Goal: Task Accomplishment & Management: Manage account settings

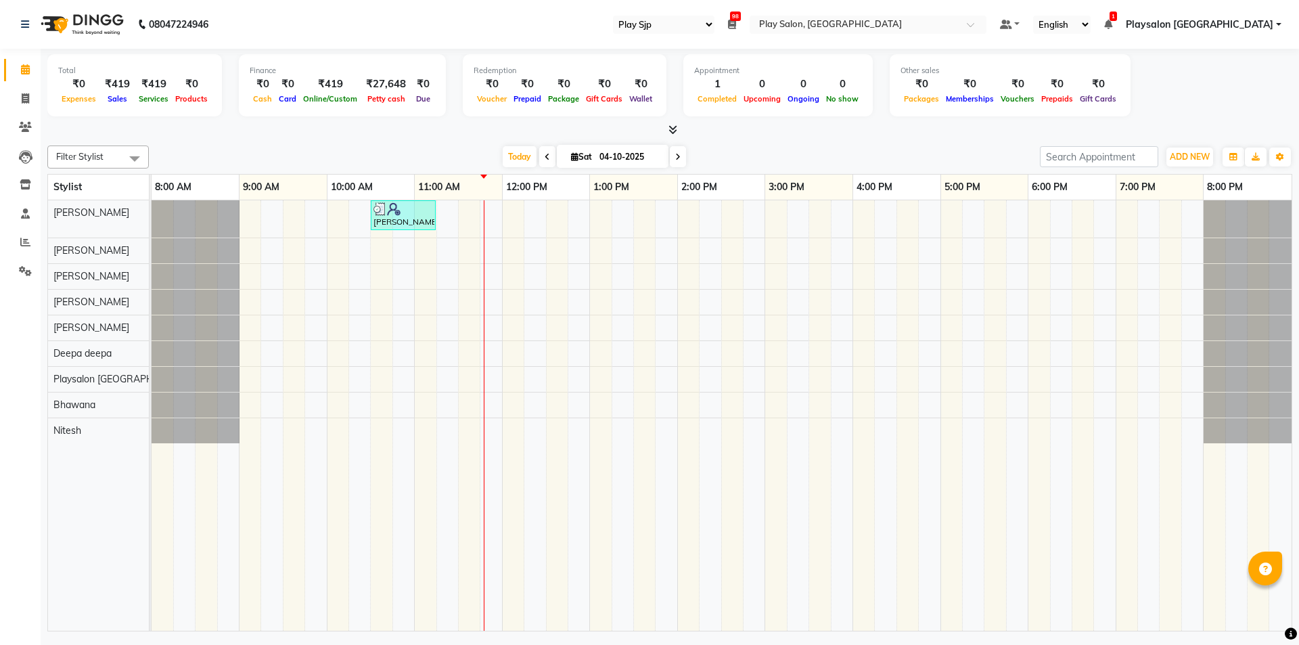
select select "94"
click at [493, 259] on div "[PERSON_NAME], TK01, 10:30 AM-11:15 AM, Hair Cut Men (Stylist)" at bounding box center [721, 415] width 1140 height 430
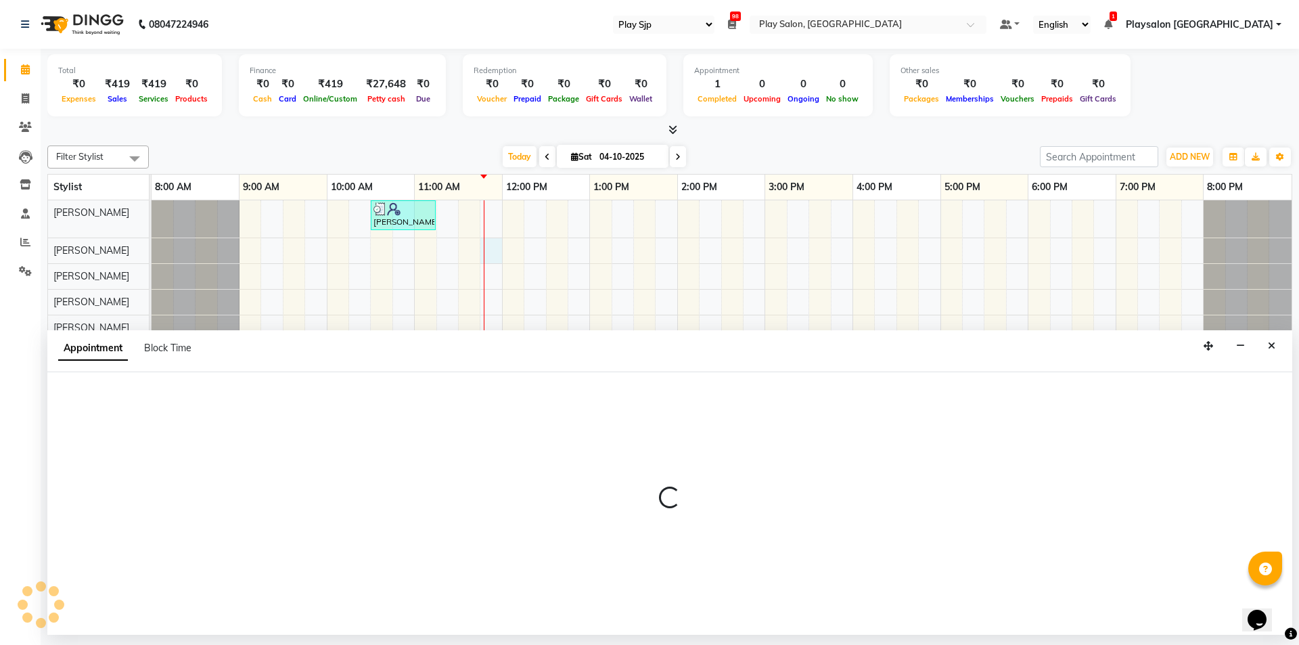
select select "80381"
select select "705"
select select "tentative"
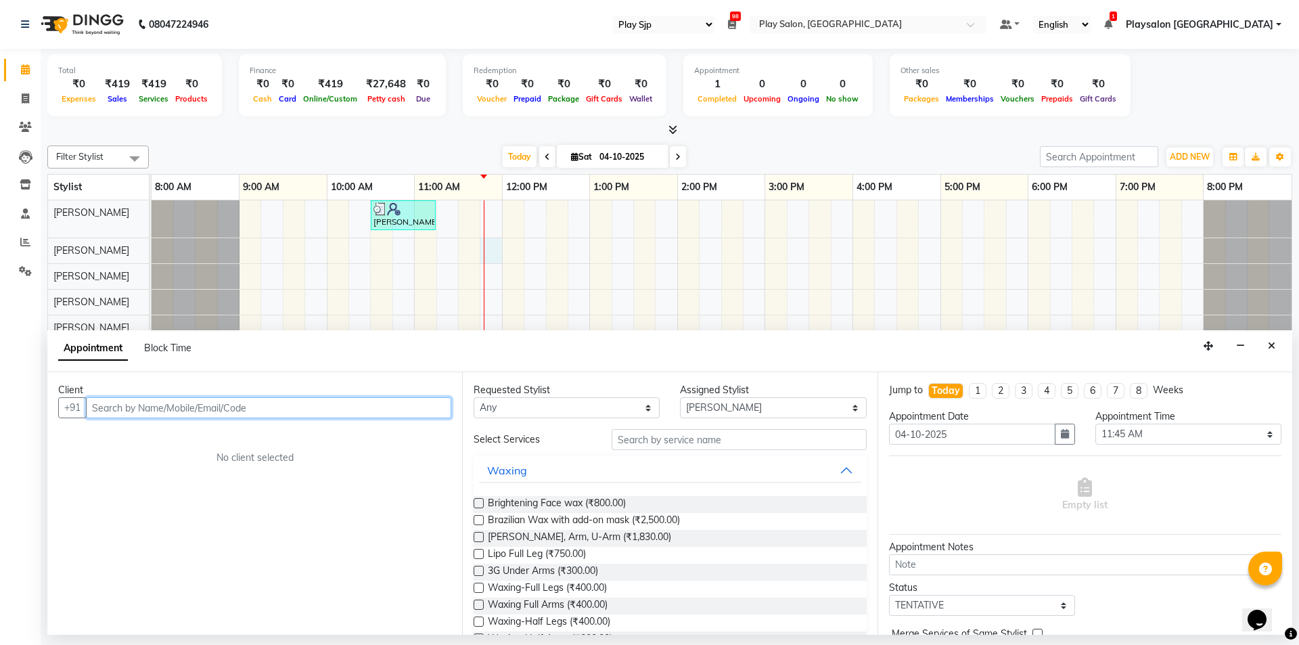
click at [279, 412] on input "text" at bounding box center [268, 407] width 365 height 21
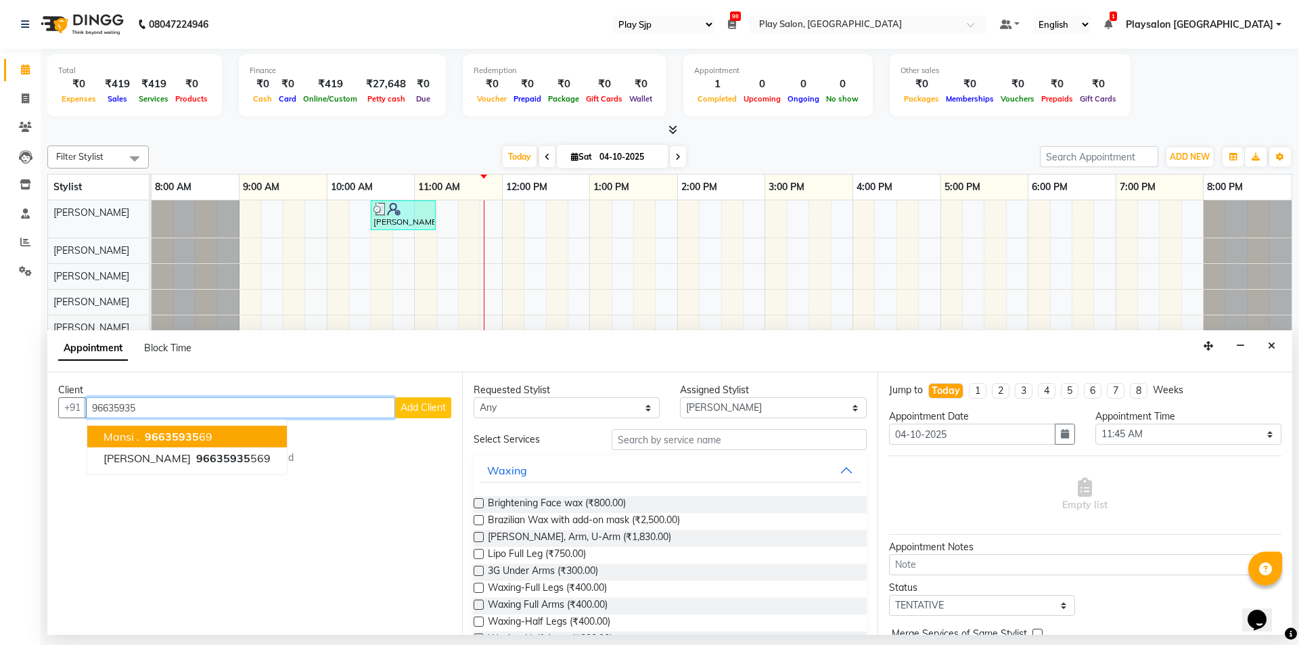
click at [262, 434] on button "[PERSON_NAME] . 96635935 69" at bounding box center [187, 436] width 200 height 22
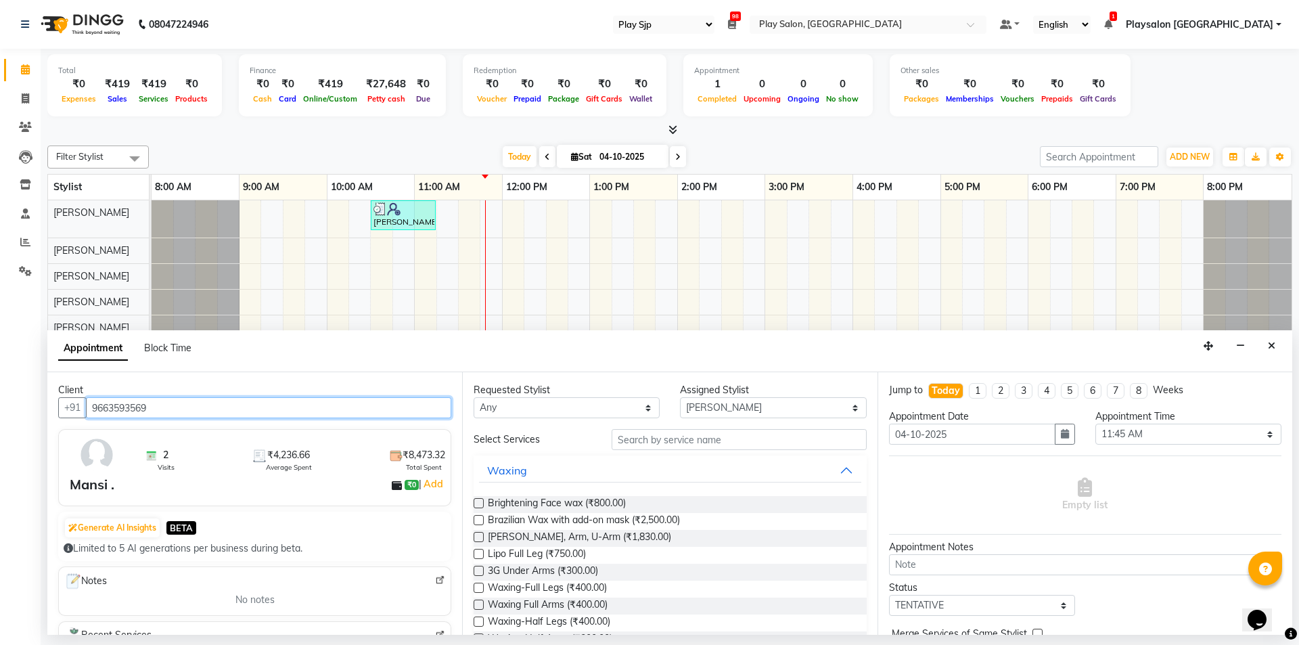
type input "9663593569"
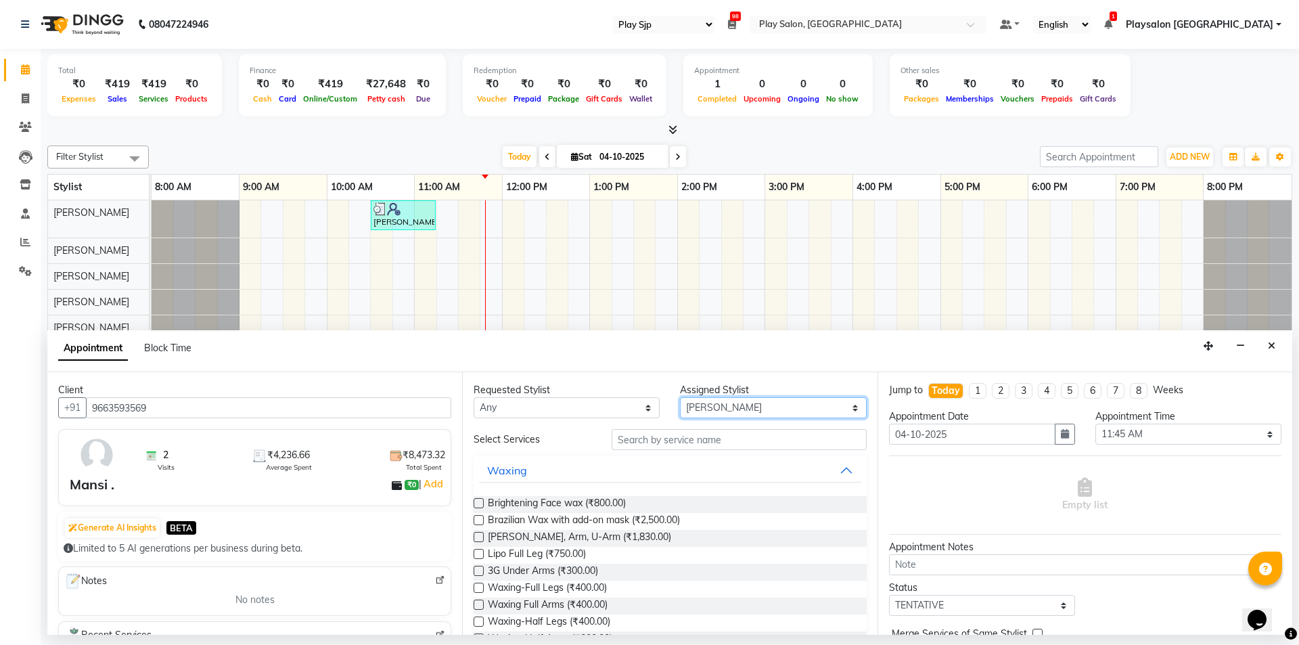
click at [844, 406] on select "Select [PERSON_NAME] Lun Deepa [PERSON_NAME] Yimkhiung Mojesh [PERSON_NAME] Pla…" at bounding box center [773, 407] width 186 height 21
select select "80384"
click at [680, 397] on select "Select [PERSON_NAME] Lun Deepa [PERSON_NAME] Yimkhiung Mojesh [PERSON_NAME] Pla…" at bounding box center [773, 407] width 186 height 21
click at [734, 440] on input "text" at bounding box center [738, 439] width 255 height 21
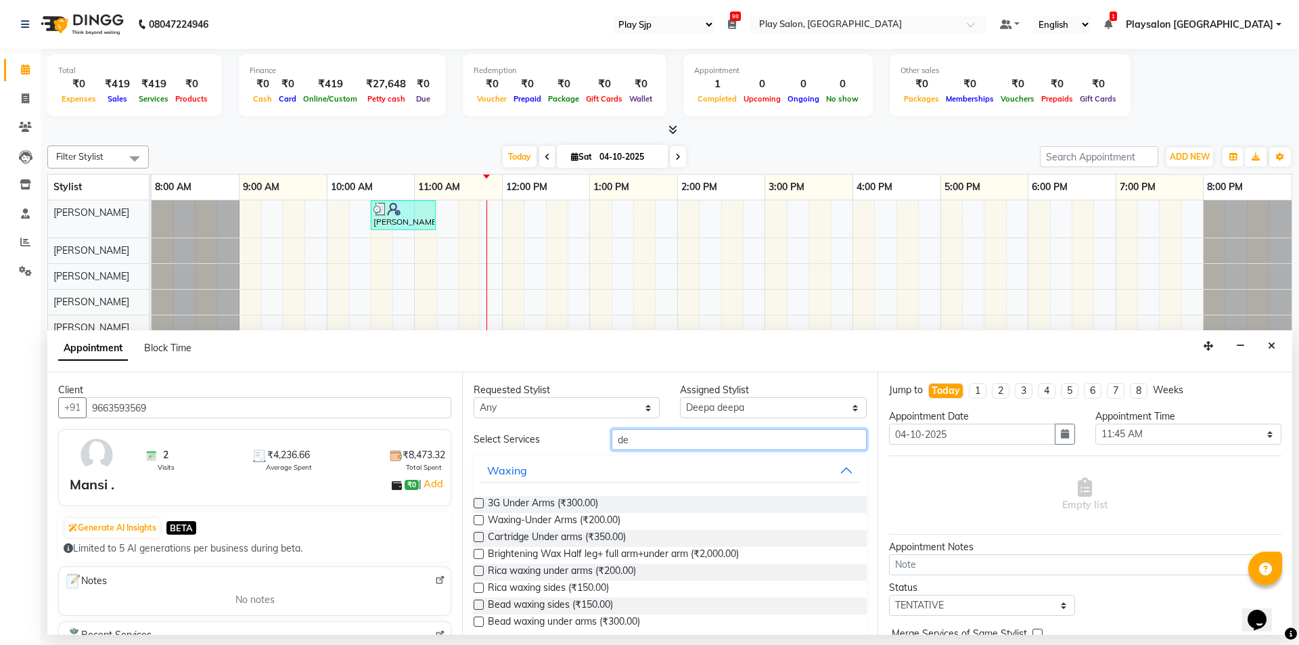
type input "d"
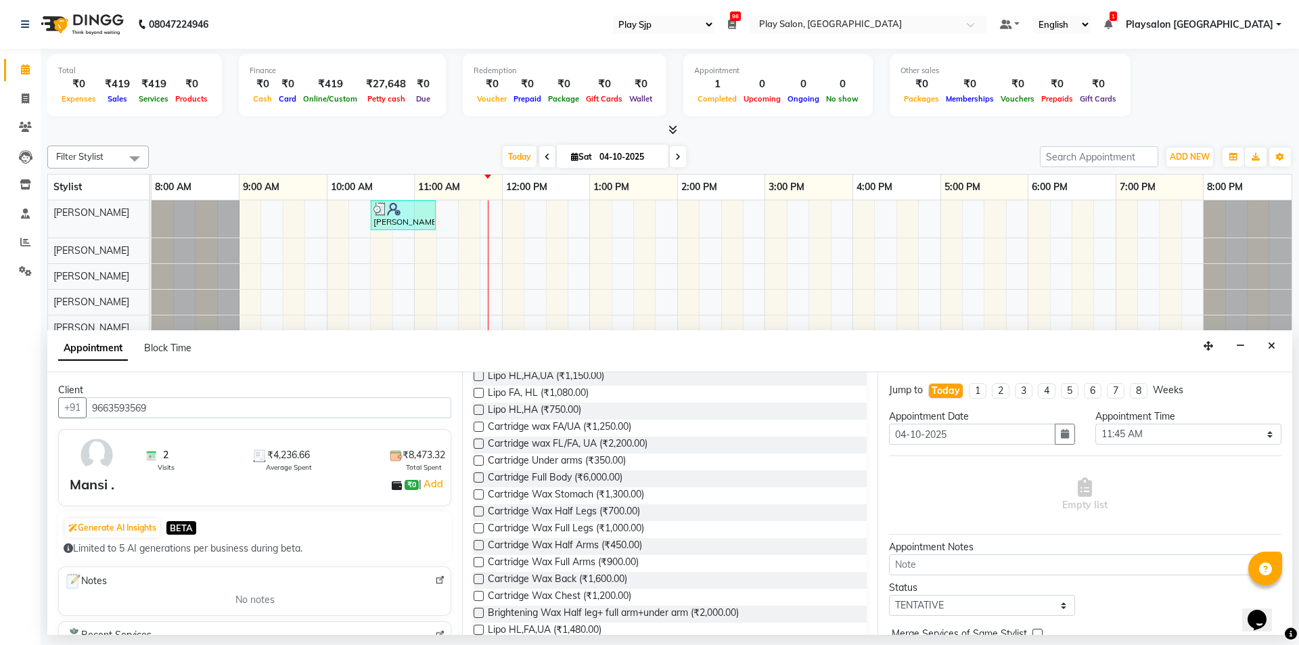
scroll to position [473, 0]
click at [480, 503] on label at bounding box center [478, 503] width 10 height 10
click at [480, 503] on input "checkbox" at bounding box center [477, 504] width 9 height 9
click at [480, 503] on label at bounding box center [478, 503] width 10 height 10
click at [480, 503] on input "checkbox" at bounding box center [477, 504] width 9 height 9
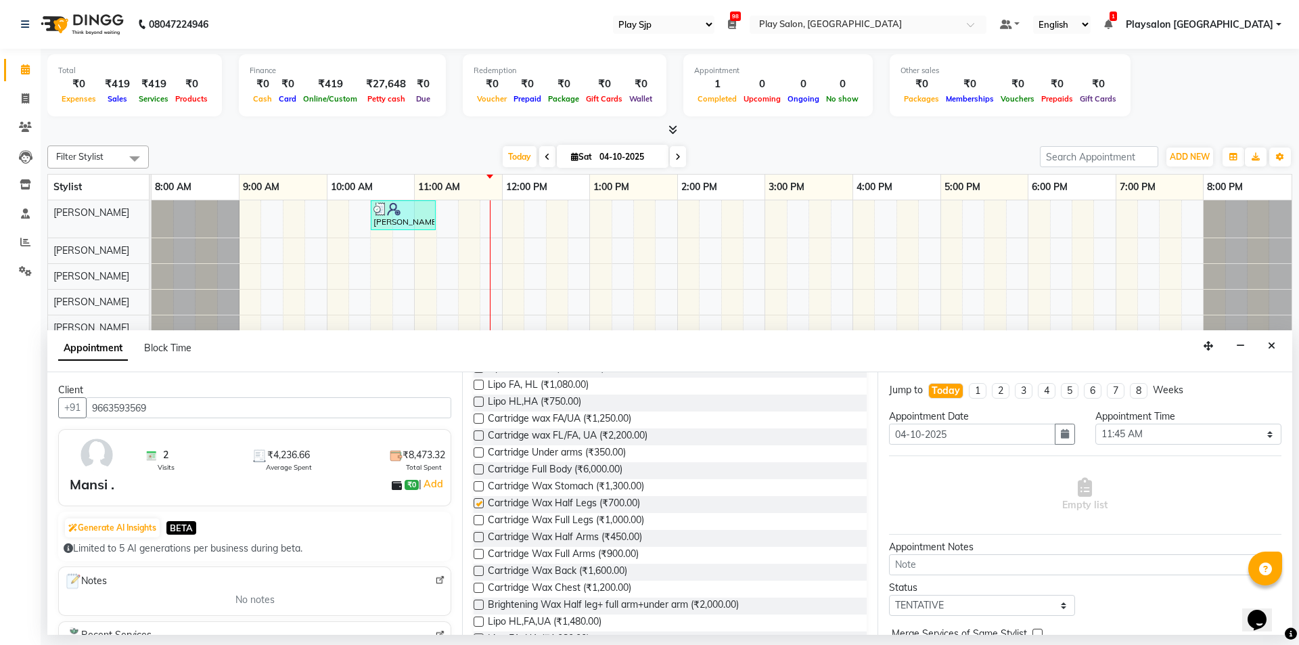
checkbox input "false"
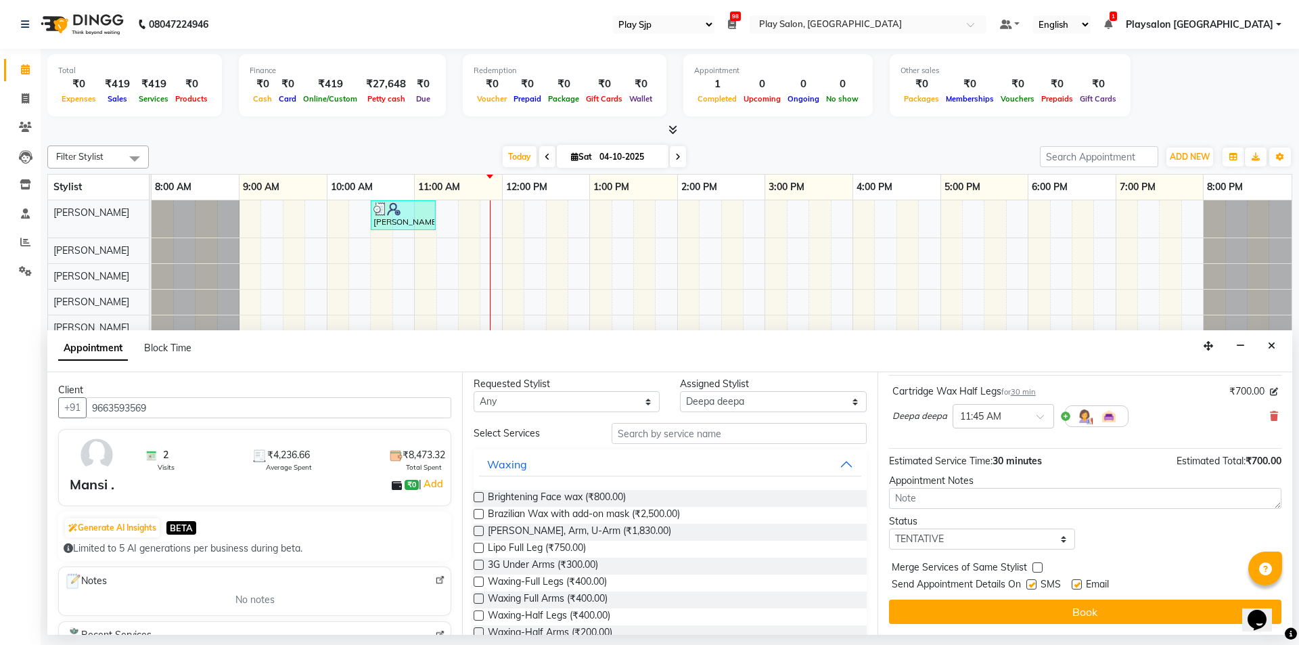
scroll to position [0, 0]
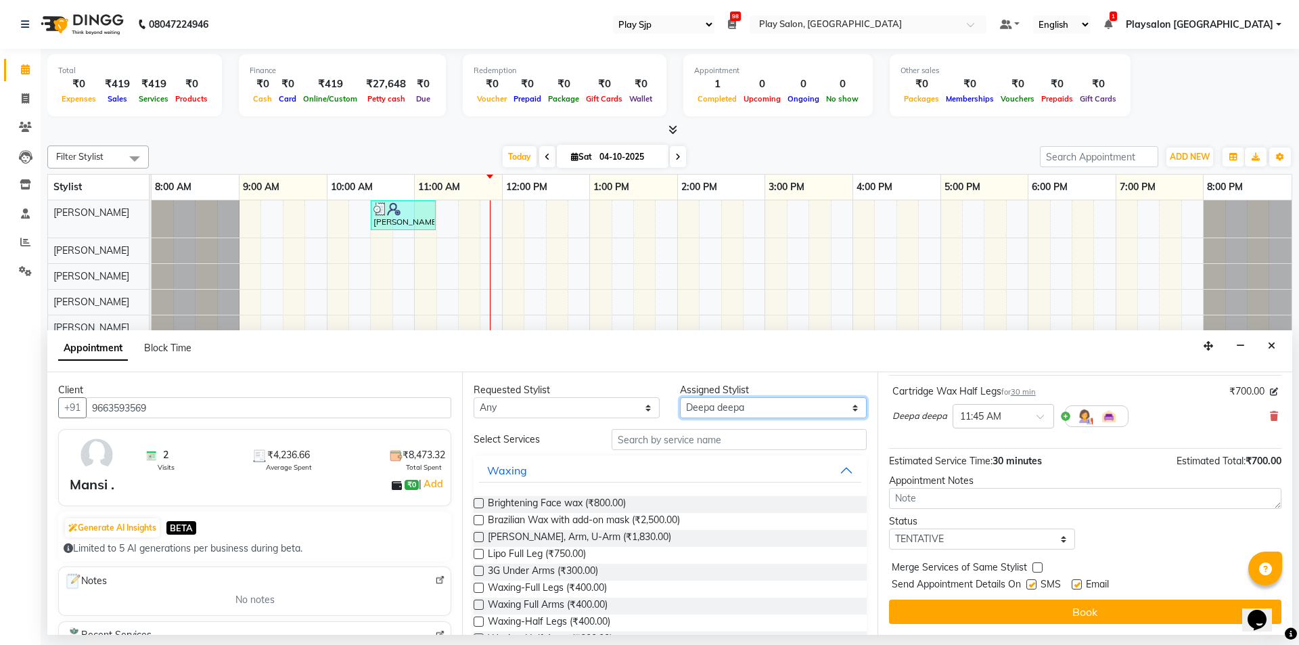
click at [844, 407] on select "Select [PERSON_NAME] Lun Deepa [PERSON_NAME] Yimkhiung Mojesh [PERSON_NAME] Pla…" at bounding box center [773, 407] width 186 height 21
click at [847, 405] on select "Select [PERSON_NAME] Lun Deepa [PERSON_NAME] Yimkhiung Mojesh [PERSON_NAME] Pla…" at bounding box center [773, 407] width 186 height 21
click at [668, 438] on input "text" at bounding box center [738, 439] width 255 height 21
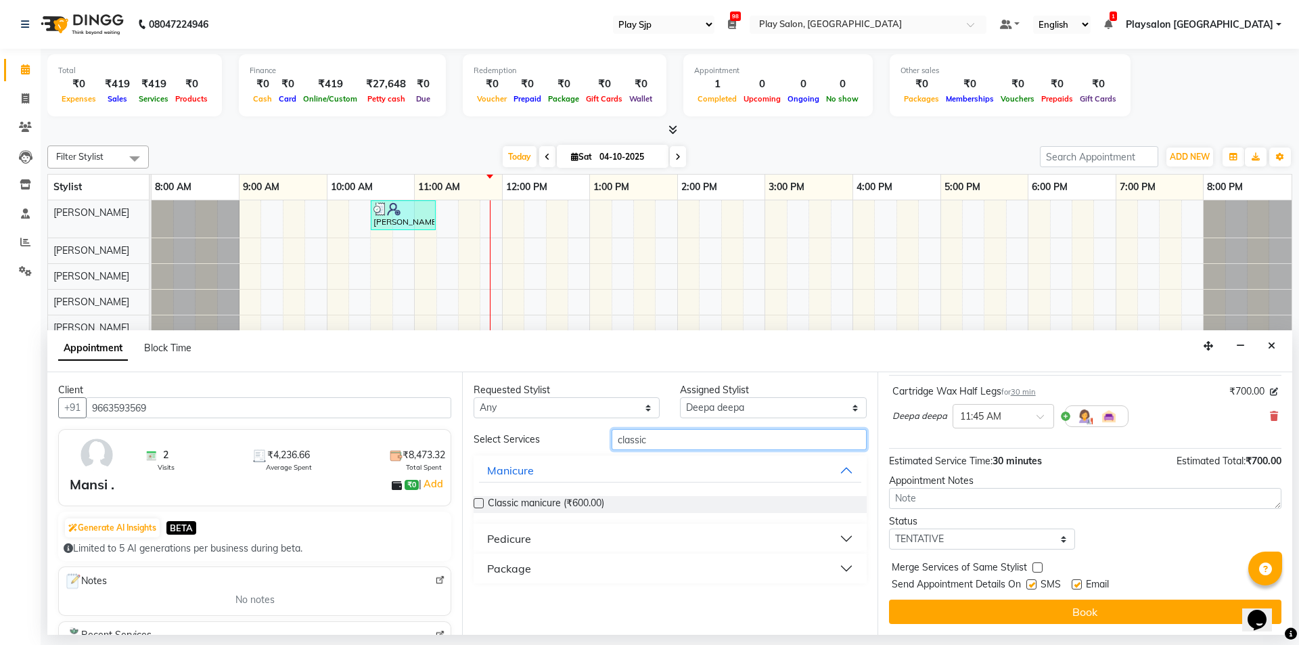
type input "classic"
click at [531, 542] on button "Pedicure" at bounding box center [669, 538] width 381 height 24
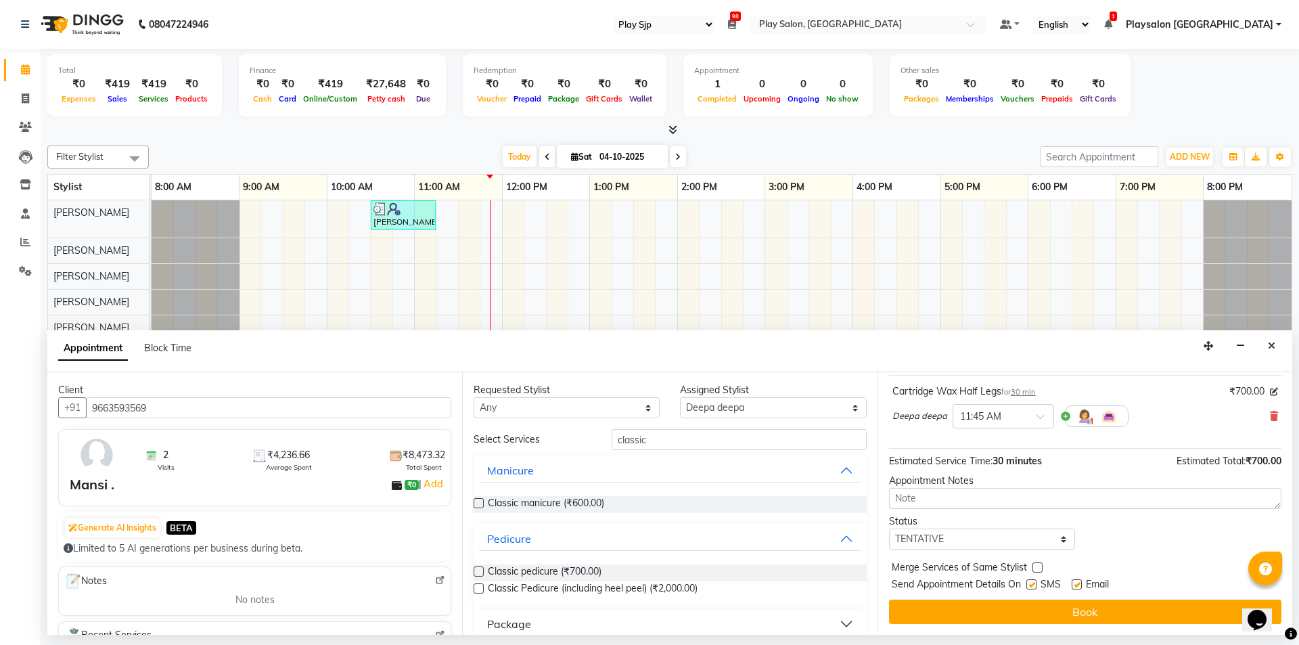
click at [478, 571] on label at bounding box center [478, 571] width 10 height 10
click at [478, 571] on input "checkbox" at bounding box center [477, 572] width 9 height 9
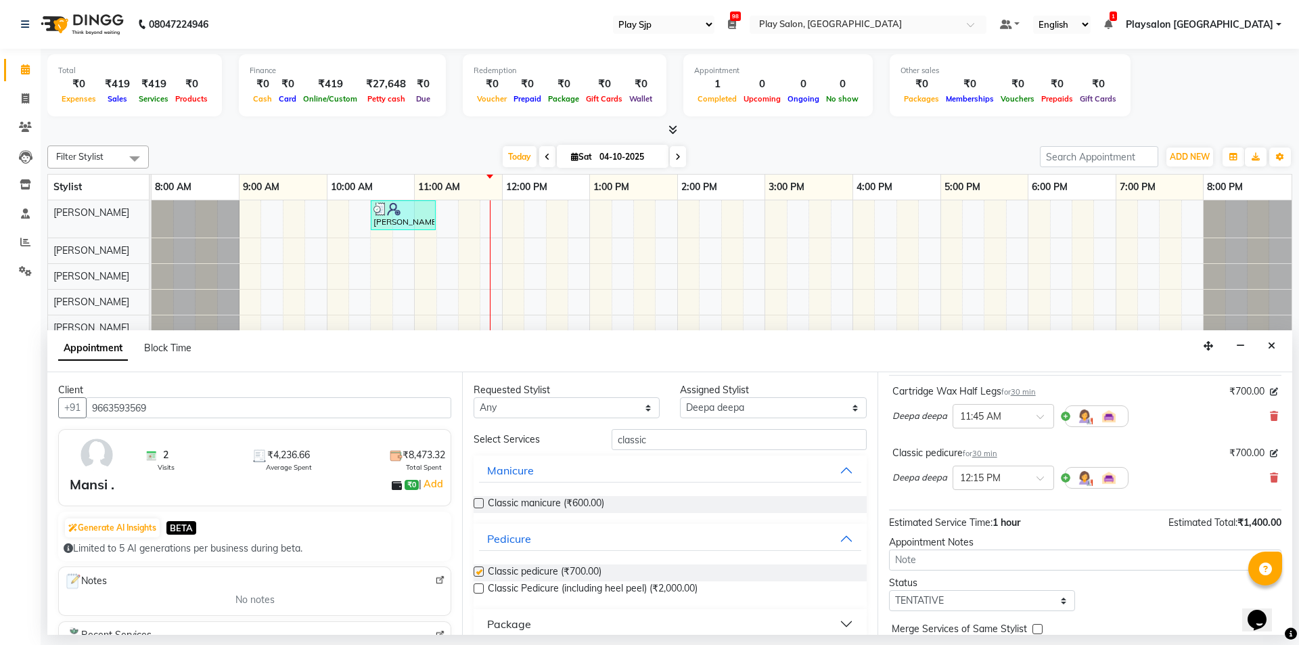
checkbox input "false"
click at [479, 503] on label at bounding box center [478, 503] width 10 height 10
click at [479, 503] on input "checkbox" at bounding box center [477, 504] width 9 height 9
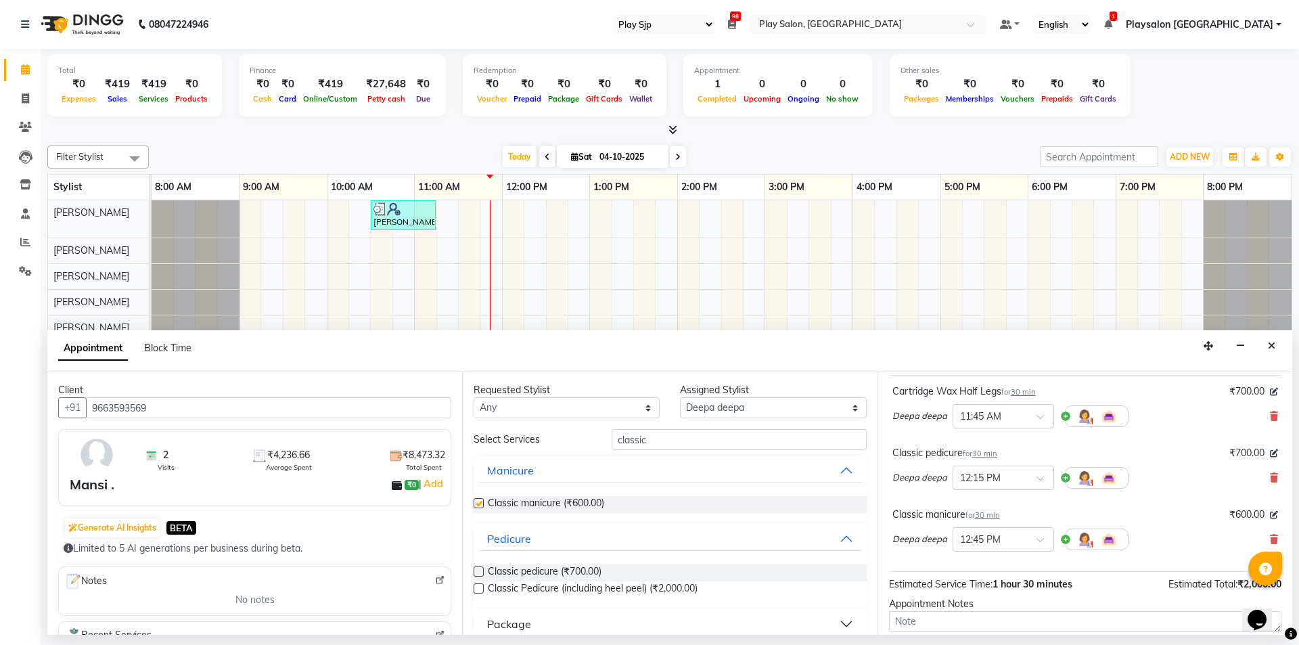
checkbox input "false"
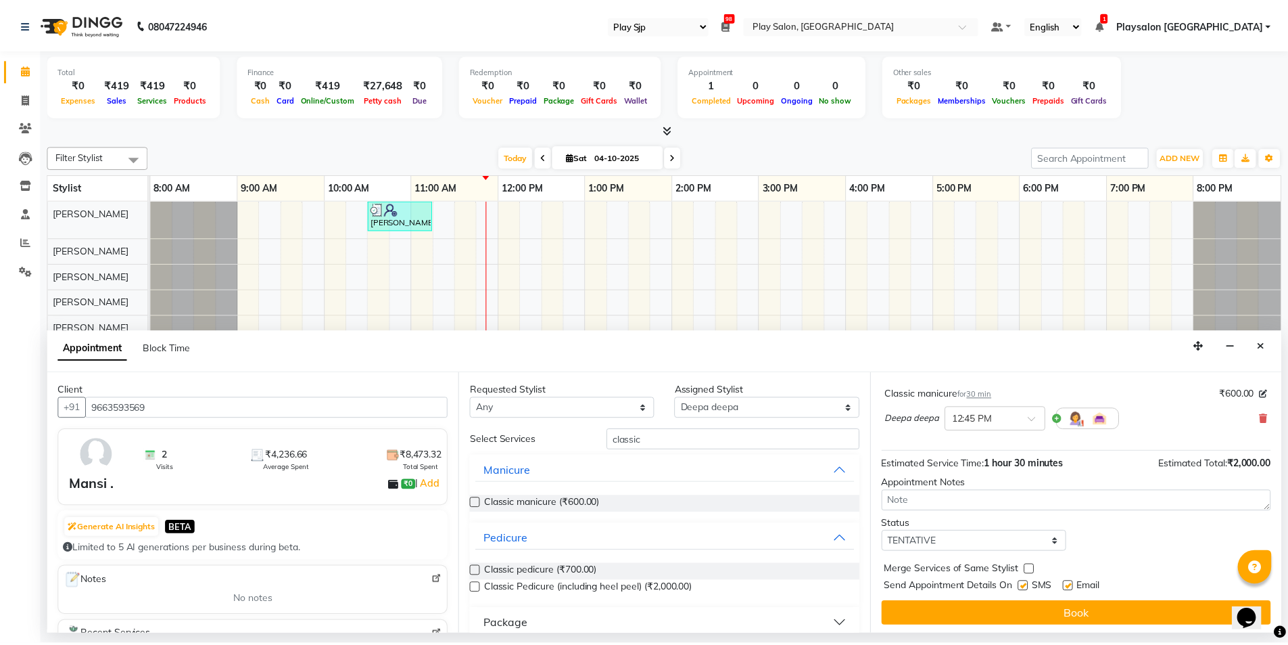
scroll to position [204, 0]
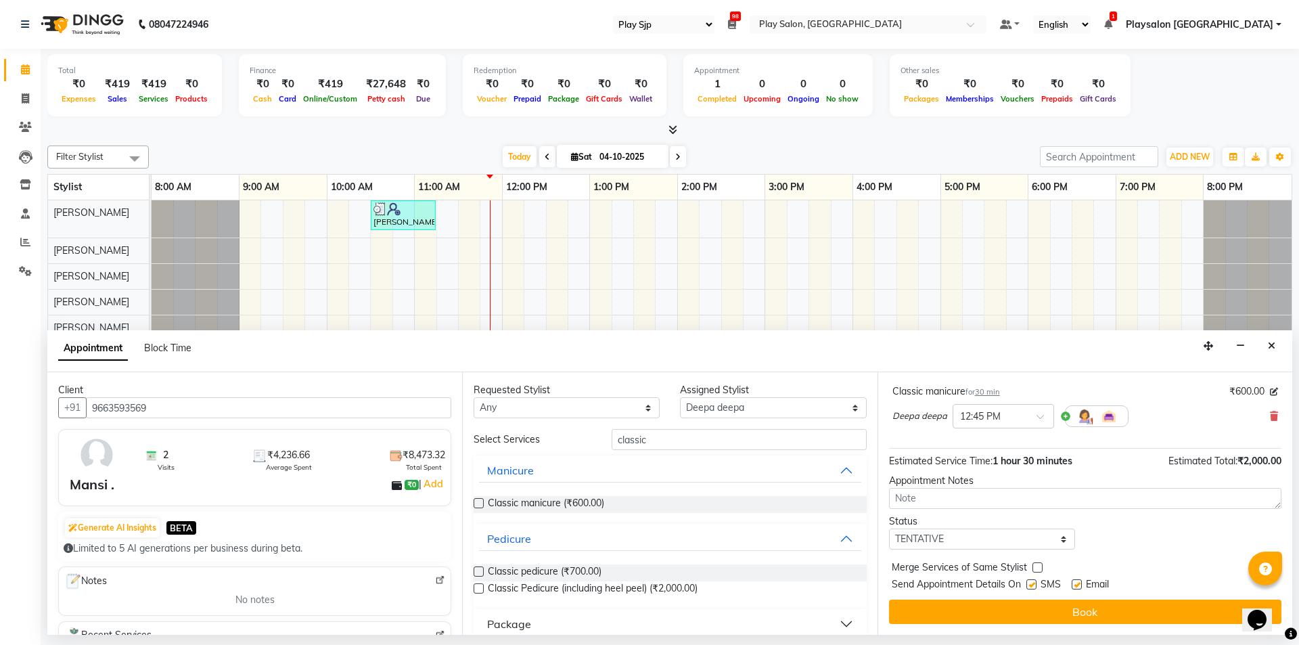
click at [1079, 584] on label at bounding box center [1076, 584] width 10 height 10
click at [1079, 584] on input "checkbox" at bounding box center [1075, 585] width 9 height 9
checkbox input "false"
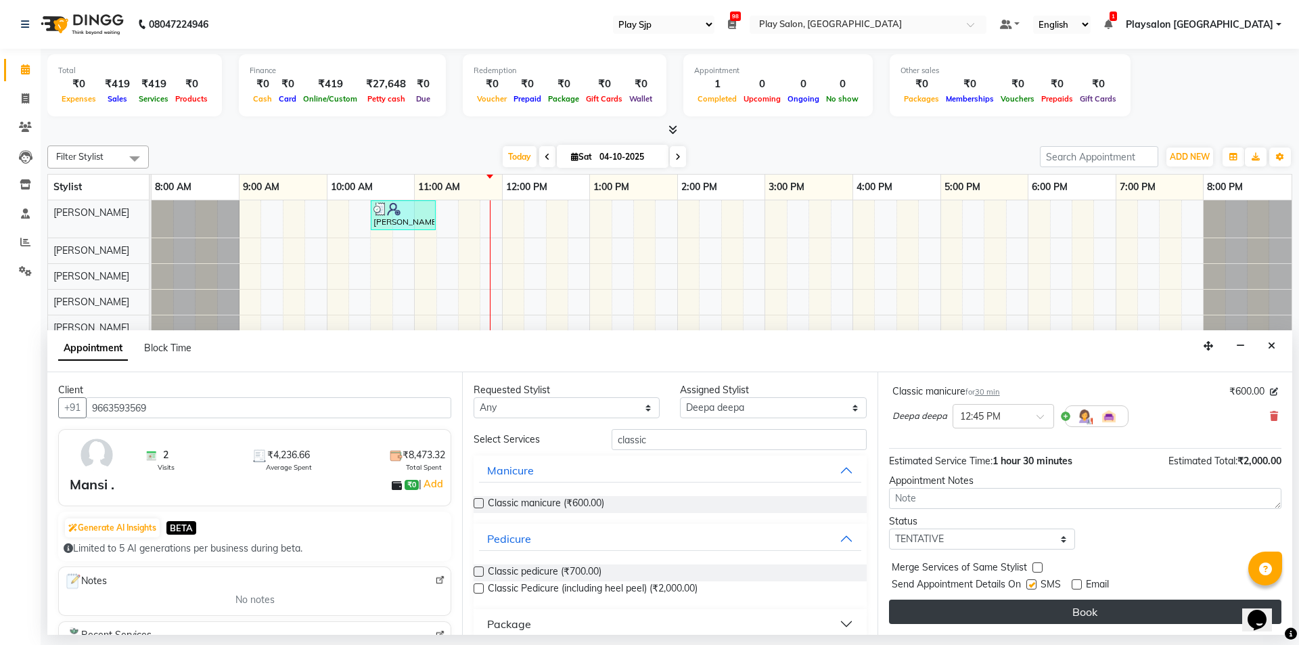
click at [1081, 609] on button "Book" at bounding box center [1085, 611] width 392 height 24
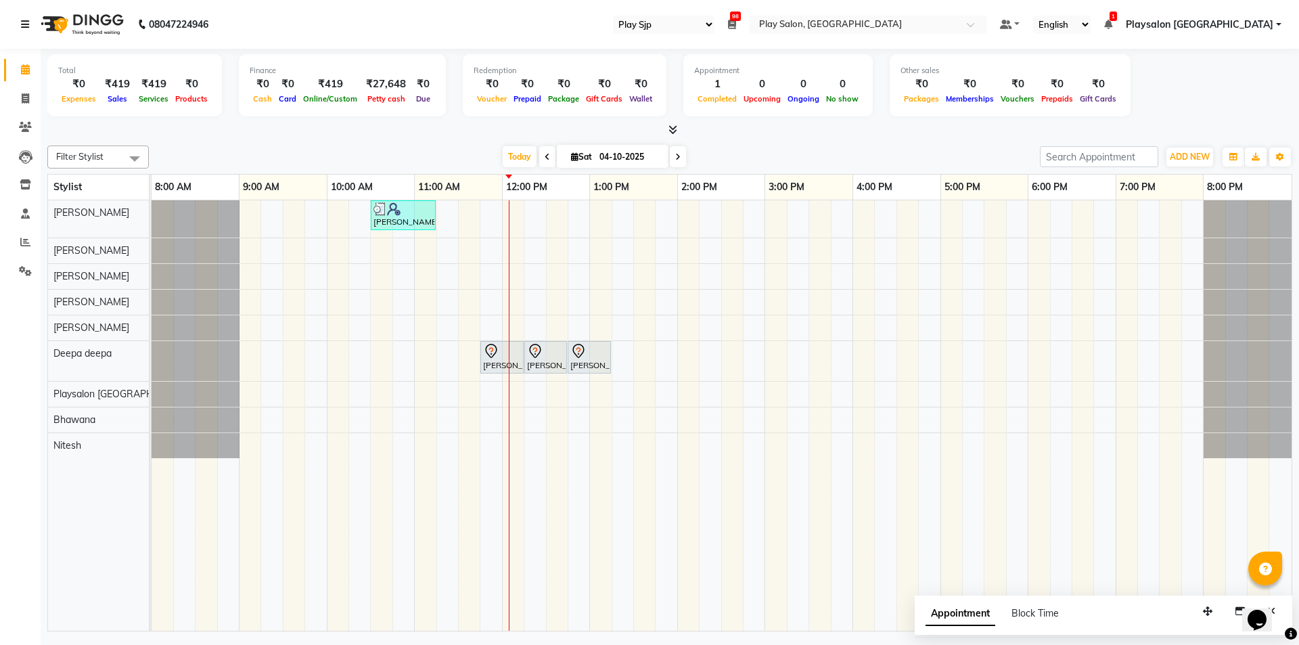
click at [21, 15] on link at bounding box center [28, 24] width 14 height 38
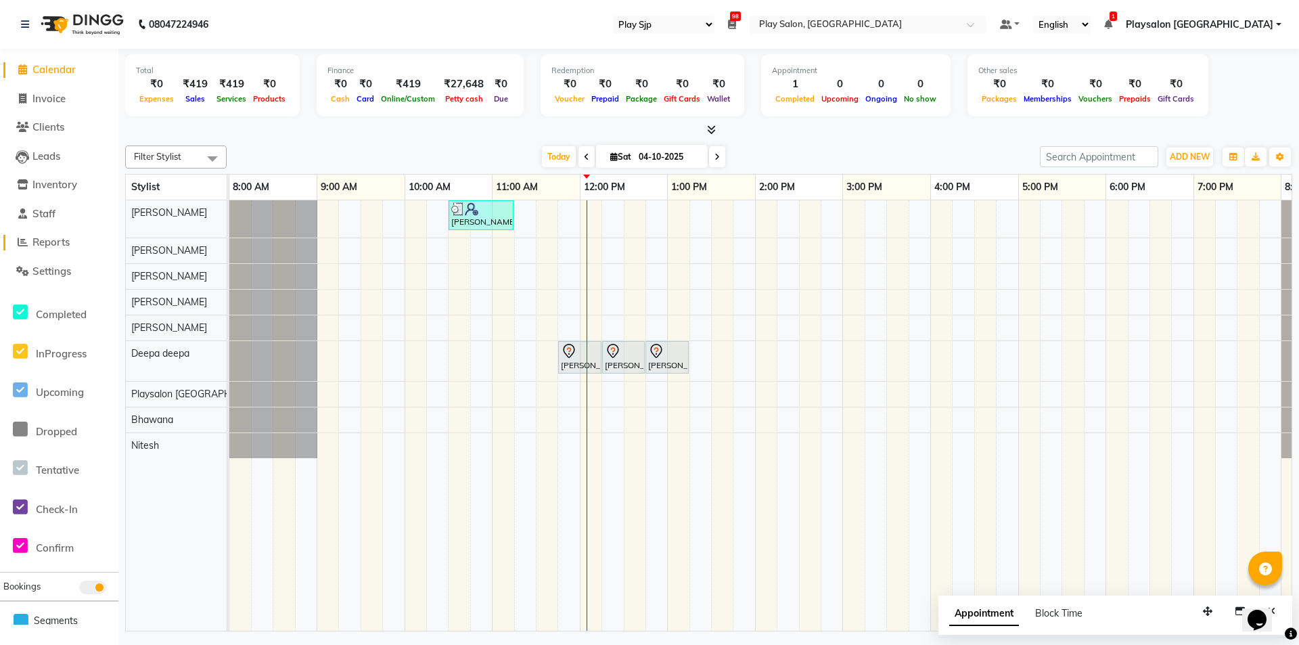
click at [57, 235] on li "Reports" at bounding box center [59, 242] width 118 height 29
drag, startPoint x: 61, startPoint y: 239, endPoint x: 31, endPoint y: 239, distance: 29.8
click at [29, 240] on span at bounding box center [22, 243] width 20 height 16
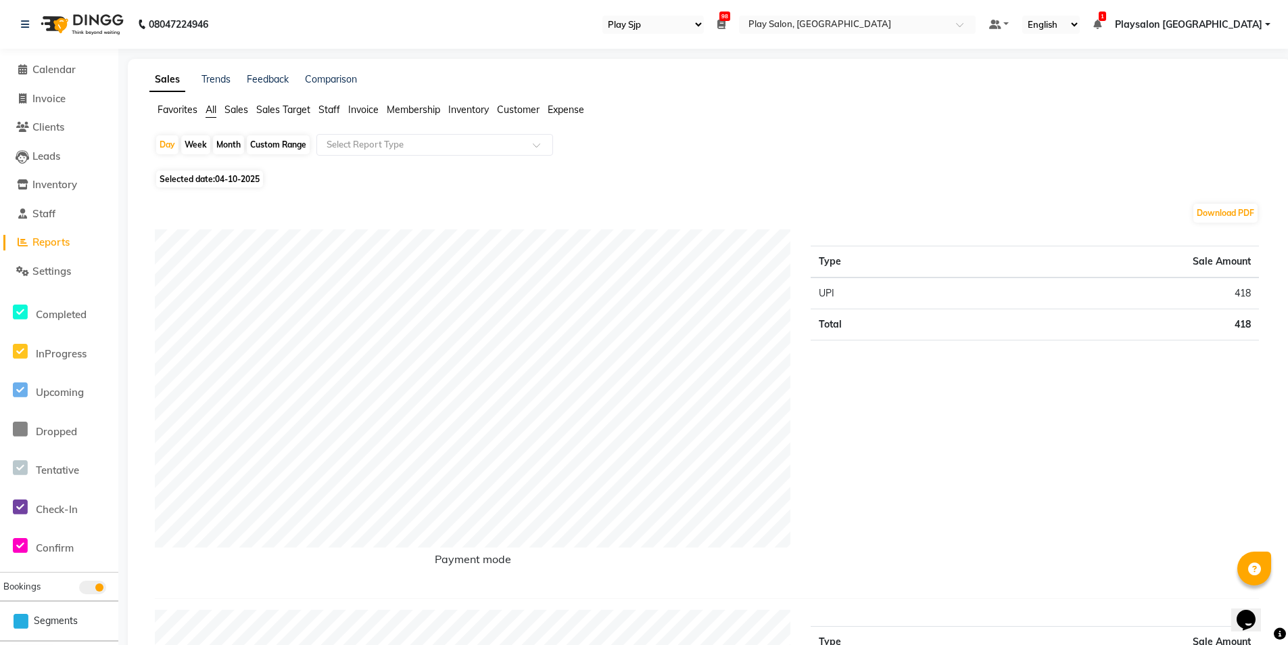
click at [219, 143] on div "Month" at bounding box center [228, 144] width 31 height 19
select select "10"
select select "2025"
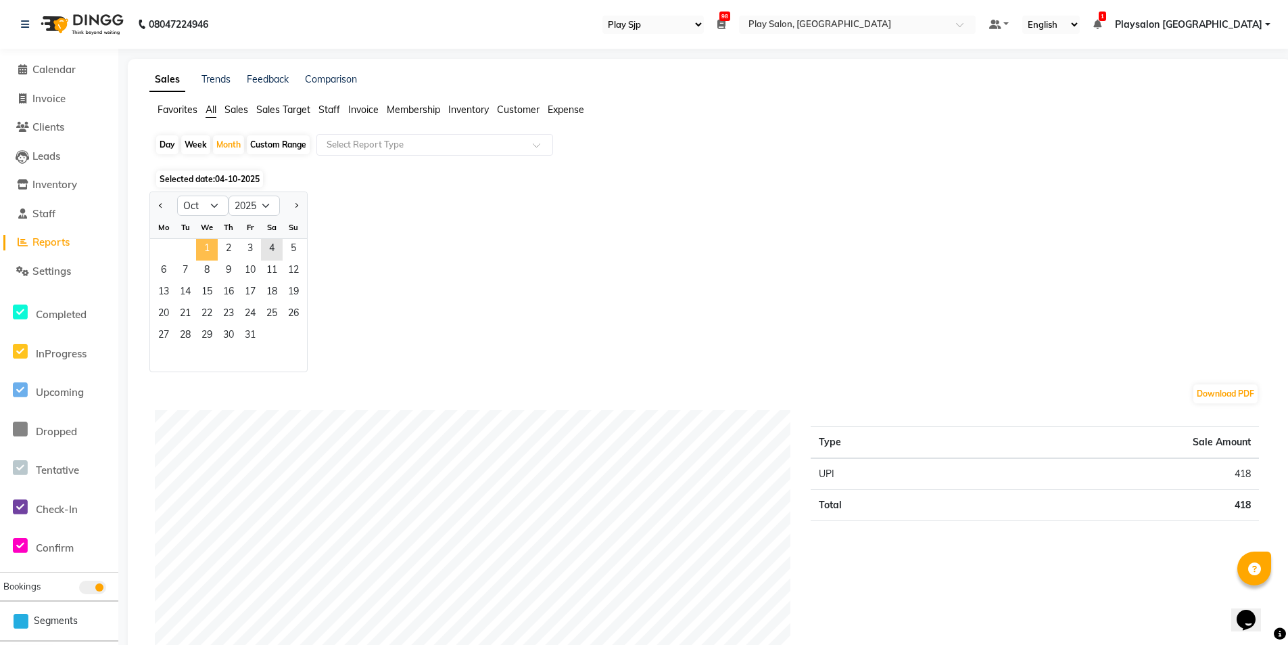
click at [205, 244] on span "1" at bounding box center [207, 250] width 22 height 22
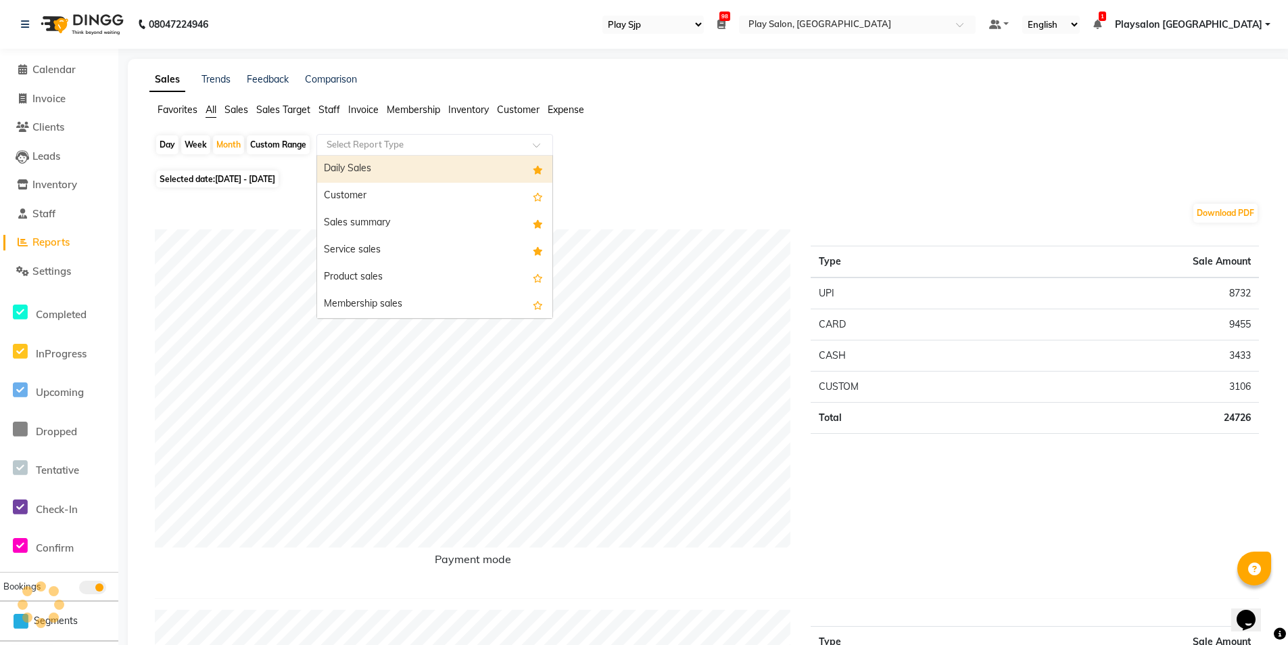
click at [366, 143] on input "text" at bounding box center [421, 145] width 195 height 14
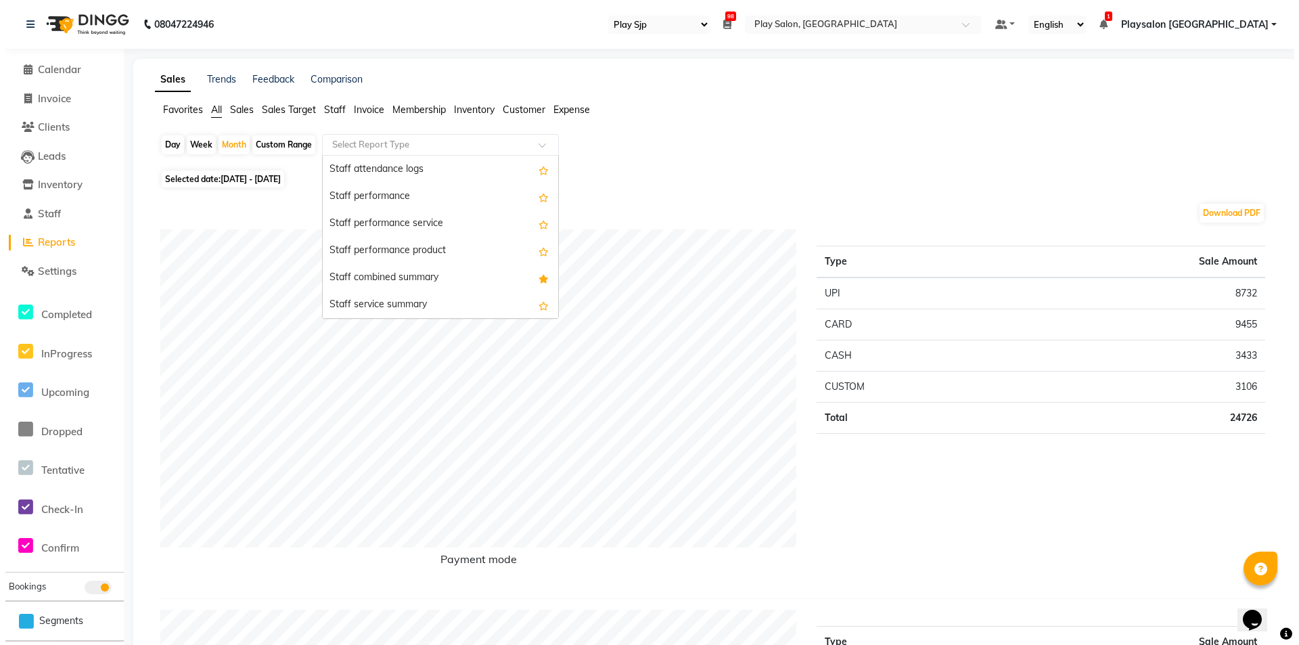
scroll to position [678, 0]
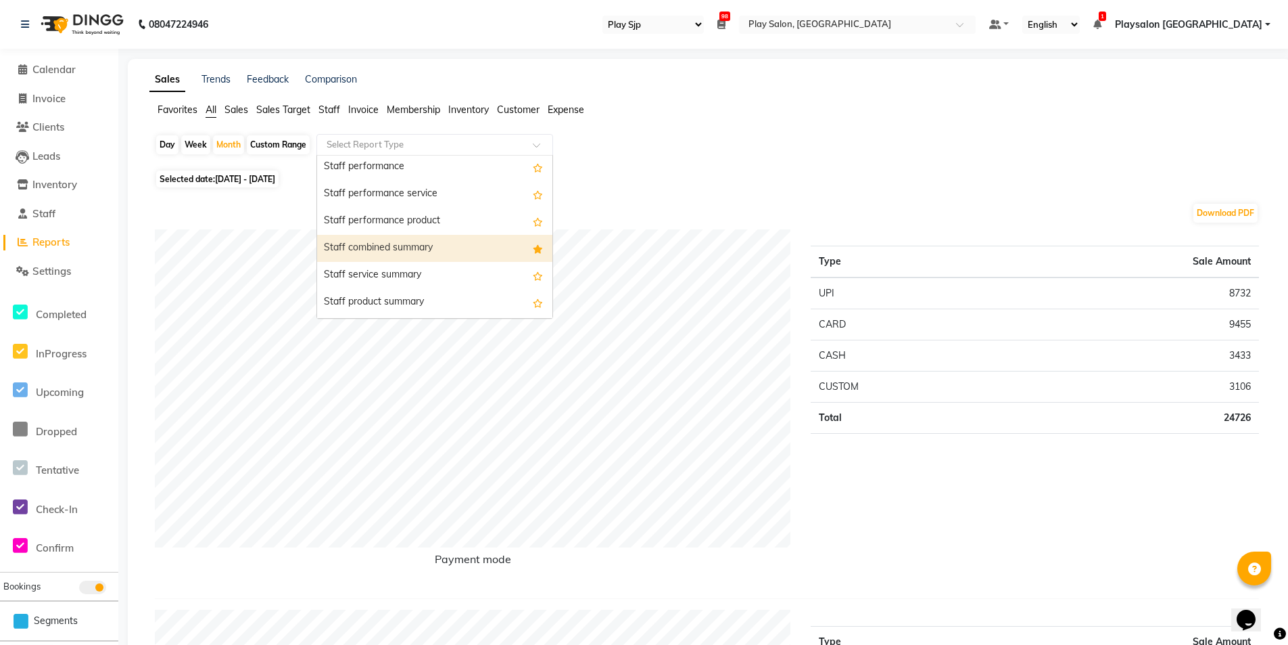
click at [473, 239] on div "Staff combined summary" at bounding box center [434, 248] width 235 height 27
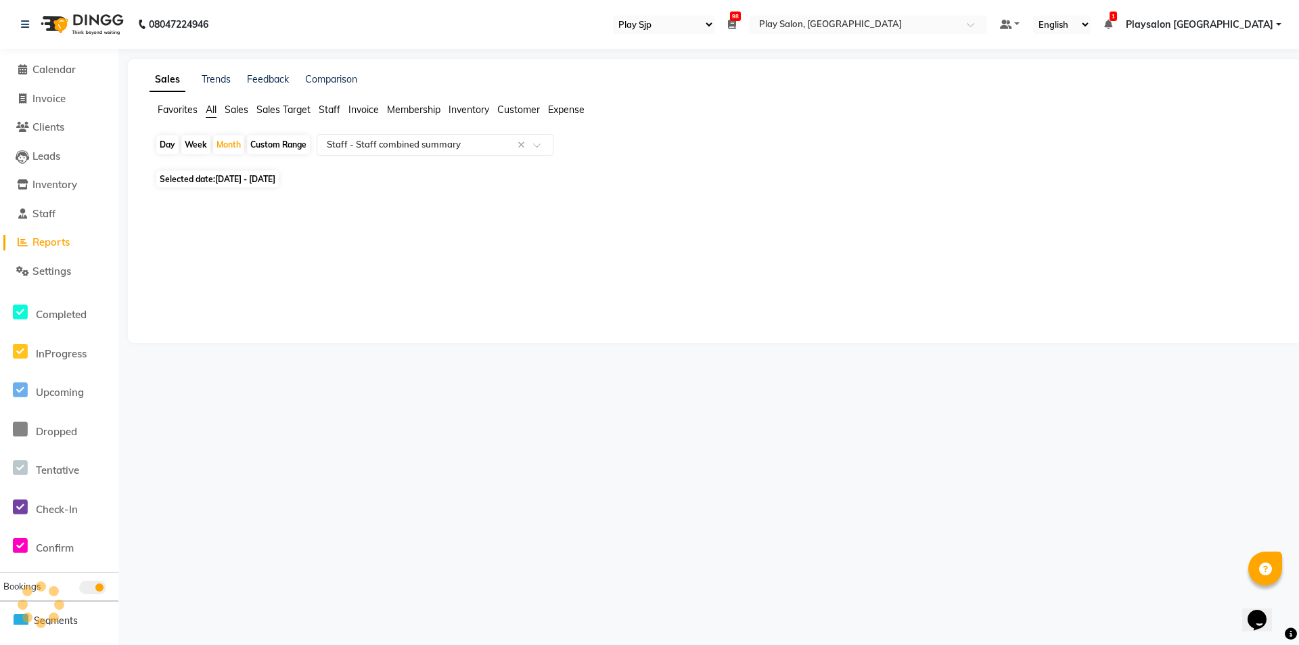
click at [473, 239] on div "Sales Trends Feedback Comparison Favorites All Sales Sales Target Staff Invoice…" at bounding box center [715, 201] width 1174 height 284
select select "full_report"
select select "csv"
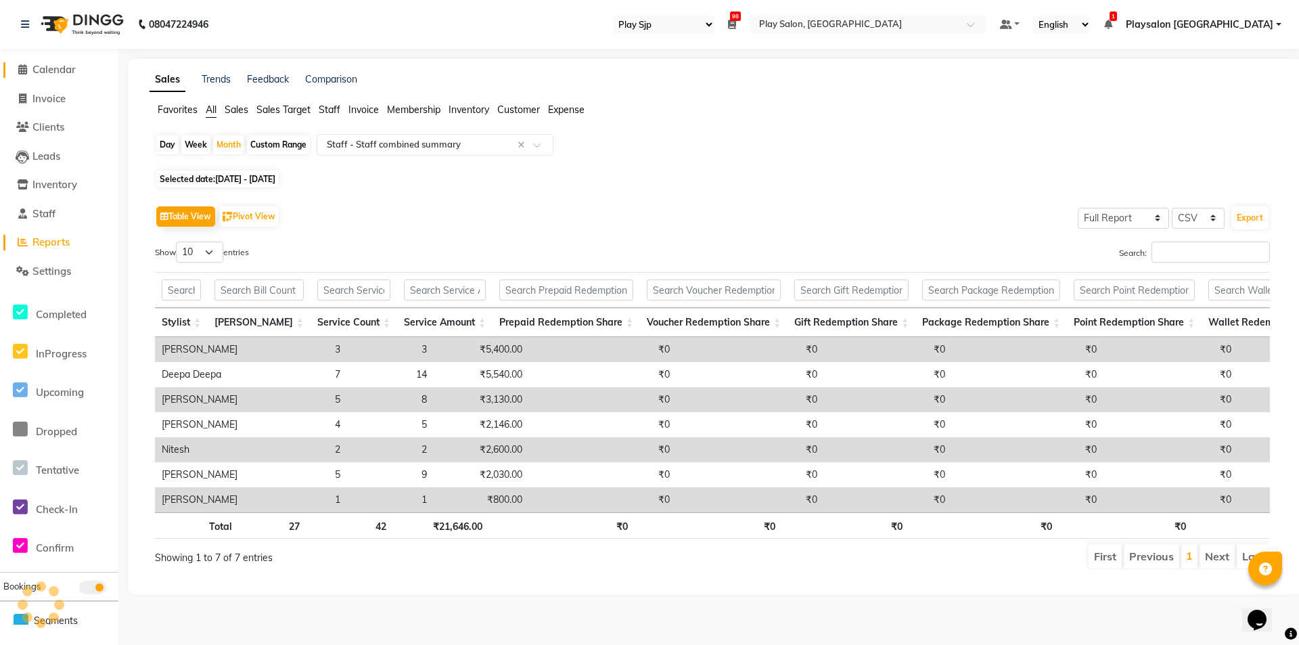
click at [47, 72] on span "Calendar" at bounding box center [53, 69] width 43 height 13
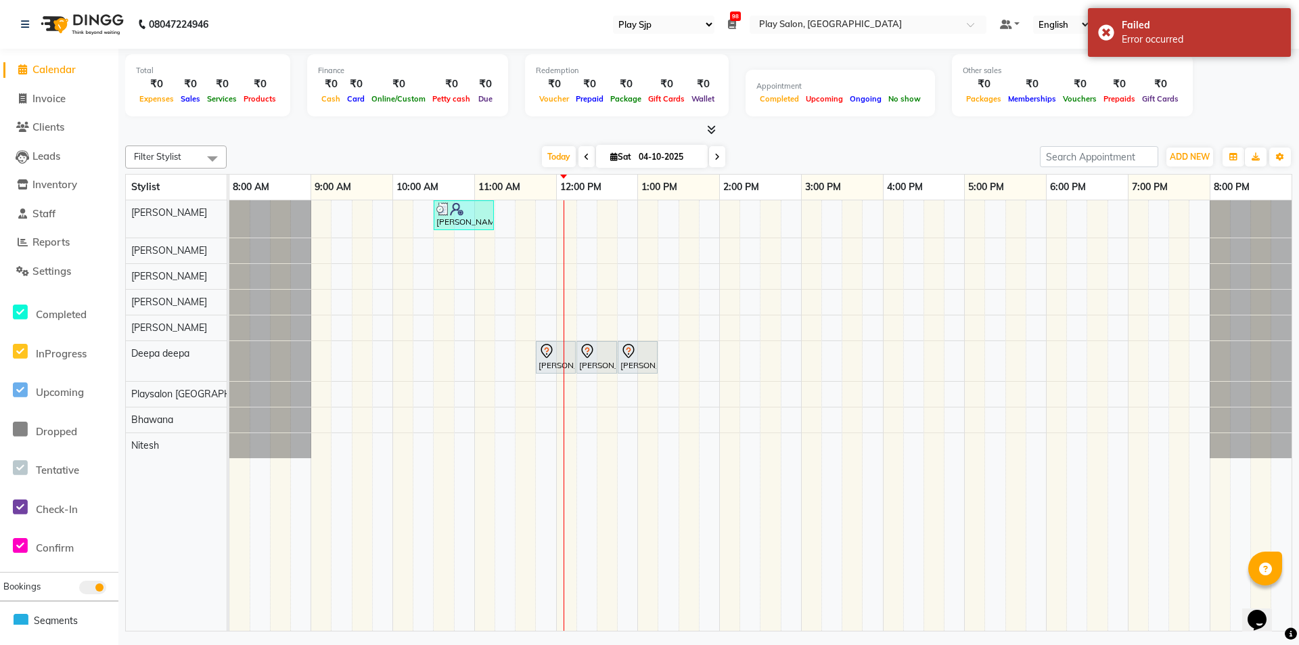
click at [482, 122] on div "Total ₹0 Expenses ₹0 Sales ₹0 Services ₹0 Products Finance ₹0 Cash ₹0 Card ₹0 O…" at bounding box center [708, 93] width 1167 height 89
click at [1109, 24] on div "Failed Error occurred" at bounding box center [1189, 32] width 203 height 49
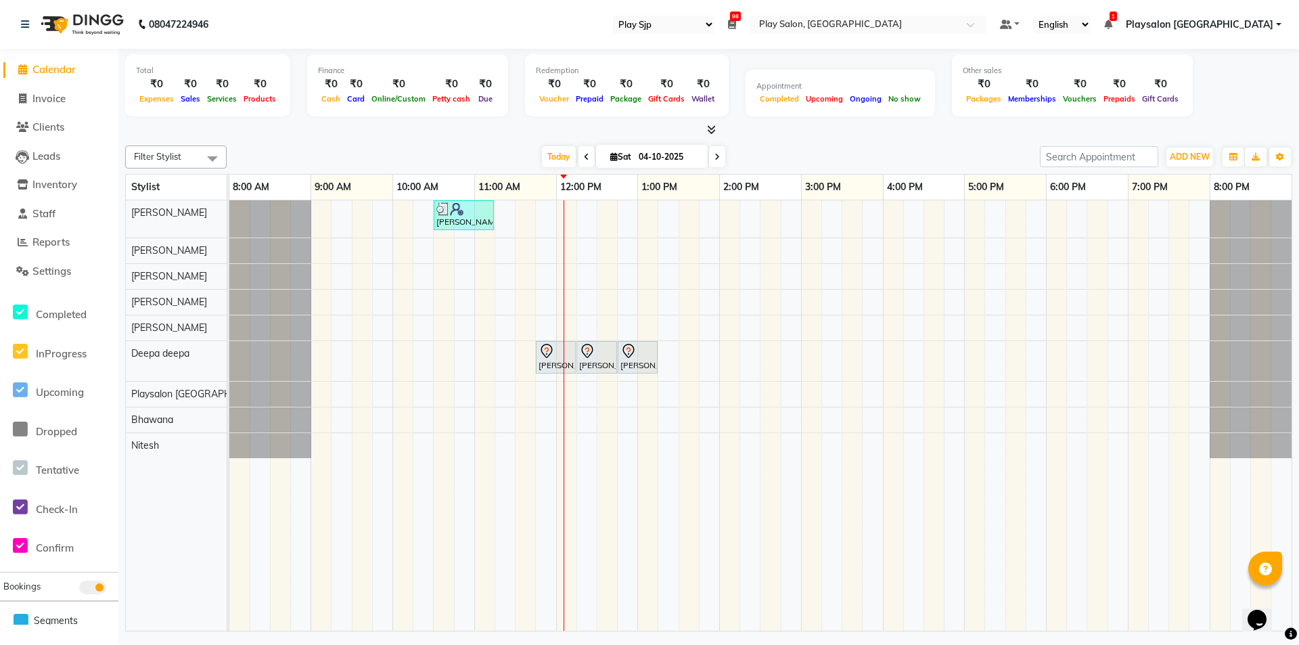
click at [1117, 16] on span "1" at bounding box center [1112, 15] width 7 height 9
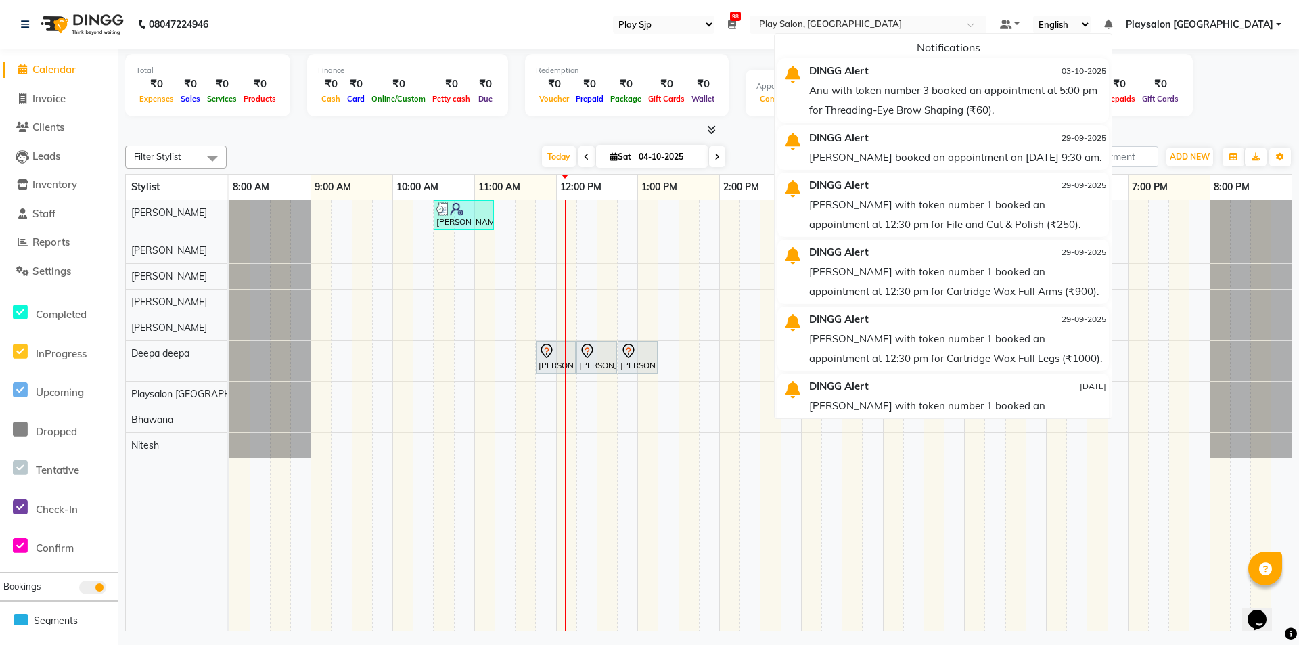
click at [1219, 74] on div "Total ₹0 Expenses ₹0 Sales ₹0 Services ₹0 Products Finance ₹0 Cash ₹0 Card ₹0 O…" at bounding box center [708, 87] width 1167 height 66
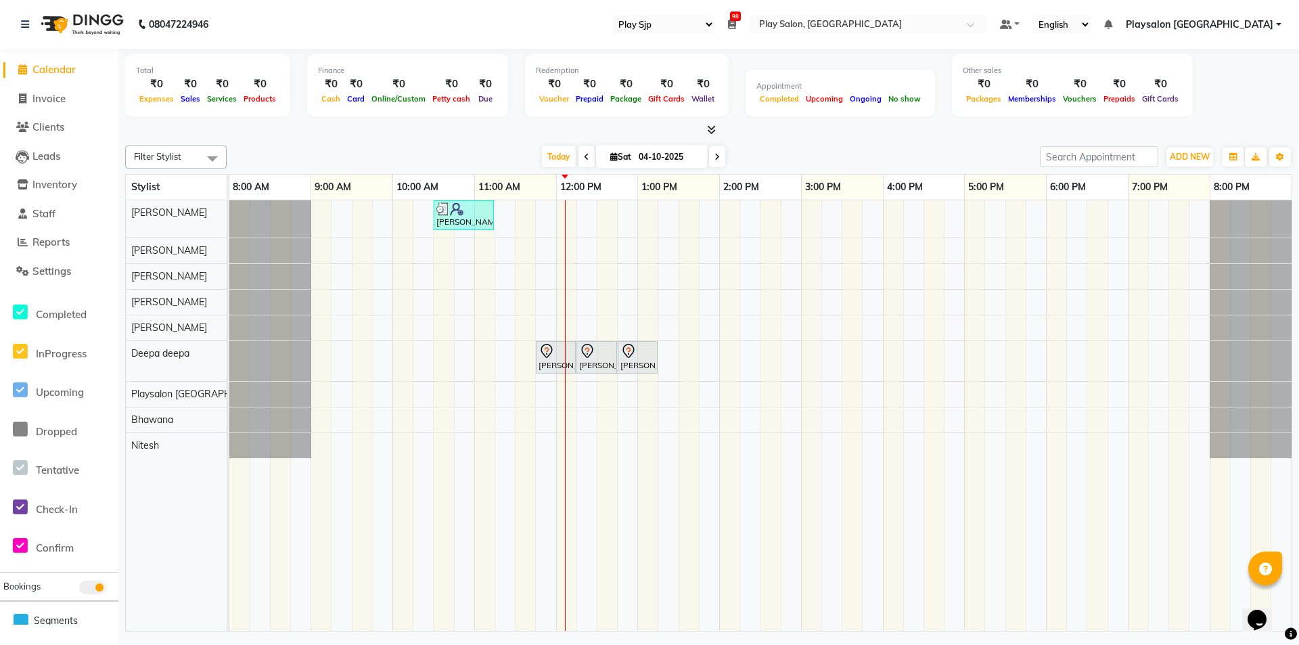
click at [412, 123] on div at bounding box center [708, 130] width 1167 height 14
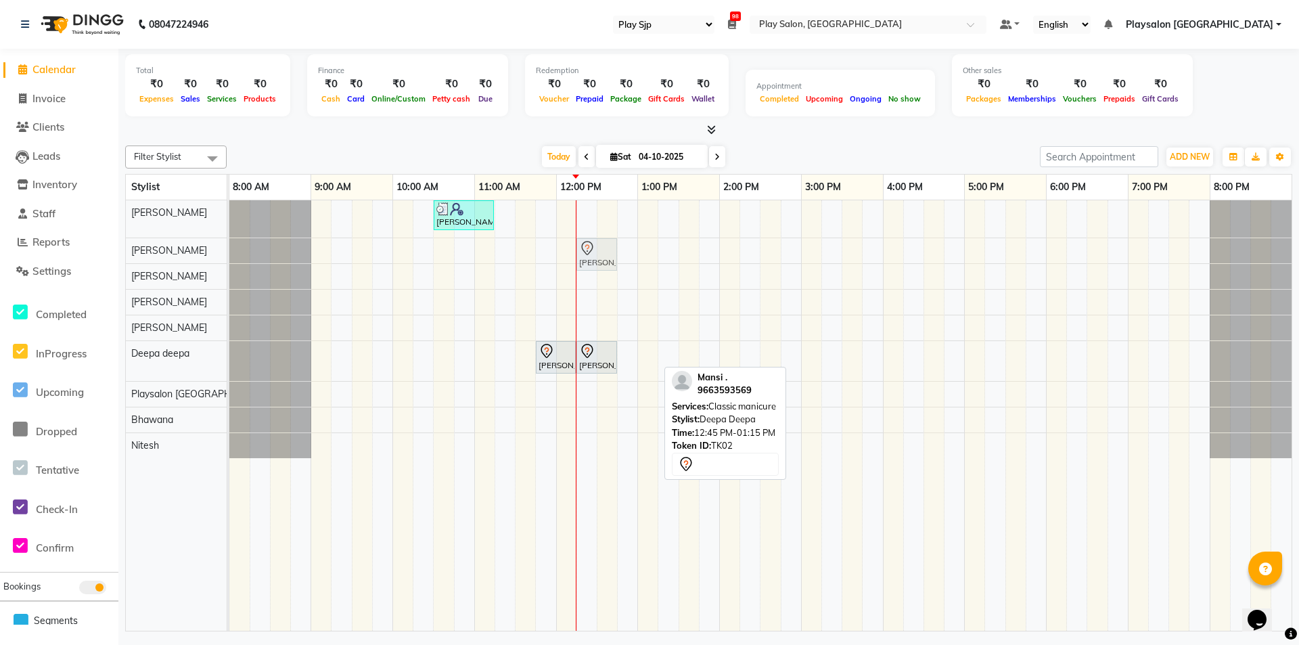
drag, startPoint x: 649, startPoint y: 356, endPoint x: 610, endPoint y: 258, distance: 106.0
click at [610, 258] on tbody "Gopal Samkaram, TK01, 10:30 AM-11:15 AM, Hair Cut Men (Stylist) [PERSON_NAME] .…" at bounding box center [760, 329] width 1062 height 258
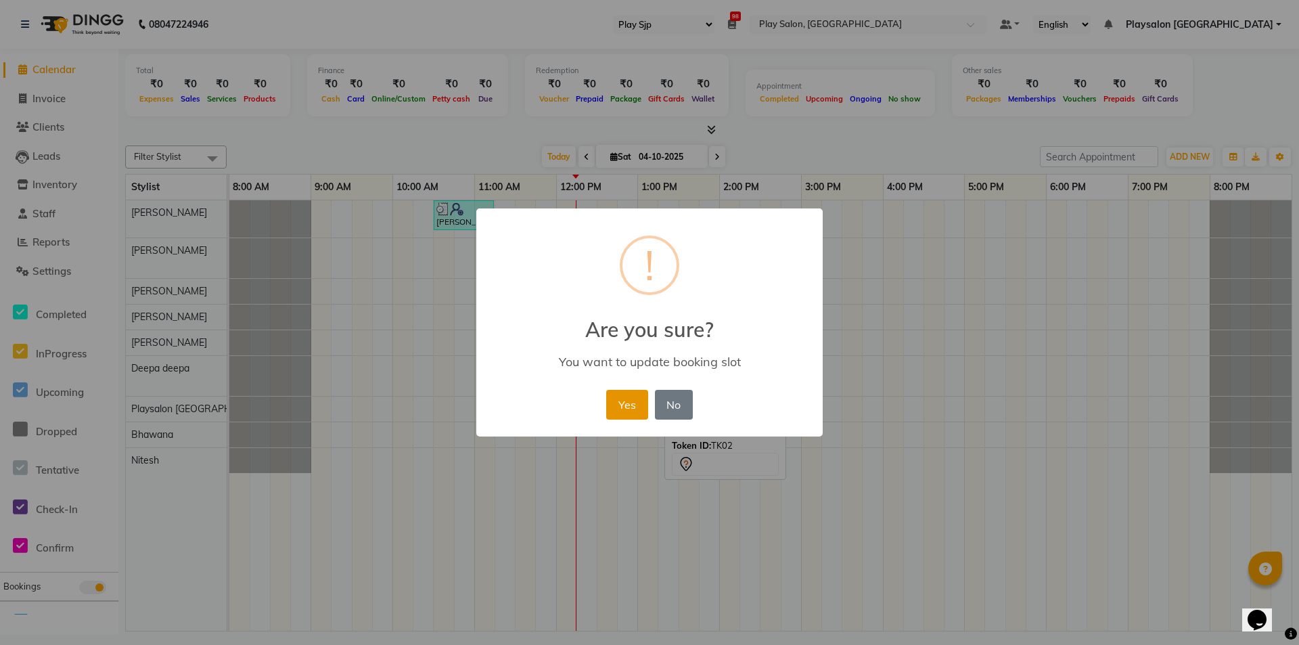
click at [612, 407] on button "Yes" at bounding box center [626, 405] width 41 height 30
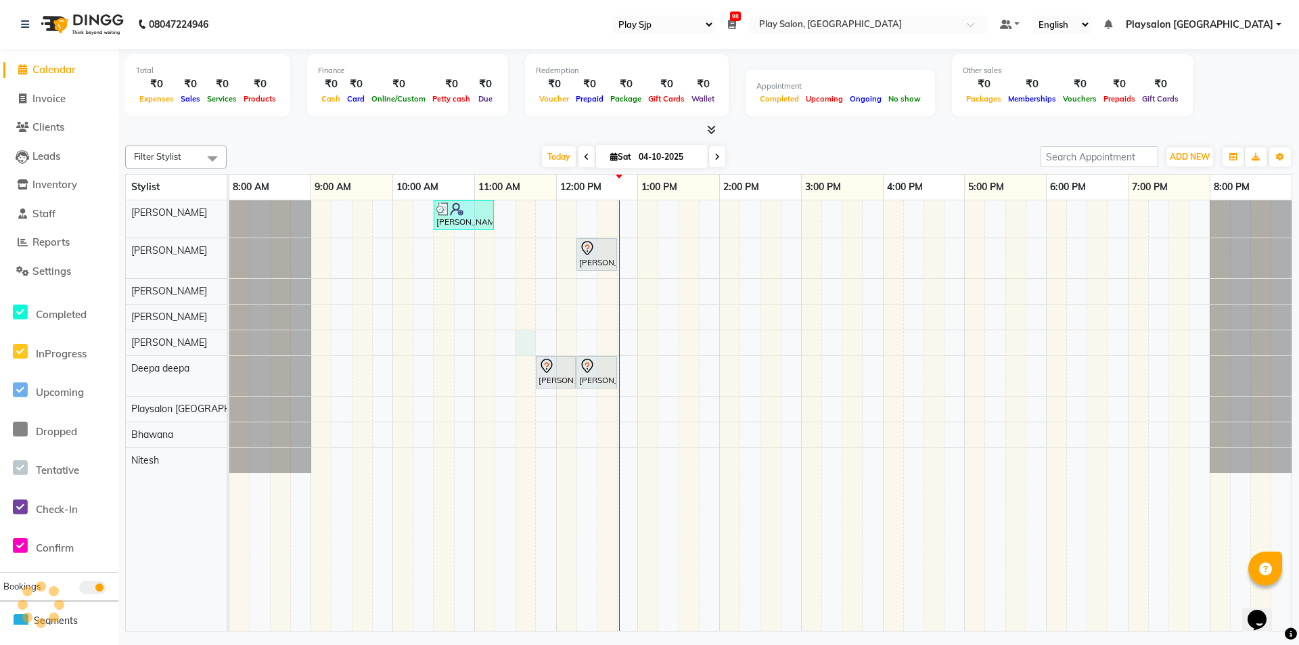
click at [532, 333] on div "Gopal Samkaram, TK01, 10:30 AM-11:15 AM, Hair Cut Men (Stylist) [PERSON_NAME] .…" at bounding box center [760, 415] width 1062 height 430
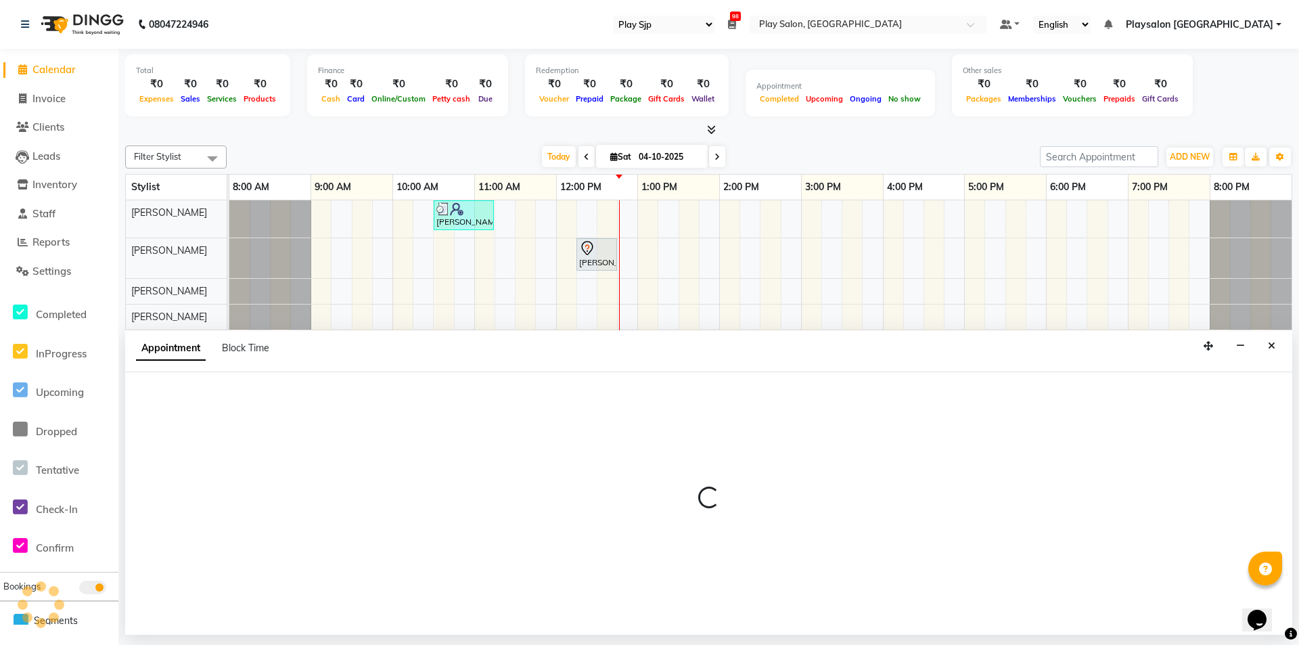
select select "80380"
select select "690"
select select "tentative"
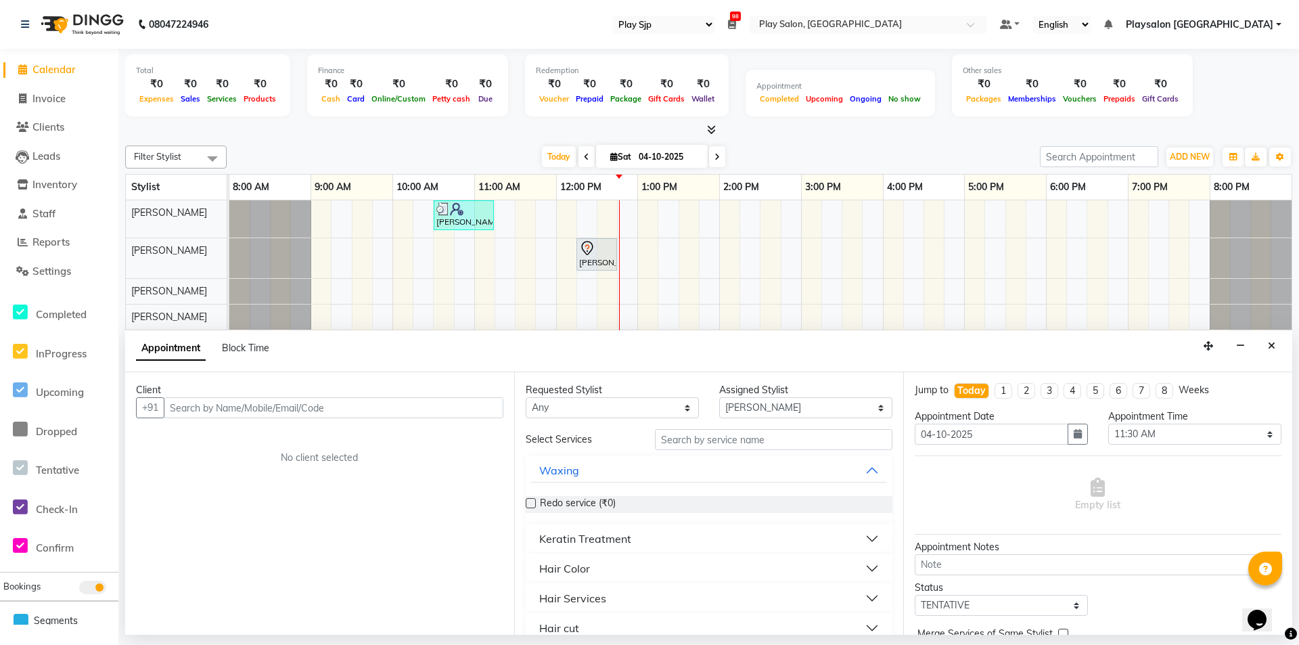
click at [1257, 344] on div "Appointment Block Time" at bounding box center [708, 351] width 1167 height 42
click at [1271, 348] on icon "Close" at bounding box center [1270, 345] width 7 height 9
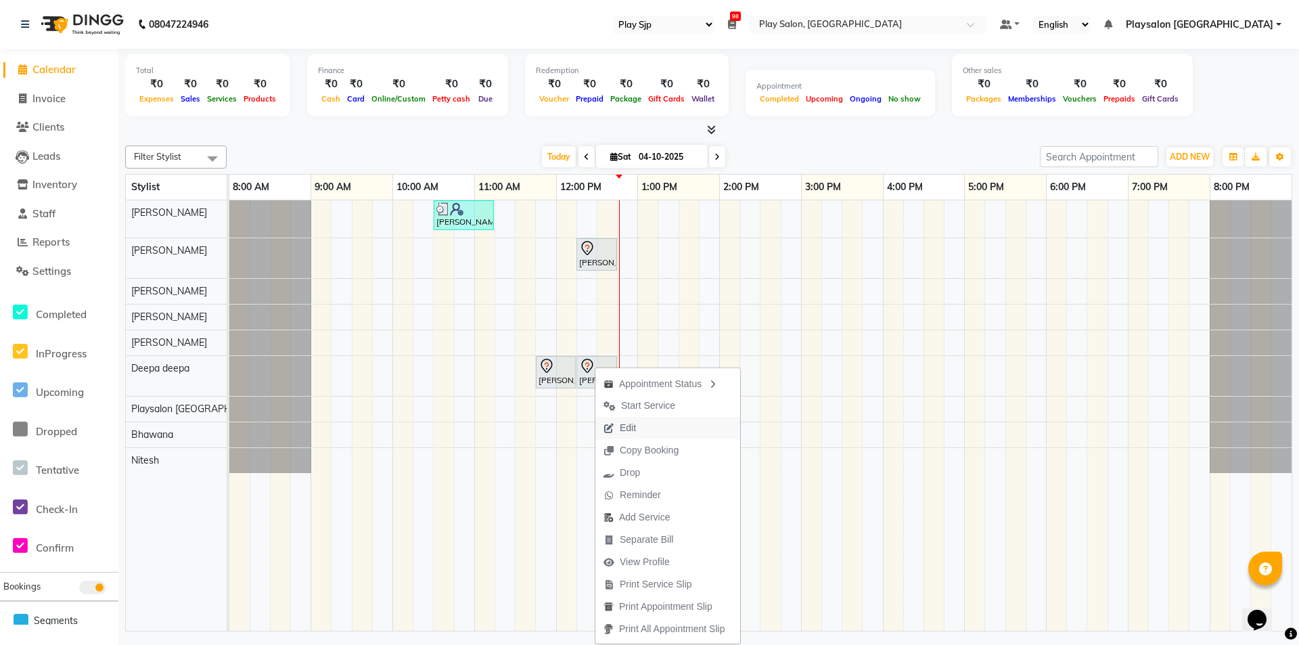
click at [638, 428] on span "Edit" at bounding box center [619, 428] width 49 height 22
select select "tentative"
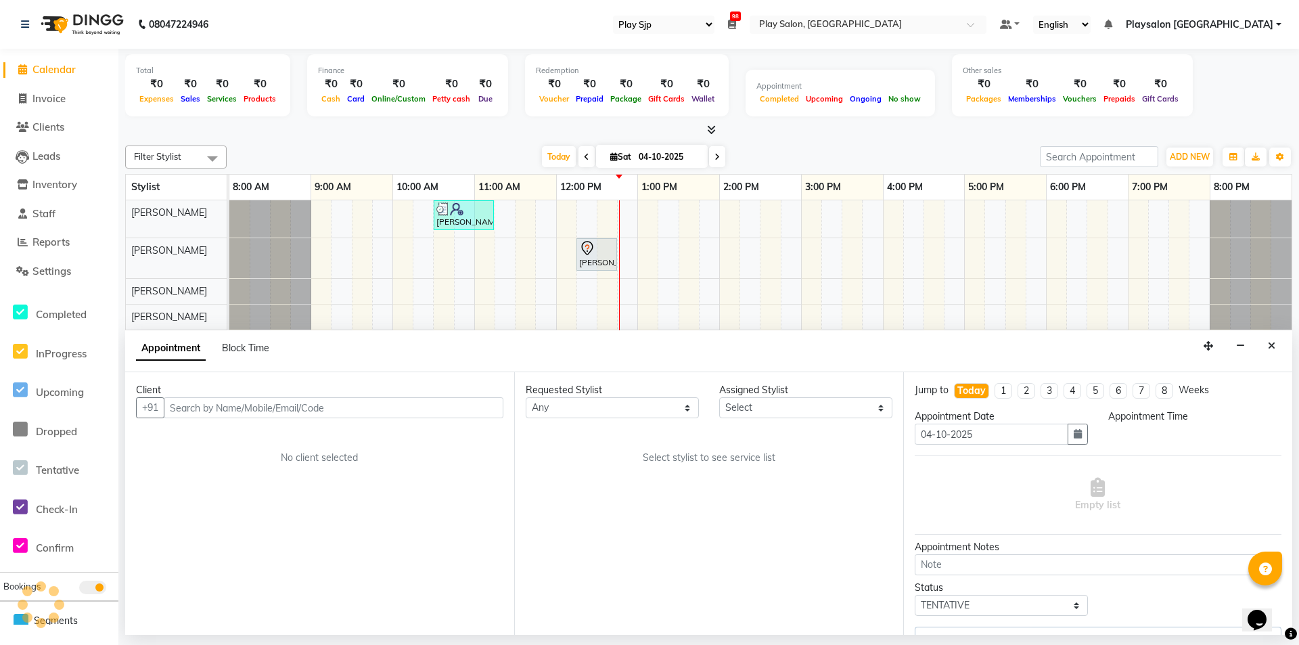
select select "705"
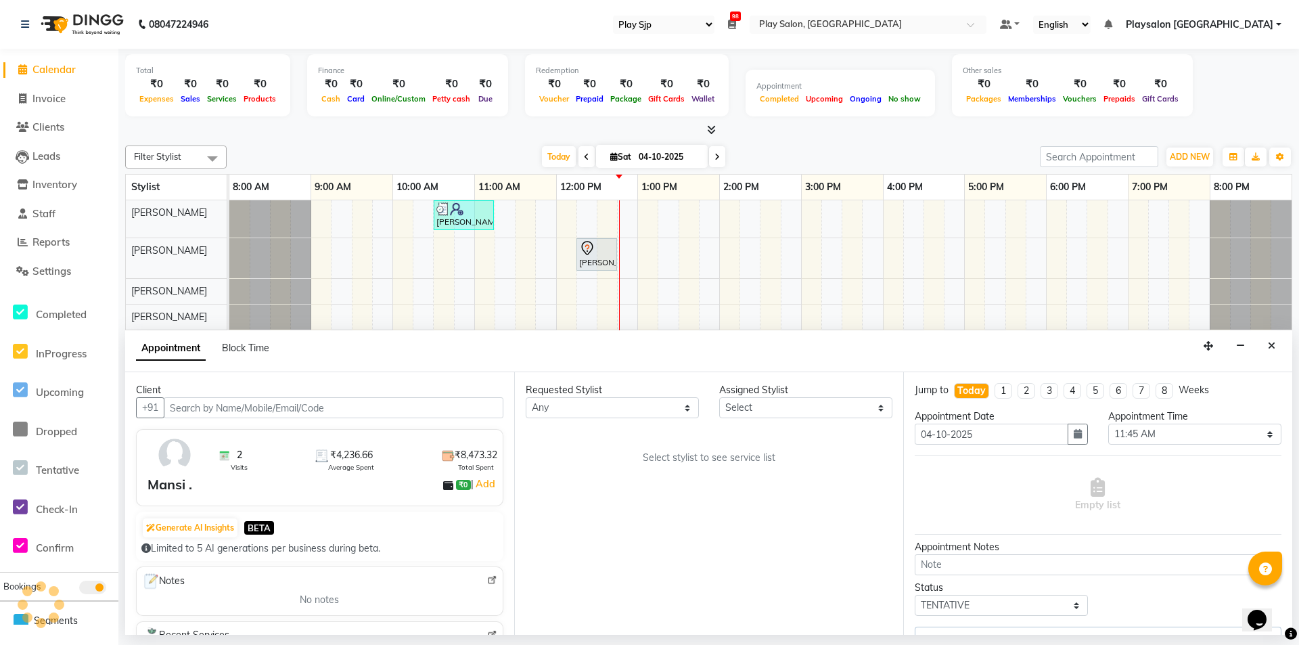
select select "80381"
select select "4188"
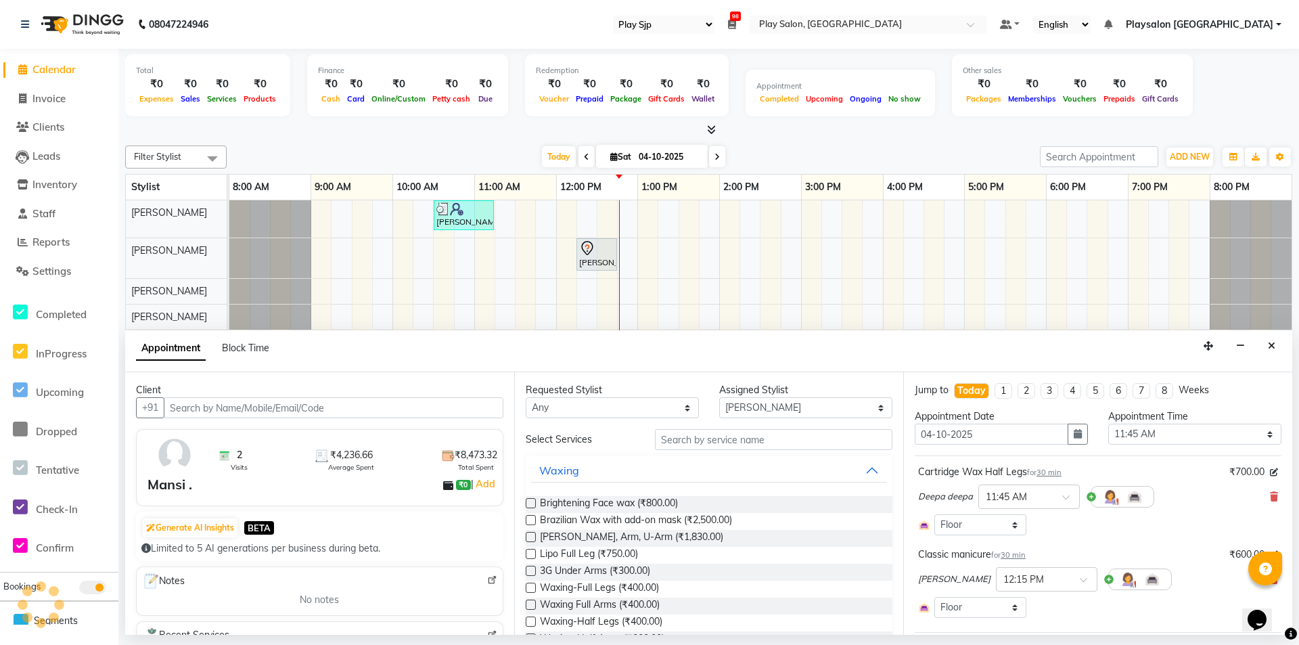
select select "4188"
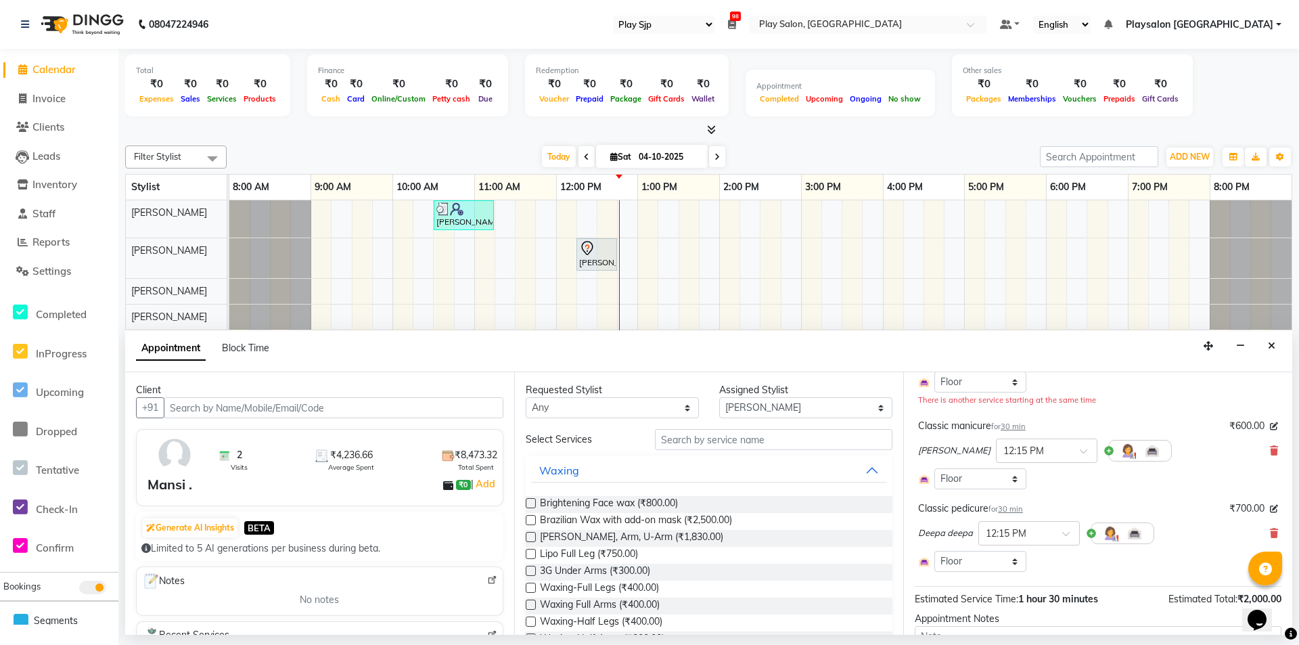
scroll to position [145, 0]
click at [1269, 527] on icon at bounding box center [1273, 530] width 8 height 9
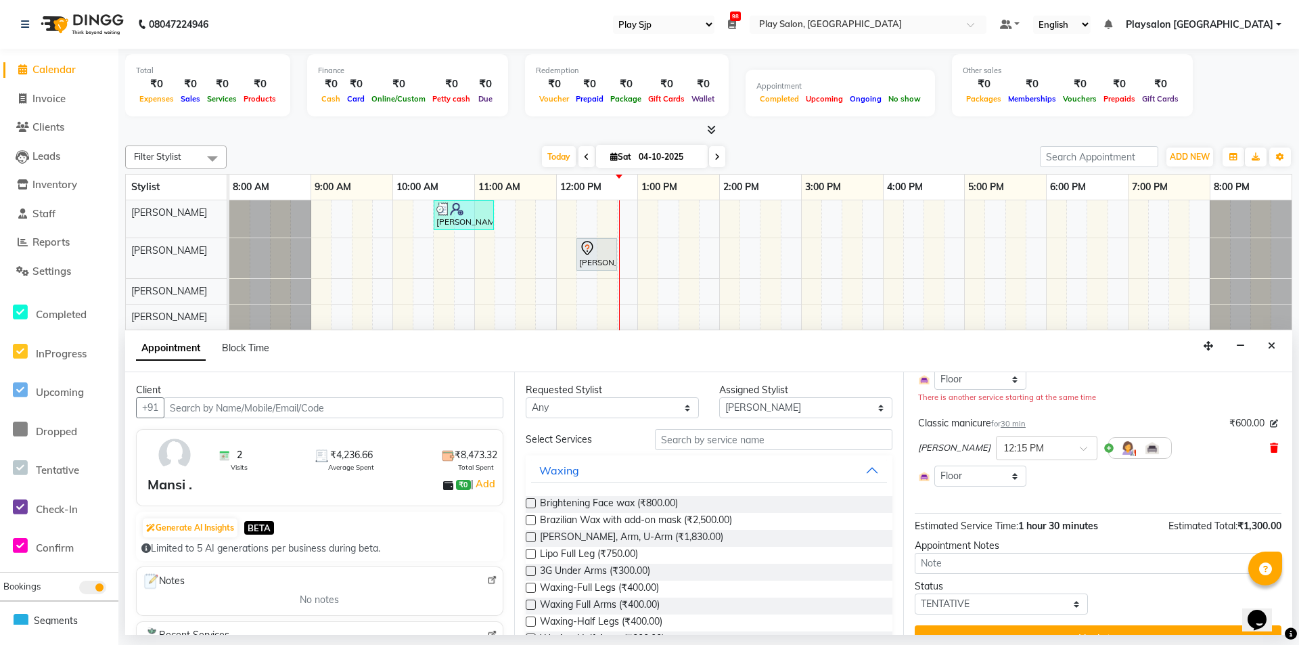
click at [1269, 448] on icon at bounding box center [1273, 447] width 8 height 9
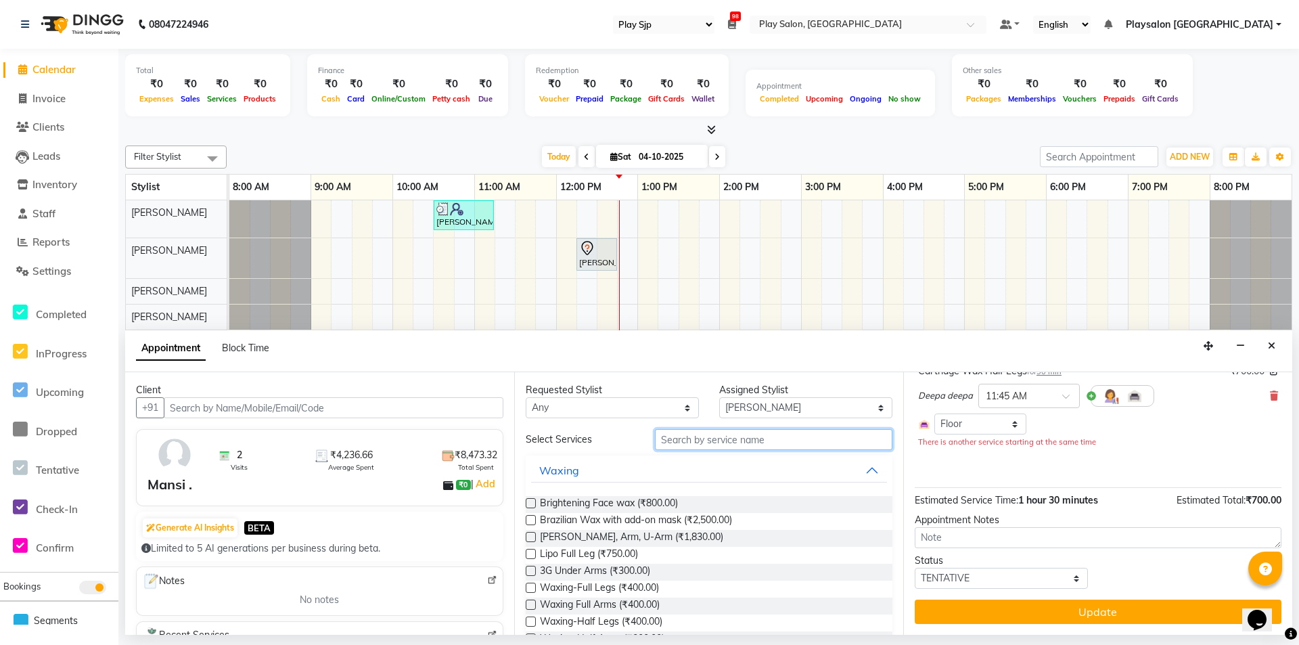
click at [739, 434] on input "text" at bounding box center [773, 439] width 237 height 21
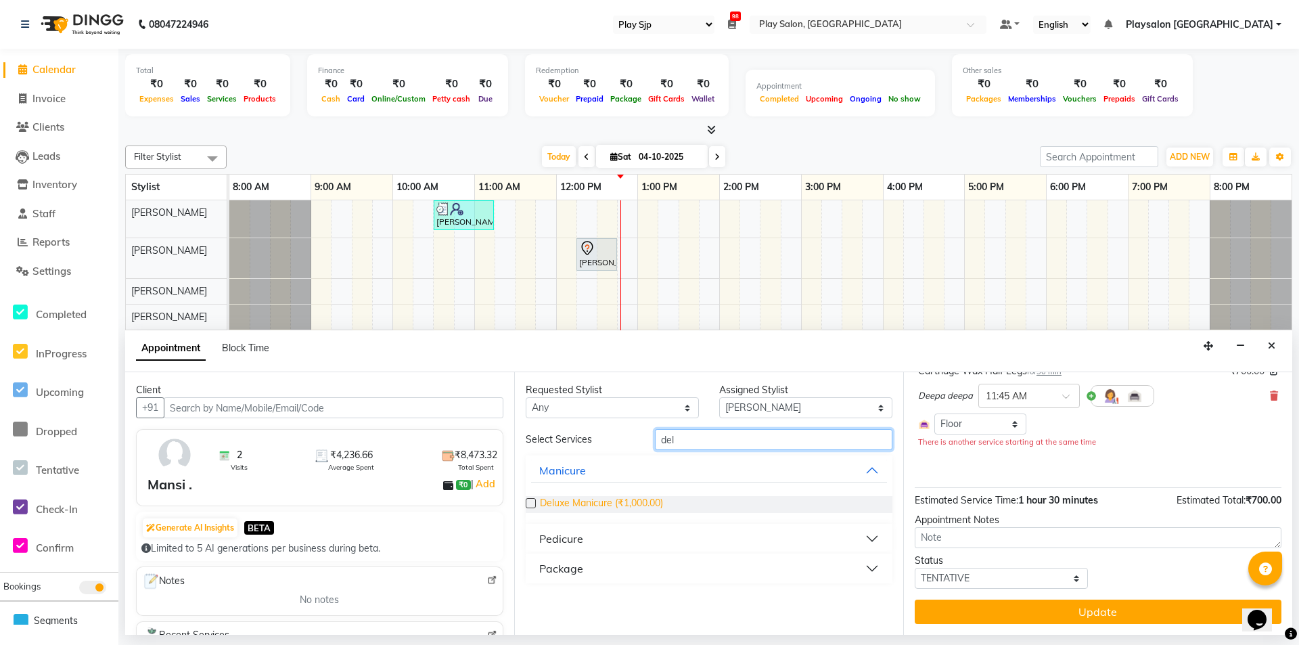
type input "del"
click at [648, 503] on span "Deluxe Manicure (₹1,000.00)" at bounding box center [601, 504] width 123 height 17
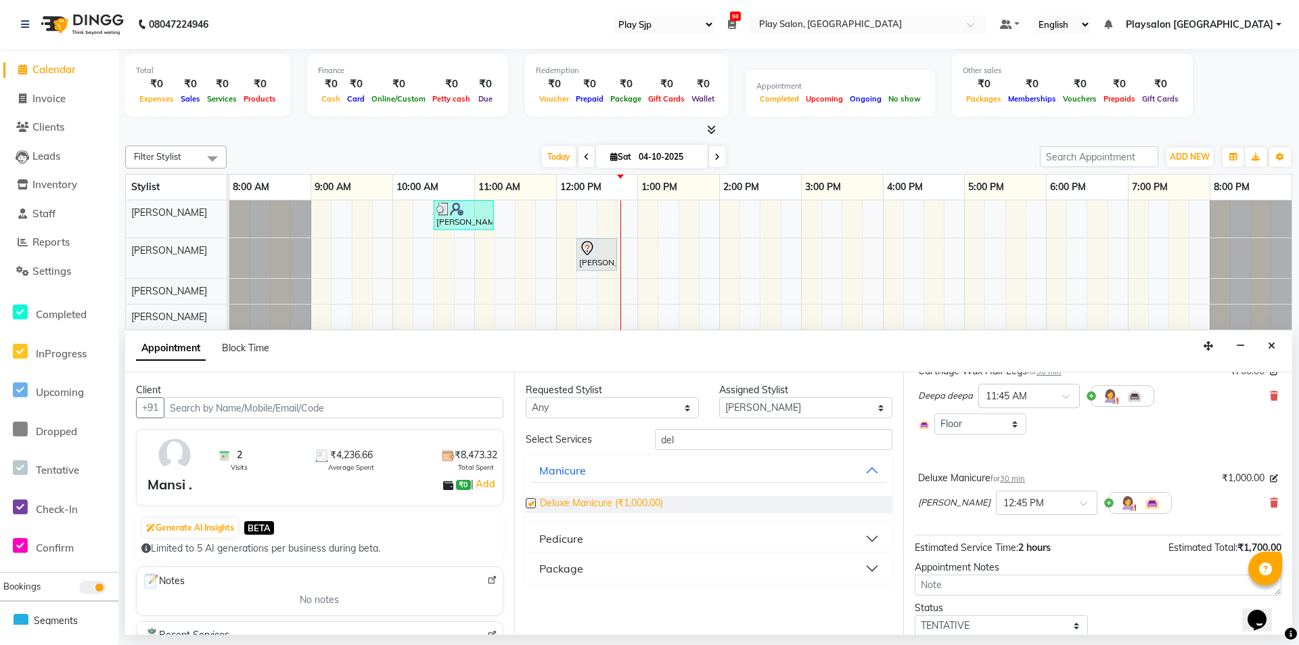
scroll to position [145, 0]
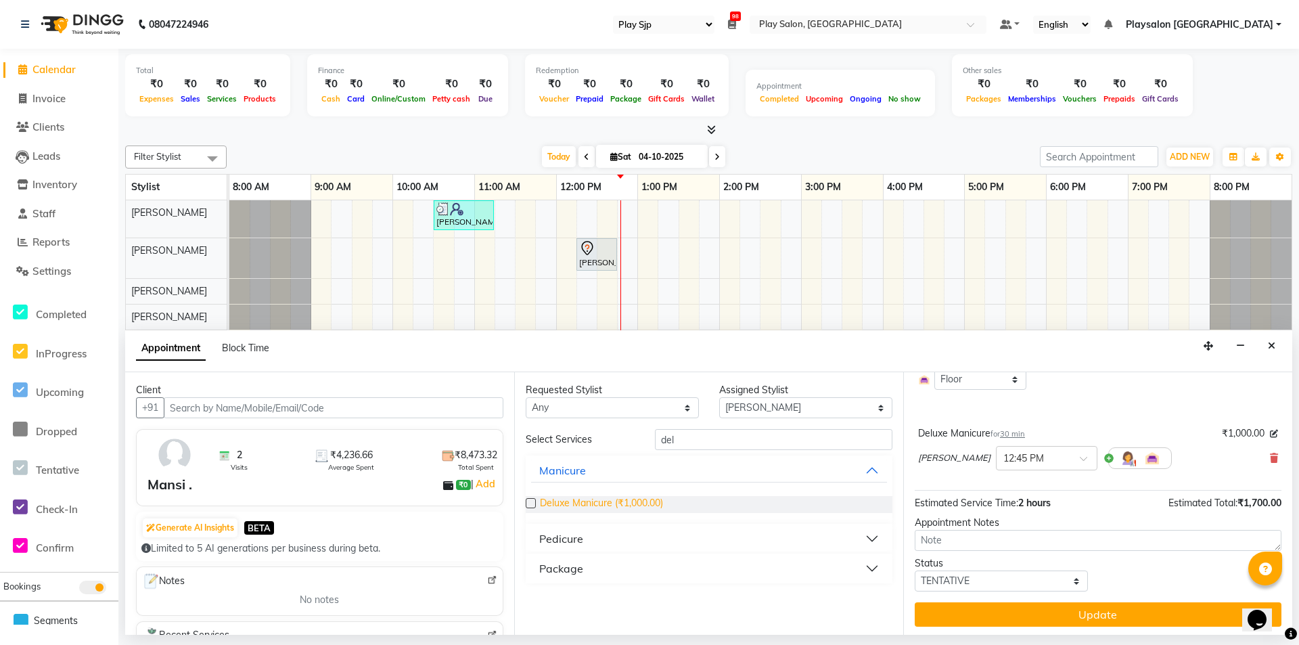
checkbox input "false"
click at [765, 406] on select "Select [PERSON_NAME] Lun Deepa [PERSON_NAME] Yimkhiung Mojesh [PERSON_NAME] Pla…" at bounding box center [805, 407] width 173 height 21
select select "80384"
click at [719, 397] on select "Select [PERSON_NAME] Lun Deepa [PERSON_NAME] Yimkhiung Mojesh [PERSON_NAME] Pla…" at bounding box center [805, 407] width 173 height 21
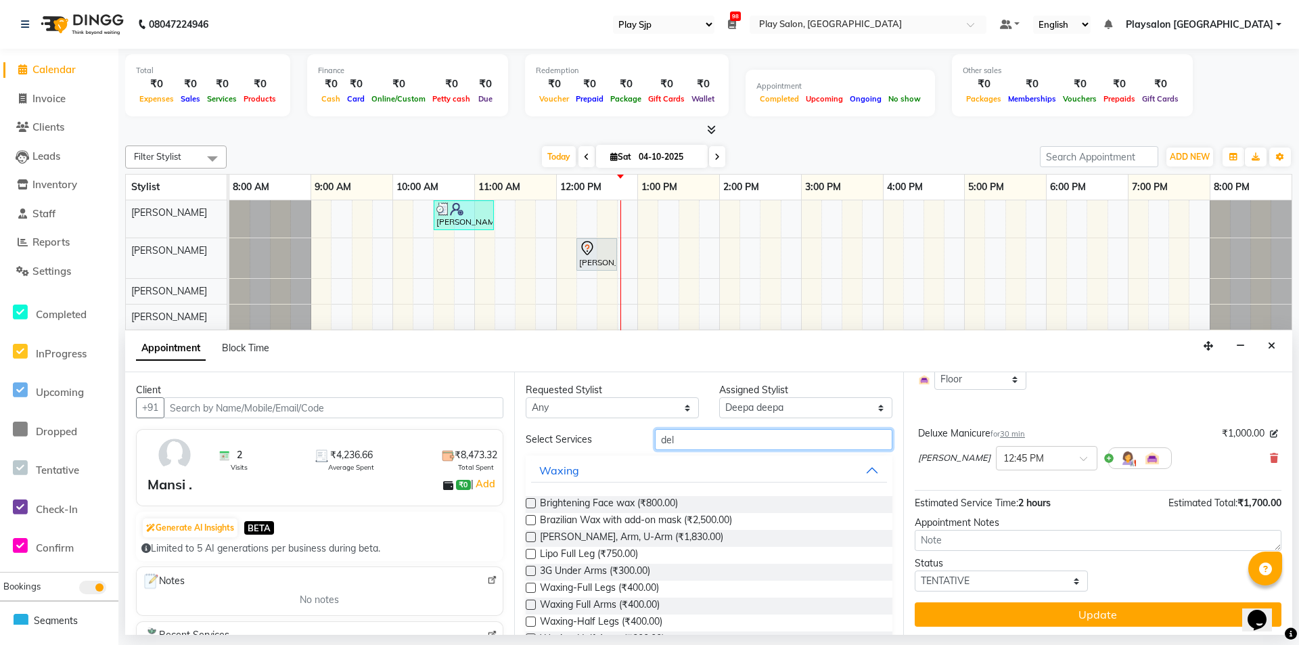
click at [702, 436] on input "del" at bounding box center [773, 439] width 237 height 21
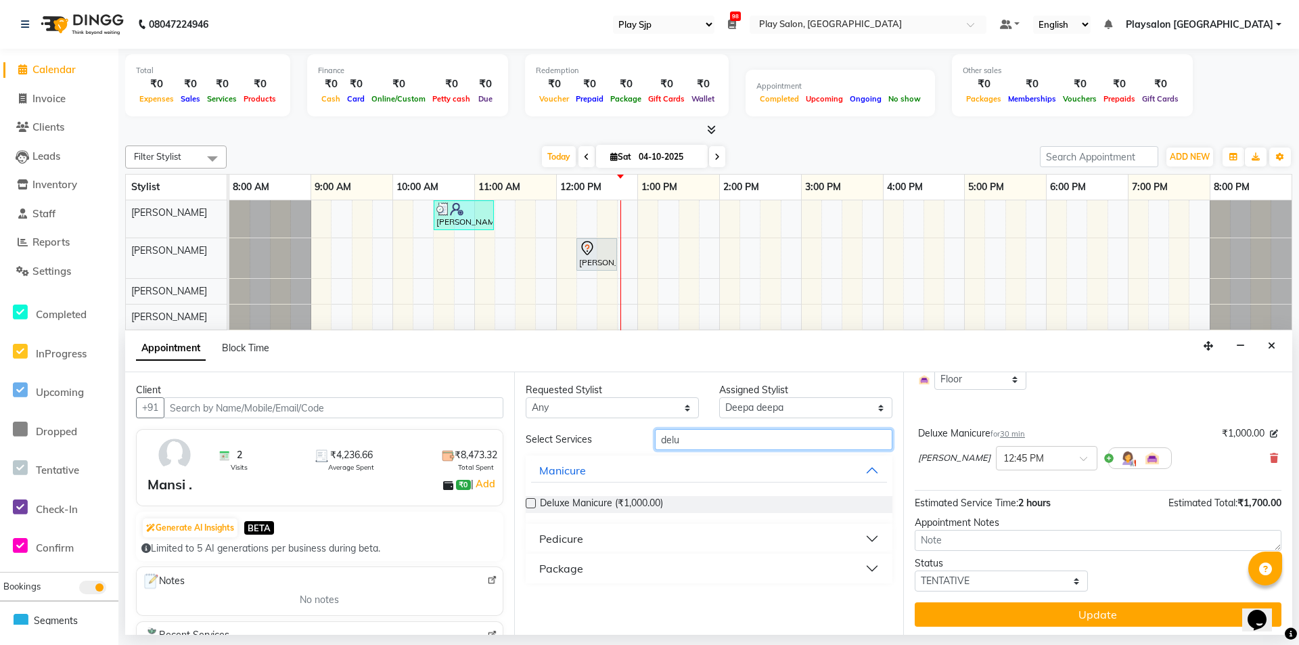
type input "delu"
click at [638, 533] on button "Pedicure" at bounding box center [709, 538] width 356 height 24
click at [617, 572] on span "Deluxe Pedicure (₹1,150.00)" at bounding box center [600, 572] width 121 height 17
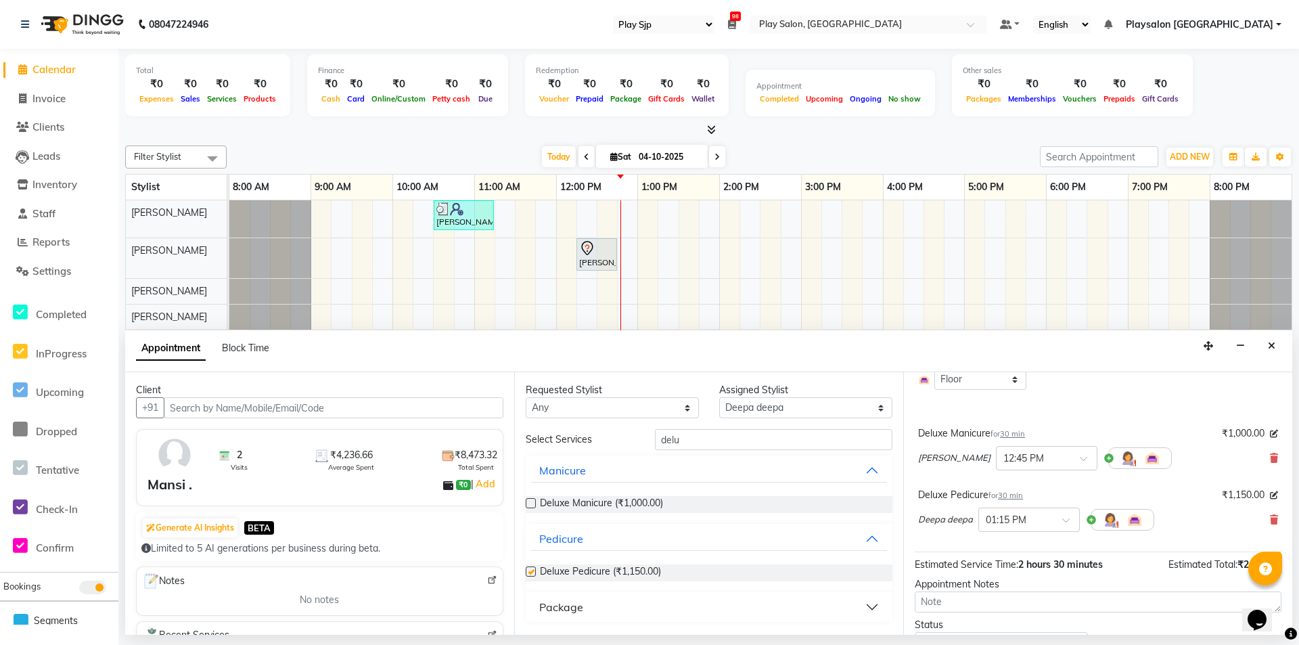
checkbox input "false"
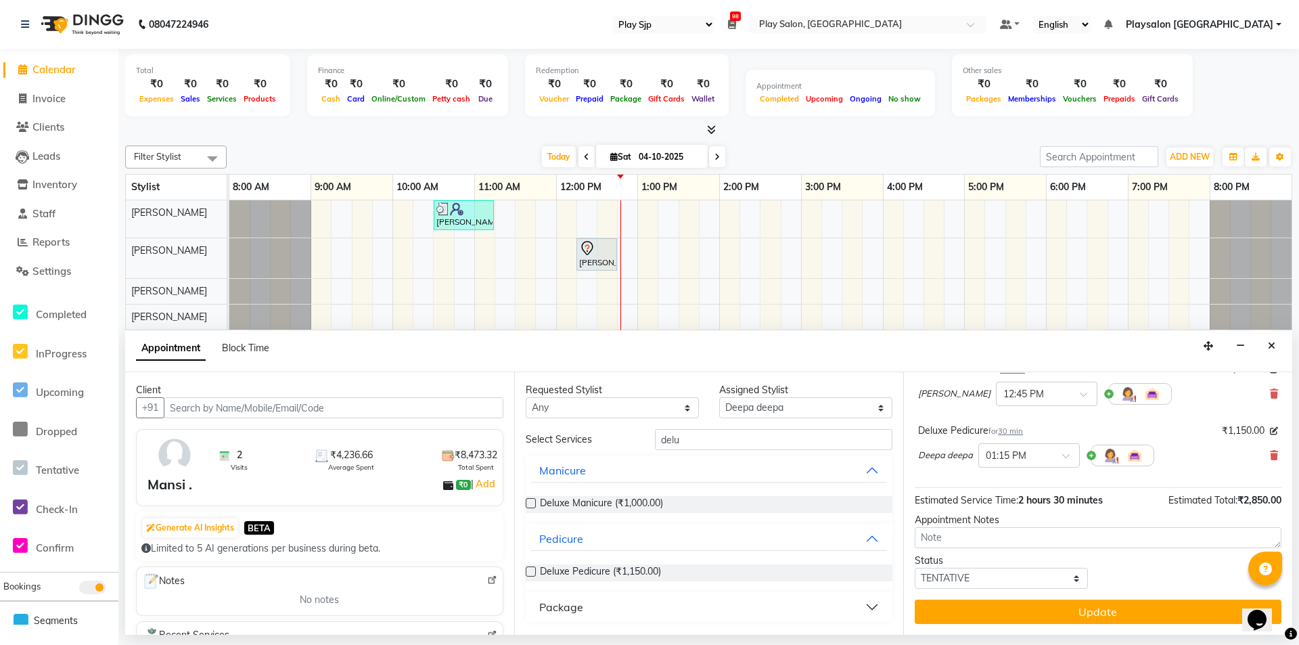
click at [1128, 609] on button "Update" at bounding box center [1097, 611] width 367 height 24
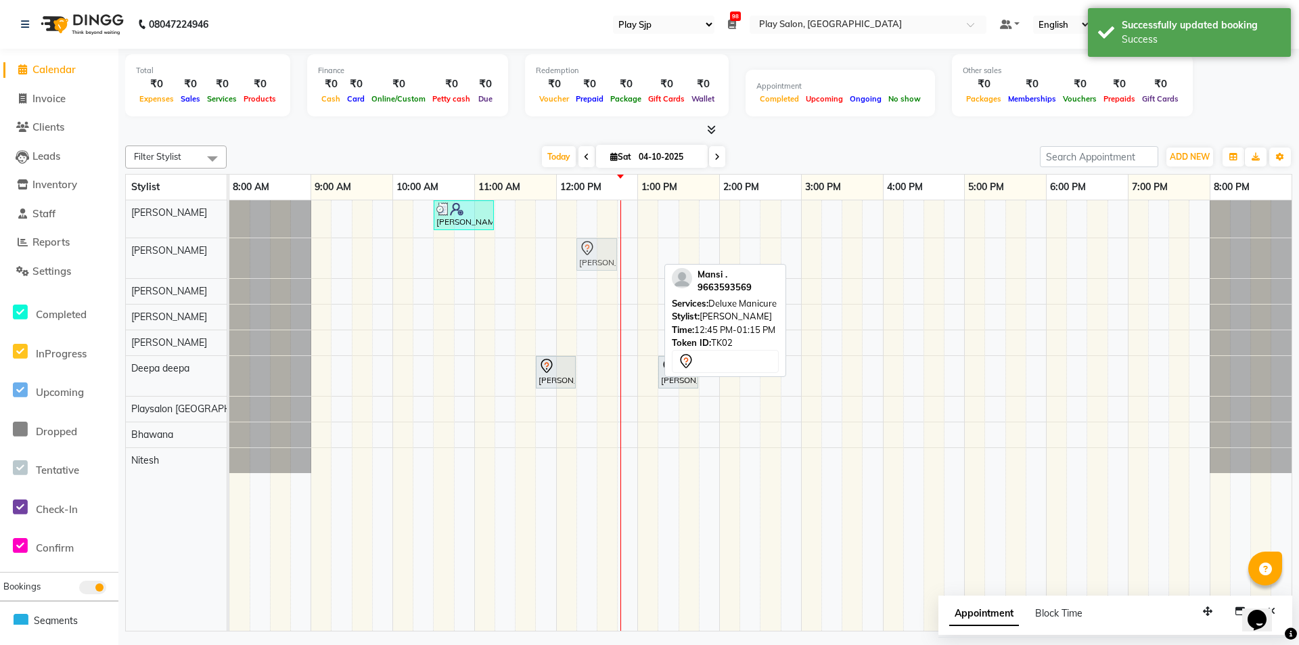
drag, startPoint x: 630, startPoint y: 260, endPoint x: 598, endPoint y: 260, distance: 32.5
click at [229, 260] on div "[PERSON_NAME] ., TK02, 12:45 PM-01:15 PM, Deluxe Manicure [PERSON_NAME] ., TK02…" at bounding box center [229, 258] width 0 height 40
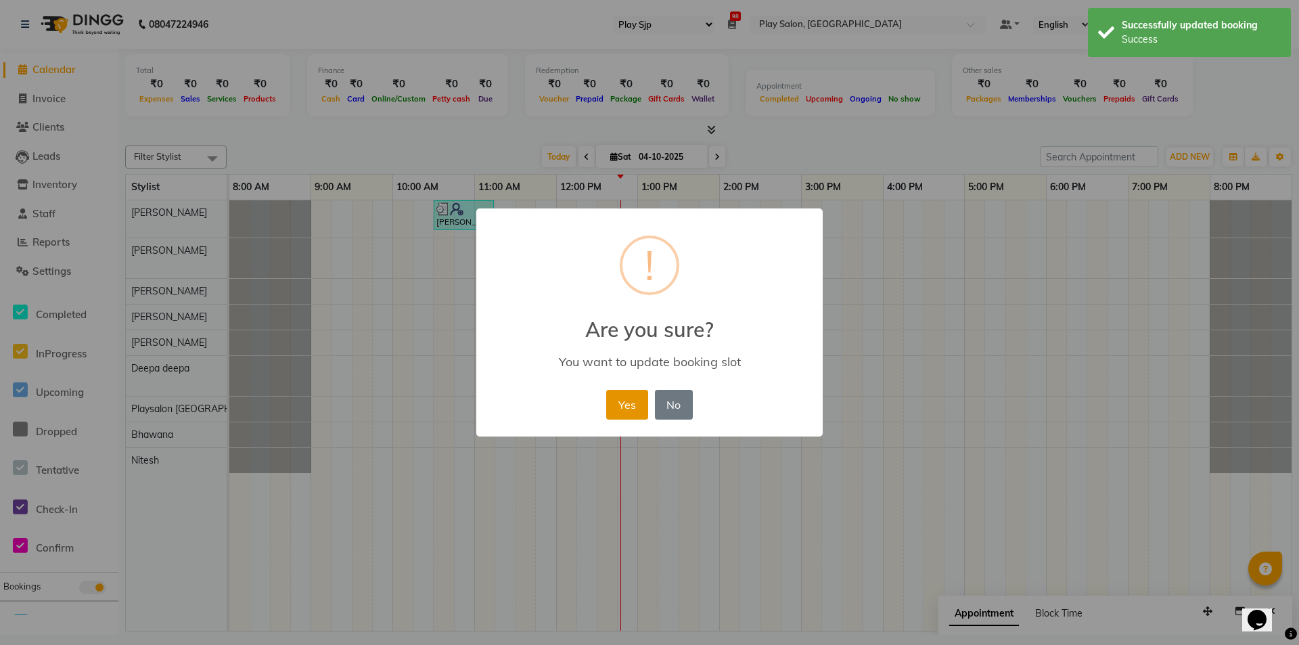
click at [622, 397] on button "Yes" at bounding box center [626, 405] width 41 height 30
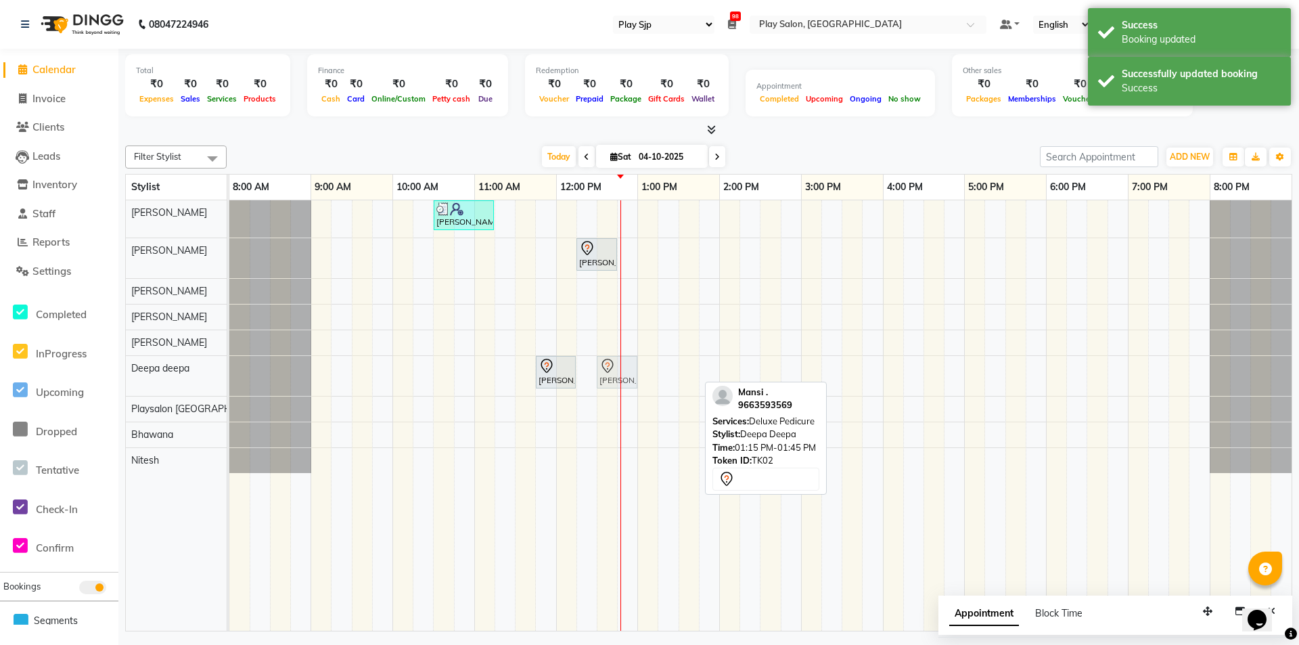
drag, startPoint x: 666, startPoint y: 377, endPoint x: 608, endPoint y: 375, distance: 57.5
click at [229, 375] on div "[PERSON_NAME] ., TK02, 11:45 AM-12:15 PM, Cartridge Wax Half Legs [PERSON_NAME]…" at bounding box center [229, 376] width 0 height 40
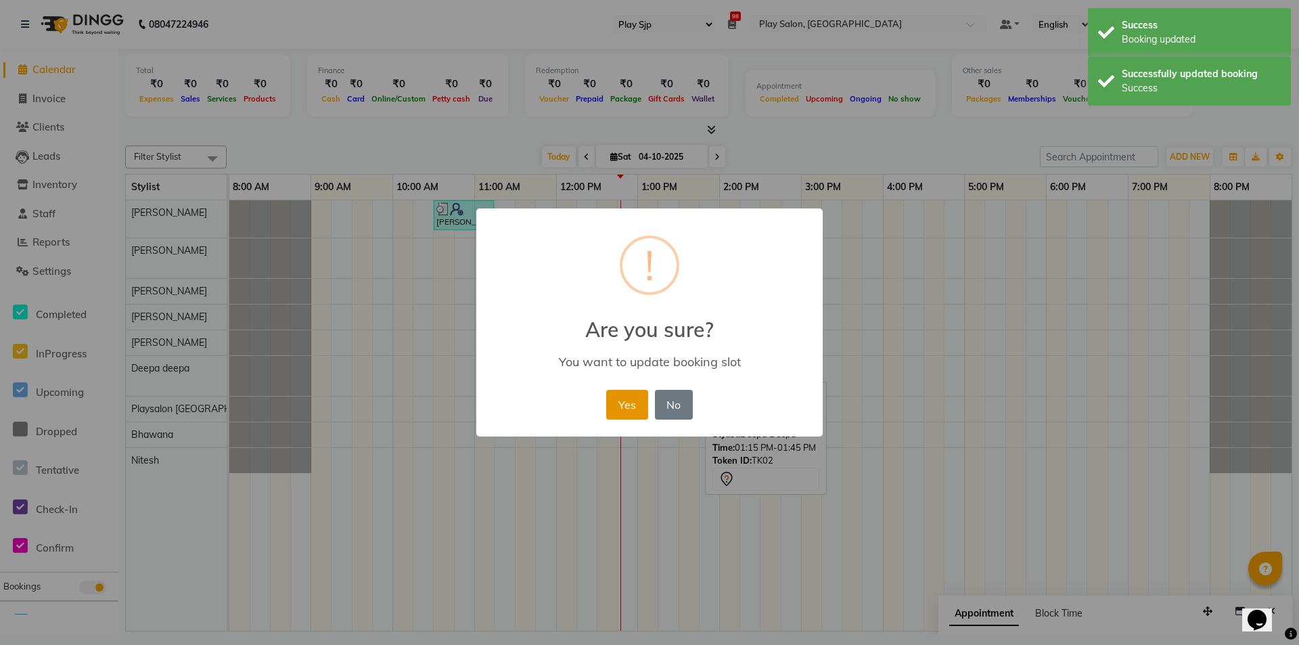
drag, startPoint x: 634, startPoint y: 399, endPoint x: 627, endPoint y: 380, distance: 20.1
click at [634, 398] on button "Yes" at bounding box center [626, 405] width 41 height 30
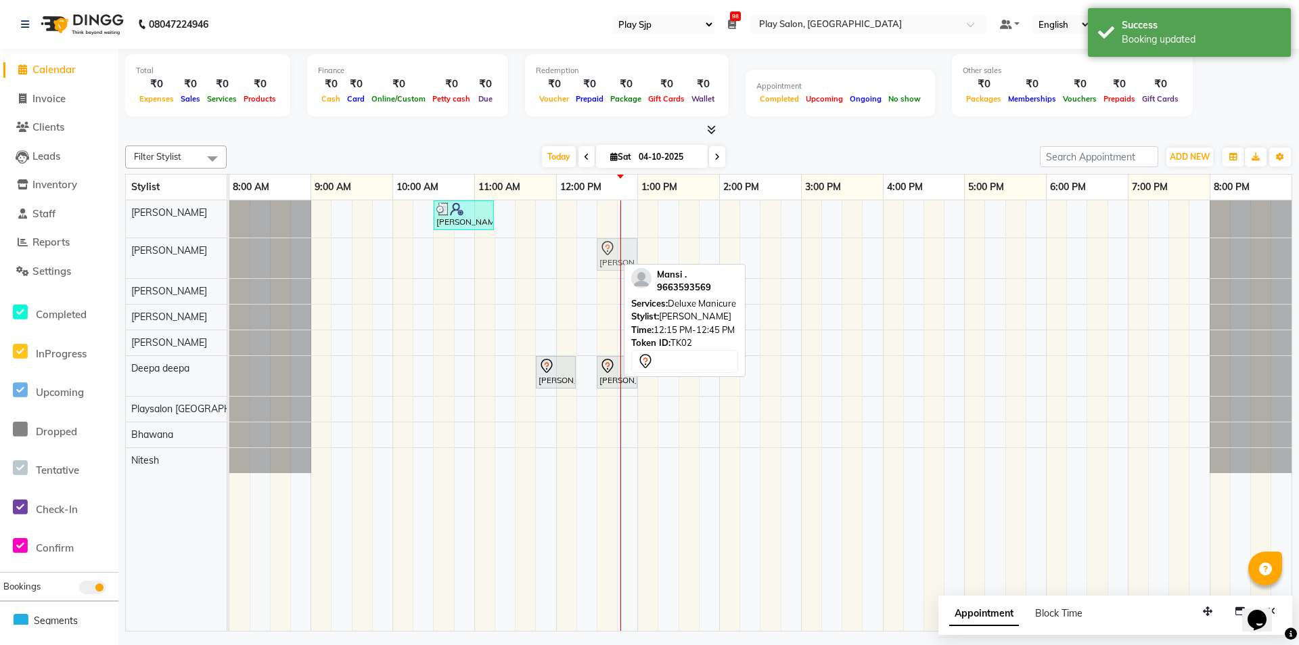
drag, startPoint x: 603, startPoint y: 254, endPoint x: 617, endPoint y: 253, distance: 14.3
click at [229, 253] on div "[PERSON_NAME] ., TK02, 12:15 PM-12:45 PM, Deluxe Manicure [PERSON_NAME] ., TK02…" at bounding box center [229, 258] width 0 height 40
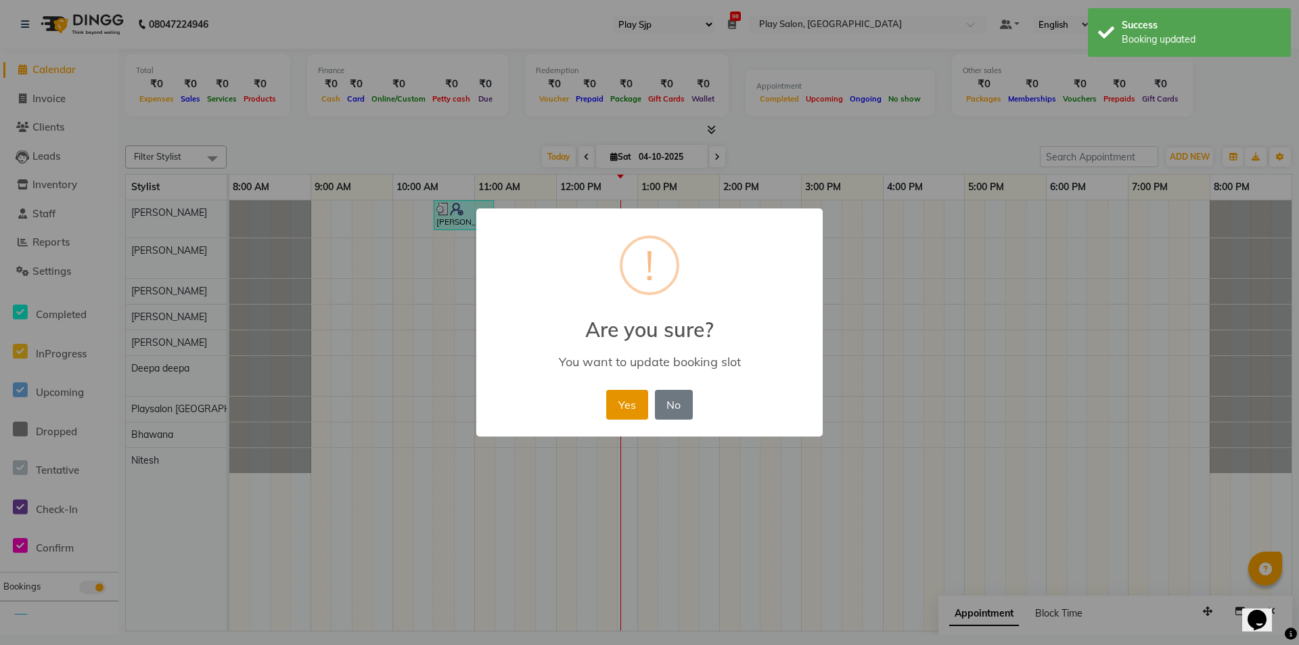
click at [619, 402] on button "Yes" at bounding box center [626, 405] width 41 height 30
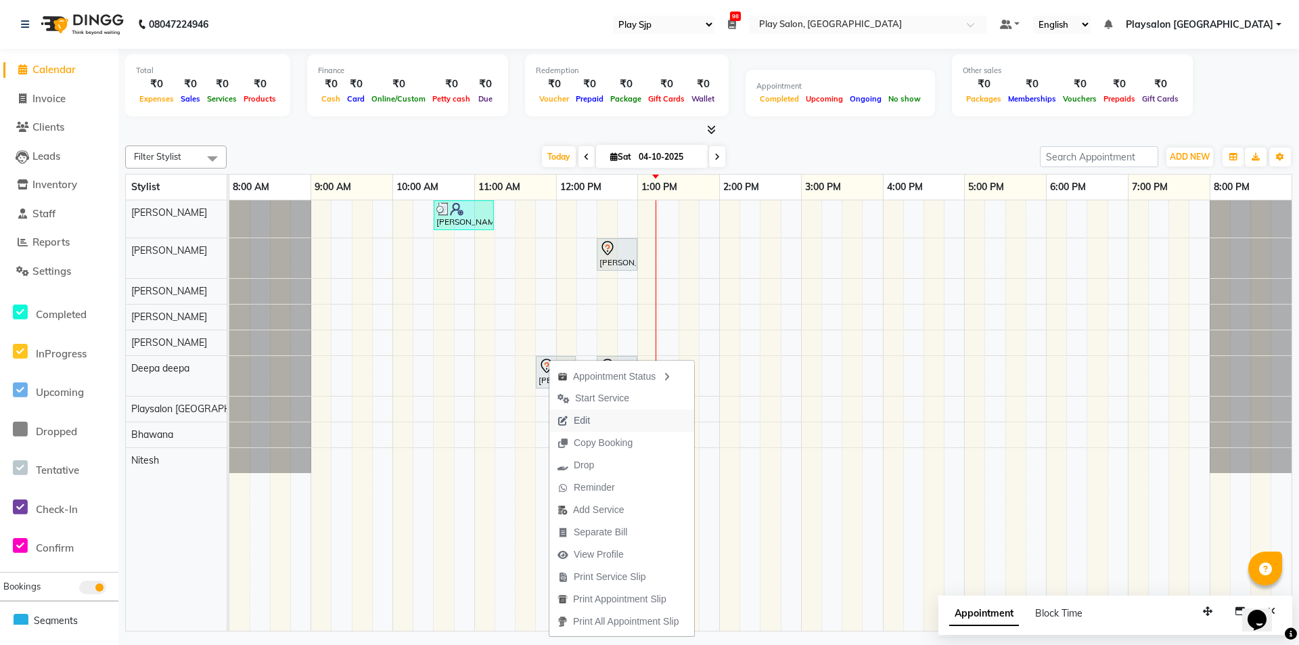
click at [593, 418] on span "Edit" at bounding box center [573, 420] width 49 height 22
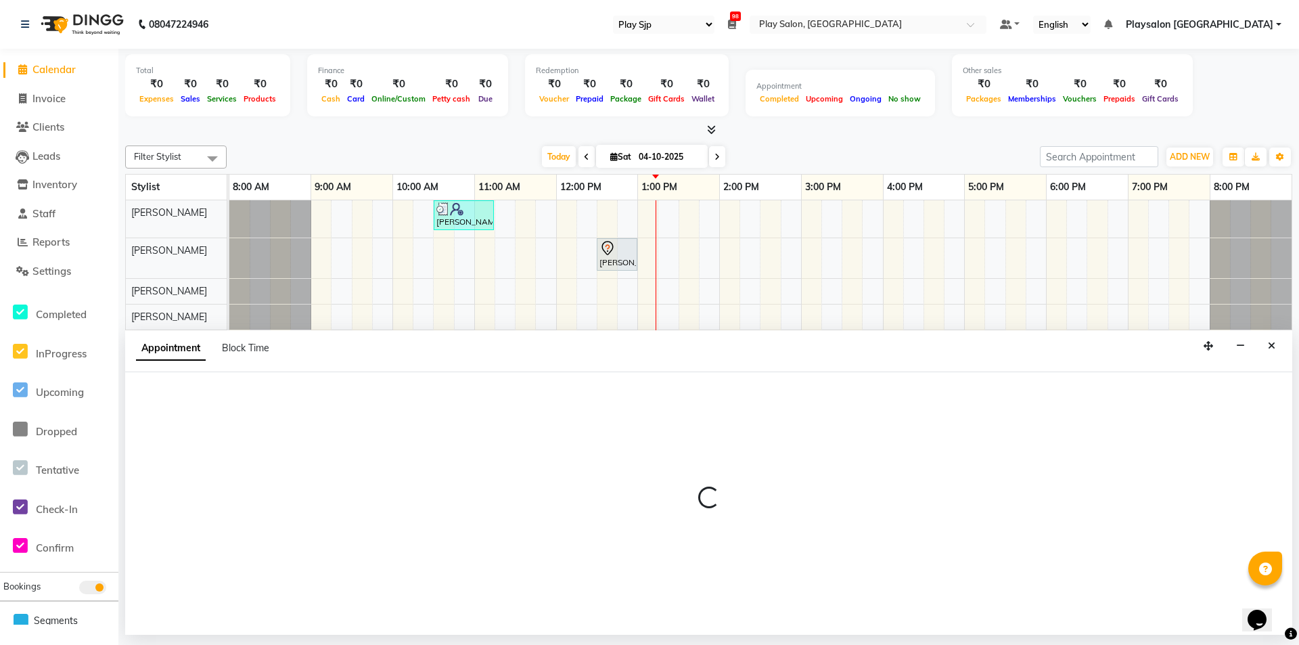
select select "tentative"
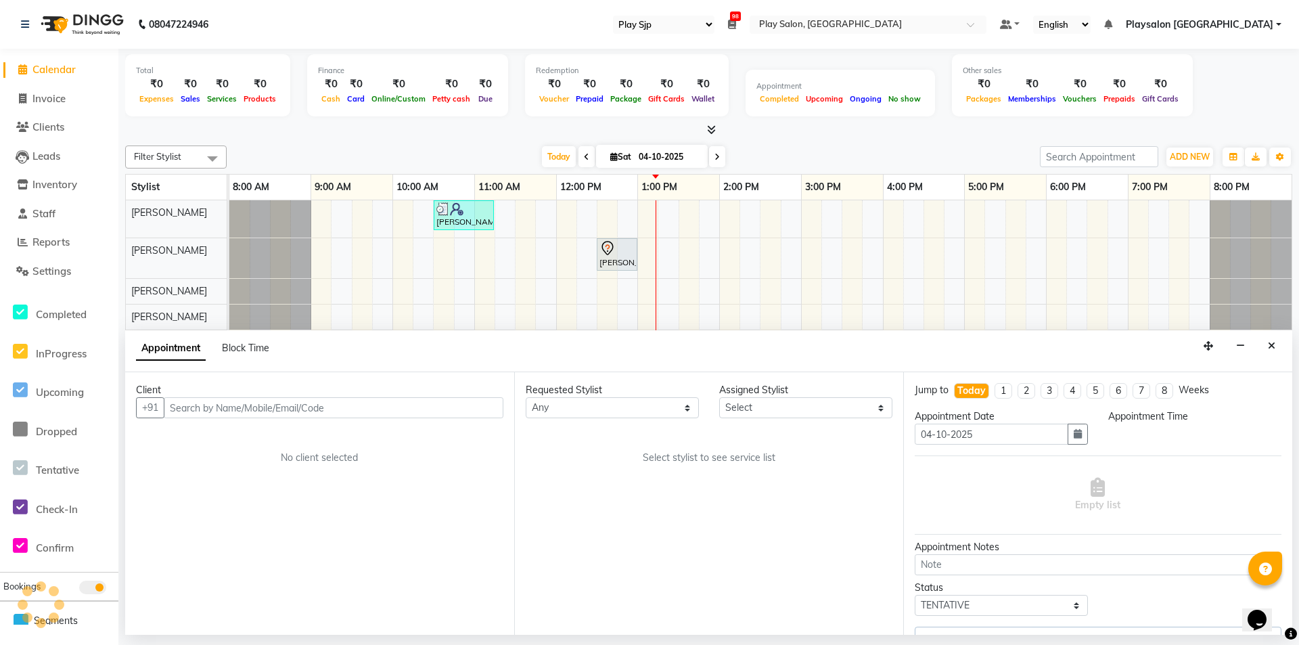
select select "705"
select select "80381"
select select "4188"
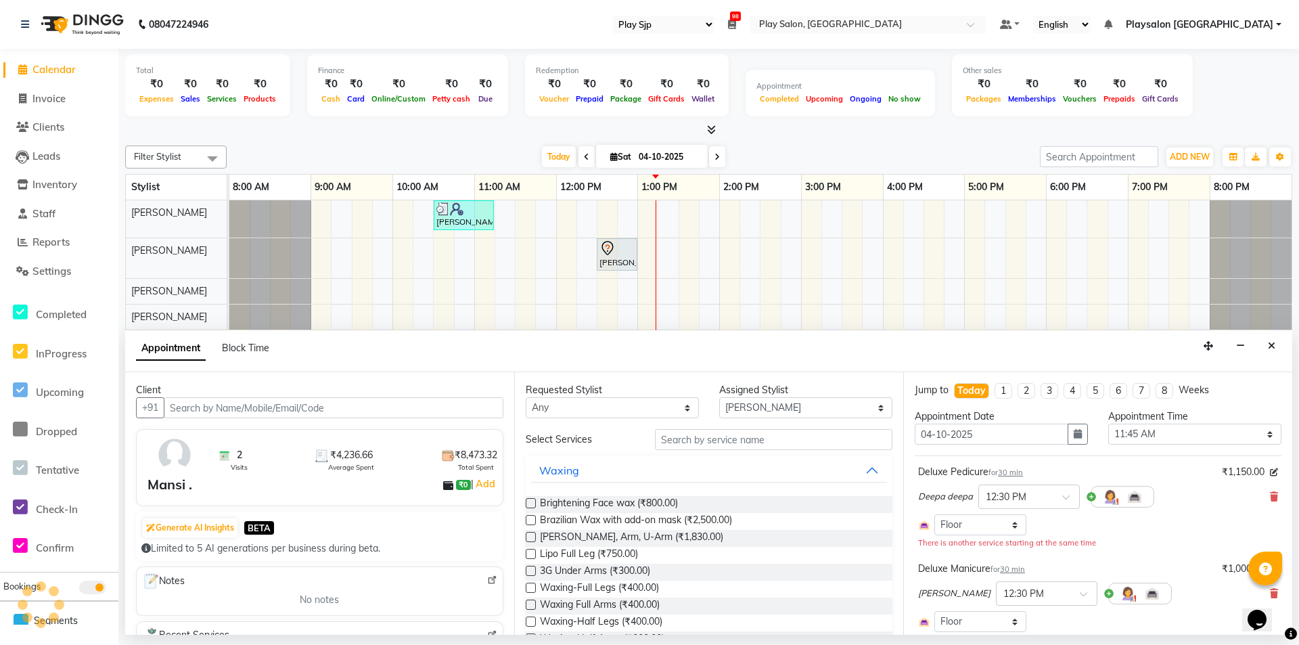
select select "4188"
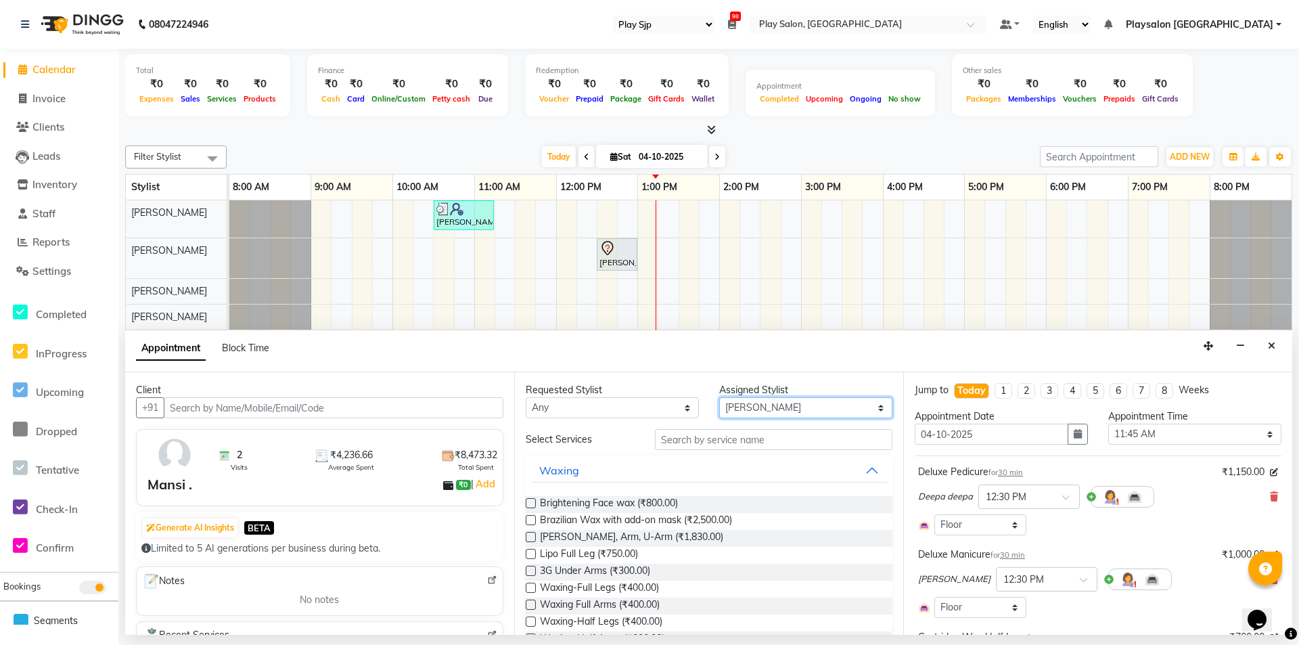
click at [739, 411] on select "Select [PERSON_NAME] Lun Deepa [PERSON_NAME] Yimkhiung Mojesh [PERSON_NAME] Pla…" at bounding box center [805, 407] width 173 height 21
select select "80384"
click at [719, 397] on select "Select [PERSON_NAME] Lun Deepa [PERSON_NAME] Yimkhiung Mojesh [PERSON_NAME] Pla…" at bounding box center [805, 407] width 173 height 21
click at [686, 442] on input "text" at bounding box center [773, 439] width 237 height 21
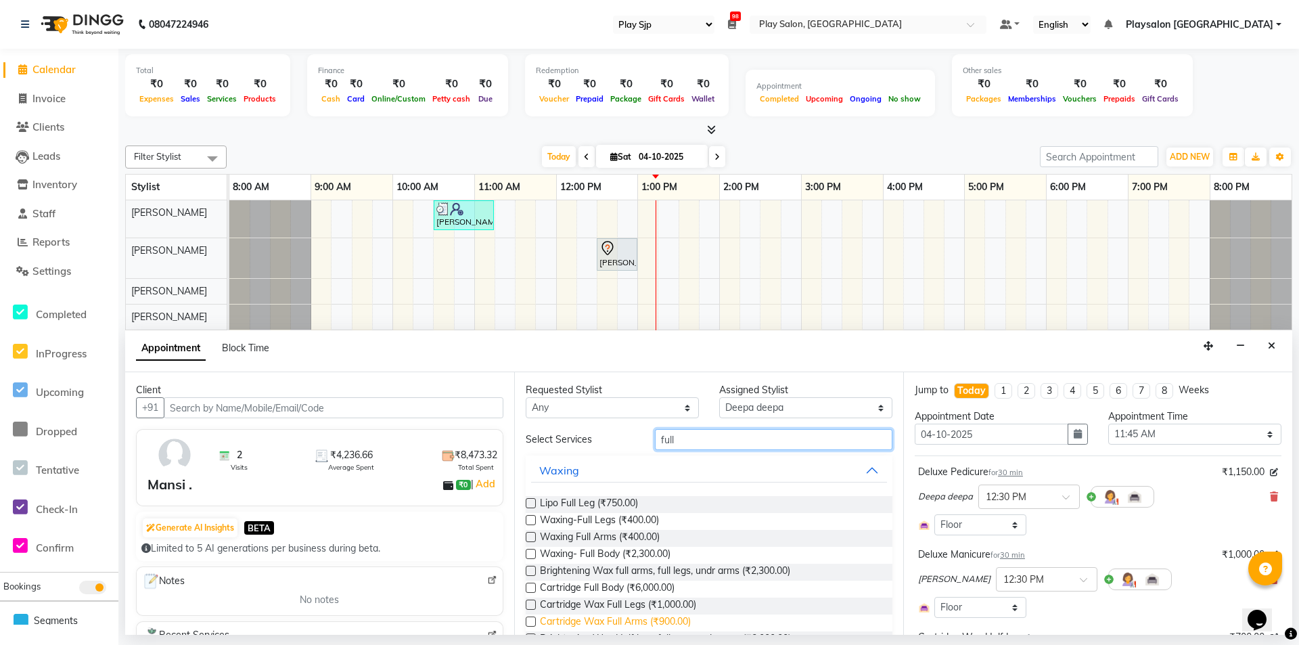
type input "full"
click at [645, 619] on span "Cartridge Wax Full Arms (₹900.00)" at bounding box center [615, 622] width 151 height 17
checkbox input "false"
click at [690, 436] on input "full" at bounding box center [773, 439] width 237 height 21
type input "f"
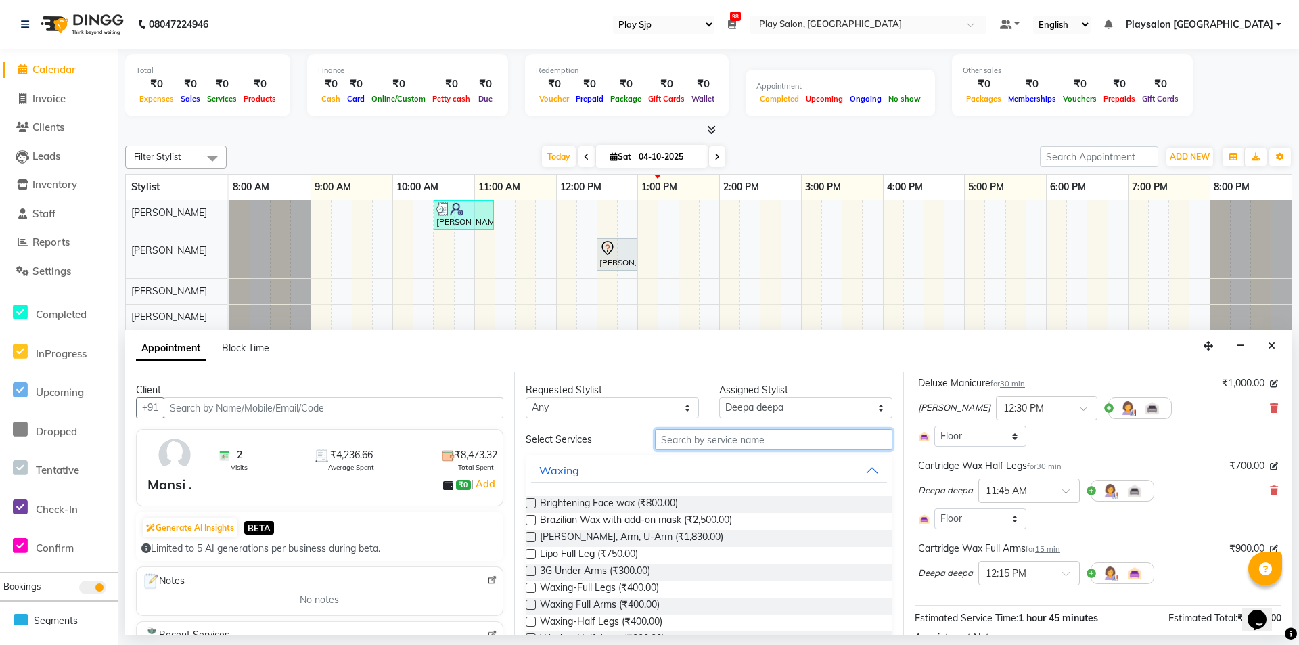
scroll to position [289, 0]
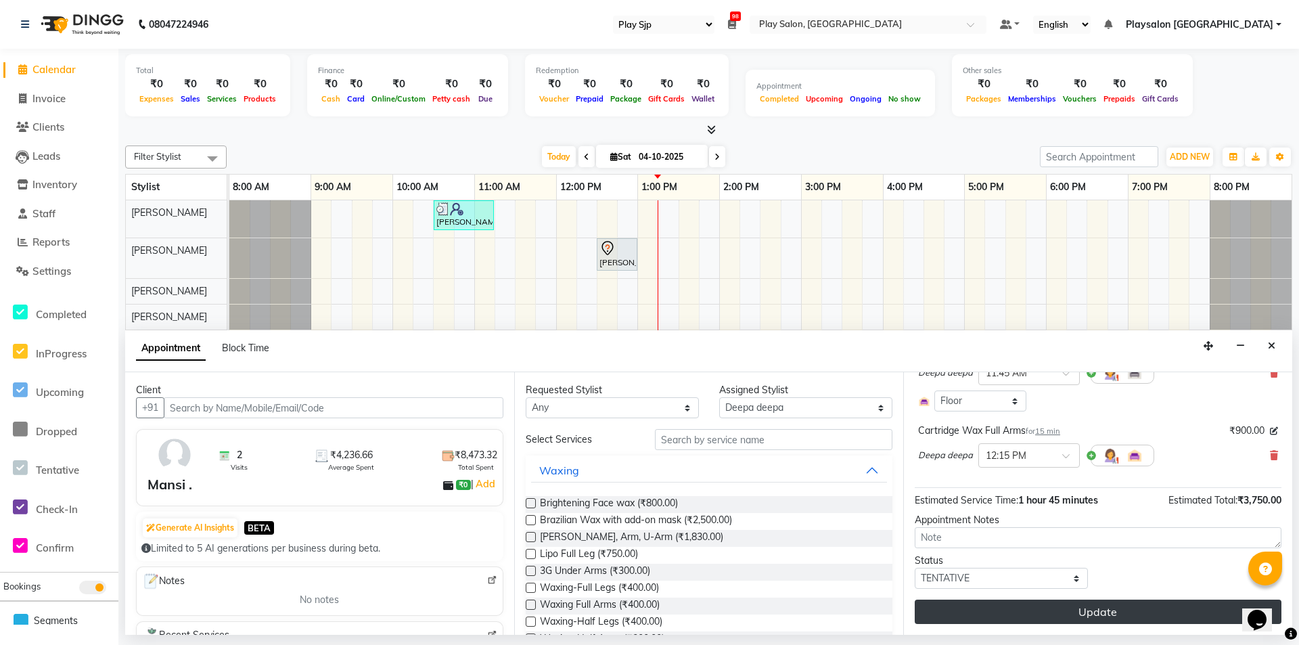
click at [1113, 605] on button "Update" at bounding box center [1097, 611] width 367 height 24
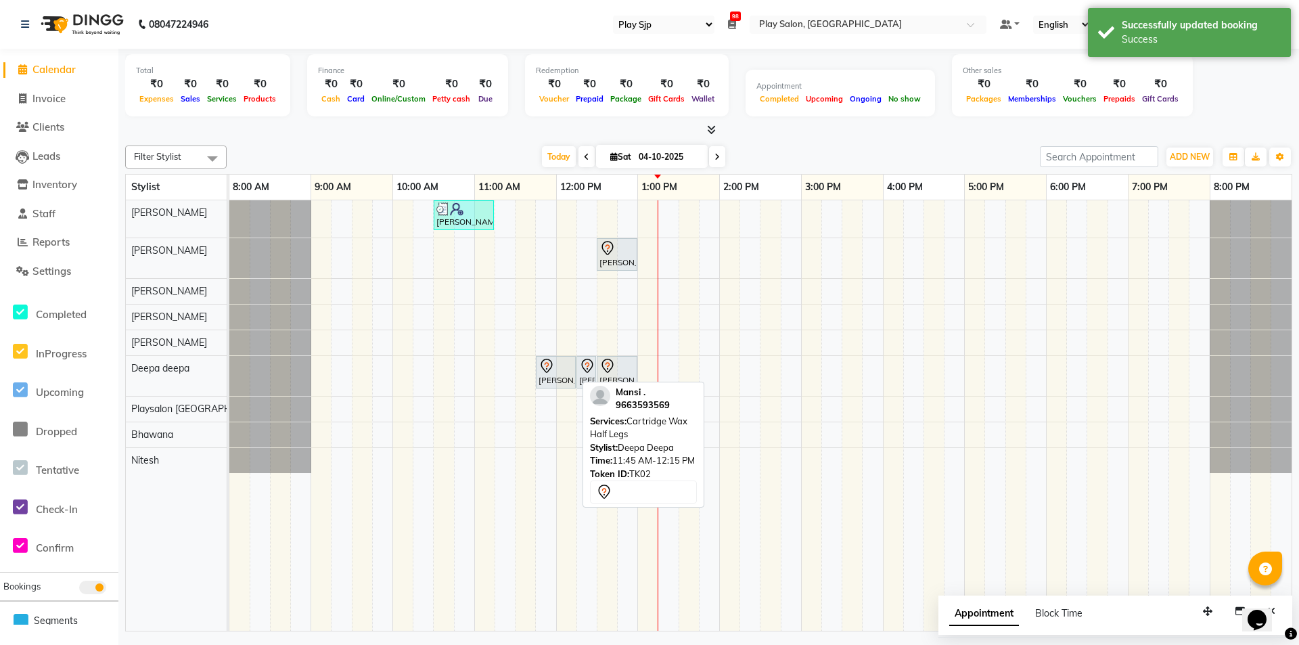
click at [560, 372] on div at bounding box center [555, 366] width 34 height 16
click at [549, 379] on div "[PERSON_NAME] ., TK02, 11:45 AM-12:15 PM, Cartridge Wax Half Legs" at bounding box center [555, 372] width 37 height 28
select select "7"
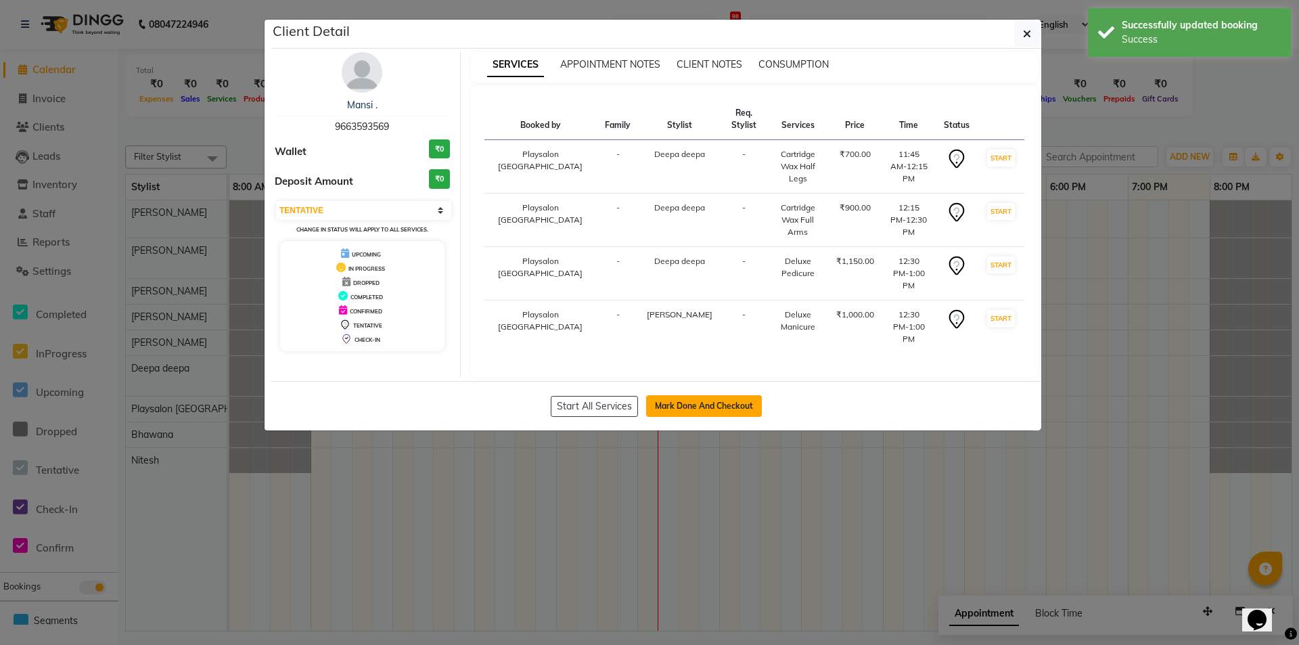
click at [670, 395] on button "Mark Done And Checkout" at bounding box center [704, 406] width 116 height 22
select select "service"
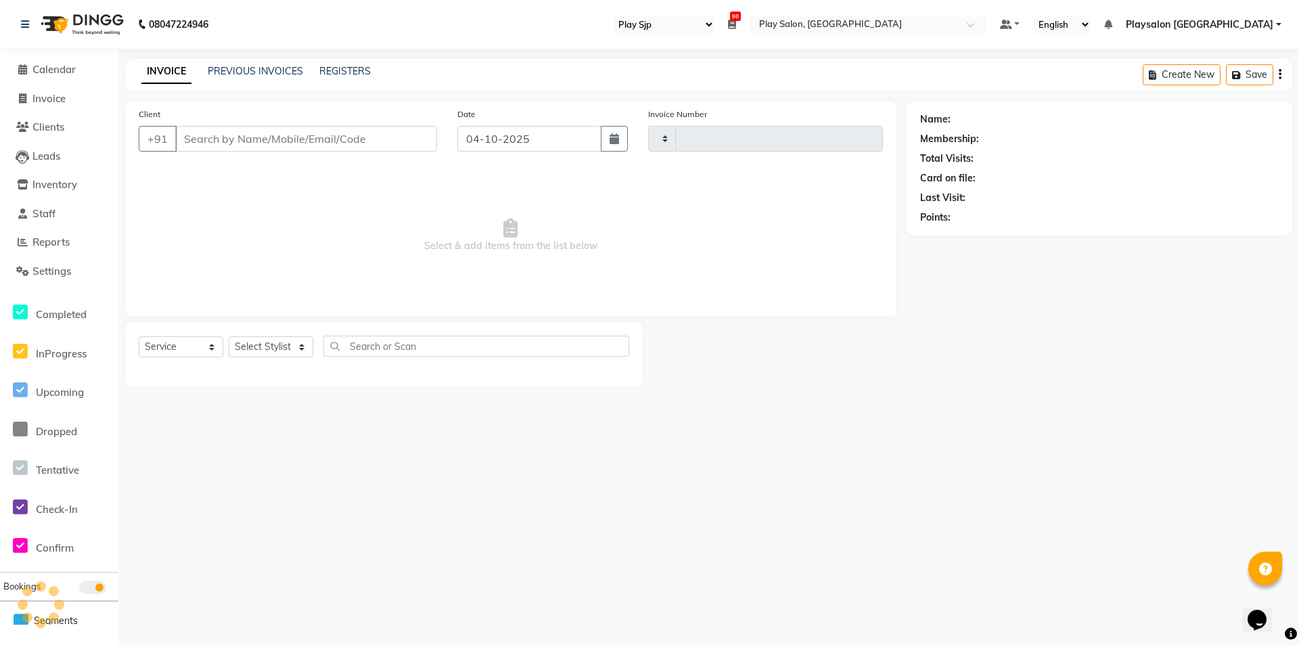
type input "0832"
select select "8308"
select select "product"
select select "80387"
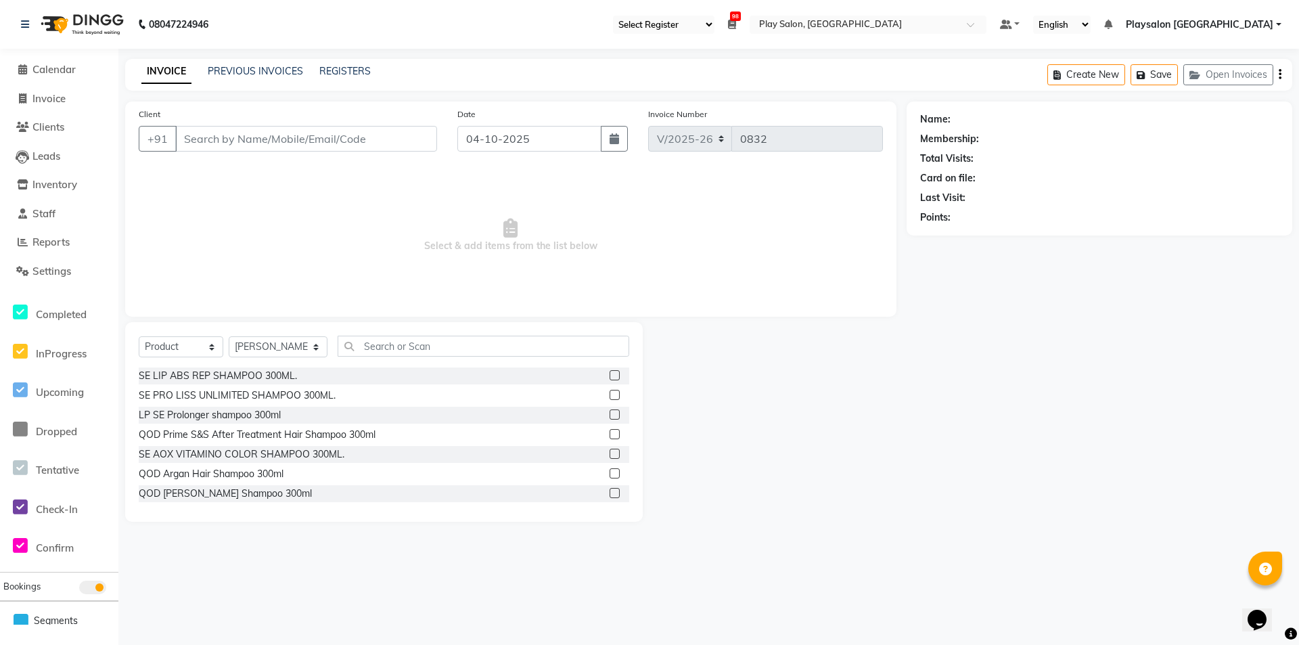
type input "9663593569"
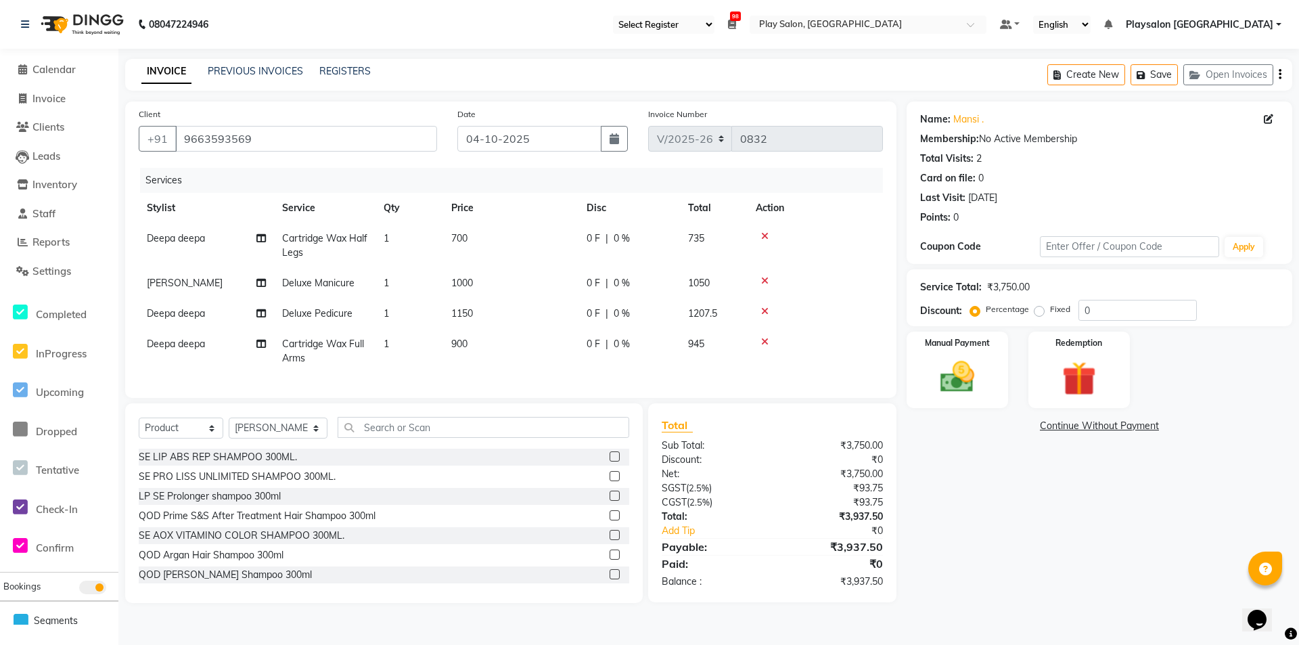
click at [470, 234] on td "700" at bounding box center [510, 245] width 135 height 45
select select "80384"
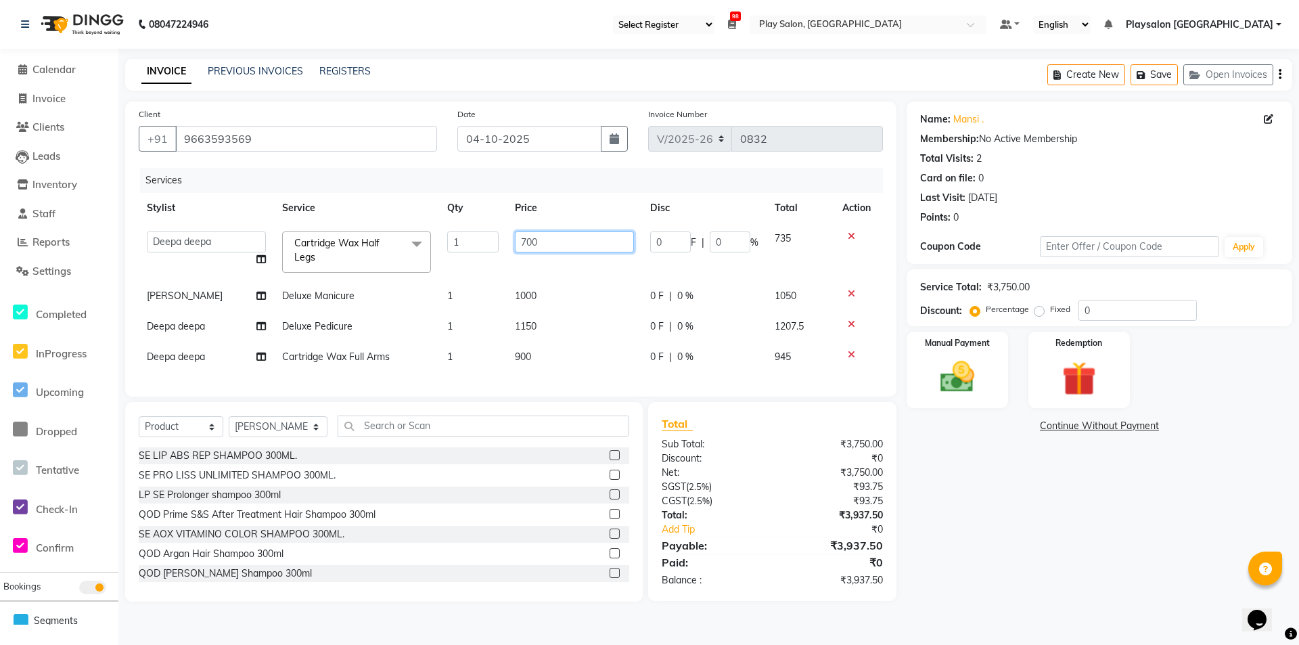
click at [546, 239] on input "700" at bounding box center [574, 241] width 119 height 21
type input "7"
type input "500"
click at [531, 354] on td "900" at bounding box center [574, 357] width 135 height 30
select select "80384"
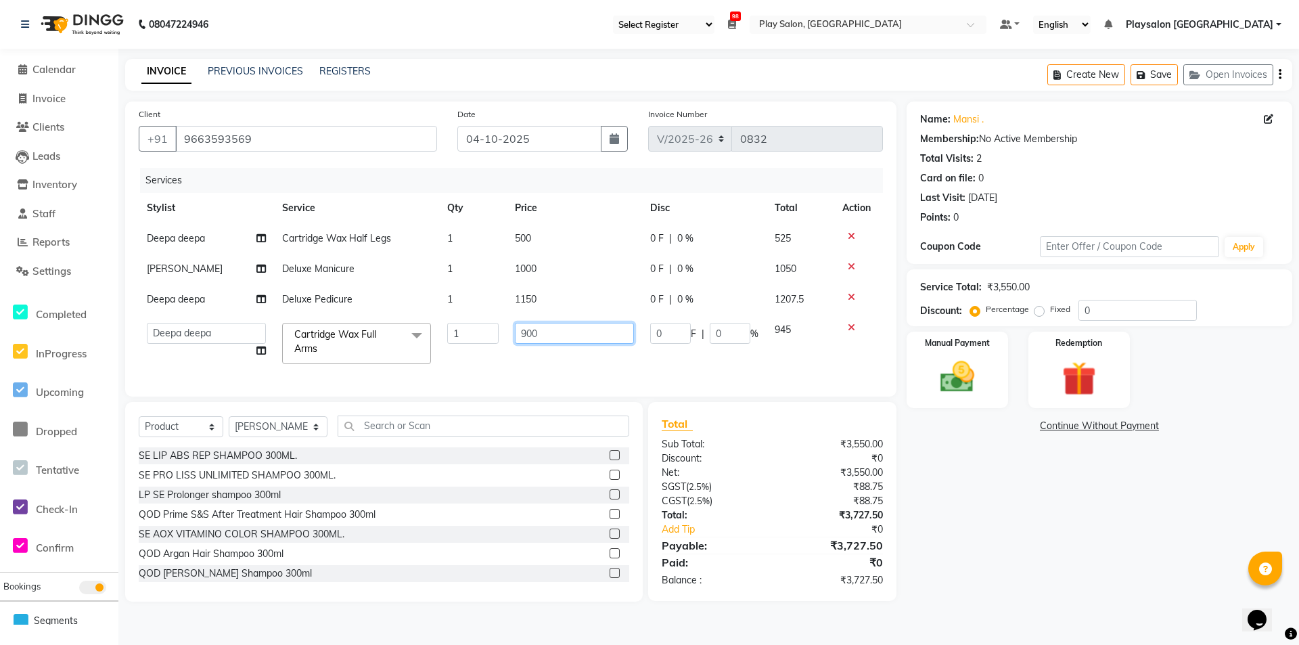
click at [547, 331] on input "900" at bounding box center [574, 333] width 119 height 21
type input "9"
type input "500"
click at [540, 348] on td "500" at bounding box center [574, 342] width 135 height 57
select select "80384"
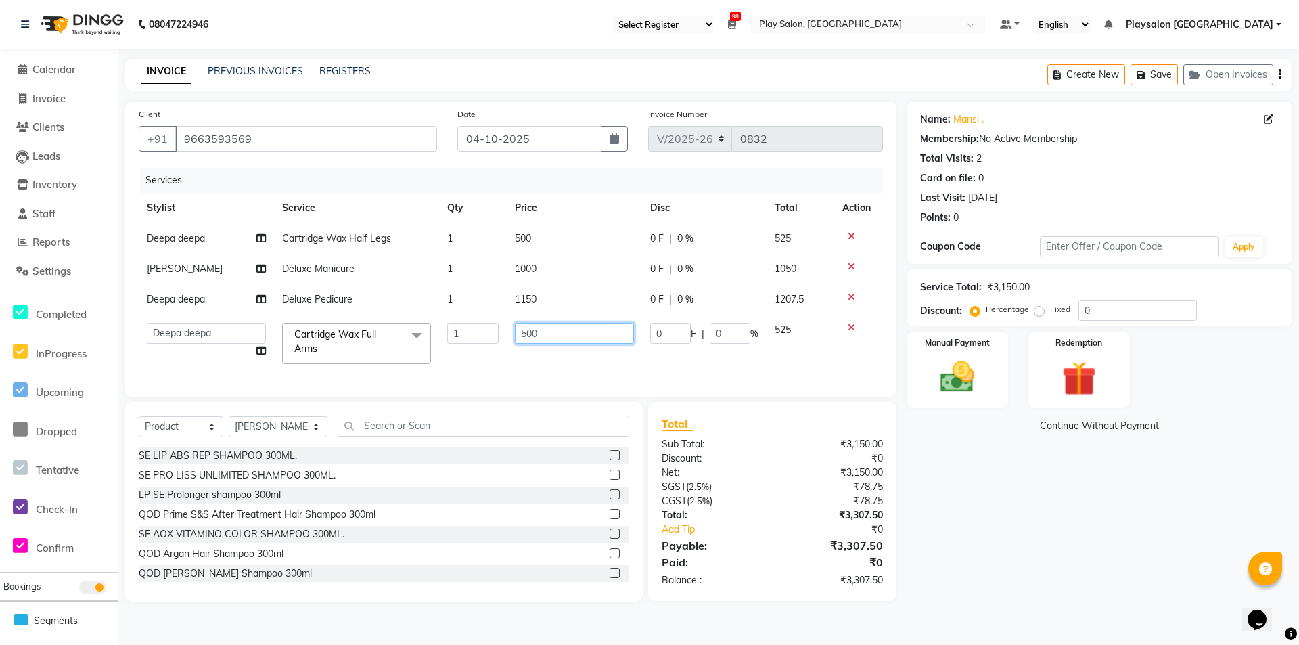
click at [570, 328] on input "500" at bounding box center [574, 333] width 119 height 21
click at [565, 310] on td "1150" at bounding box center [574, 299] width 135 height 30
select select "80384"
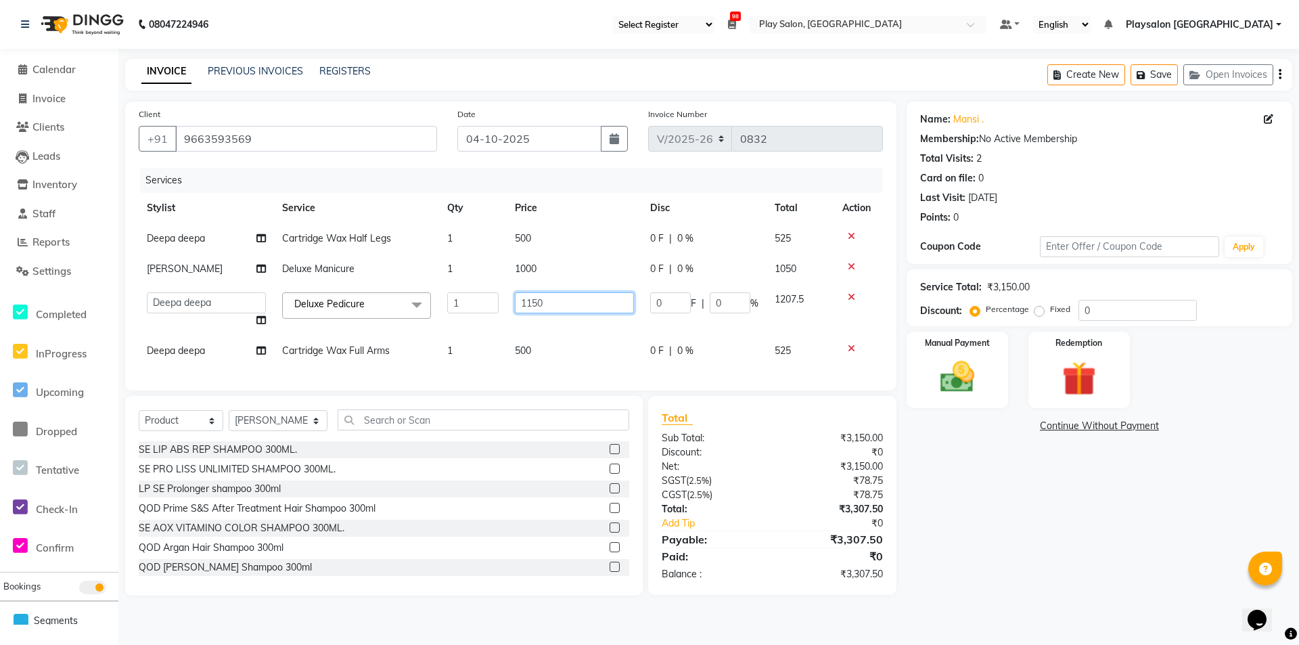
click at [561, 298] on input "1150" at bounding box center [574, 302] width 119 height 21
click at [559, 283] on td "1000" at bounding box center [574, 269] width 135 height 30
select select "80381"
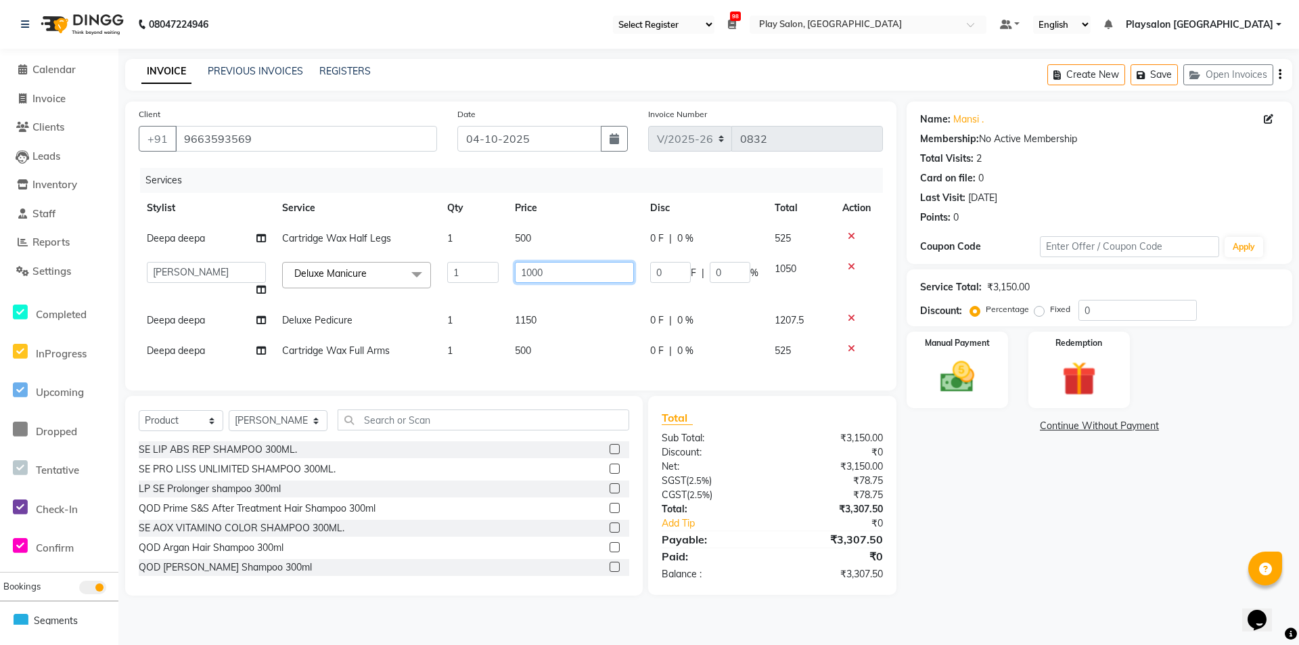
click at [561, 269] on input "1000" at bounding box center [574, 272] width 119 height 21
click at [559, 248] on td "500" at bounding box center [574, 238] width 135 height 30
select select "80384"
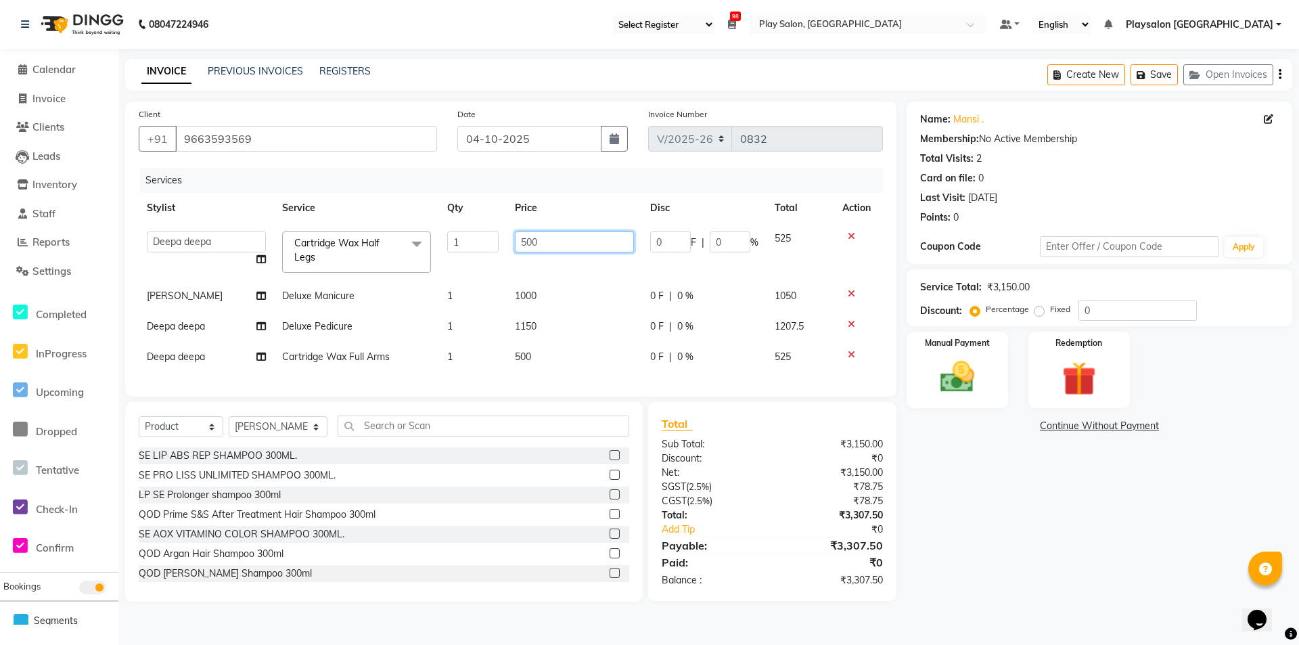
click at [554, 235] on input "500" at bounding box center [574, 241] width 119 height 21
click at [544, 206] on th "Price" at bounding box center [574, 208] width 135 height 30
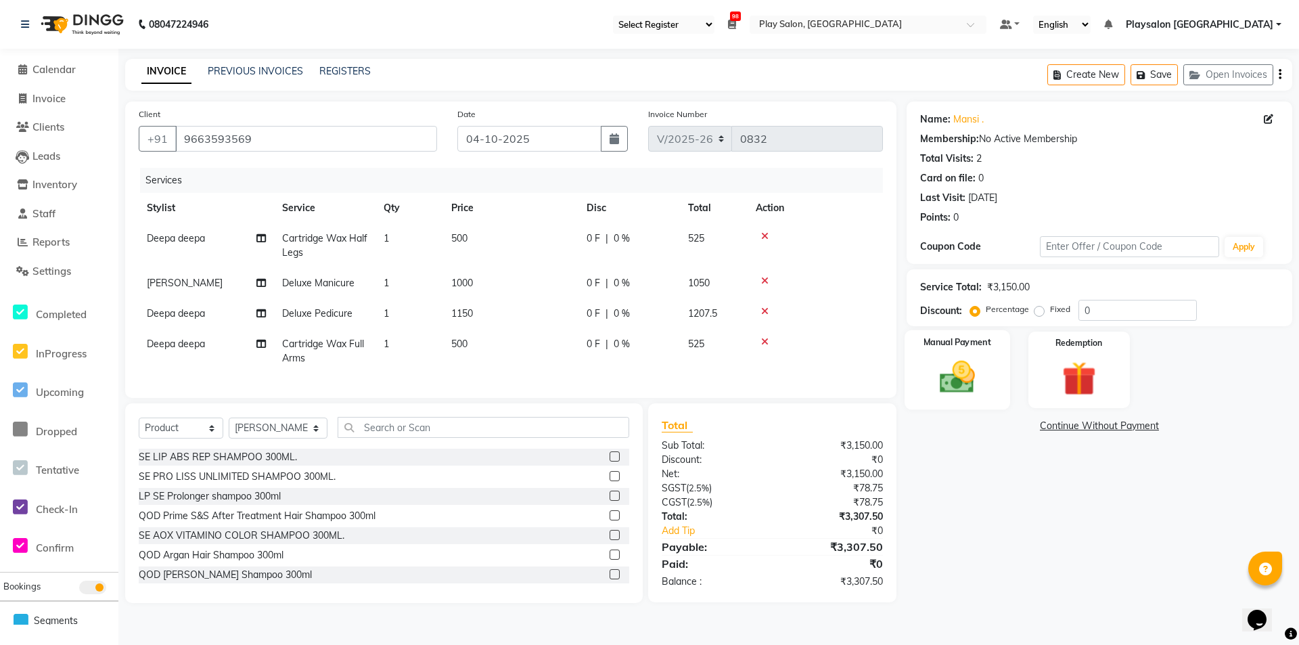
click at [973, 371] on img at bounding box center [957, 376] width 58 height 41
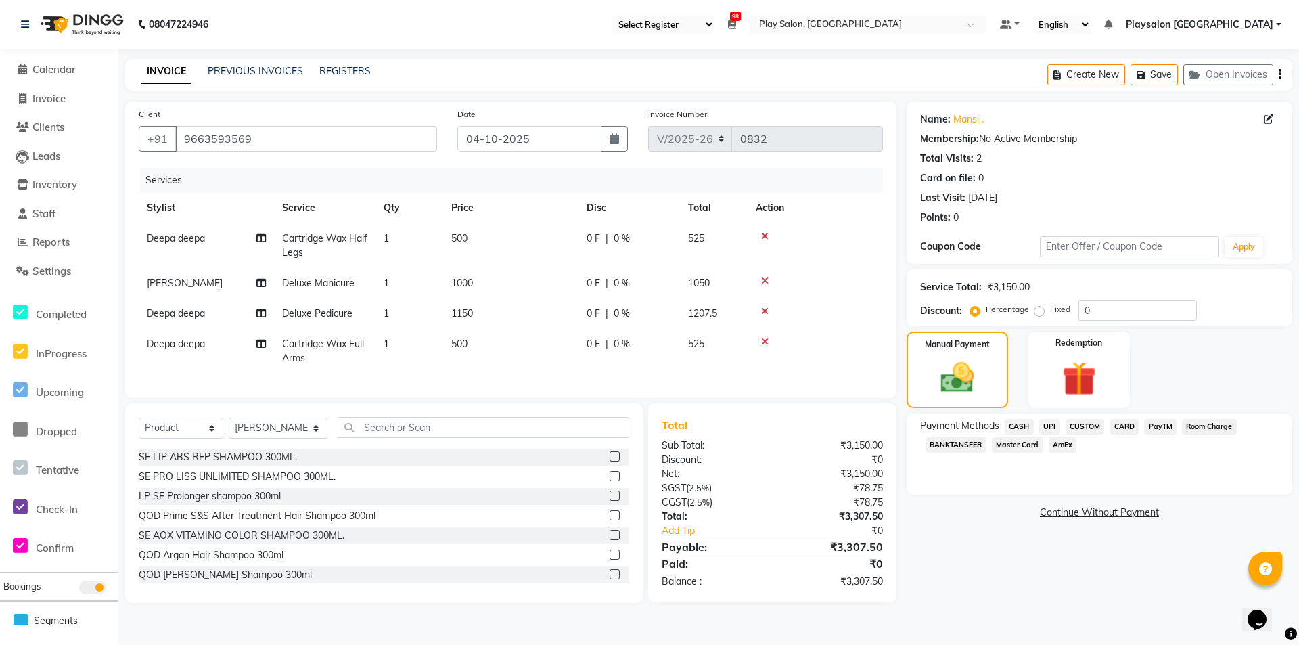
click at [1054, 425] on span "UPI" at bounding box center [1049, 427] width 21 height 16
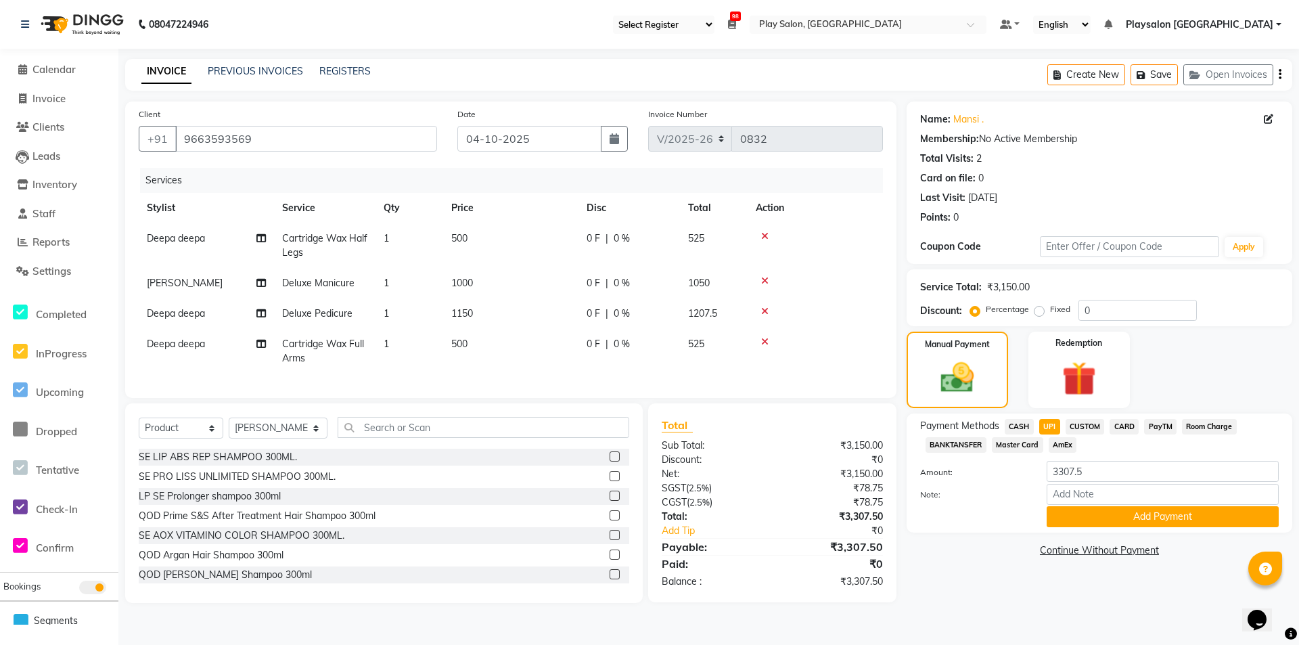
click at [1124, 421] on span "CARD" at bounding box center [1123, 427] width 29 height 16
click at [1093, 490] on input "Note:" at bounding box center [1162, 494] width 232 height 21
type input "4205"
click at [1122, 519] on button "Add Payment" at bounding box center [1162, 516] width 232 height 21
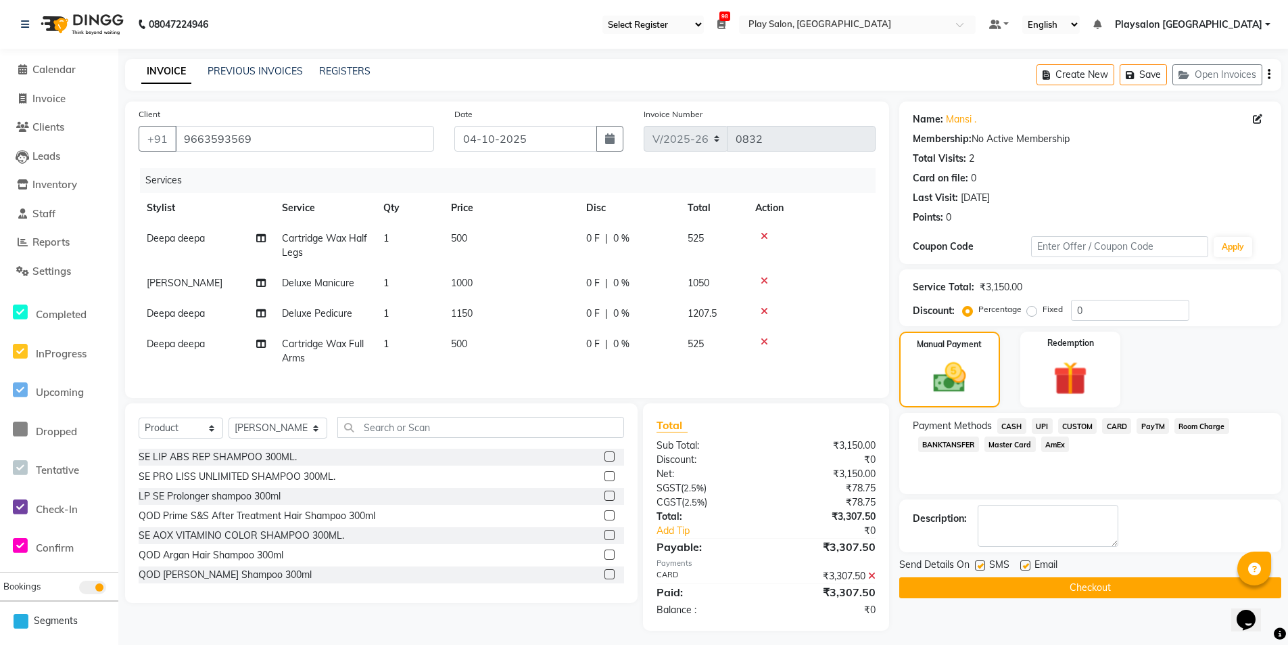
click at [981, 564] on label at bounding box center [980, 565] width 10 height 10
click at [981, 564] on input "checkbox" at bounding box center [979, 565] width 9 height 9
checkbox input "false"
click at [1021, 560] on div at bounding box center [1025, 567] width 9 height 14
click at [1026, 567] on label at bounding box center [1026, 565] width 10 height 10
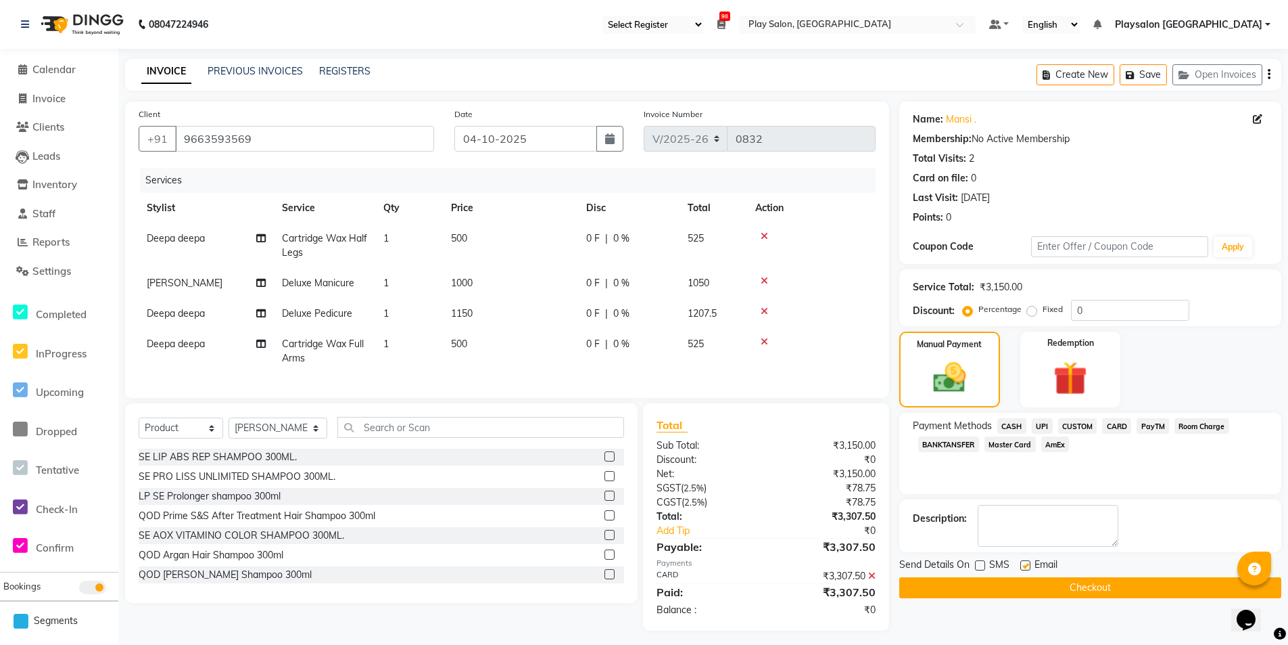
click at [1026, 567] on input "checkbox" at bounding box center [1025, 565] width 9 height 9
checkbox input "false"
click at [1025, 591] on button "Checkout" at bounding box center [1091, 587] width 382 height 21
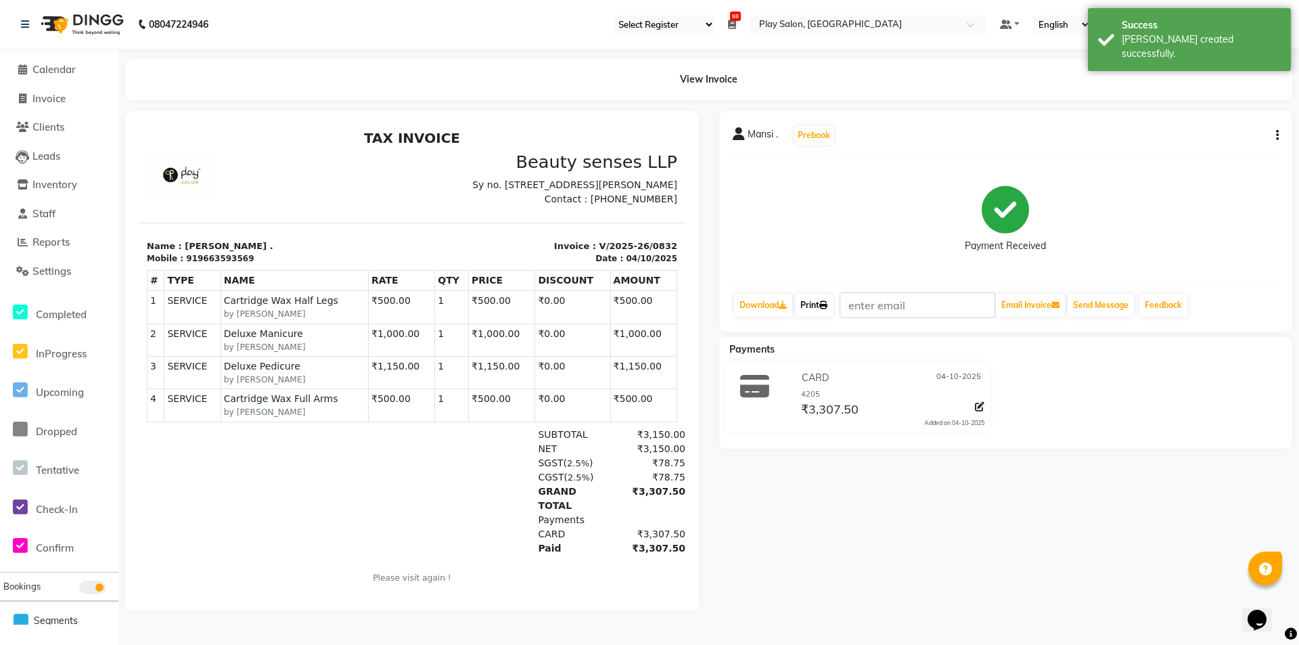
click at [812, 302] on link "Print" at bounding box center [814, 305] width 38 height 23
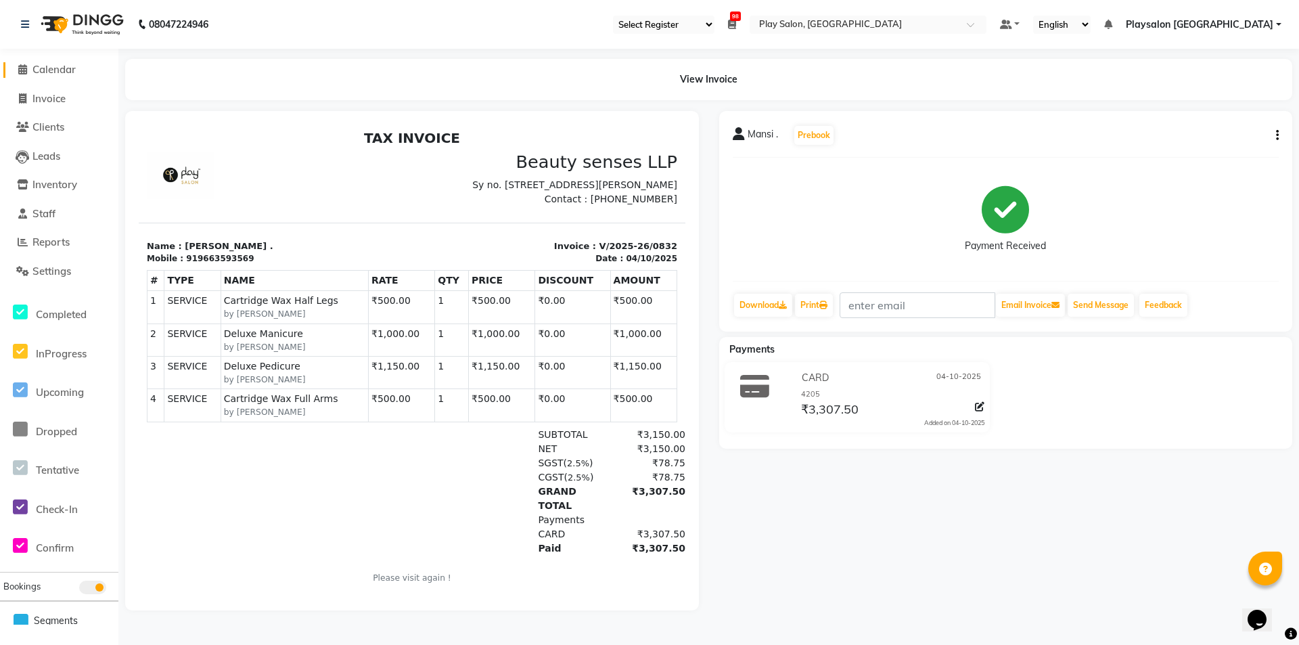
click at [41, 64] on span "Calendar" at bounding box center [53, 69] width 43 height 13
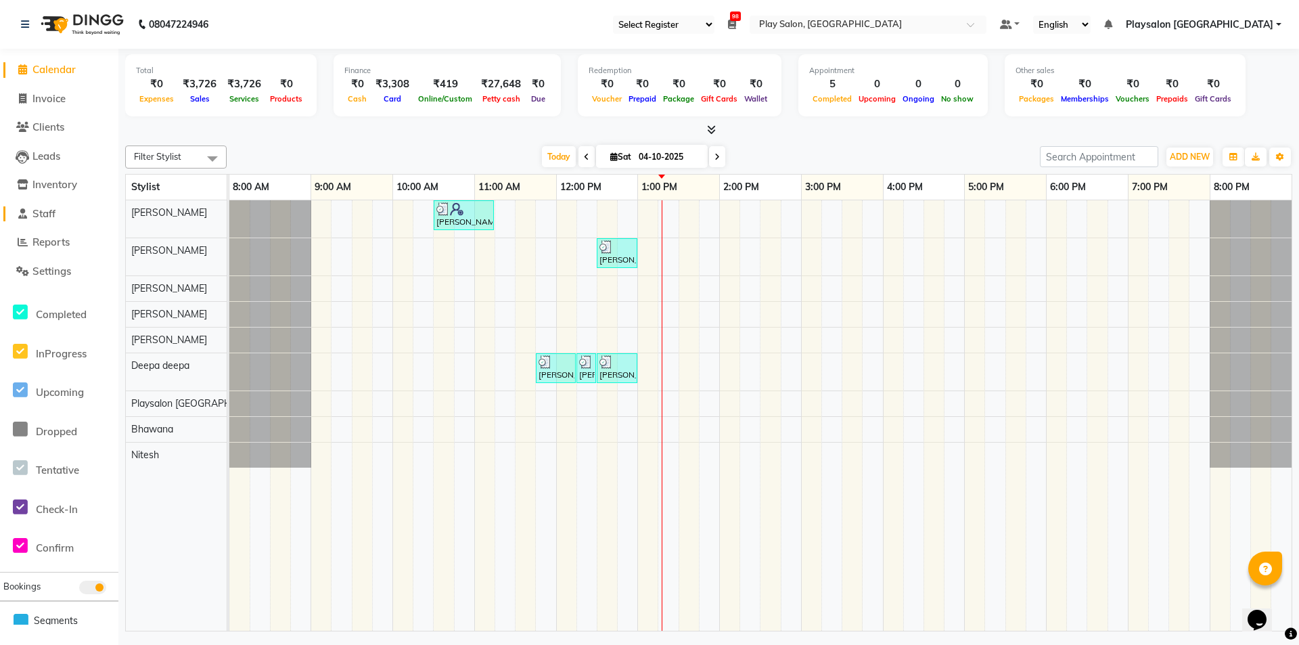
click at [97, 220] on link "Staff" at bounding box center [59, 214] width 112 height 16
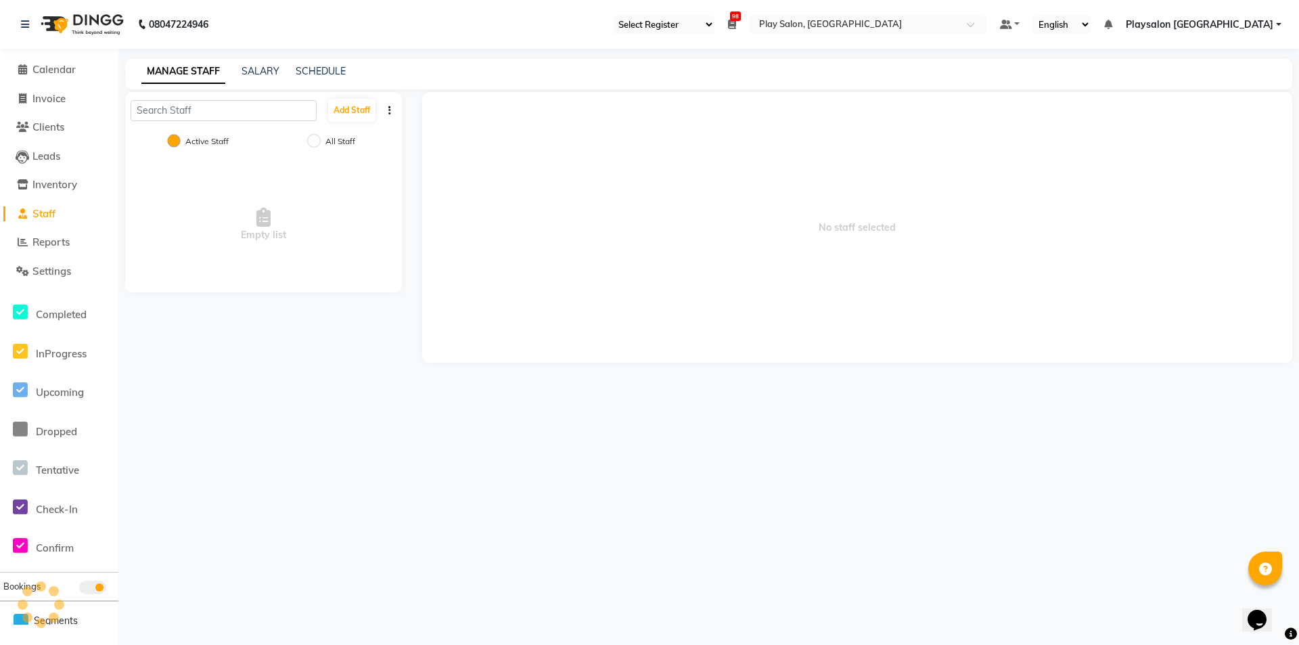
drag, startPoint x: 97, startPoint y: 220, endPoint x: 119, endPoint y: 221, distance: 22.4
click at [119, 221] on app-home "08047224946 Select Register Play Sjp 98 Daily Open Registers [DATE] Close Openi…" at bounding box center [649, 191] width 1299 height 383
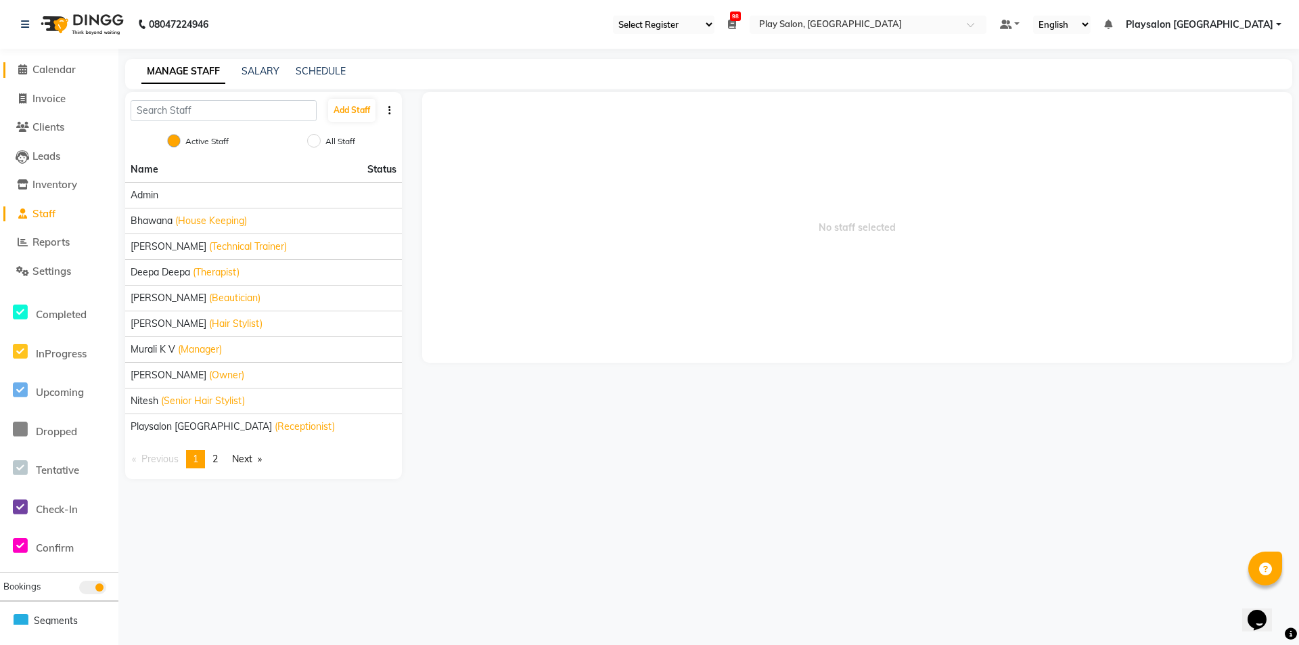
click at [49, 64] on span "Calendar" at bounding box center [53, 69] width 43 height 13
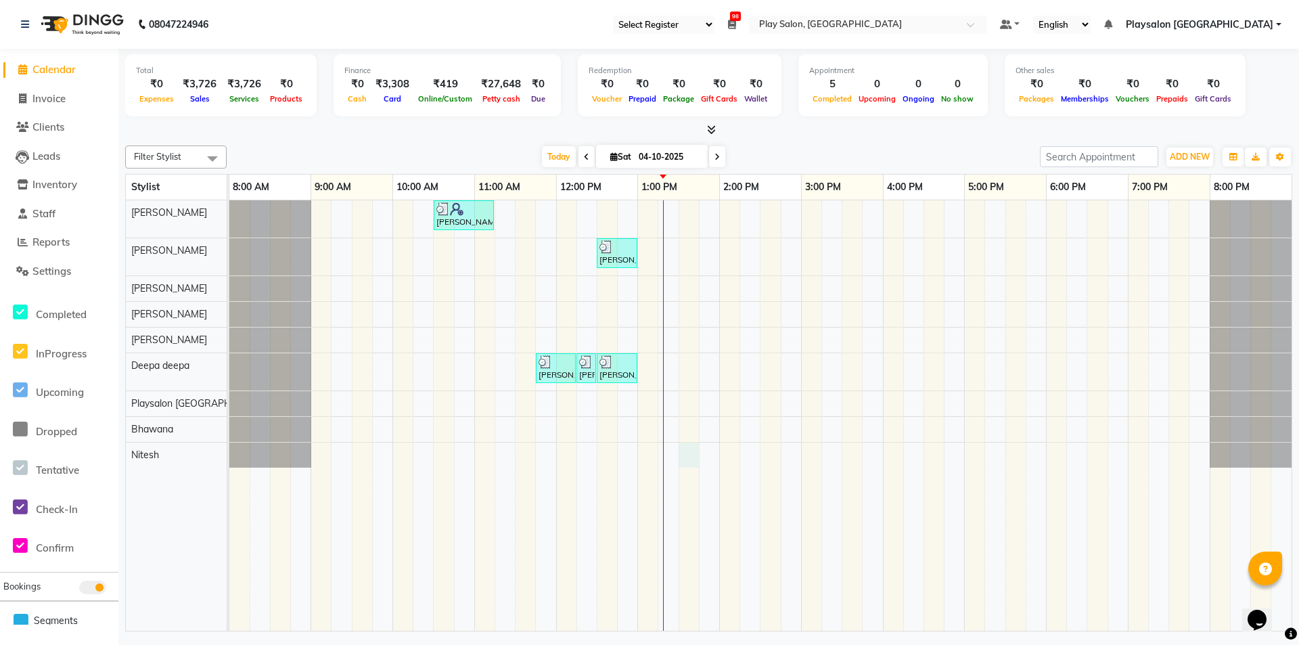
click at [693, 457] on div "Gopal Samkaram, TK01, 10:30 AM-11:15 AM, Hair Cut Men (Stylist) [PERSON_NAME] .…" at bounding box center [760, 415] width 1062 height 430
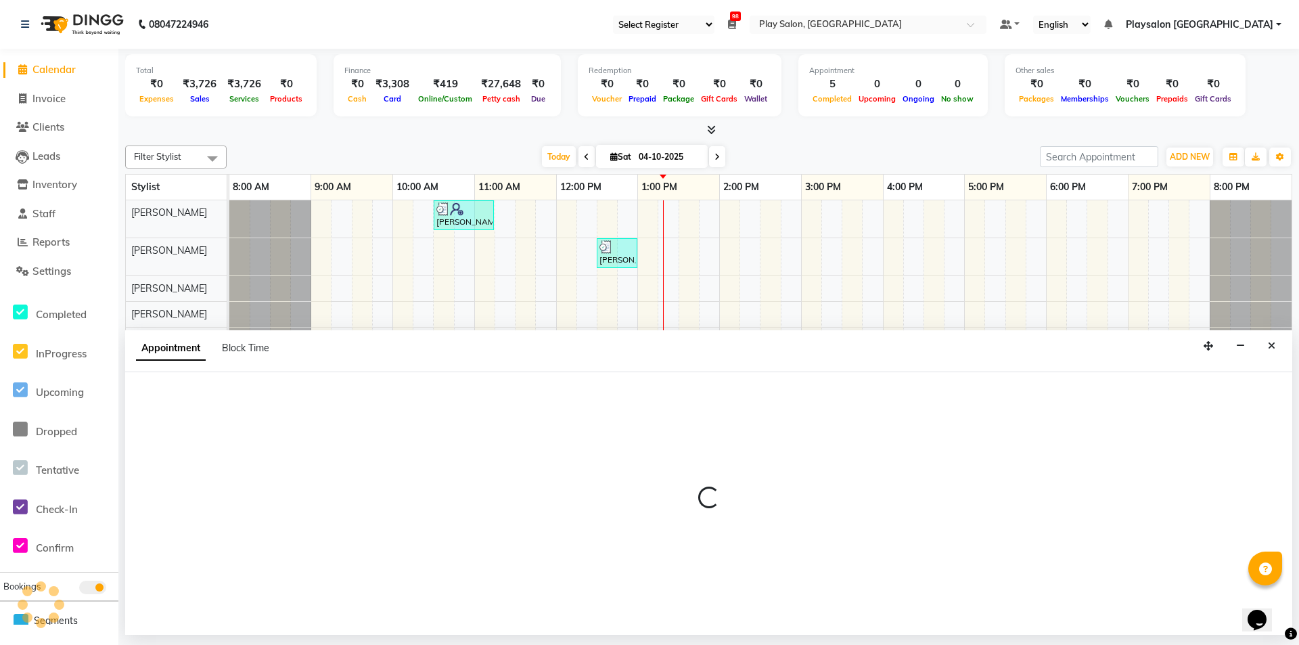
select select "88570"
select select "tentative"
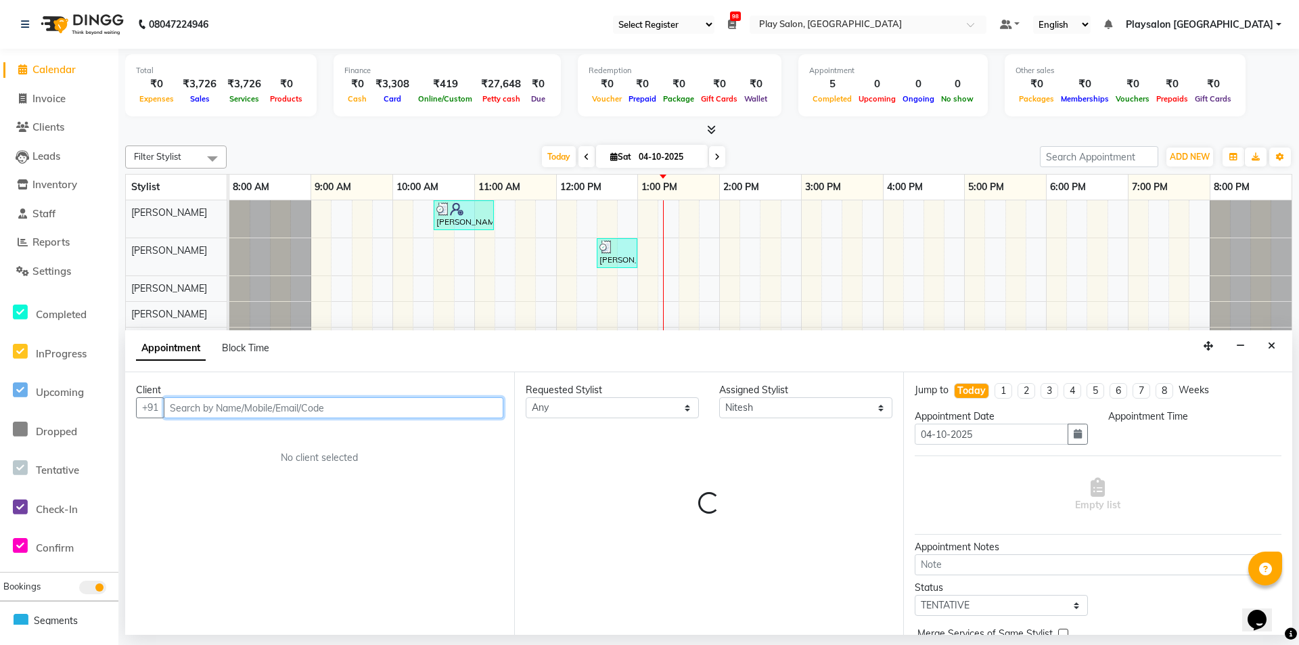
select select "810"
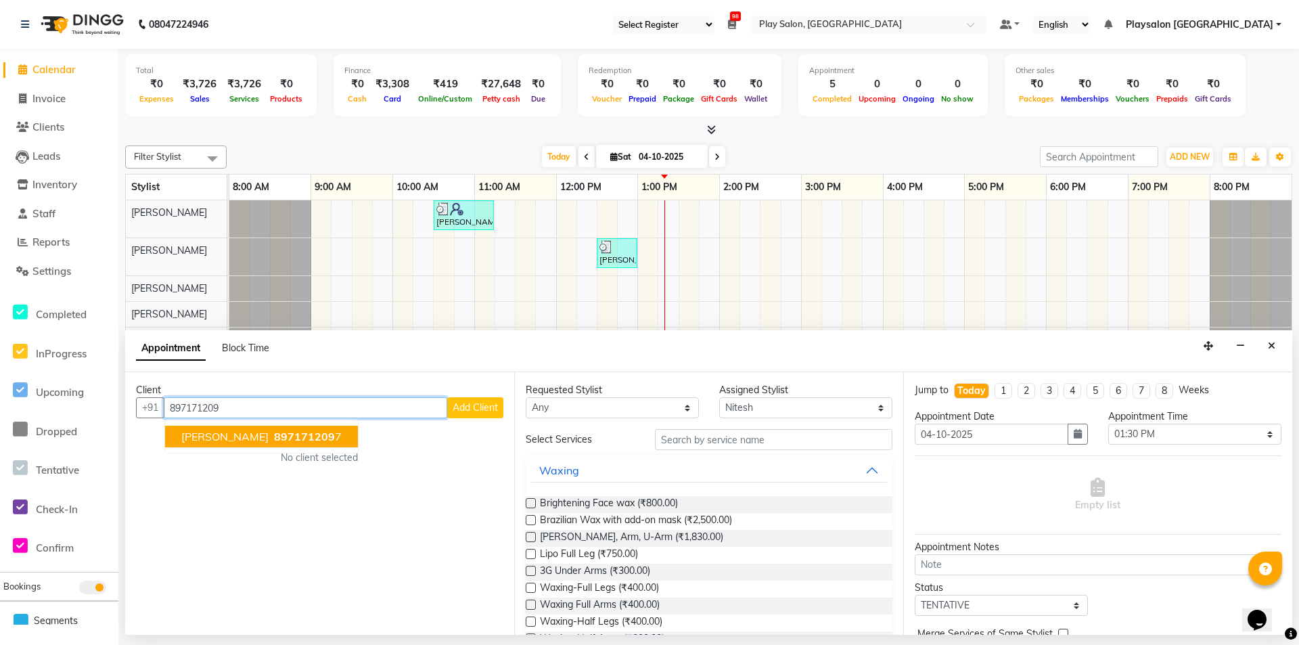
click at [222, 440] on span "[PERSON_NAME]" at bounding box center [224, 436] width 87 height 14
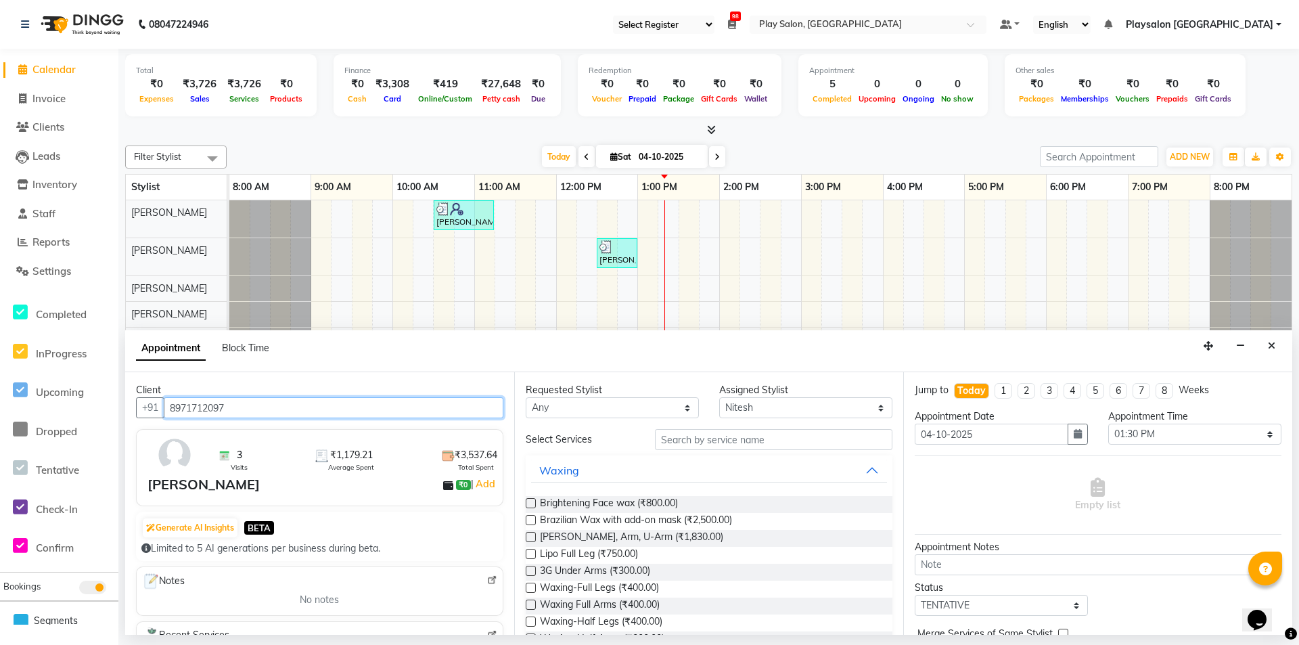
type input "8971712097"
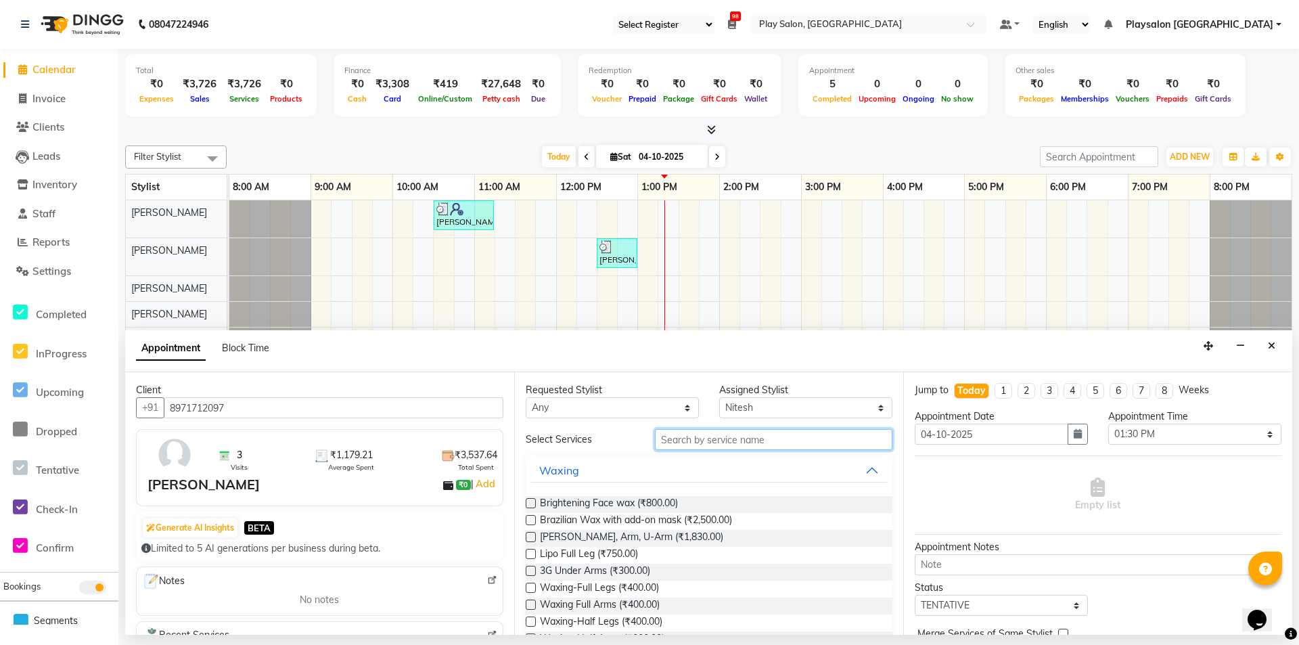
click at [702, 442] on input "text" at bounding box center [773, 439] width 237 height 21
type input "hair cut"
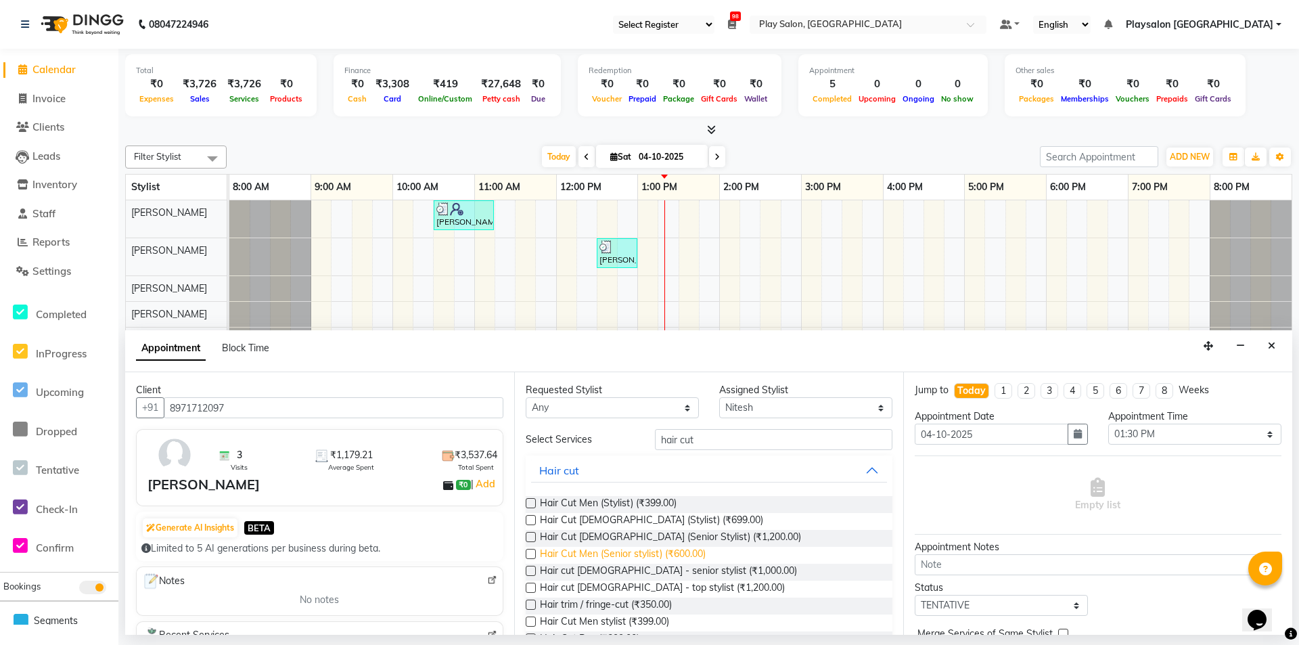
click at [655, 551] on span "Hair Cut Men (Senior stylist) (₹600.00)" at bounding box center [623, 554] width 166 height 17
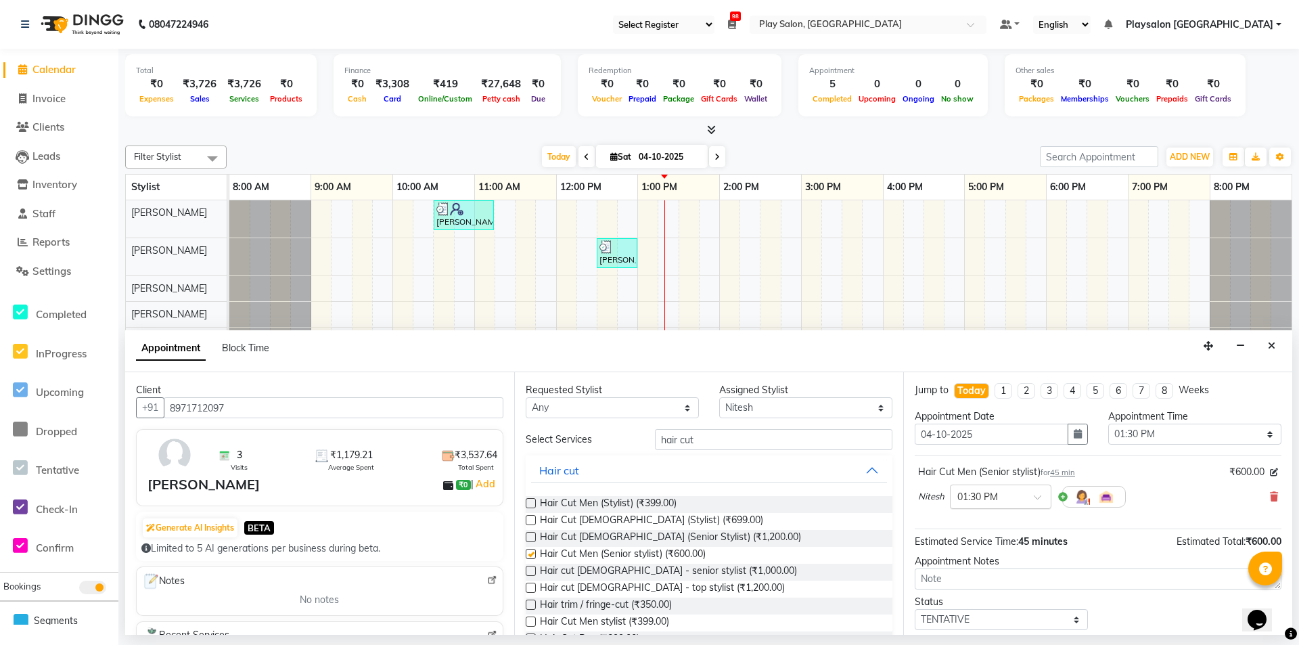
checkbox input "false"
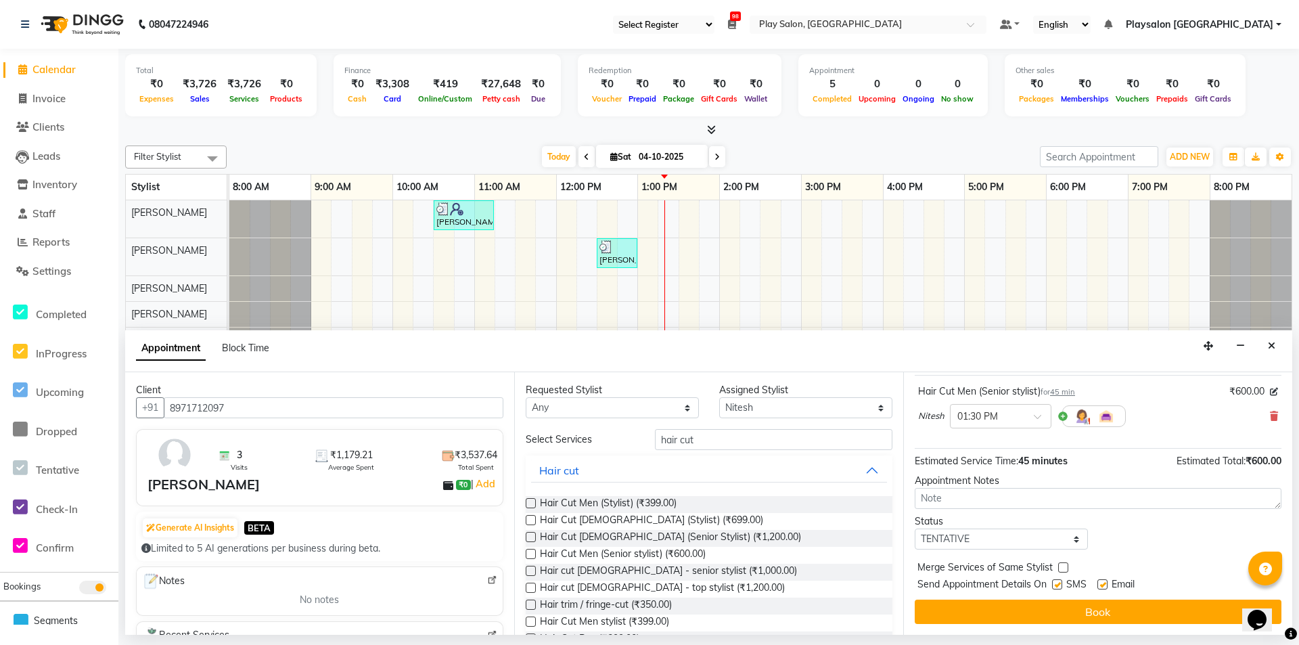
click at [1103, 583] on label at bounding box center [1102, 584] width 10 height 10
click at [1103, 583] on input "checkbox" at bounding box center [1101, 585] width 9 height 9
checkbox input "false"
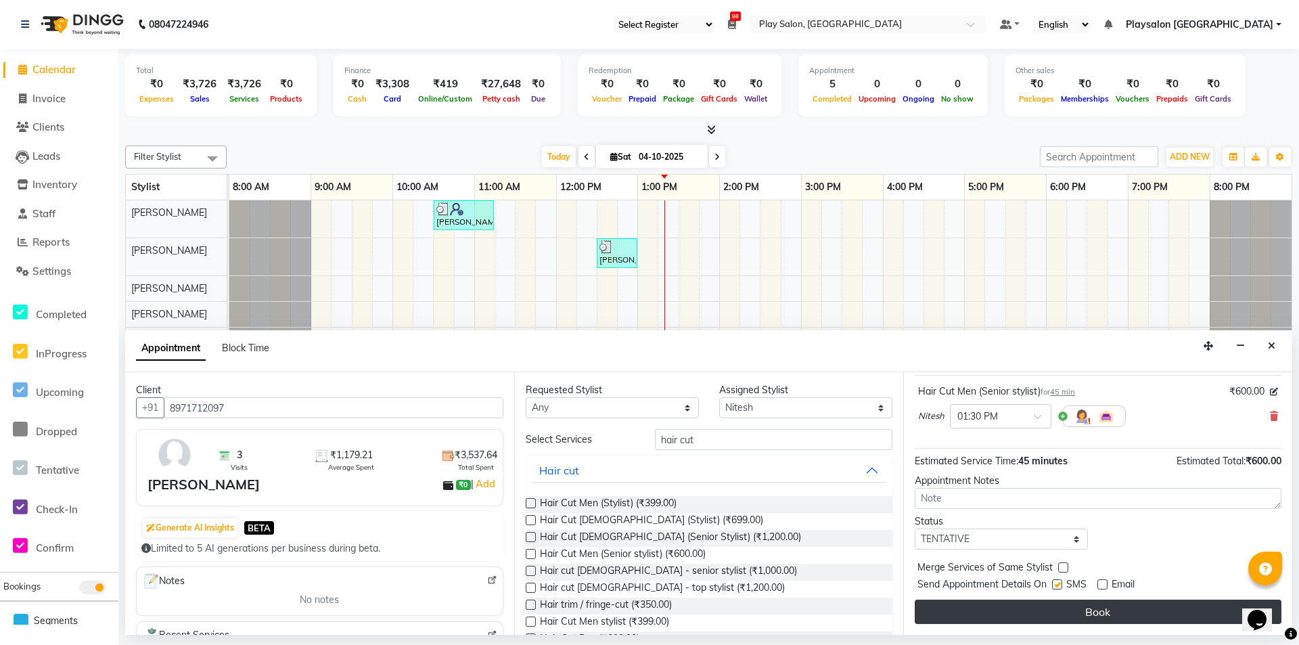
click at [1103, 603] on button "Book" at bounding box center [1097, 611] width 367 height 24
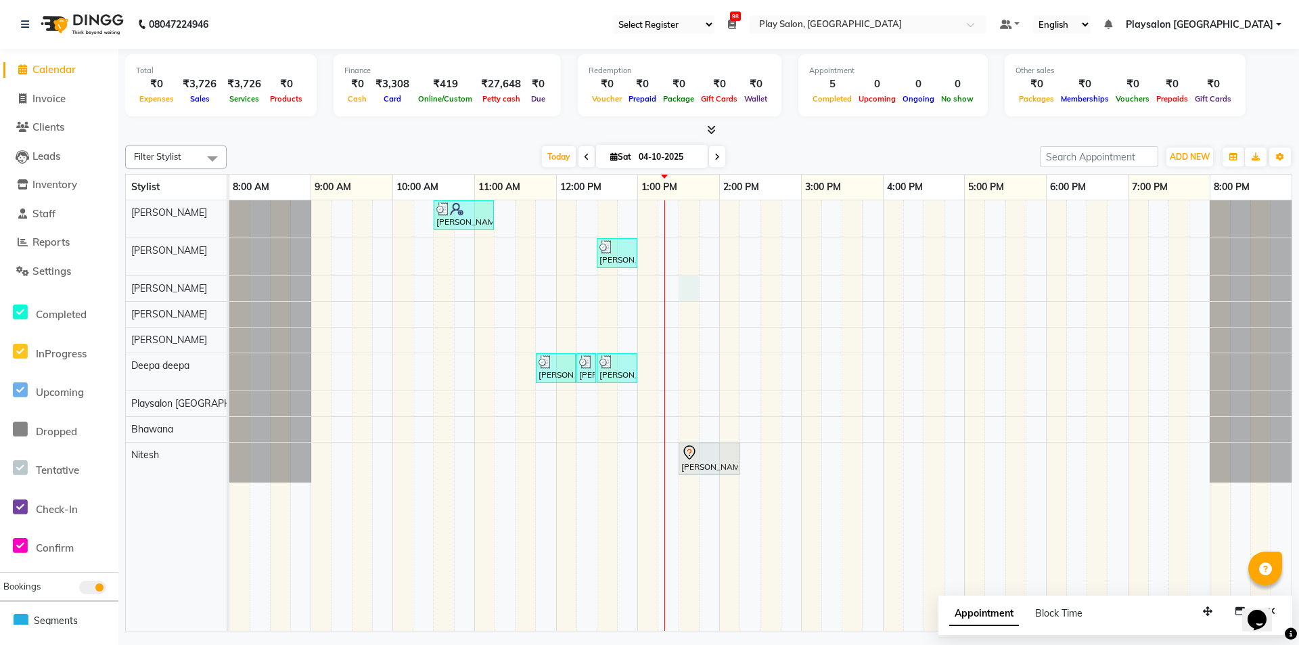
click at [681, 287] on div "Gopal Samkaram, TK01, 10:30 AM-11:15 AM, Hair Cut Men (Stylist) [PERSON_NAME] .…" at bounding box center [760, 415] width 1062 height 430
select select "80387"
select select "810"
select select "tentative"
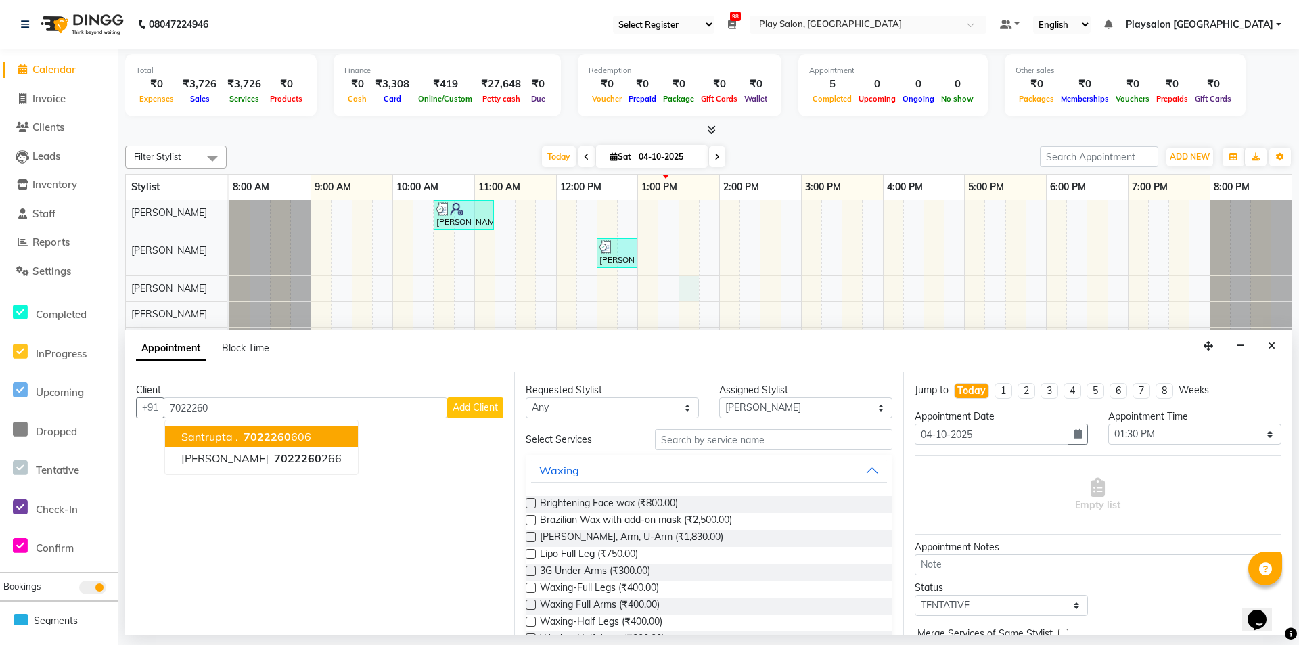
click at [283, 434] on span "7022260" at bounding box center [266, 436] width 47 height 14
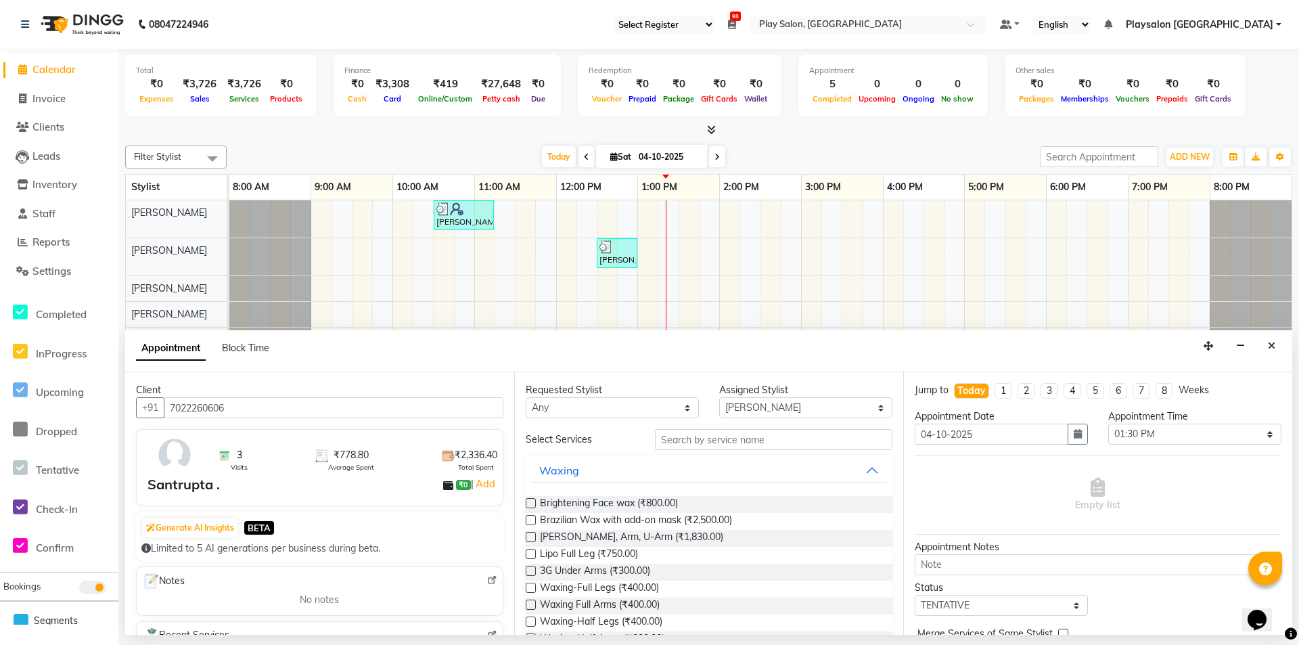
type input "7022260606"
click at [734, 441] on input "text" at bounding box center [773, 439] width 237 height 21
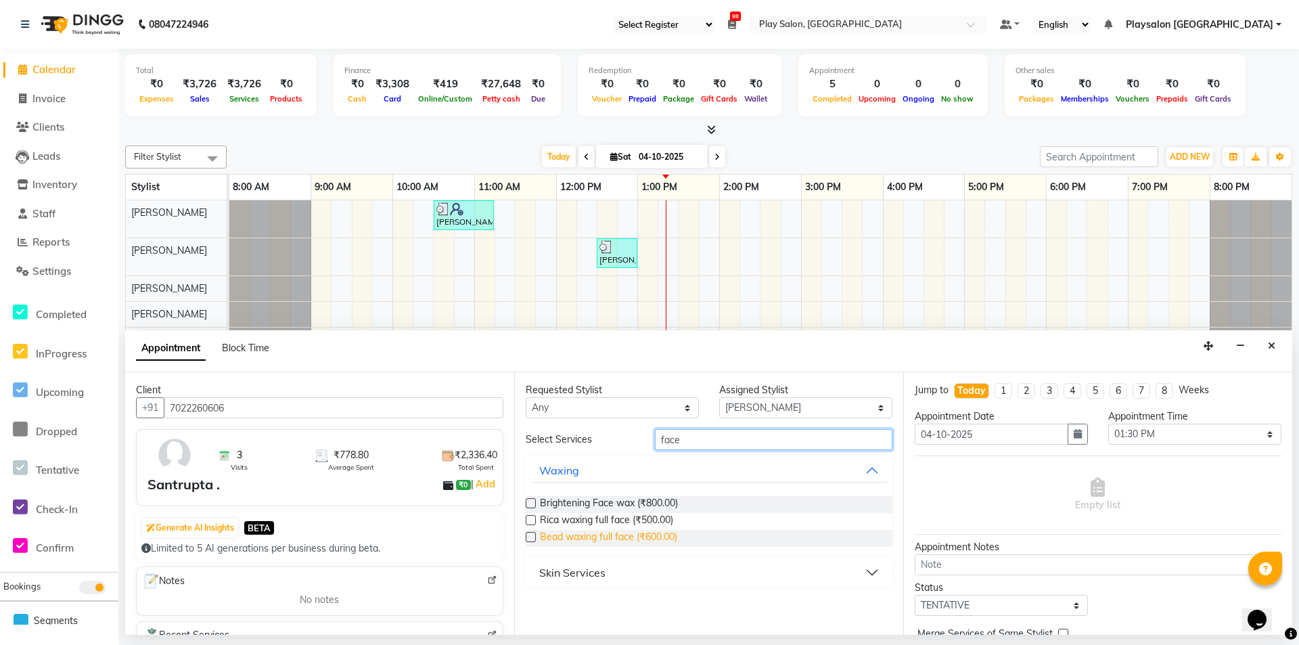
type input "face"
click at [616, 540] on span "Bead waxing full face (₹600.00)" at bounding box center [608, 538] width 137 height 17
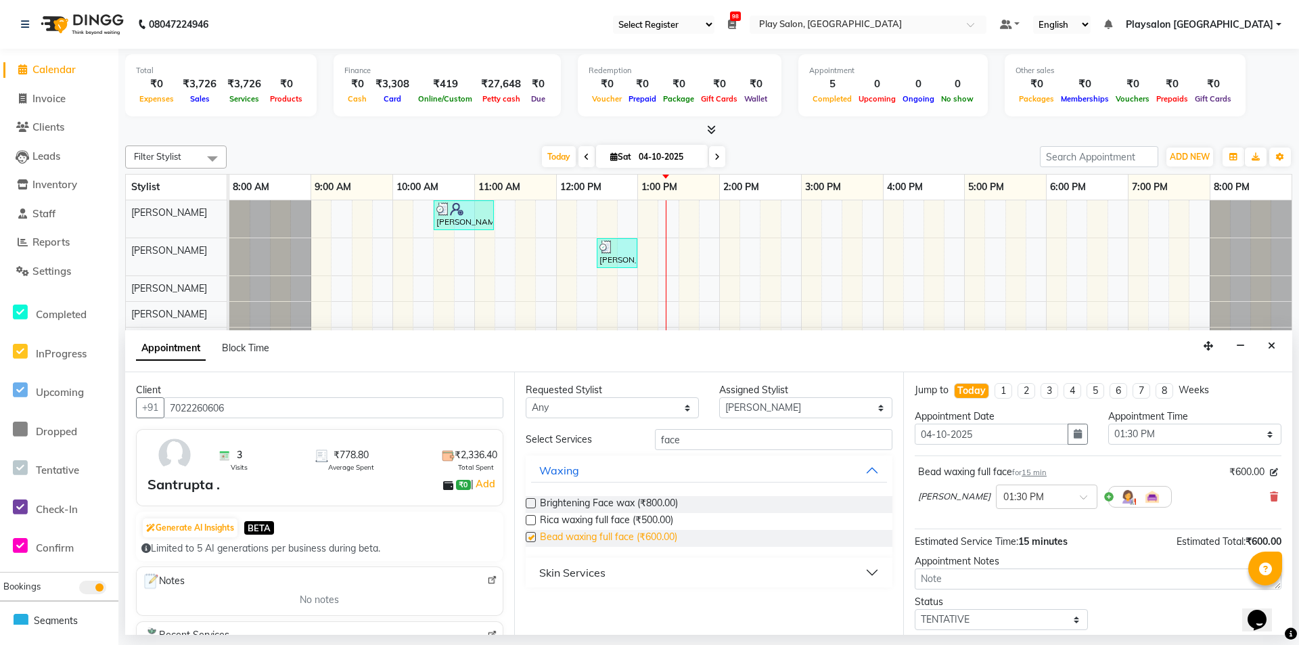
checkbox input "false"
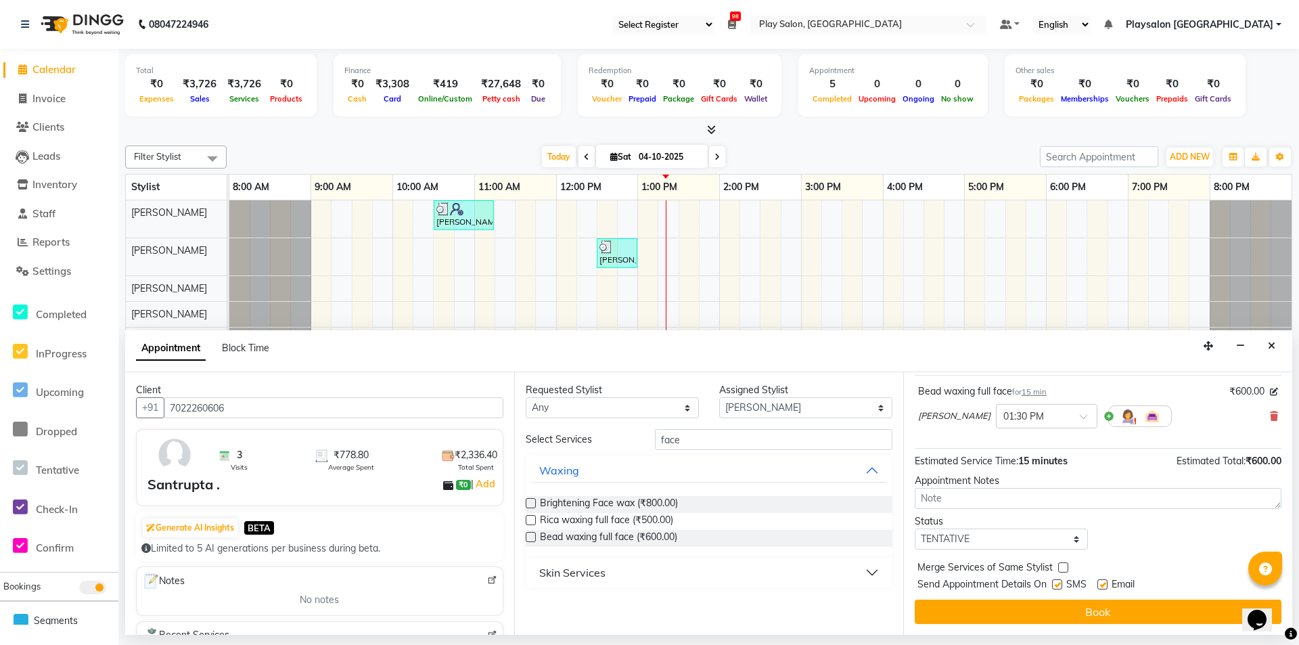
drag, startPoint x: 1060, startPoint y: 580, endPoint x: 1081, endPoint y: 588, distance: 22.9
click at [1060, 580] on label at bounding box center [1057, 584] width 10 height 10
click at [1060, 581] on input "checkbox" at bounding box center [1056, 585] width 9 height 9
checkbox input "false"
click at [1100, 583] on label at bounding box center [1102, 584] width 10 height 10
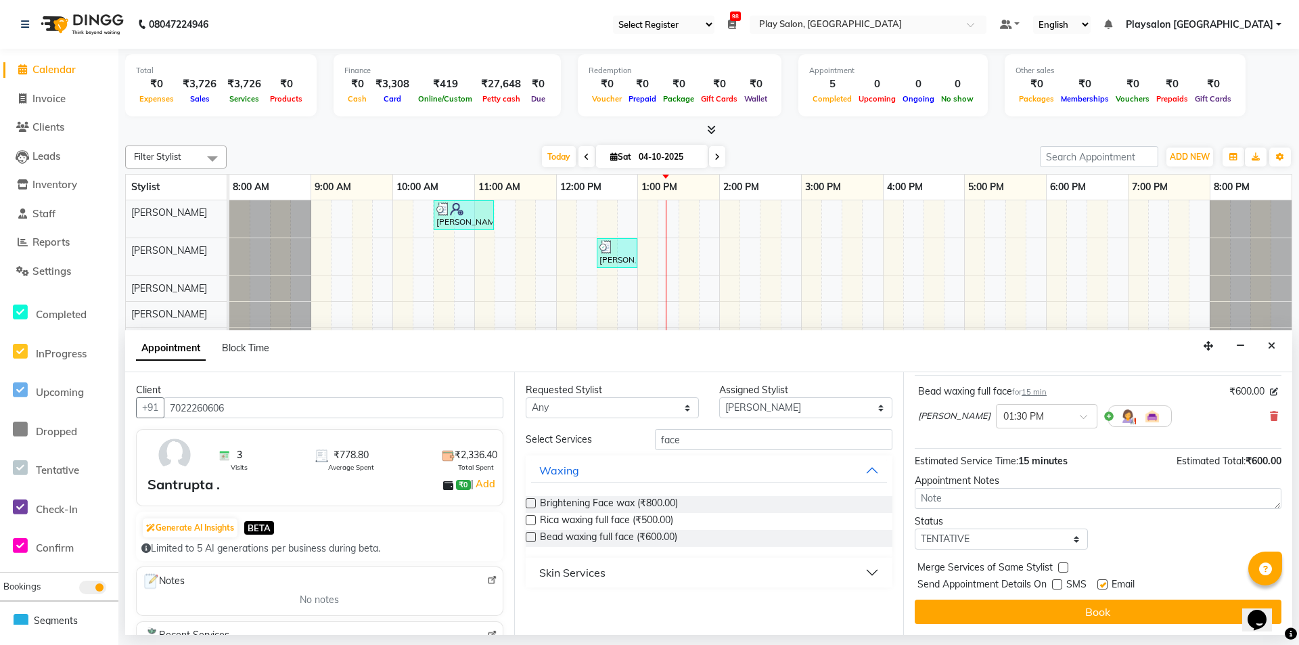
click at [1100, 583] on input "checkbox" at bounding box center [1101, 585] width 9 height 9
checkbox input "false"
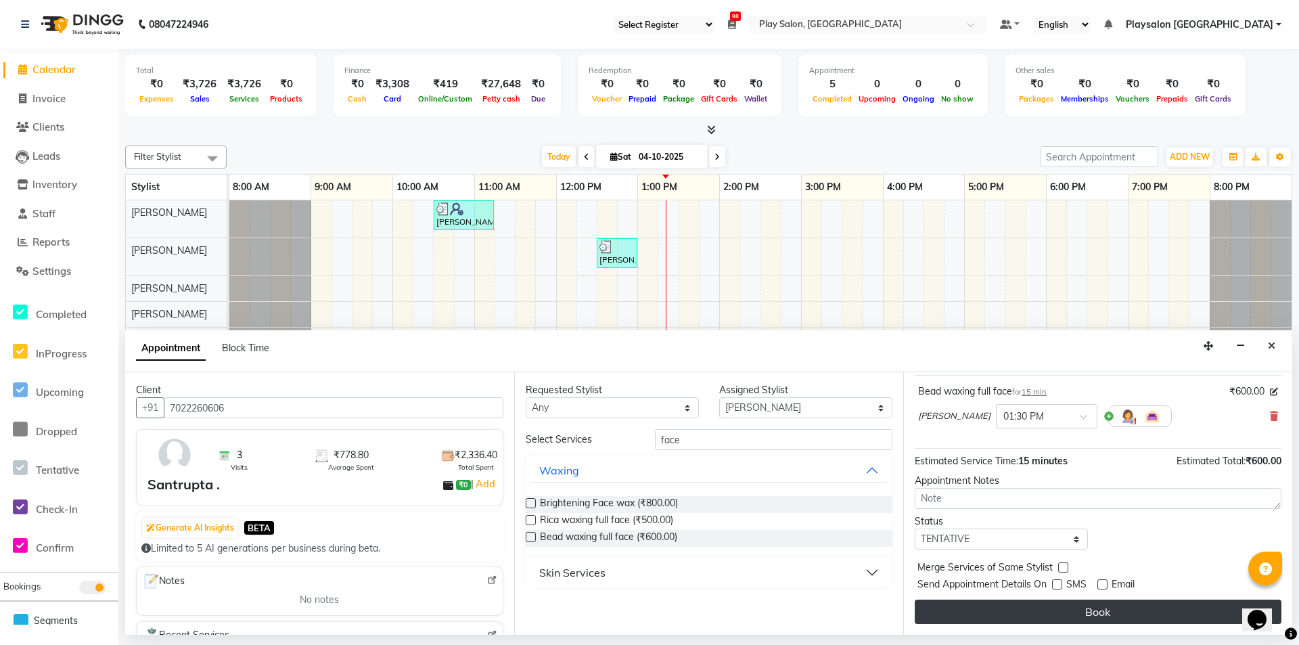
click at [1098, 606] on button "Book" at bounding box center [1097, 611] width 367 height 24
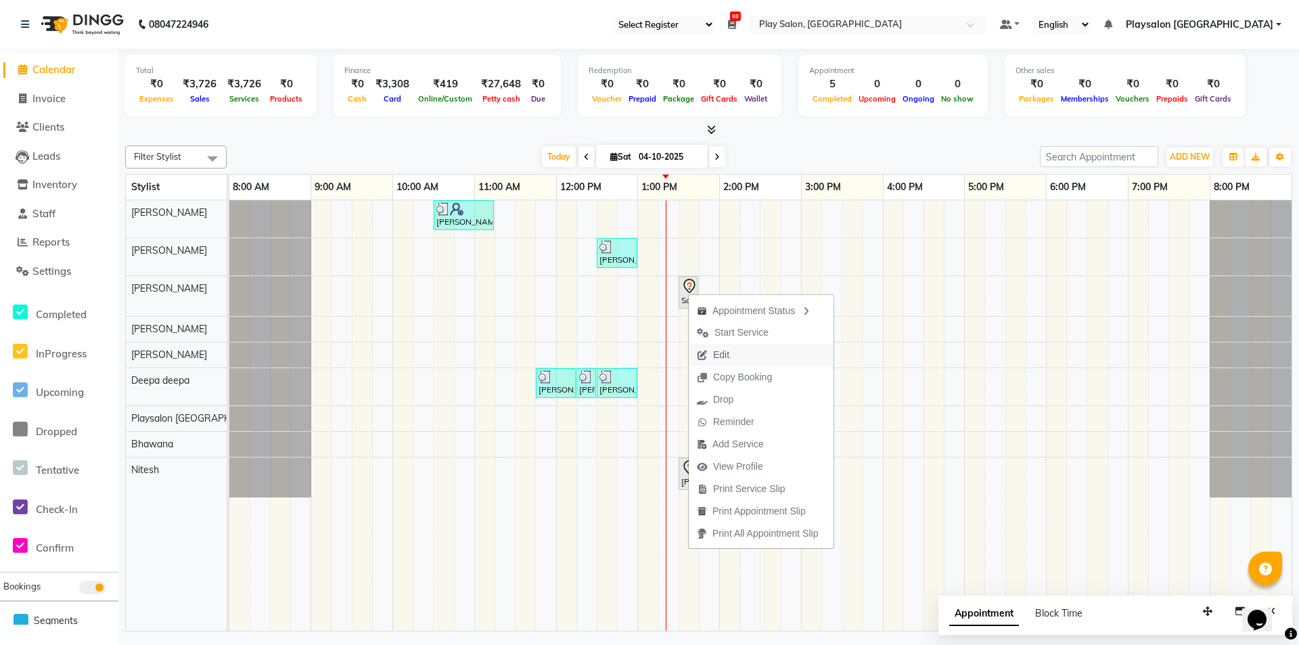
click at [730, 352] on span "Edit" at bounding box center [713, 355] width 49 height 22
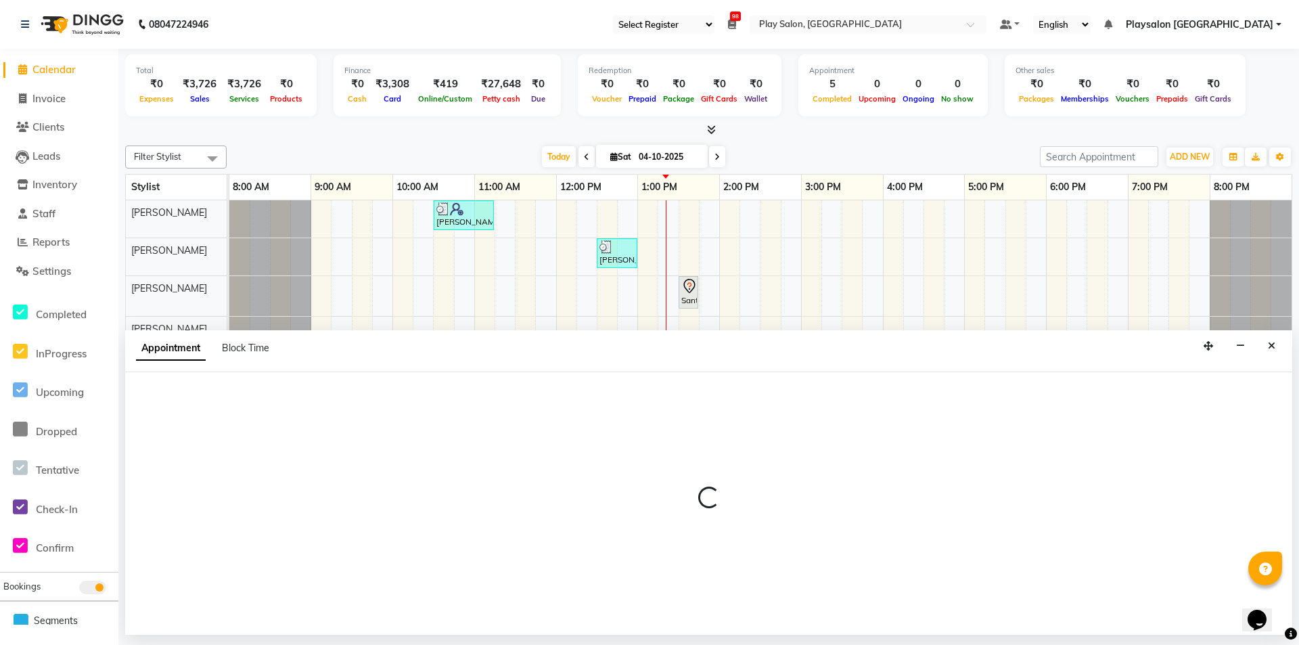
select select "tentative"
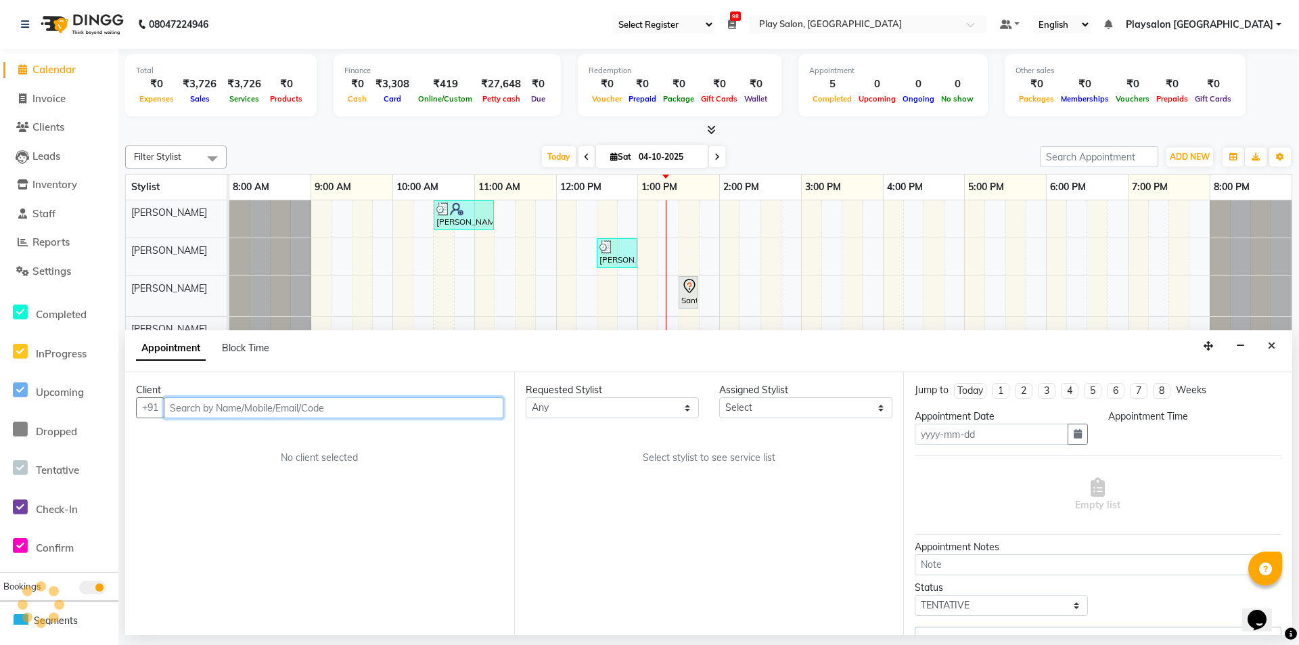
type input "04-10-2025"
select select "810"
select select "80387"
select select "4188"
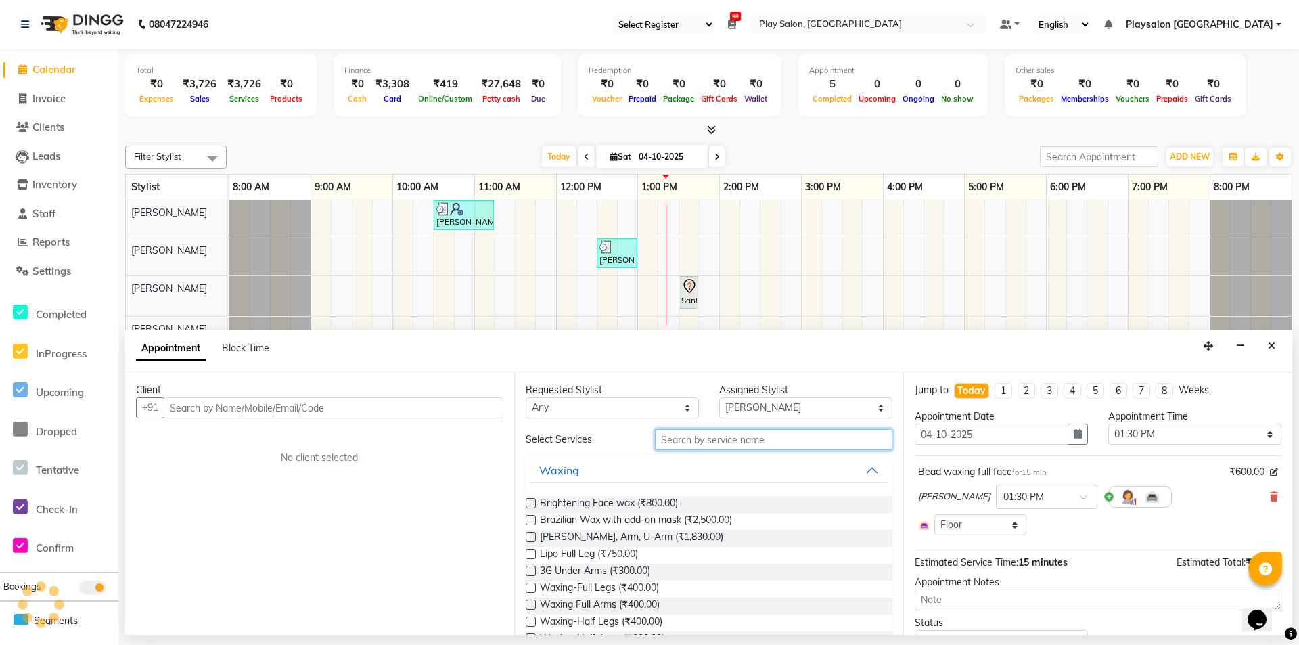
click at [704, 438] on input "text" at bounding box center [773, 439] width 237 height 21
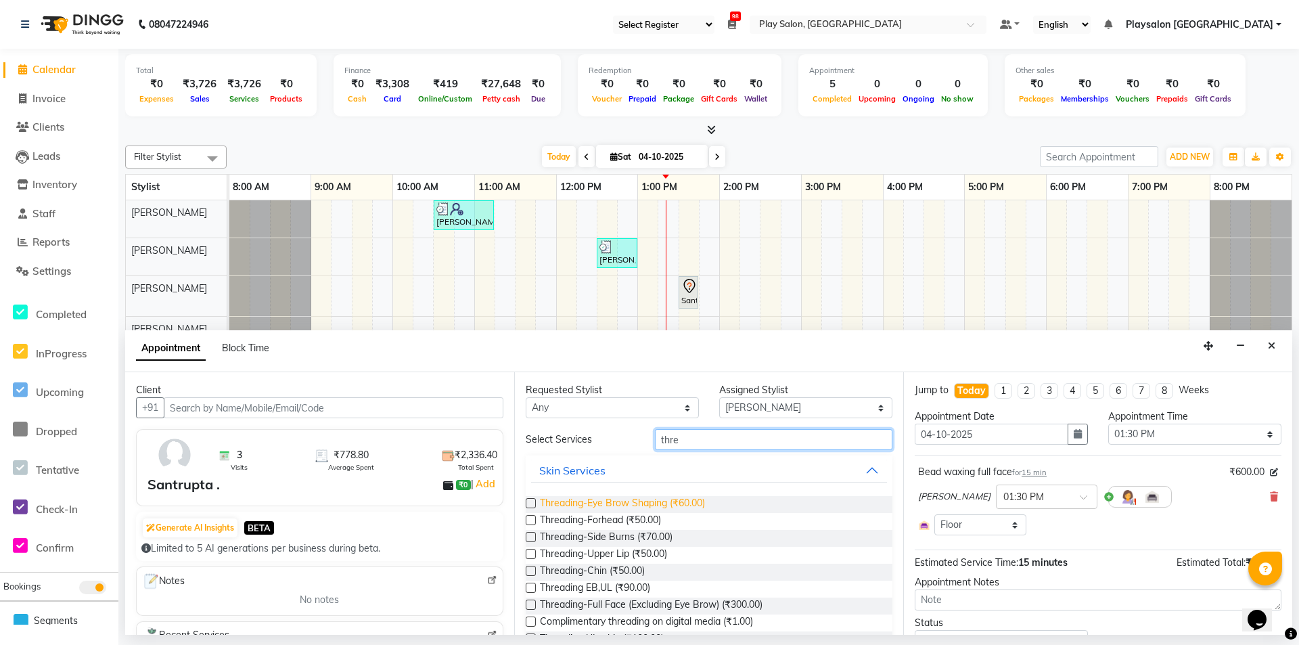
type input "thre"
click at [648, 506] on span "Threading-Eye Brow Shaping (₹60.00)" at bounding box center [622, 504] width 165 height 17
checkbox input "false"
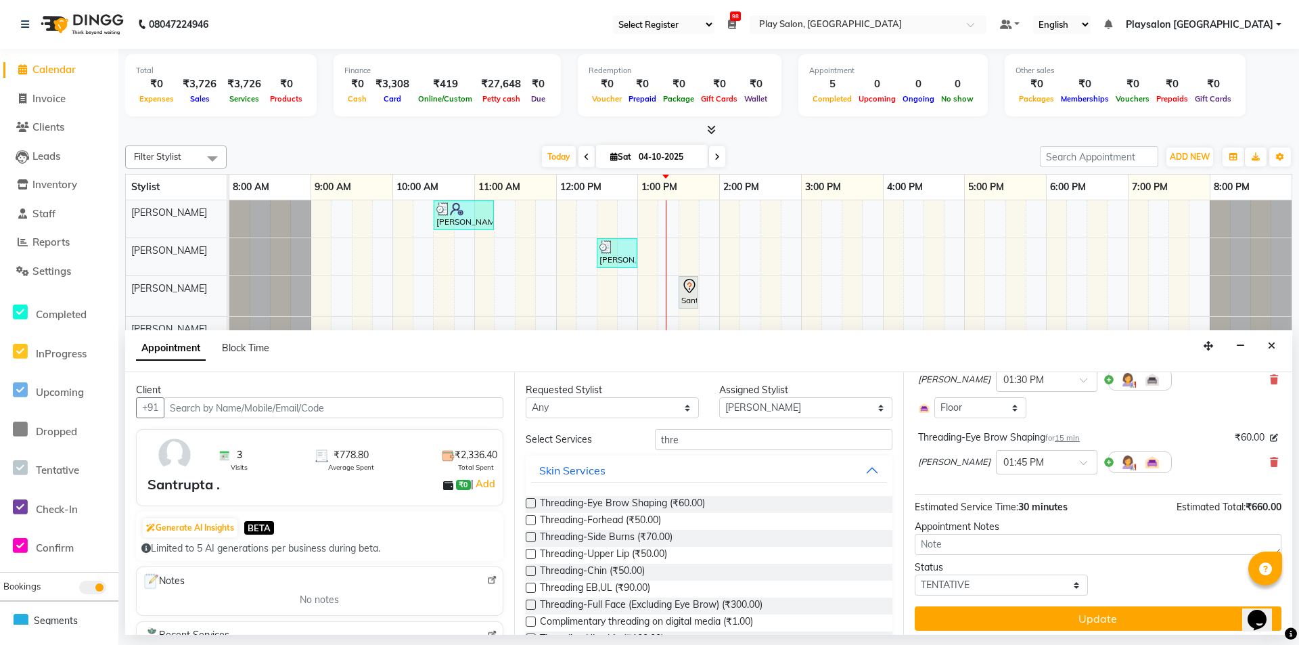
scroll to position [124, 0]
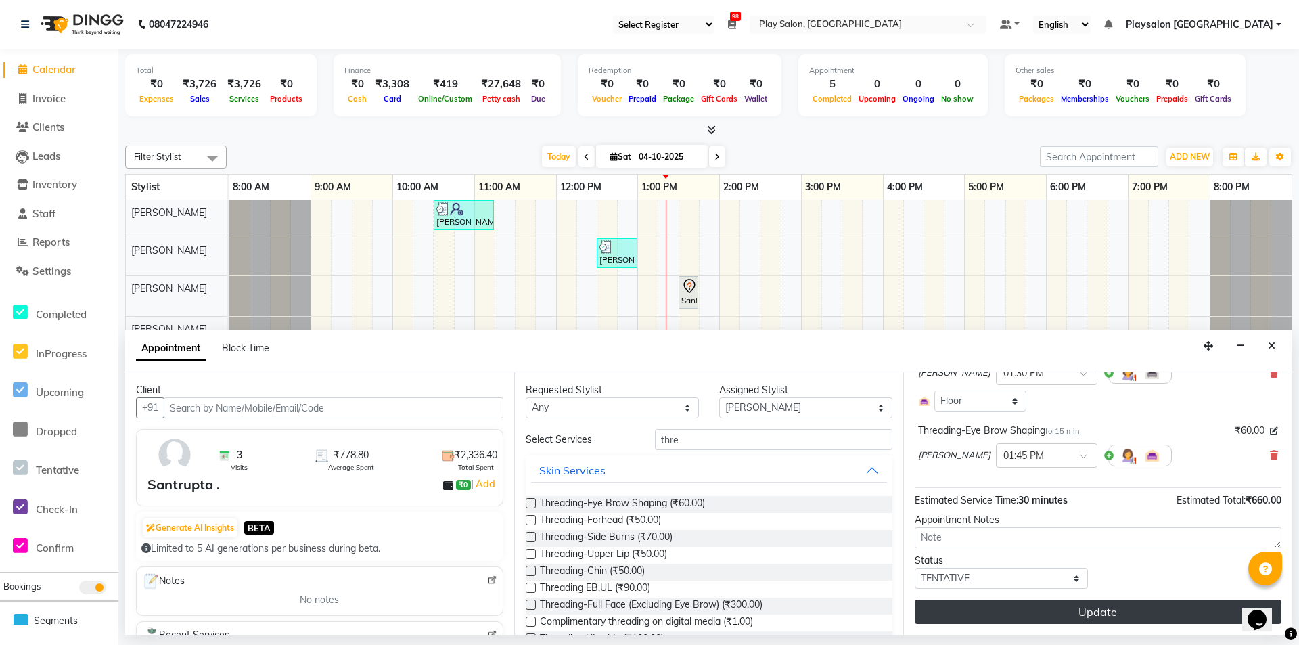
click at [1110, 605] on button "Update" at bounding box center [1097, 611] width 367 height 24
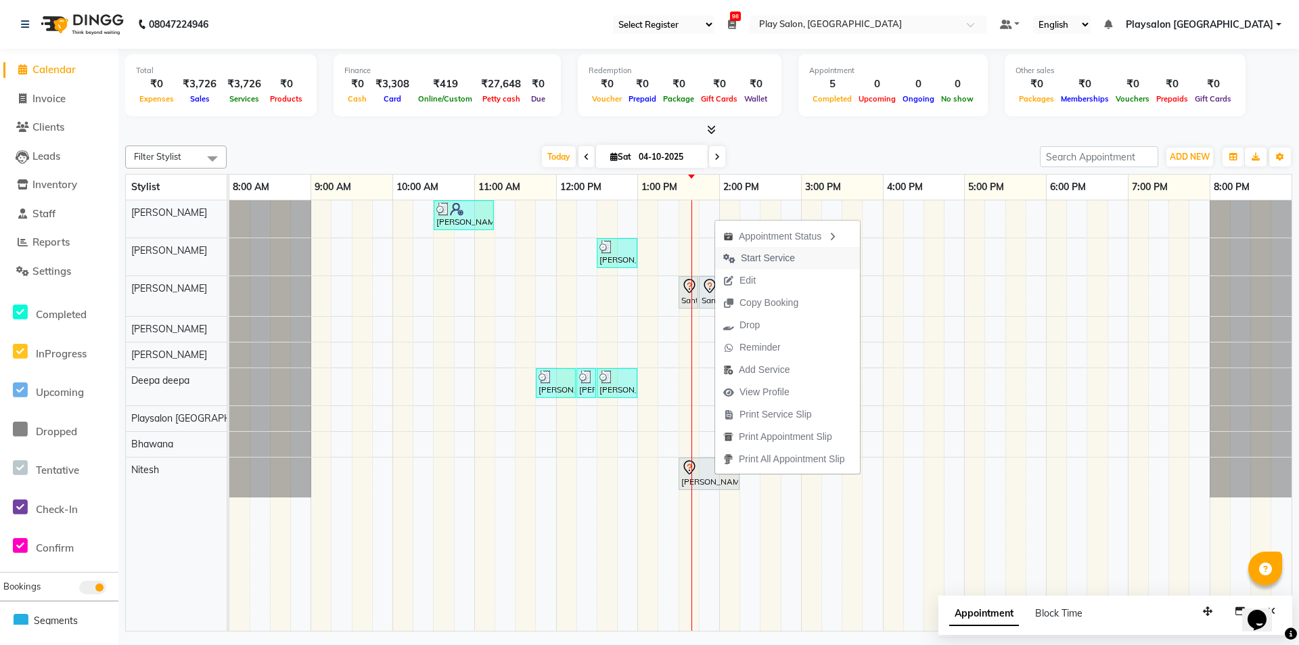
click at [771, 261] on span "Start Service" at bounding box center [768, 258] width 54 height 14
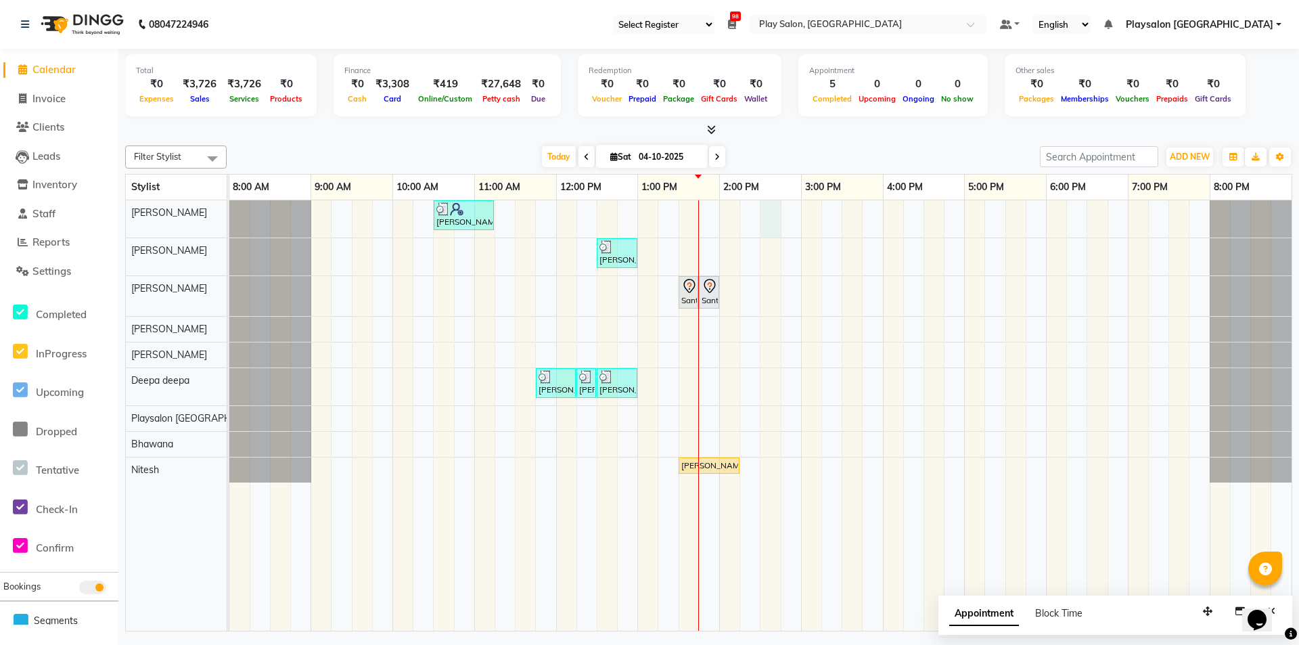
click at [765, 218] on div "Gopal Samkaram, TK01, 10:30 AM-11:15 AM, Hair Cut Men (Stylist) [PERSON_NAME] .…" at bounding box center [760, 415] width 1062 height 430
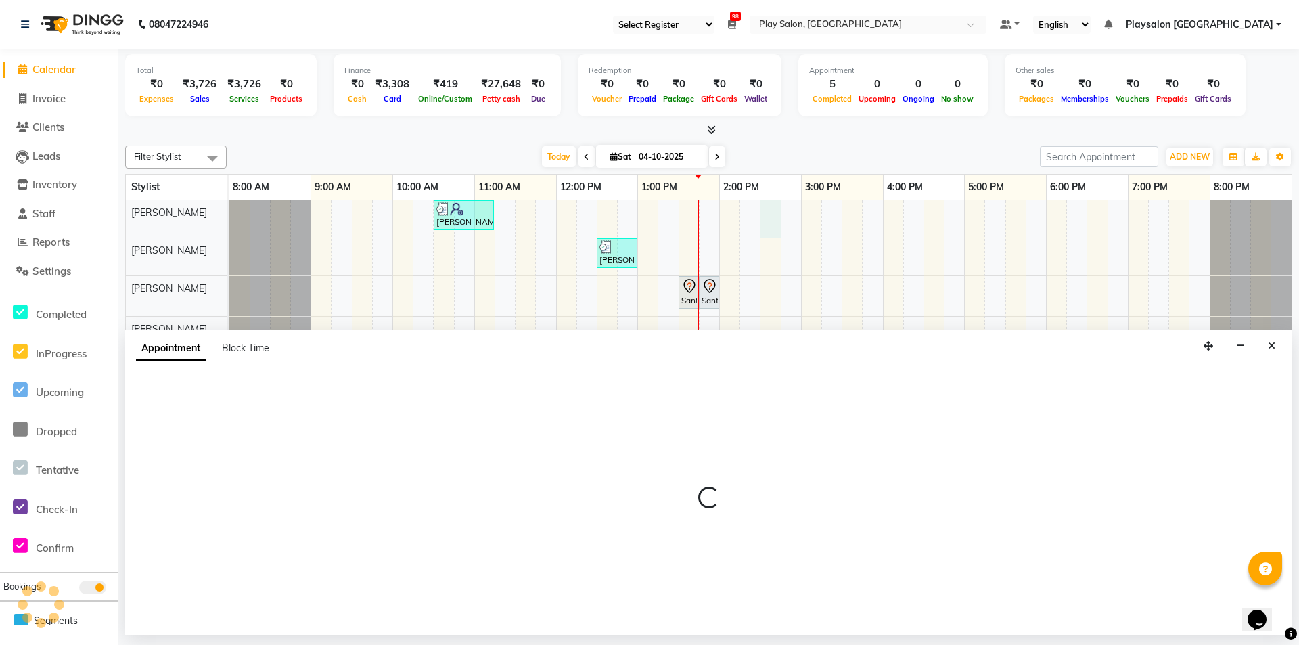
select select "80385"
select select "tentative"
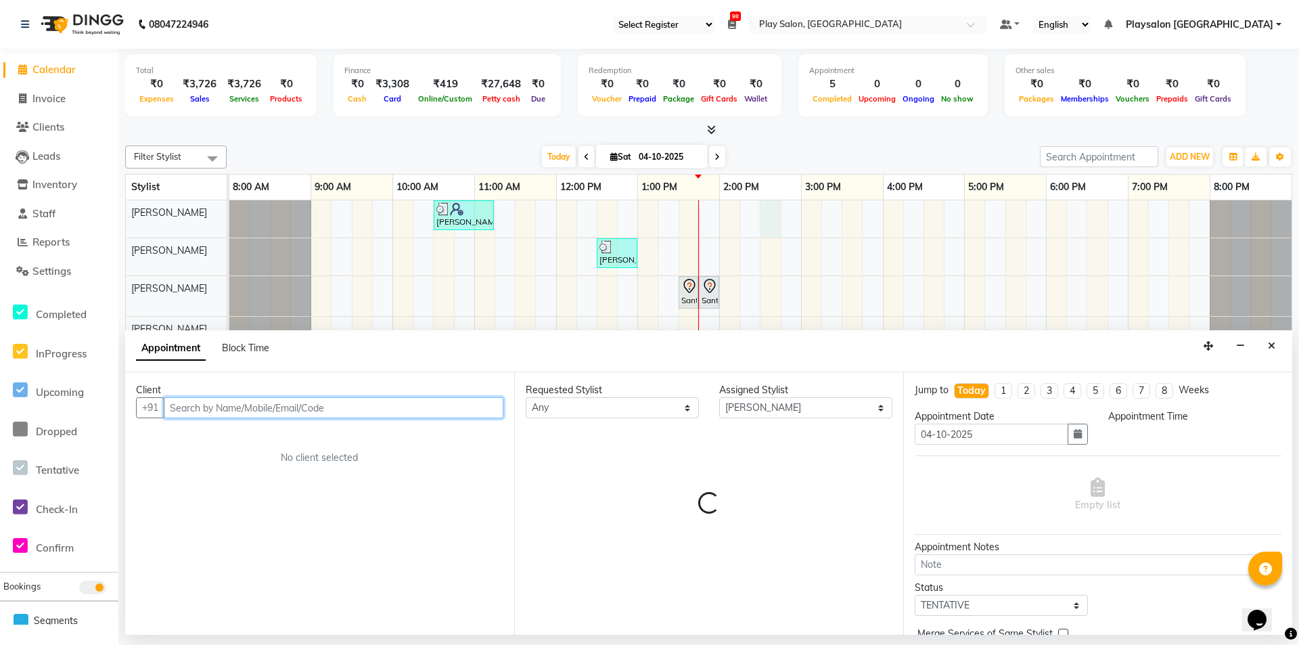
select select "870"
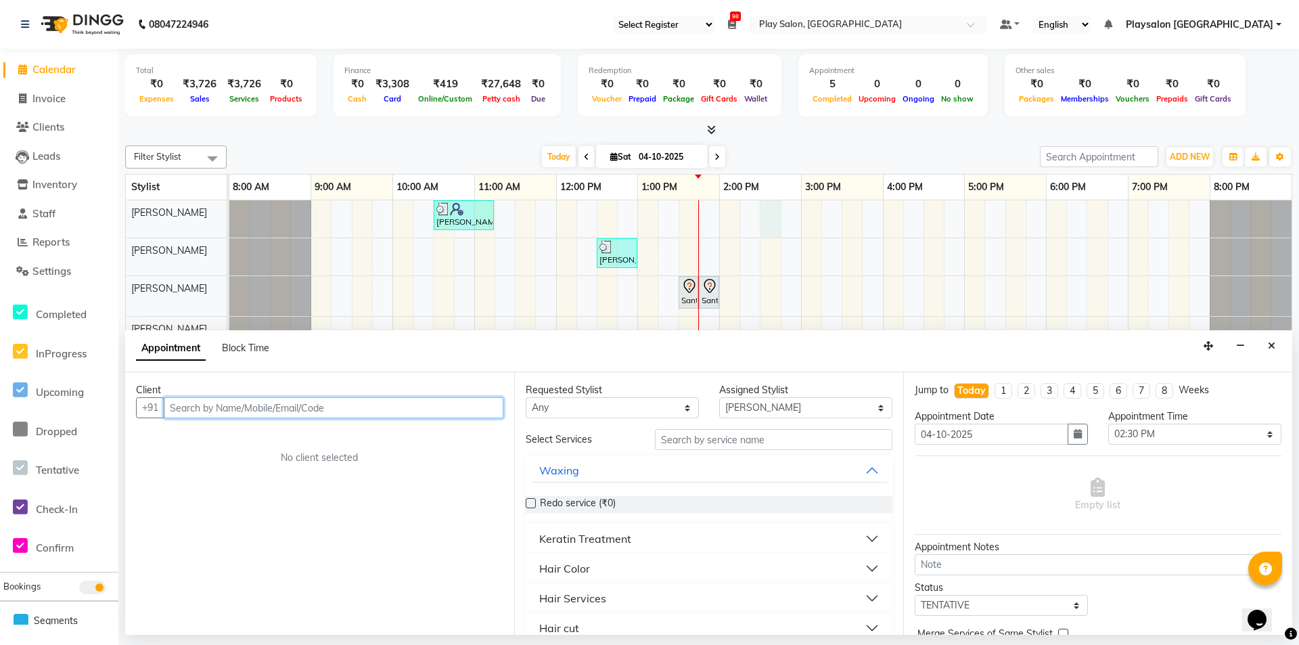
click at [365, 407] on input "text" at bounding box center [334, 407] width 340 height 21
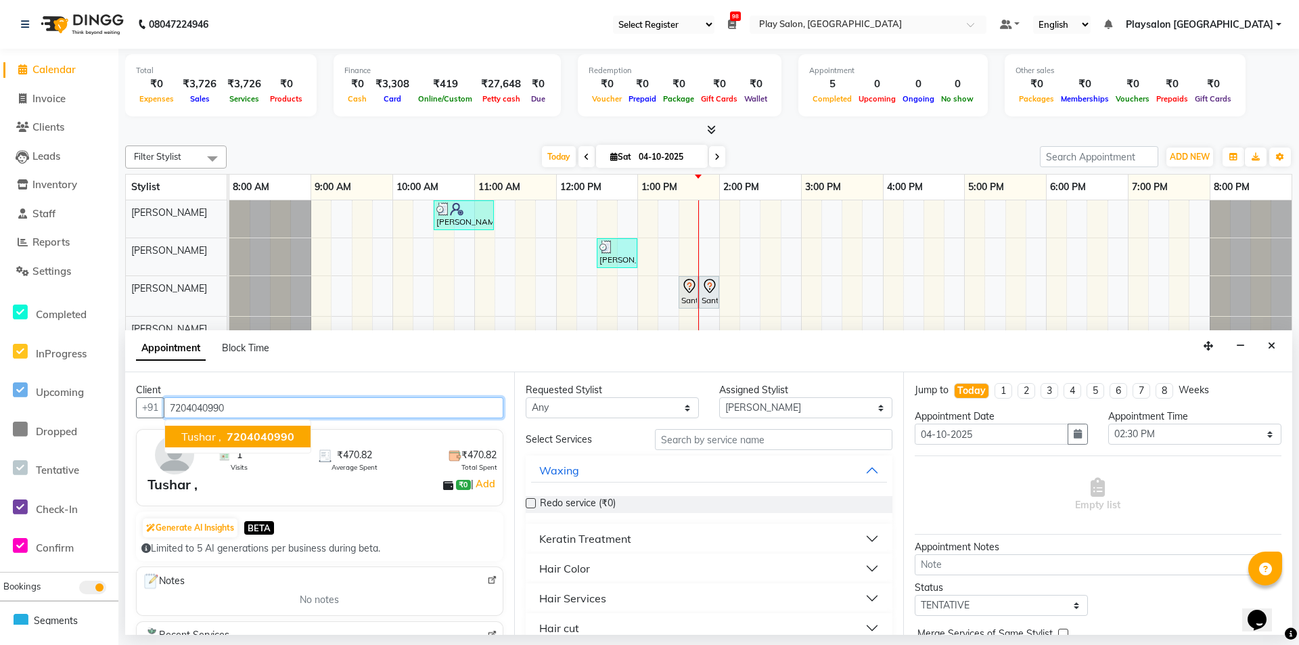
click at [296, 443] on button "Tushar , 7204040990" at bounding box center [237, 436] width 145 height 22
type input "7204040990"
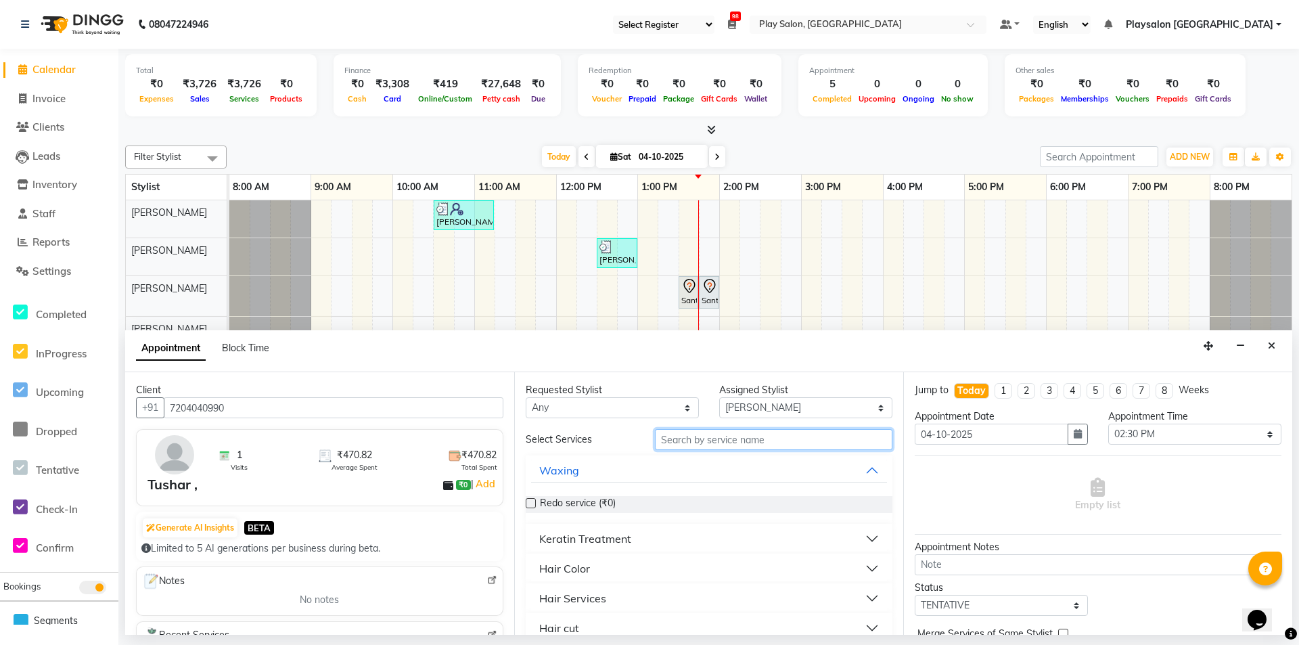
click at [793, 440] on input "text" at bounding box center [773, 439] width 237 height 21
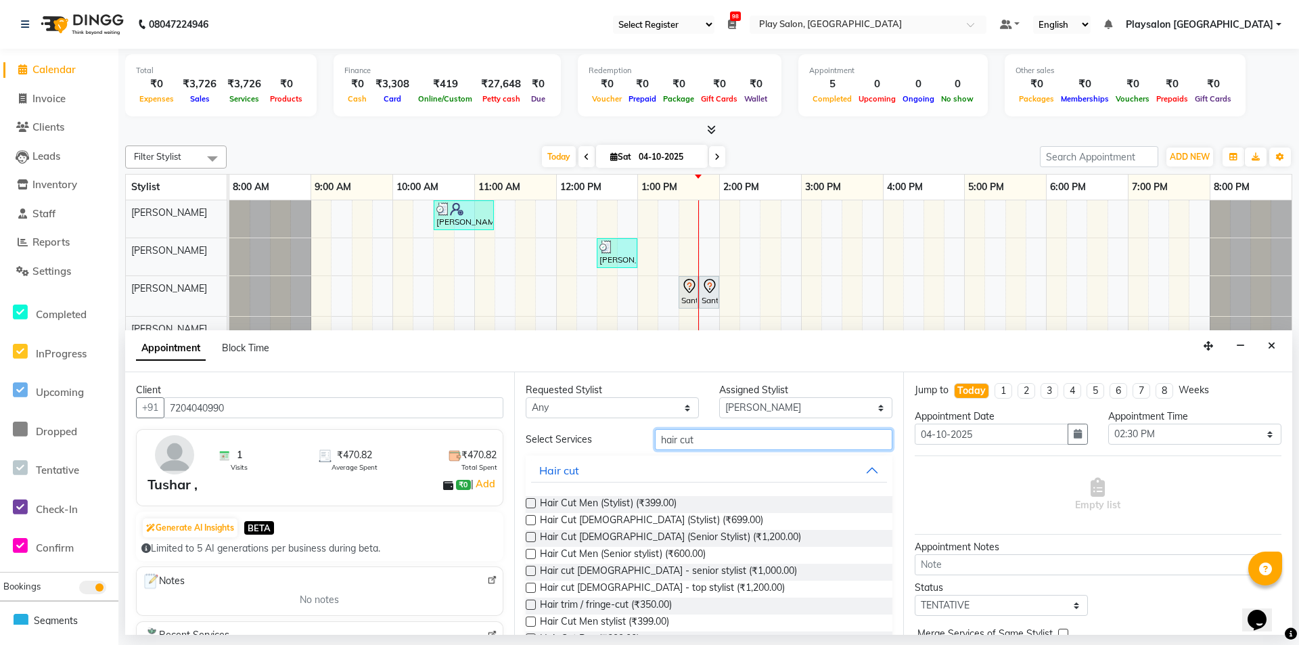
type input "hair cut"
click at [533, 503] on label at bounding box center [531, 503] width 10 height 10
click at [533, 503] on input "checkbox" at bounding box center [530, 504] width 9 height 9
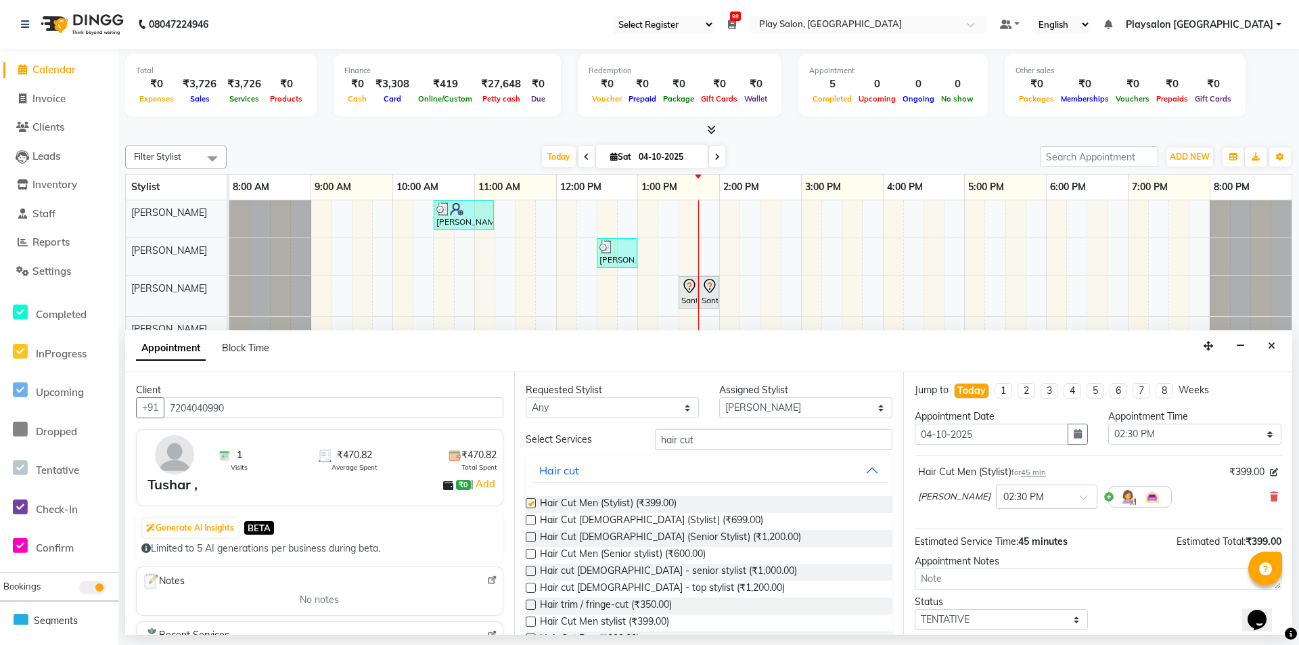
checkbox input "false"
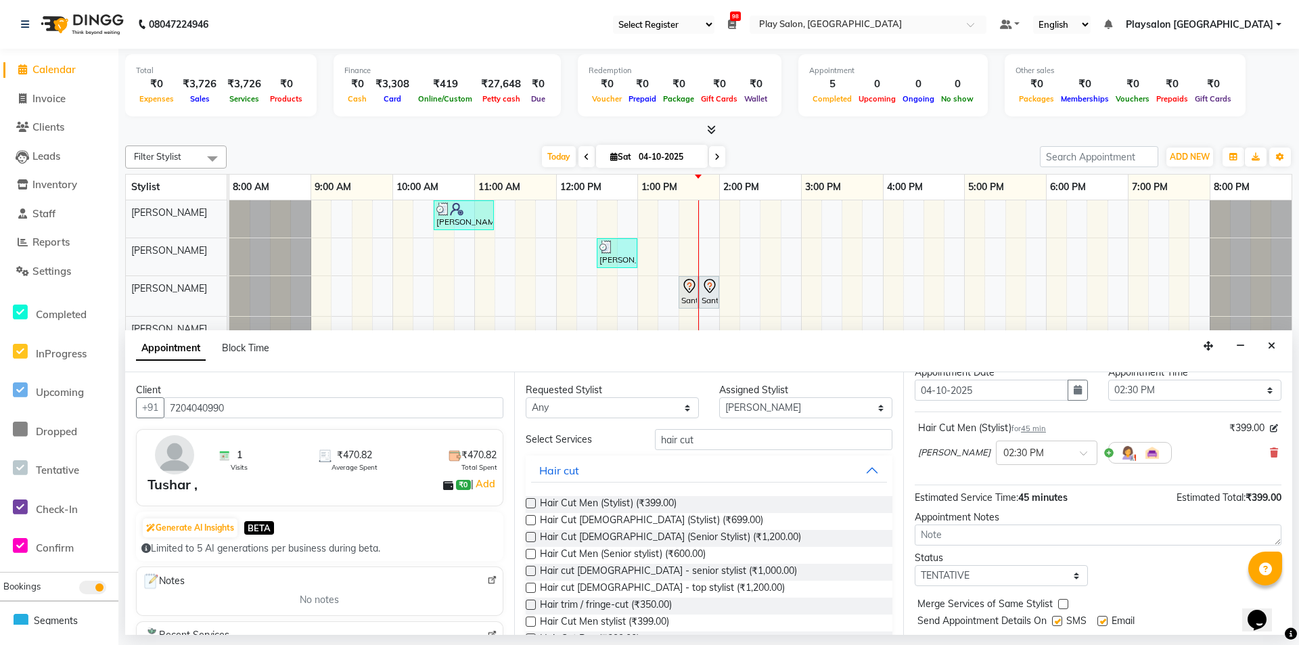
scroll to position [80, 0]
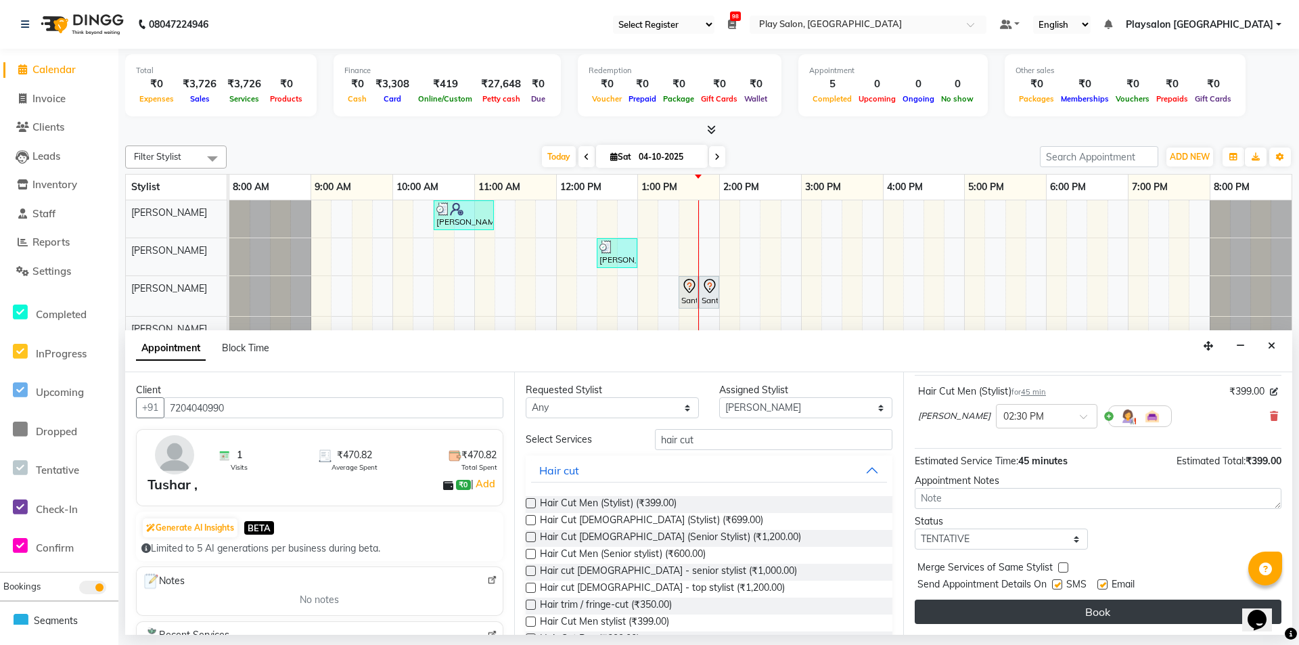
click at [1109, 613] on button "Book" at bounding box center [1097, 611] width 367 height 24
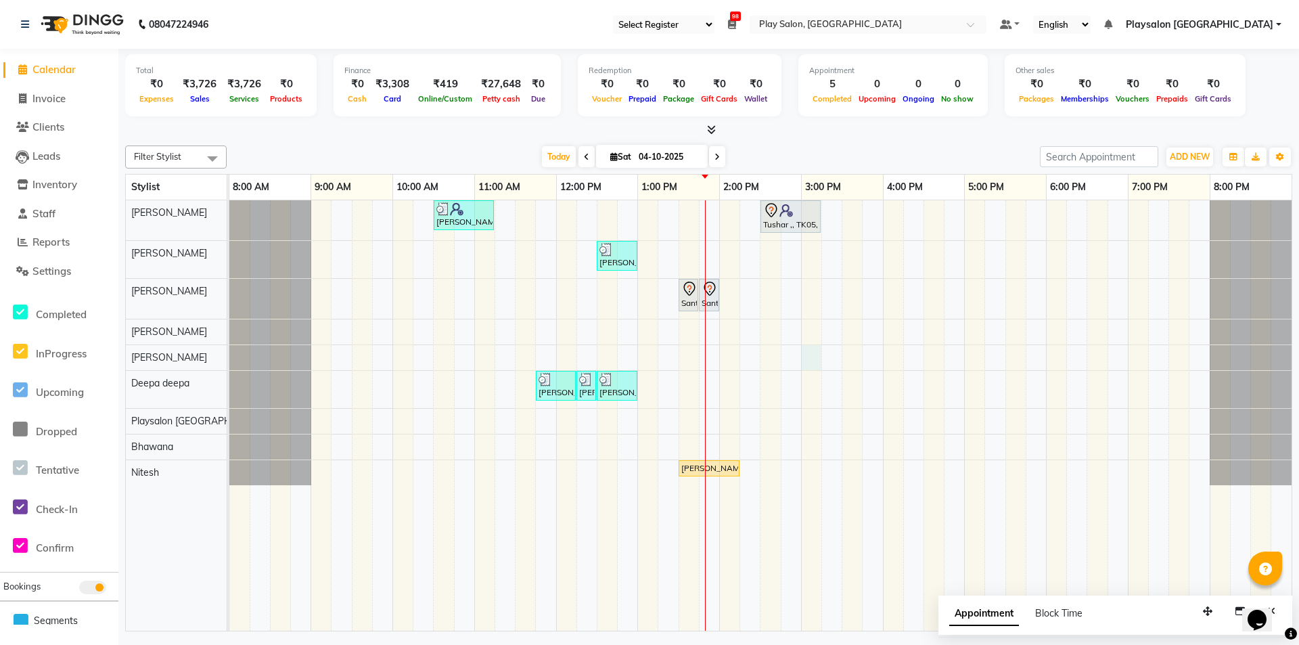
click at [809, 352] on div "Gopal Samkaram, TK01, 10:30 AM-11:15 AM, Hair Cut Men (Stylist) Tushar ,, TK05,…" at bounding box center [760, 415] width 1062 height 430
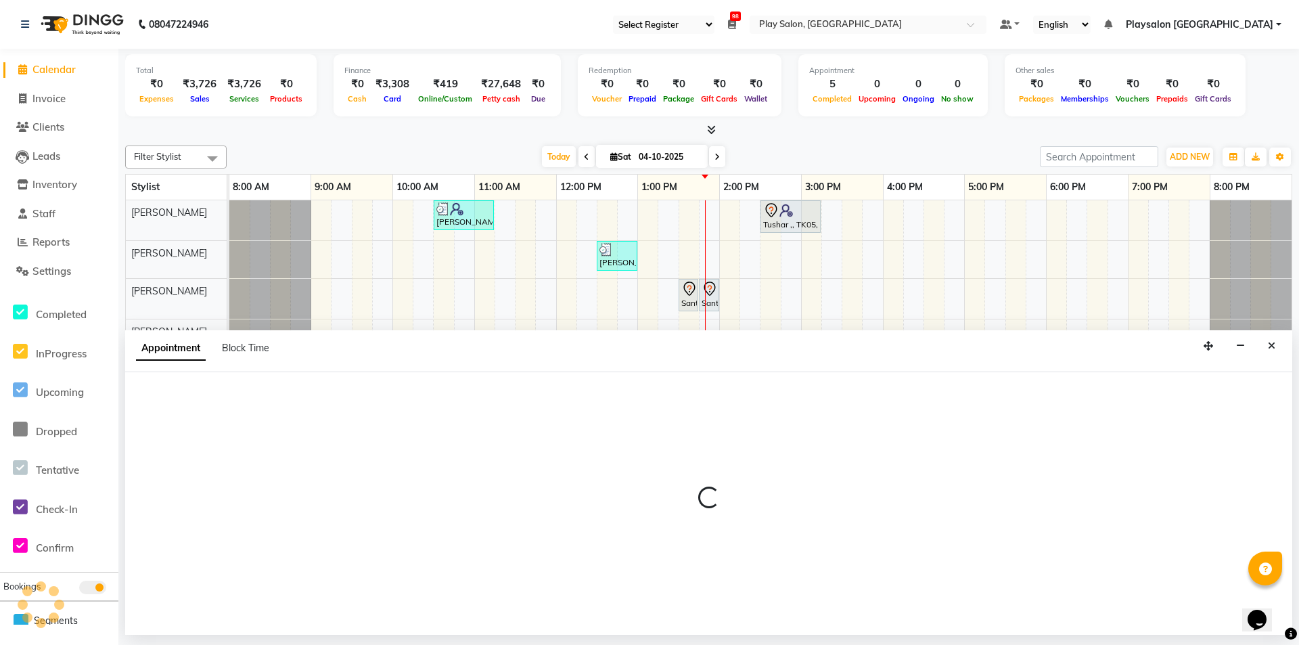
select select "80380"
select select "900"
select select "tentative"
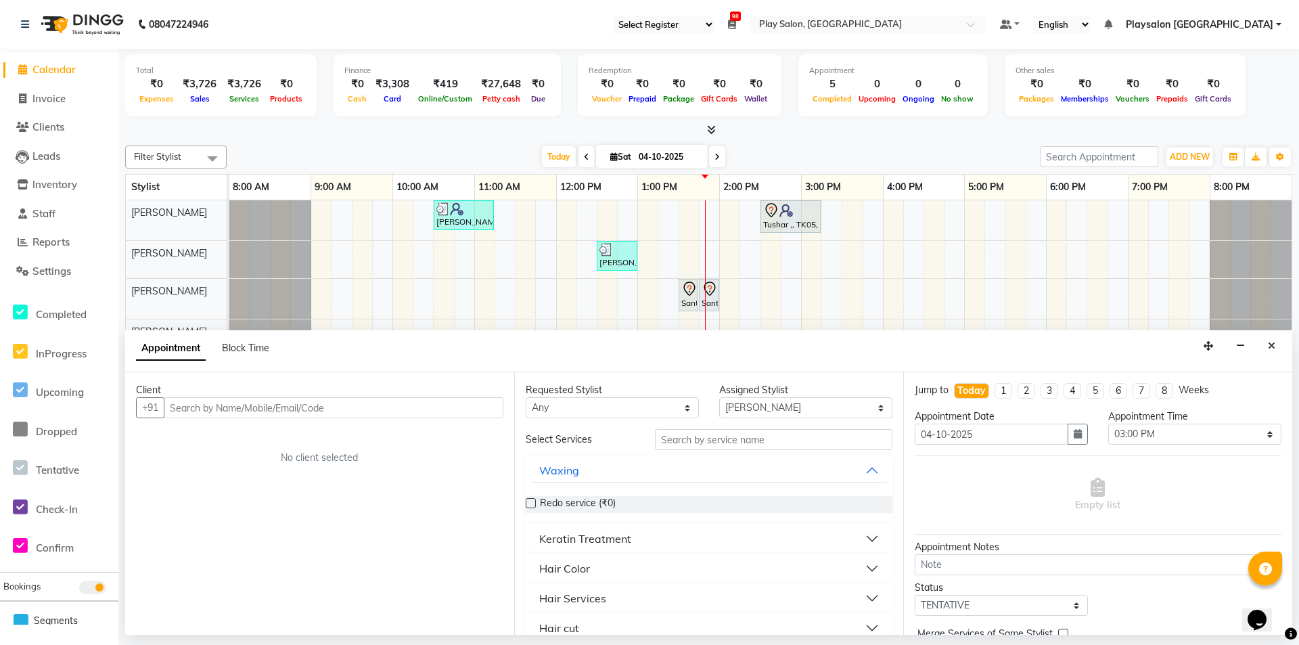
click at [390, 406] on input "text" at bounding box center [334, 407] width 340 height 21
click at [322, 442] on button "Aishwarya n 8126644 905" at bounding box center [251, 436] width 172 height 22
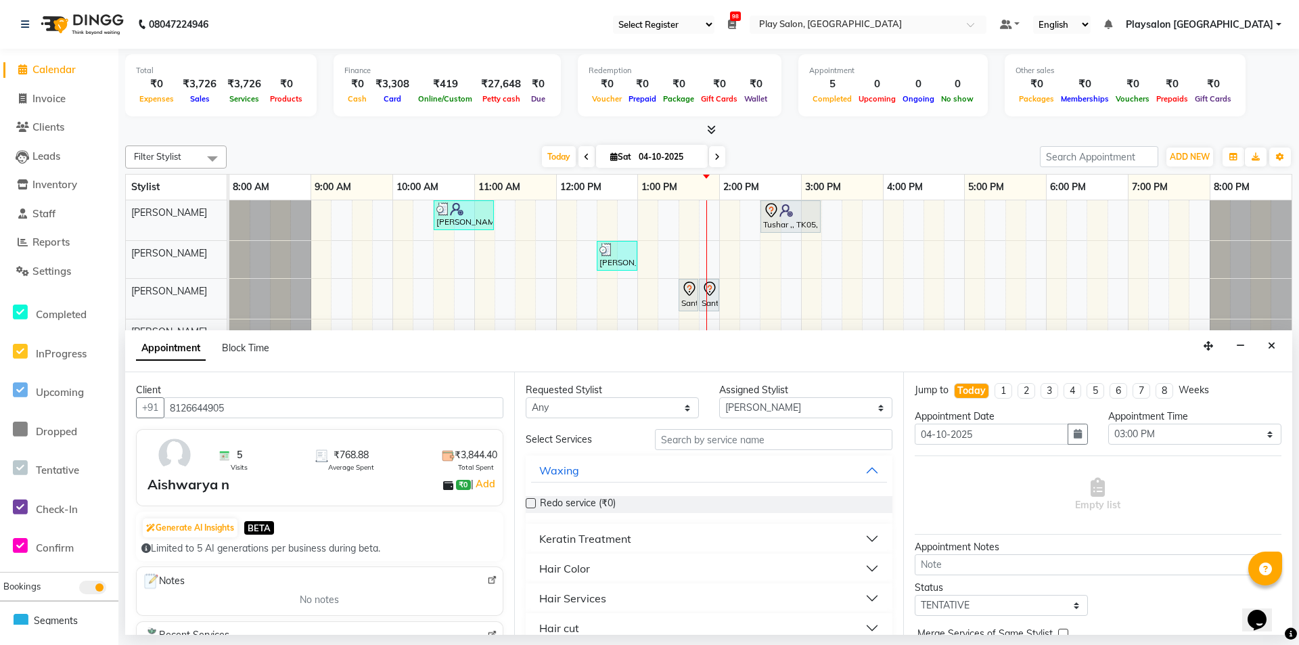
type input "8126644905"
click at [684, 406] on select "Any [PERSON_NAME] Lun Deepa [PERSON_NAME] Yimkhiung Mojesh [PERSON_NAME] Playsa…" at bounding box center [612, 407] width 173 height 21
select select "80380"
click at [526, 397] on select "Any [PERSON_NAME] Lun Deepa [PERSON_NAME] Yimkhiung Mojesh [PERSON_NAME] Playsa…" at bounding box center [612, 407] width 173 height 21
drag, startPoint x: 1297, startPoint y: 461, endPoint x: 1298, endPoint y: 519, distance: 58.9
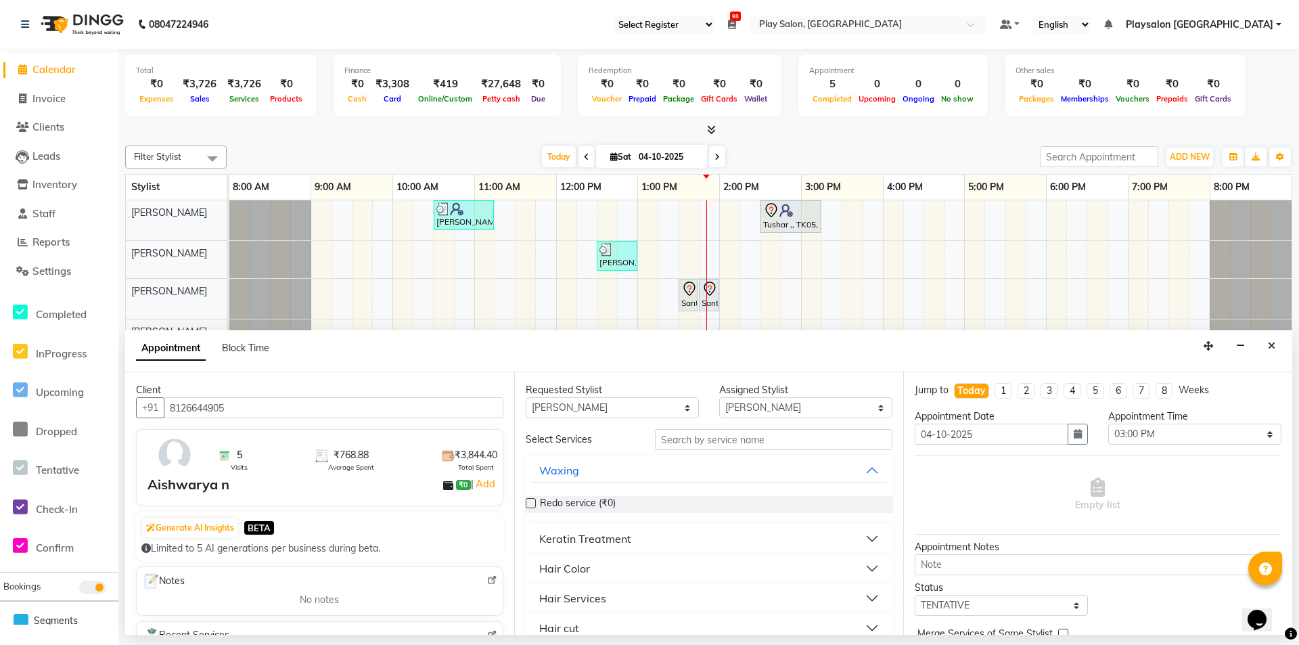
click at [1298, 519] on div "Total ₹0 Expenses ₹3,726 Sales ₹3,726 Services ₹0 Products Finance ₹0 Cash ₹3,3…" at bounding box center [708, 342] width 1180 height 586
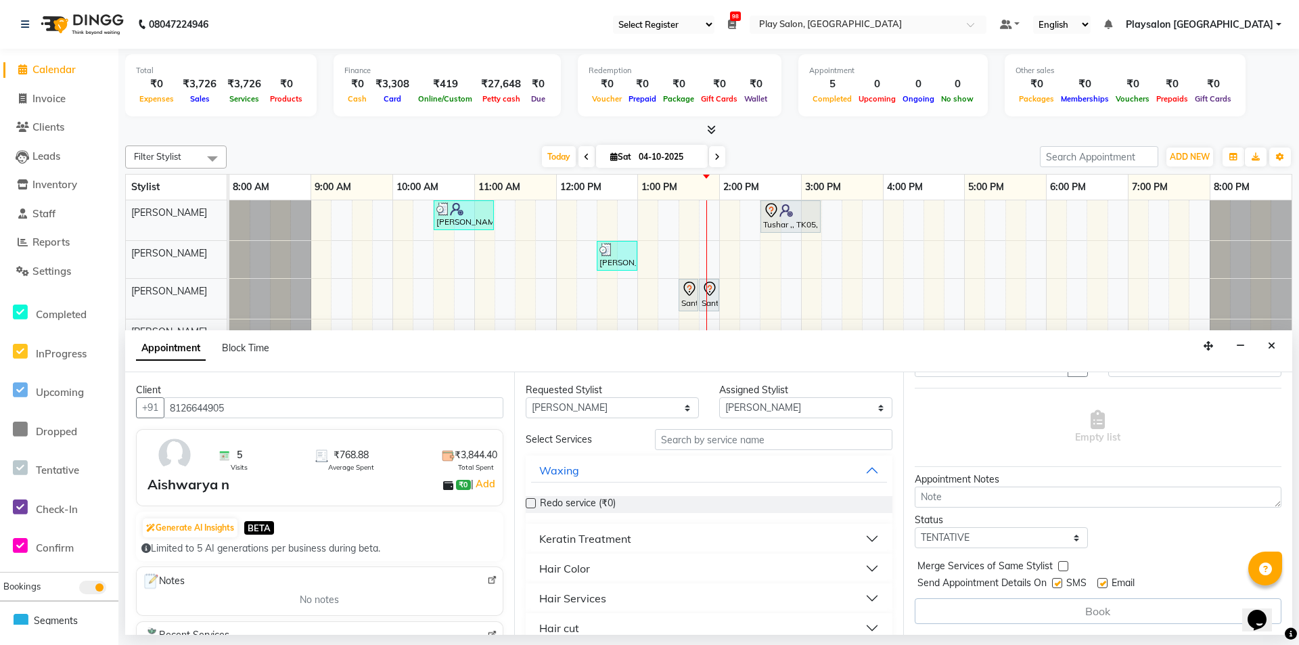
scroll to position [0, 0]
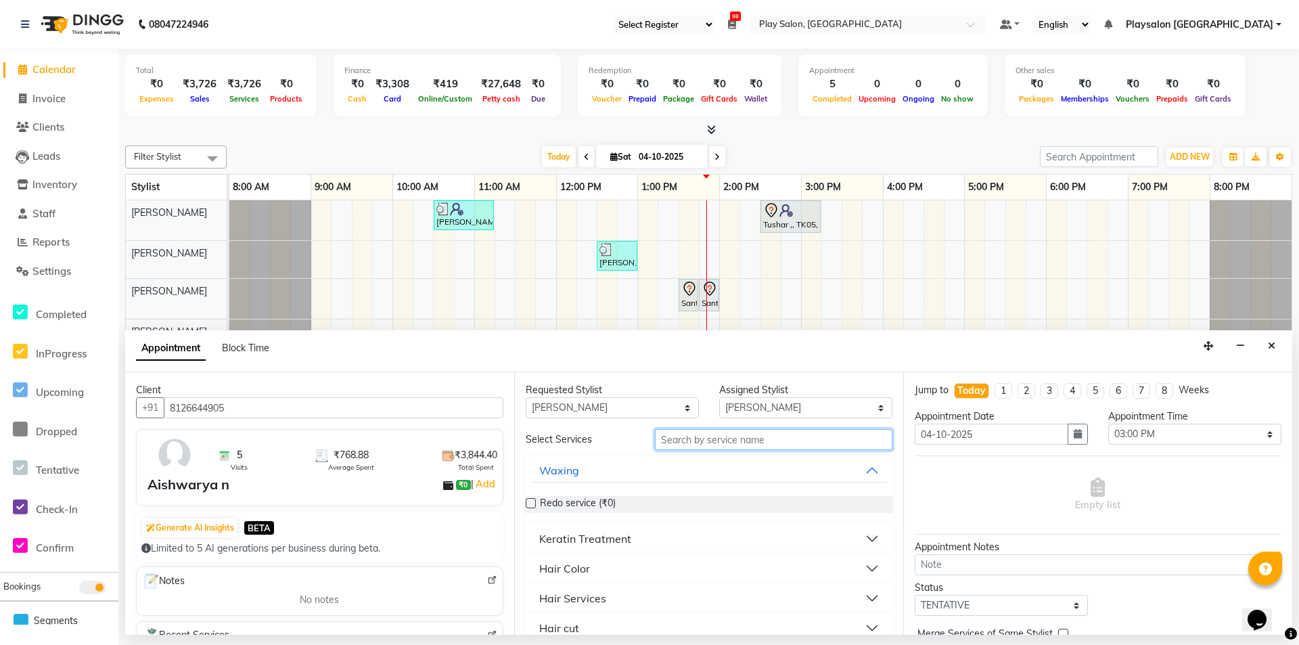
click at [804, 436] on input "text" at bounding box center [773, 439] width 237 height 21
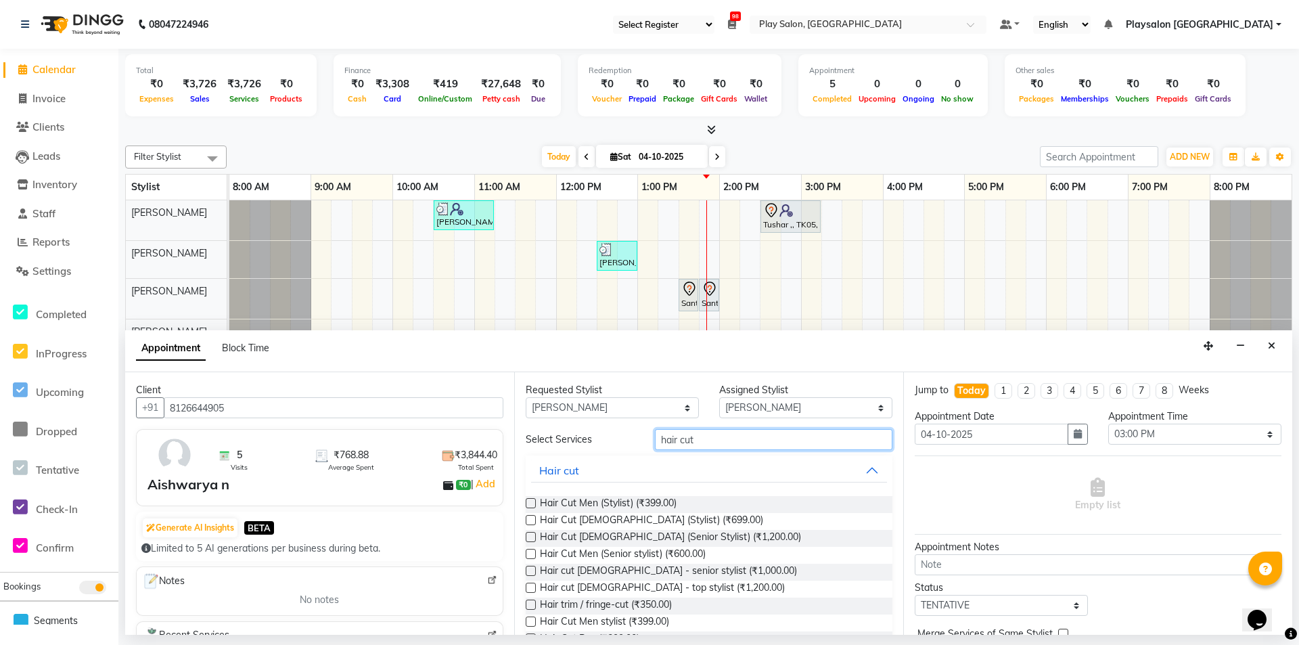
type input "hair cut"
click at [529, 537] on label at bounding box center [531, 537] width 10 height 10
click at [529, 537] on input "checkbox" at bounding box center [530, 538] width 9 height 9
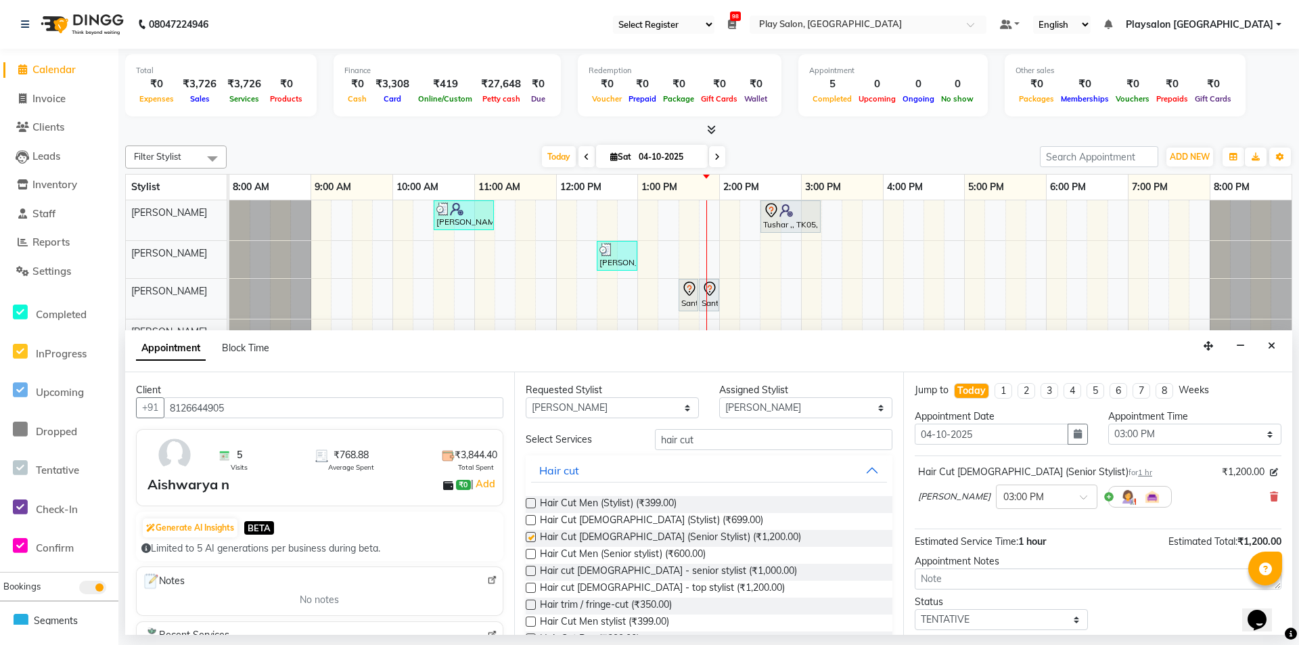
checkbox input "false"
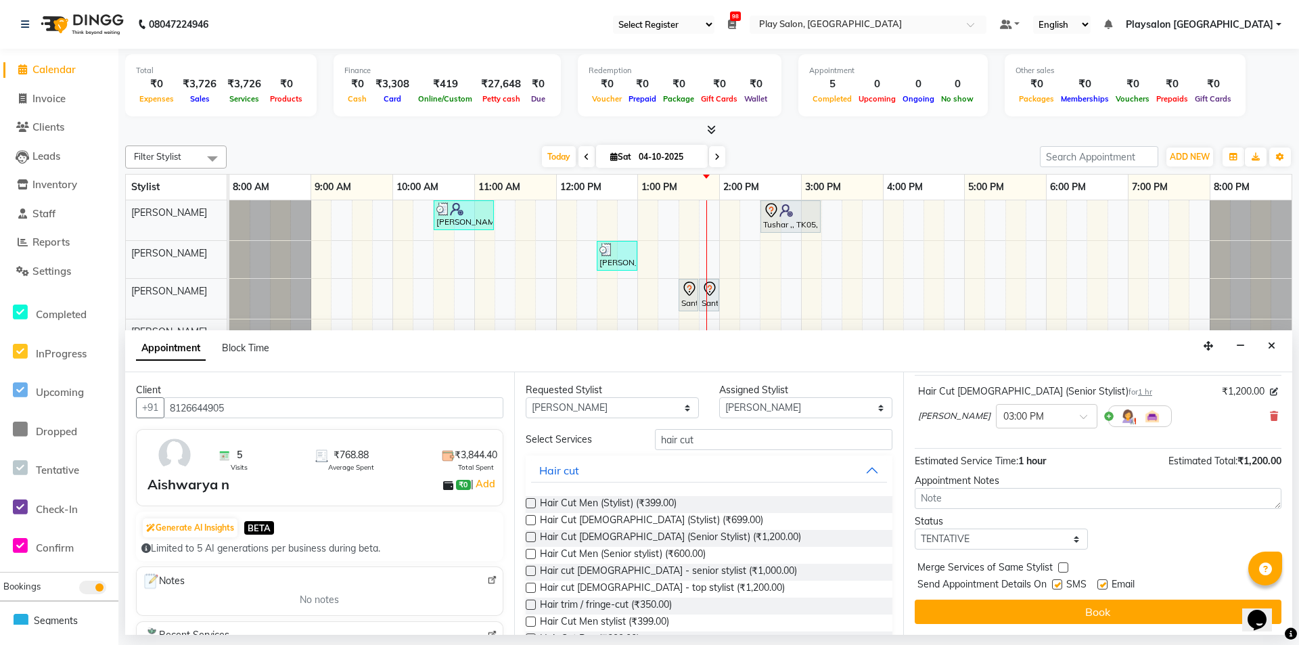
click at [1106, 583] on label at bounding box center [1102, 584] width 10 height 10
click at [1106, 583] on input "checkbox" at bounding box center [1101, 585] width 9 height 9
checkbox input "false"
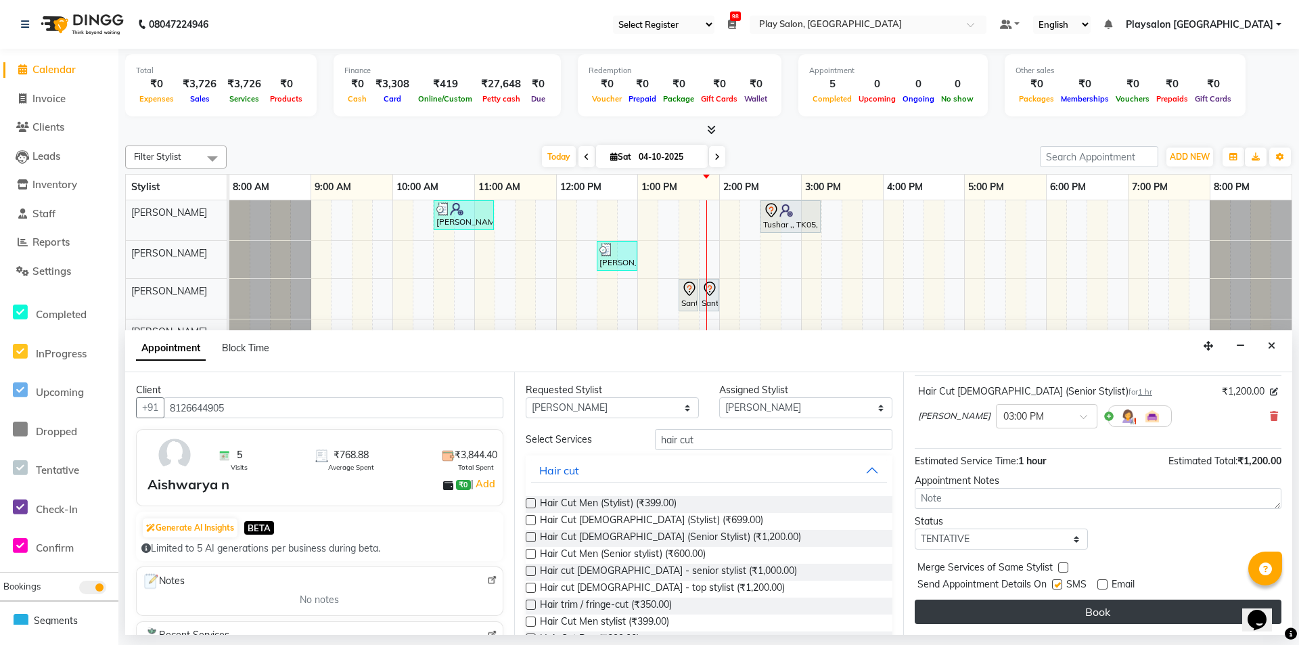
click at [1100, 611] on button "Book" at bounding box center [1097, 611] width 367 height 24
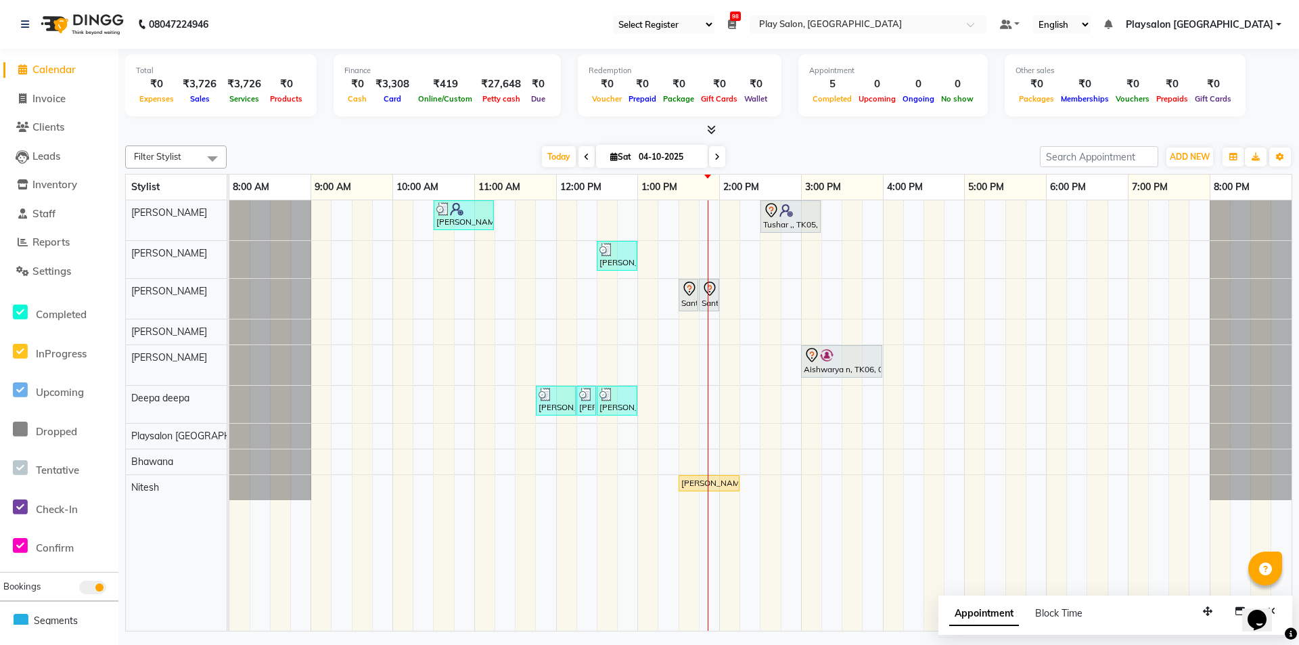
click at [584, 159] on icon at bounding box center [586, 157] width 5 height 8
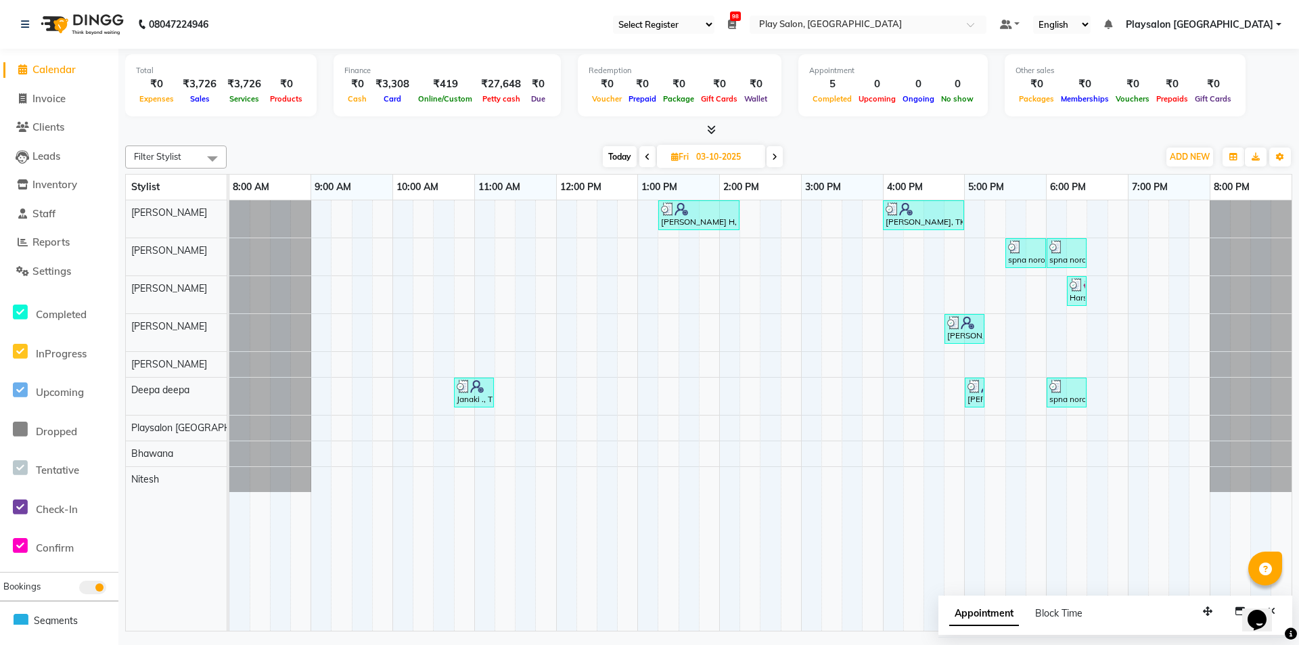
click at [645, 158] on icon at bounding box center [647, 157] width 5 height 8
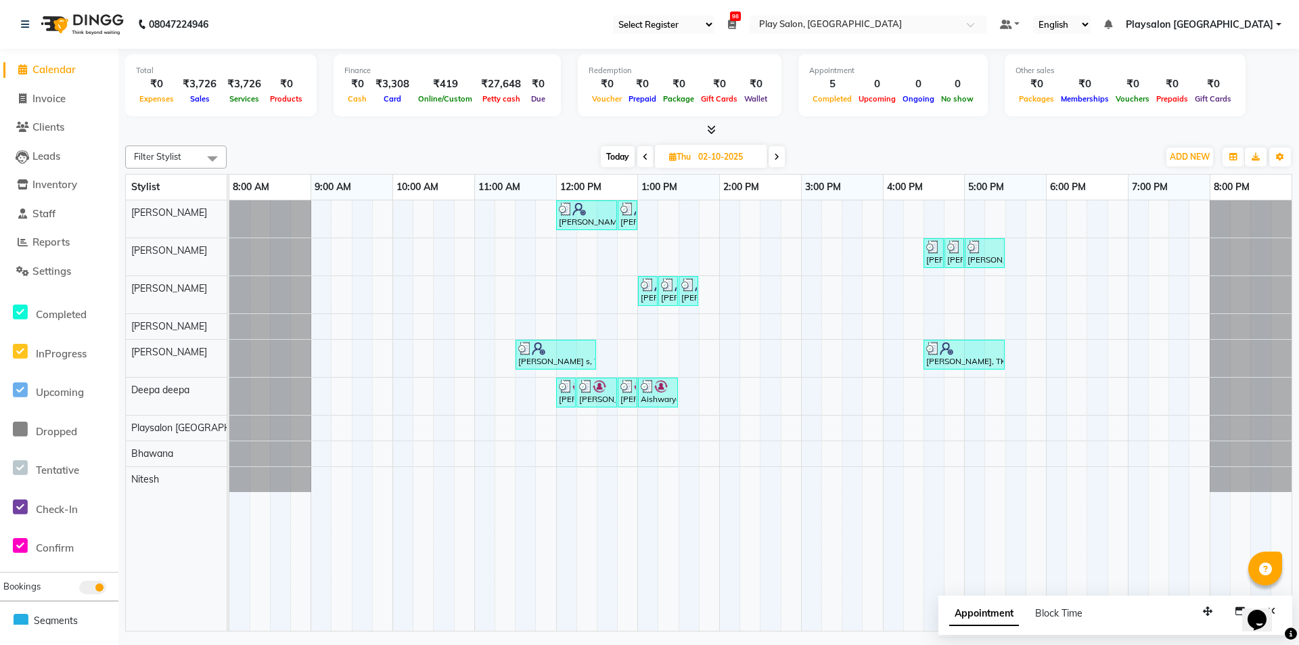
click at [775, 156] on icon at bounding box center [776, 157] width 5 height 8
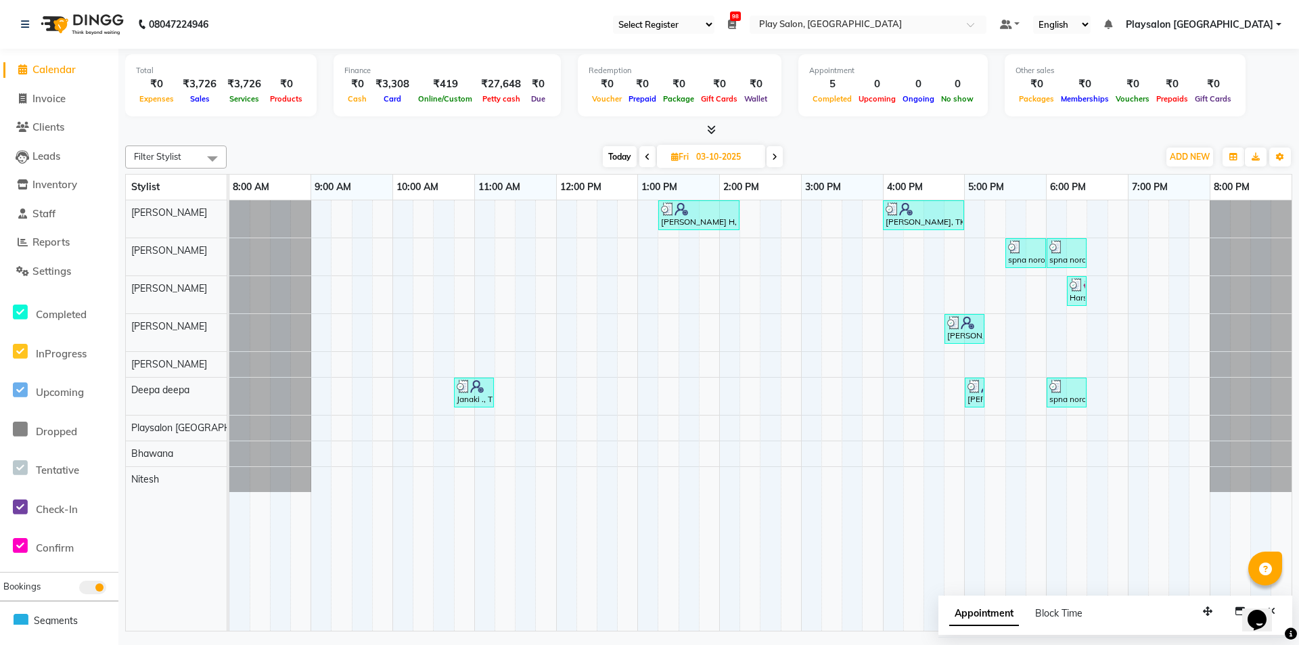
click at [775, 156] on icon at bounding box center [774, 157] width 5 height 8
type input "04-10-2025"
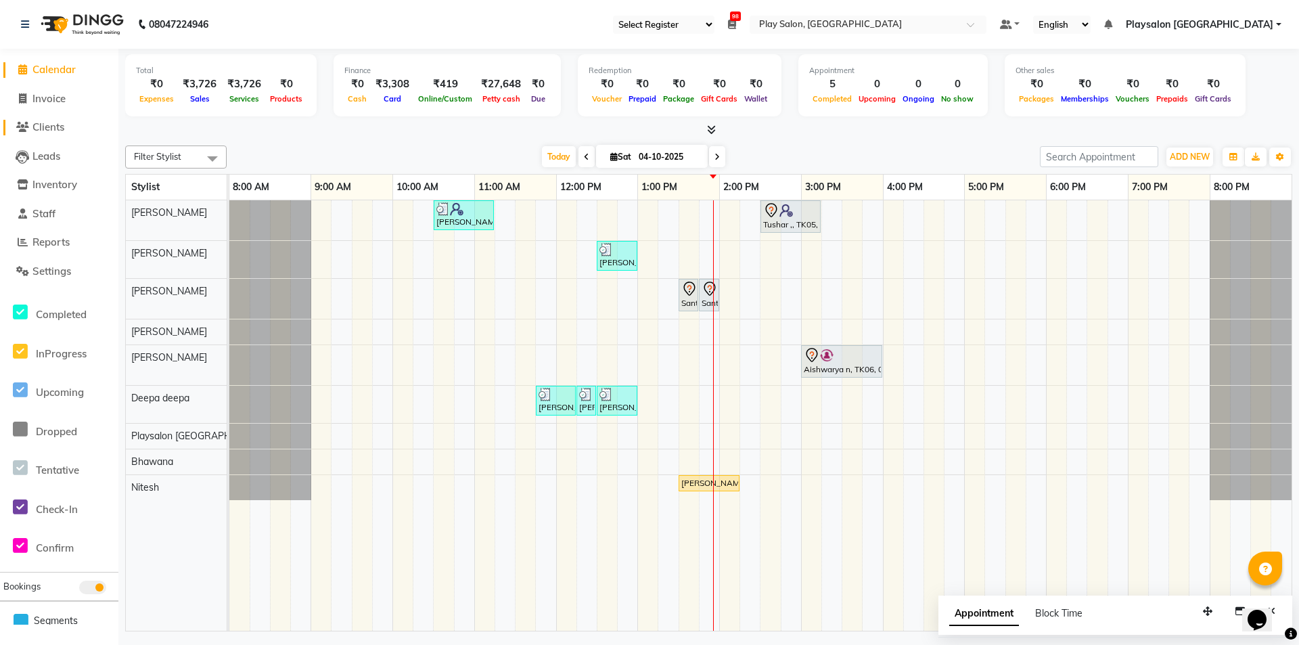
click at [43, 122] on span "Clients" at bounding box center [48, 126] width 32 height 13
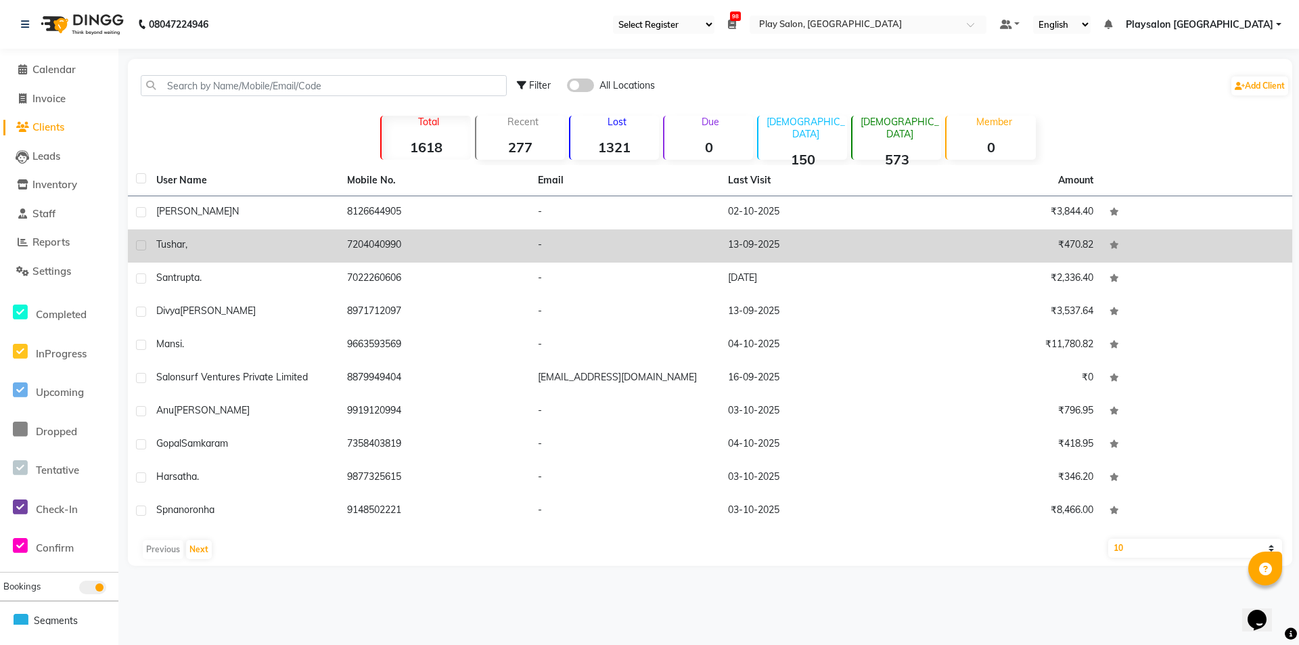
click at [341, 246] on td "7204040990" at bounding box center [434, 245] width 191 height 33
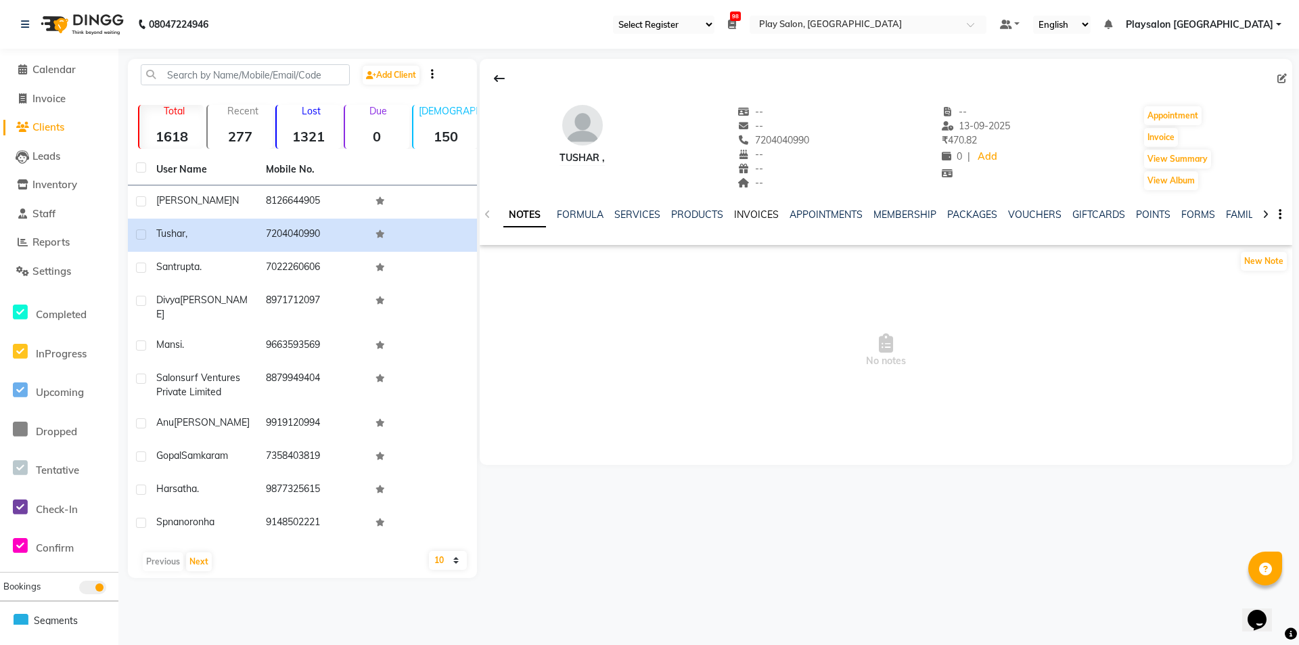
click at [744, 212] on link "INVOICES" at bounding box center [756, 214] width 45 height 12
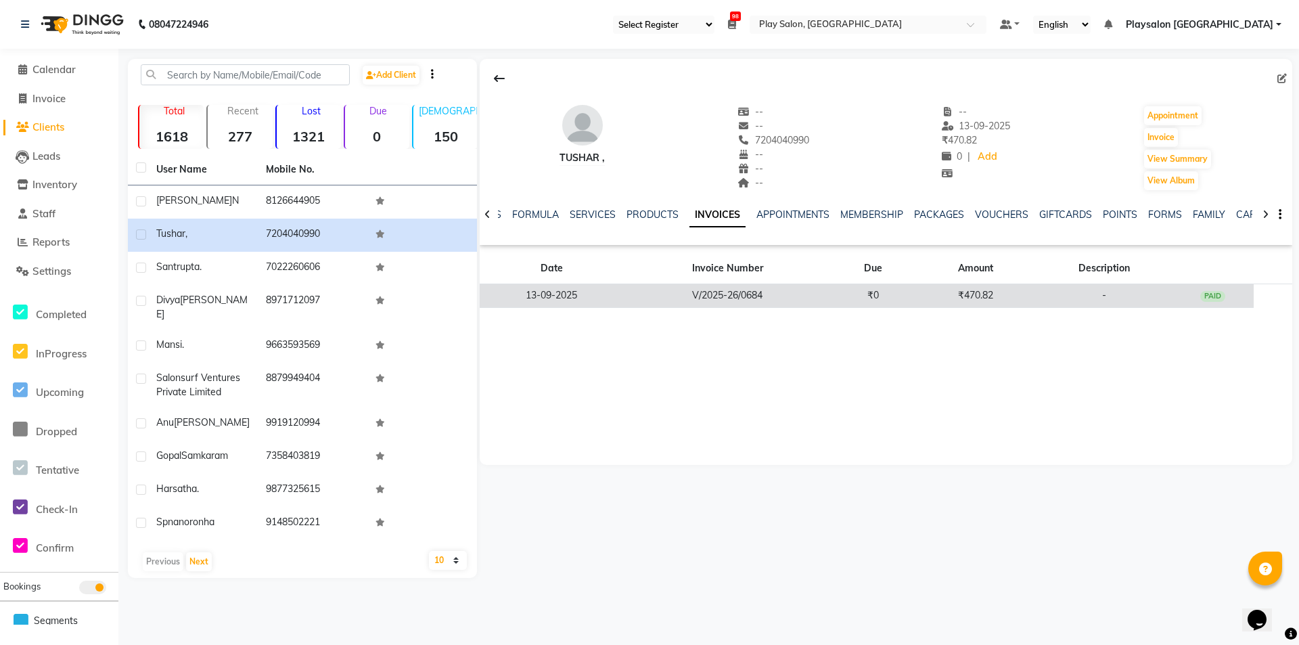
click at [798, 296] on td "V/2025-26/0684" at bounding box center [727, 296] width 208 height 24
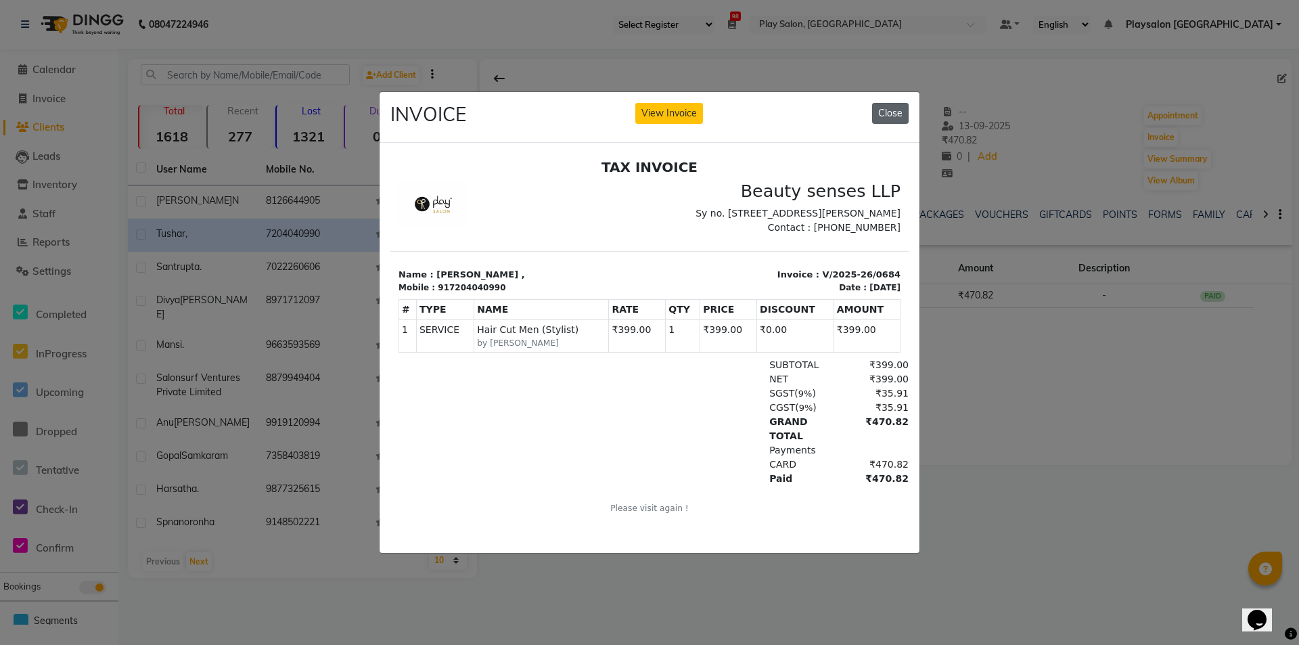
click at [891, 107] on button "Close" at bounding box center [890, 113] width 37 height 21
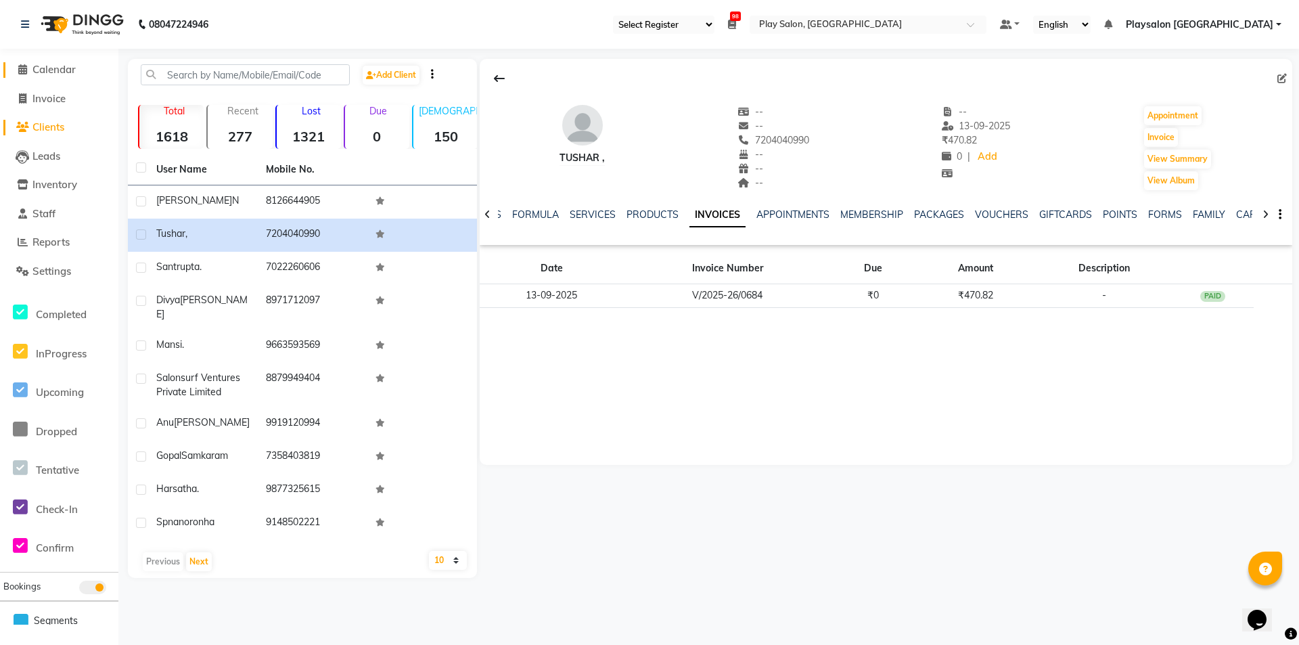
click at [60, 65] on span "Calendar" at bounding box center [53, 69] width 43 height 13
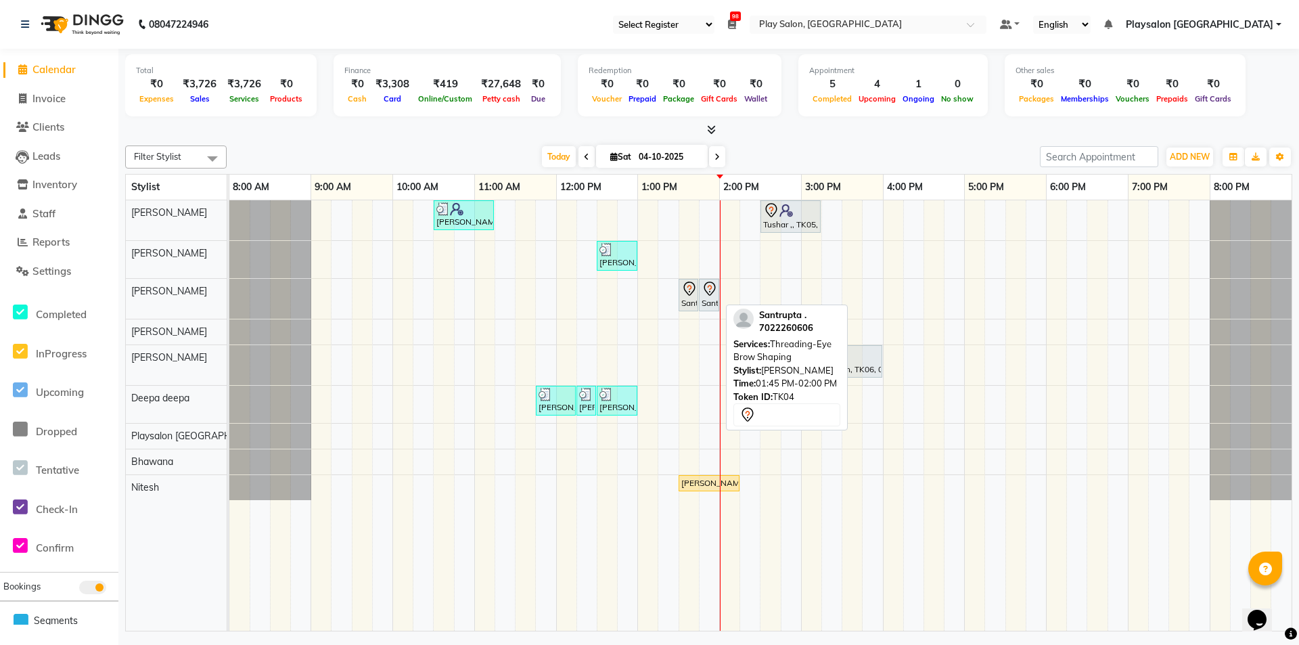
click at [707, 291] on icon at bounding box center [708, 288] width 11 height 14
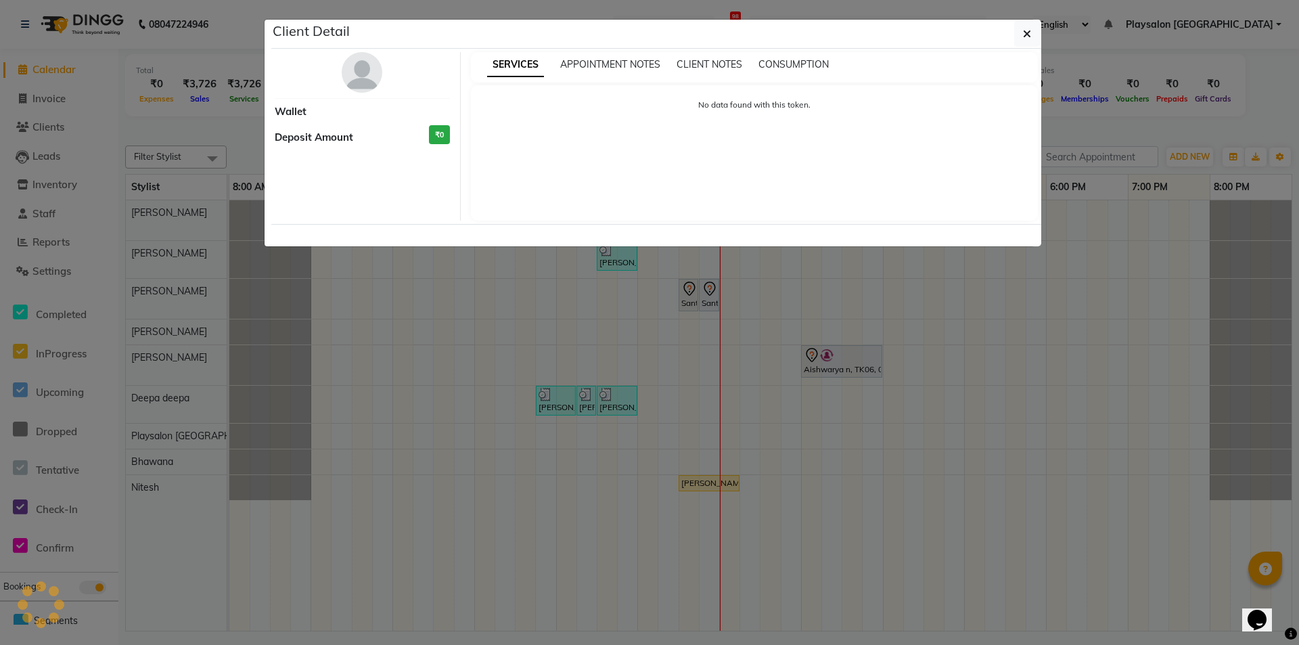
select select "7"
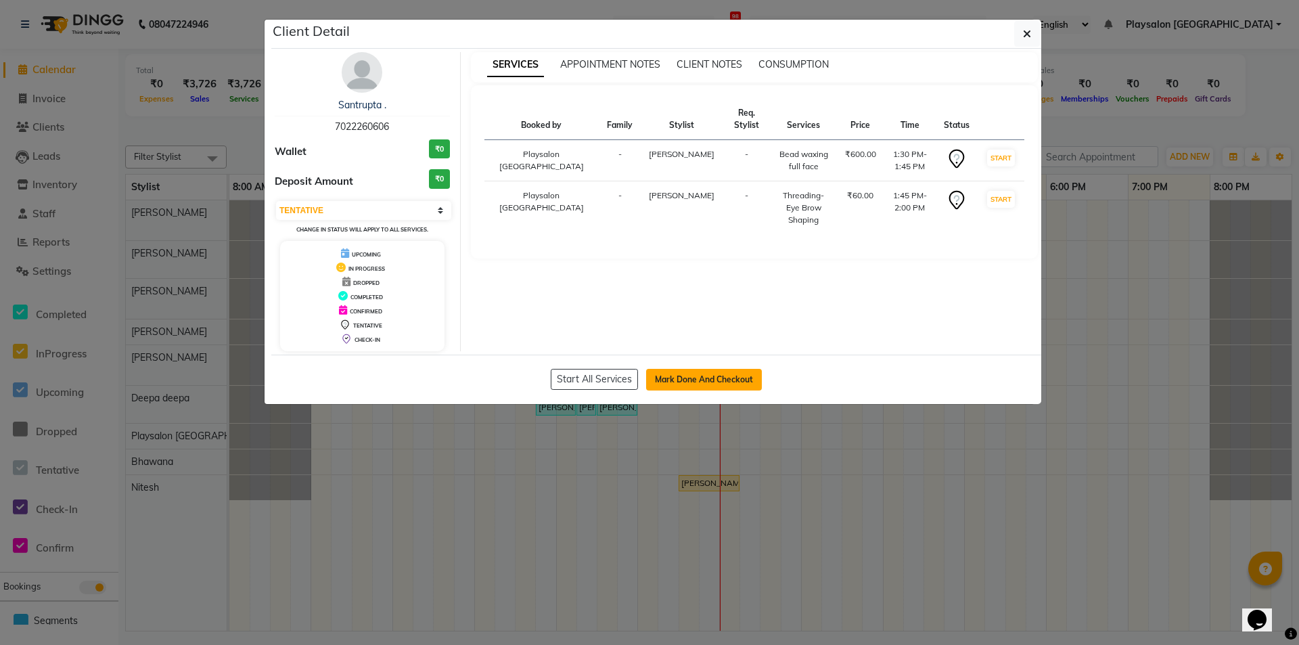
click at [711, 375] on button "Mark Done And Checkout" at bounding box center [704, 380] width 116 height 22
select select "service"
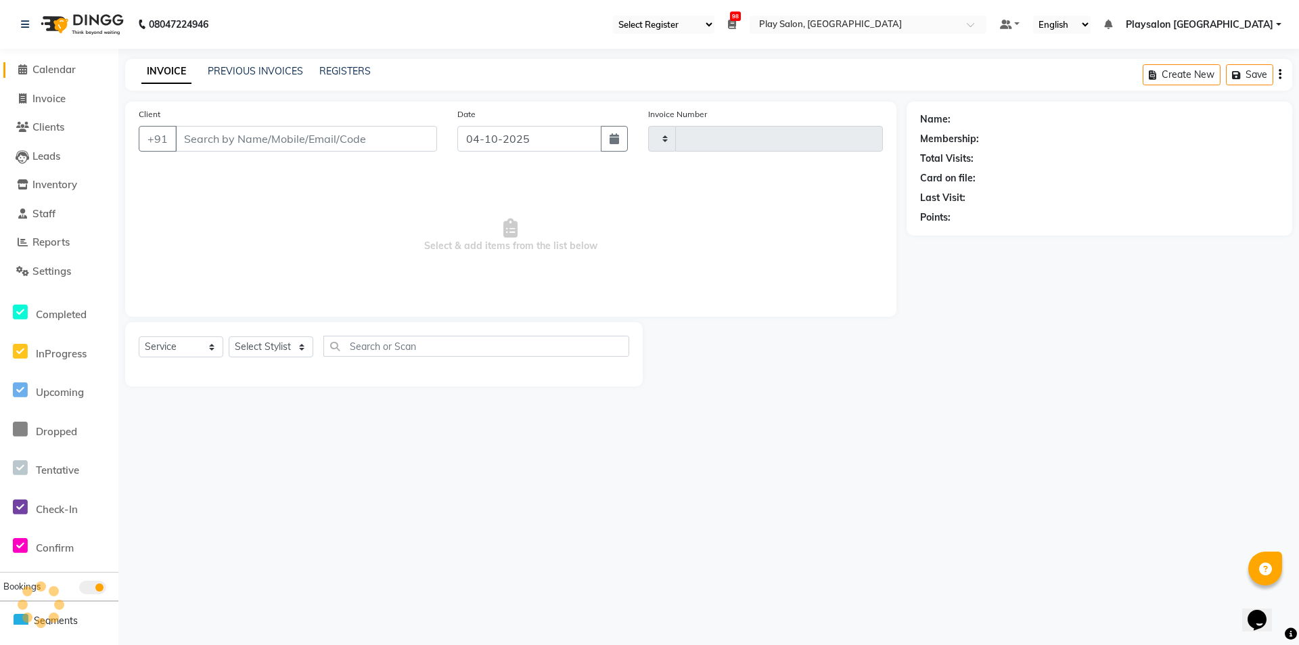
type input "0833"
select select "8308"
select select "product"
select select "80387"
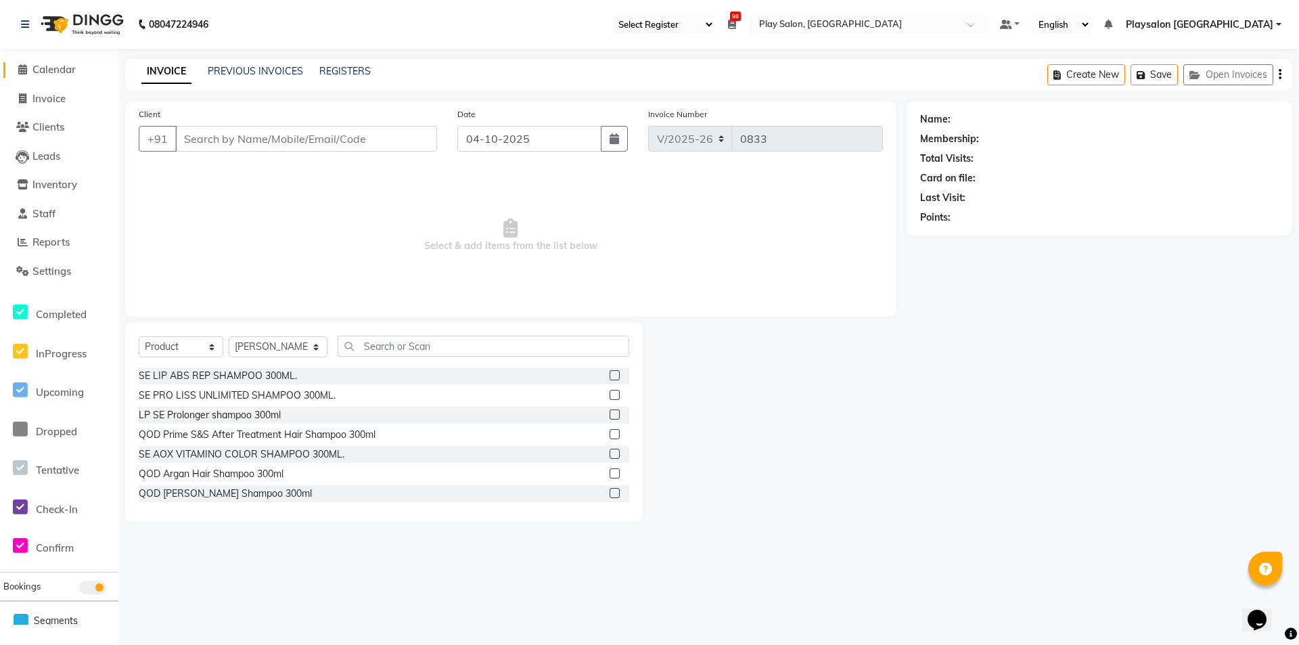
type input "7022260606"
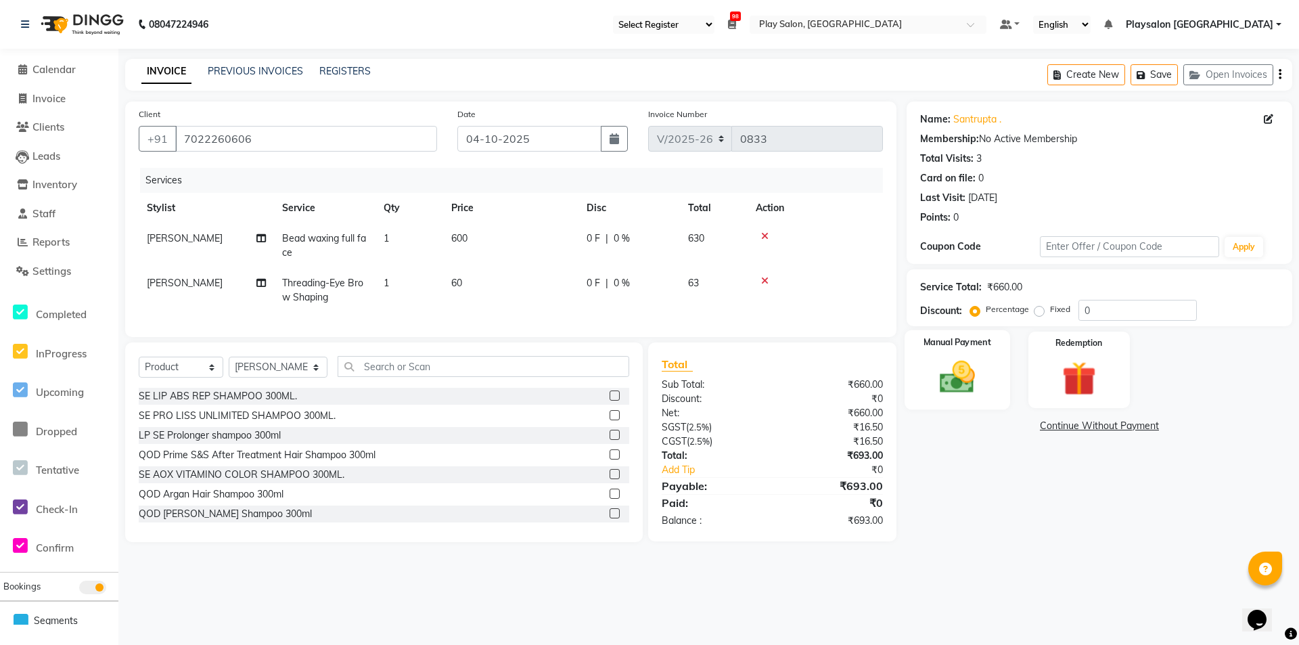
click at [971, 381] on img at bounding box center [957, 376] width 58 height 41
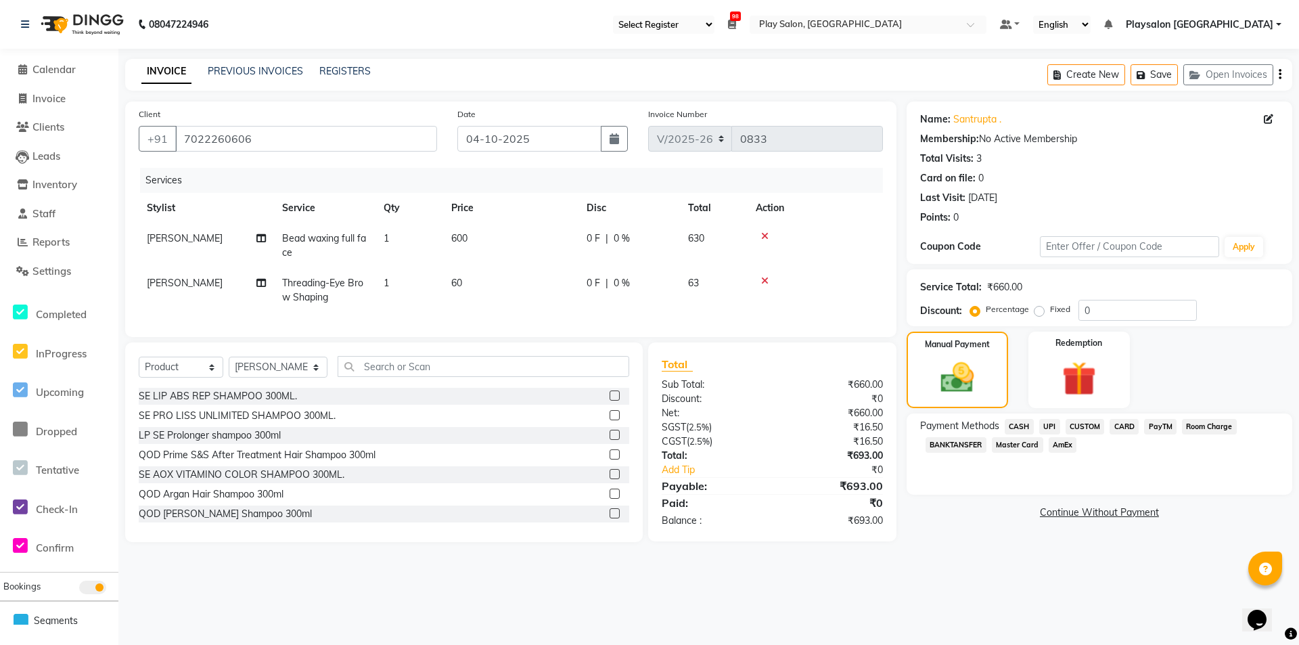
click at [1123, 424] on span "CARD" at bounding box center [1123, 427] width 29 height 16
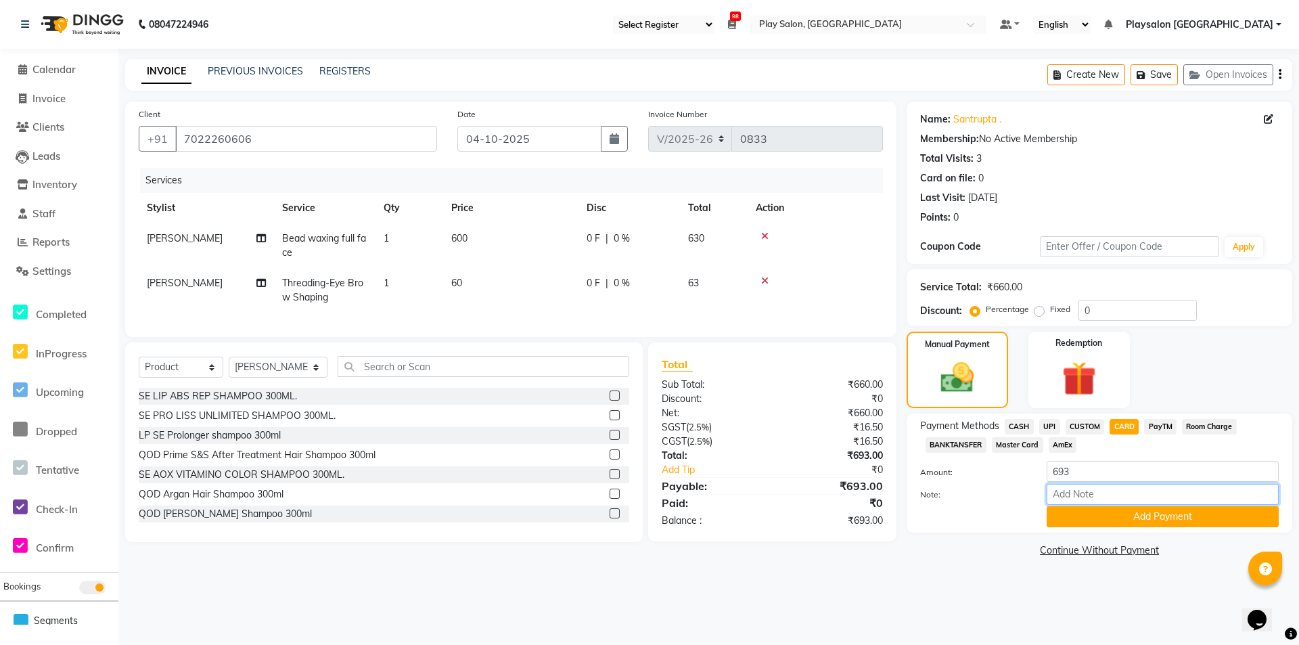
click at [1092, 486] on input "Note:" at bounding box center [1162, 494] width 232 height 21
type input "0005"
click at [1105, 513] on button "Add Payment" at bounding box center [1162, 516] width 232 height 21
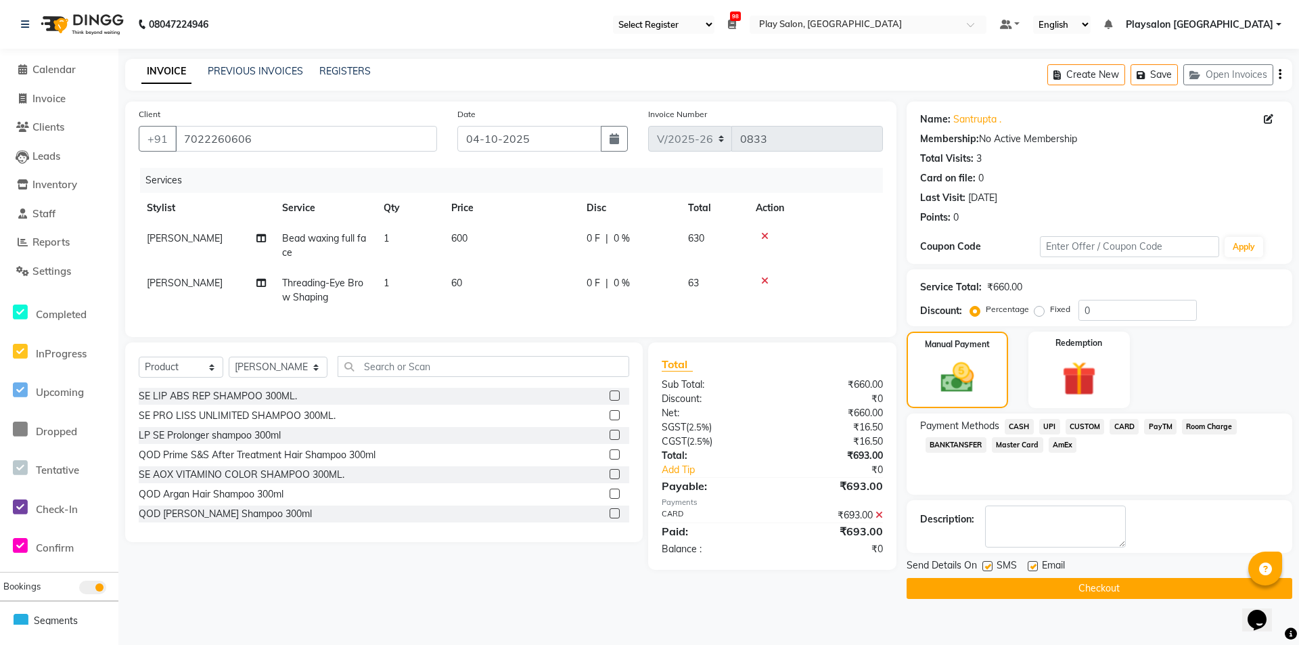
drag, startPoint x: 987, startPoint y: 566, endPoint x: 1006, endPoint y: 566, distance: 19.6
click at [987, 566] on label at bounding box center [987, 566] width 10 height 10
click at [987, 566] on input "checkbox" at bounding box center [986, 566] width 9 height 9
checkbox input "false"
click at [1029, 565] on label at bounding box center [1032, 566] width 10 height 10
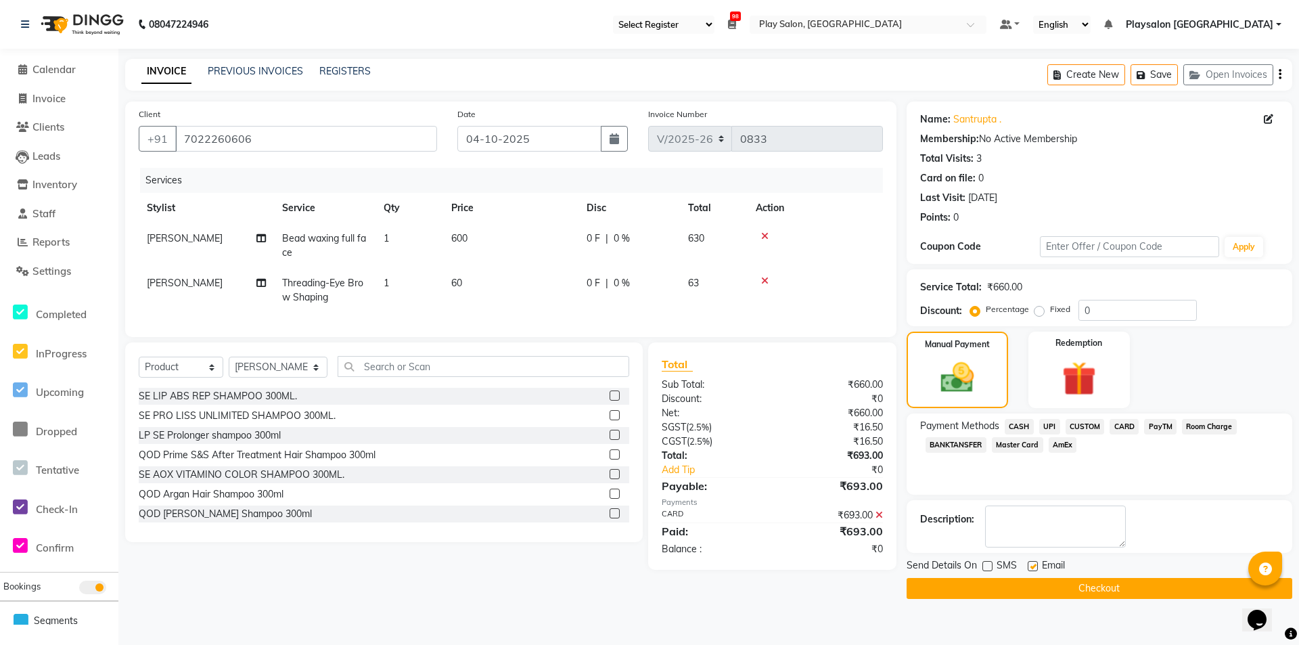
click at [1029, 565] on input "checkbox" at bounding box center [1031, 566] width 9 height 9
checkbox input "false"
click at [1027, 582] on button "Checkout" at bounding box center [1099, 588] width 386 height 21
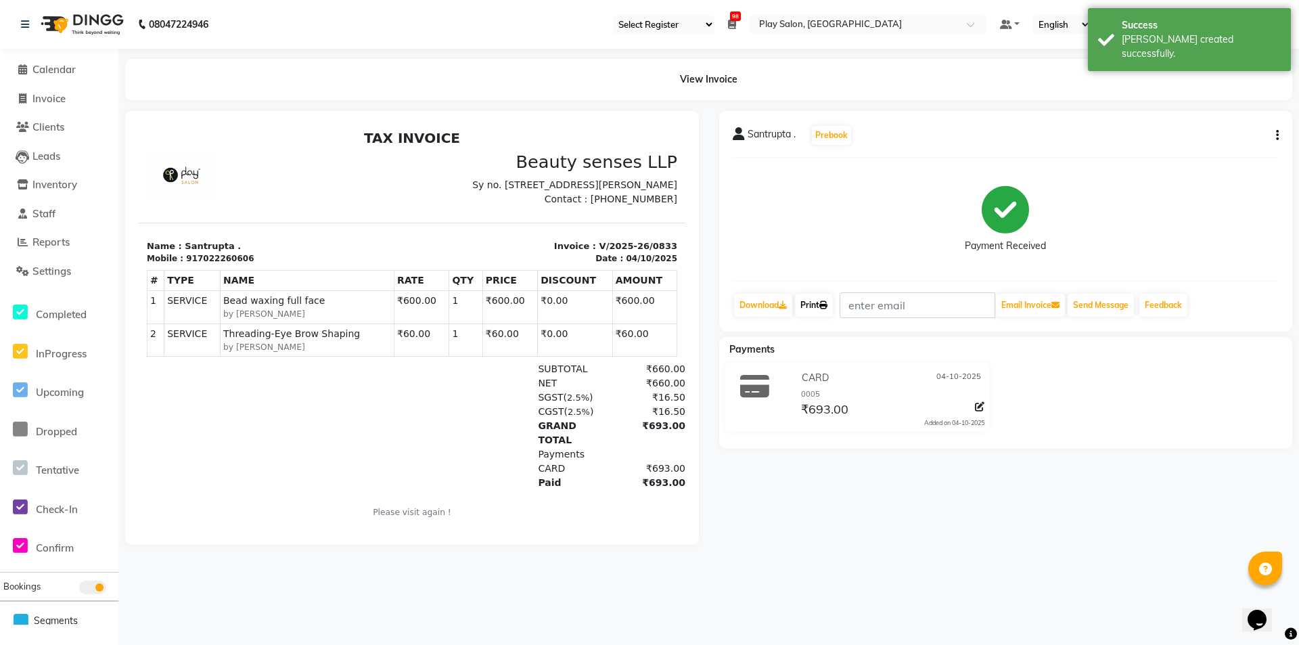
click at [825, 298] on link "Print" at bounding box center [814, 305] width 38 height 23
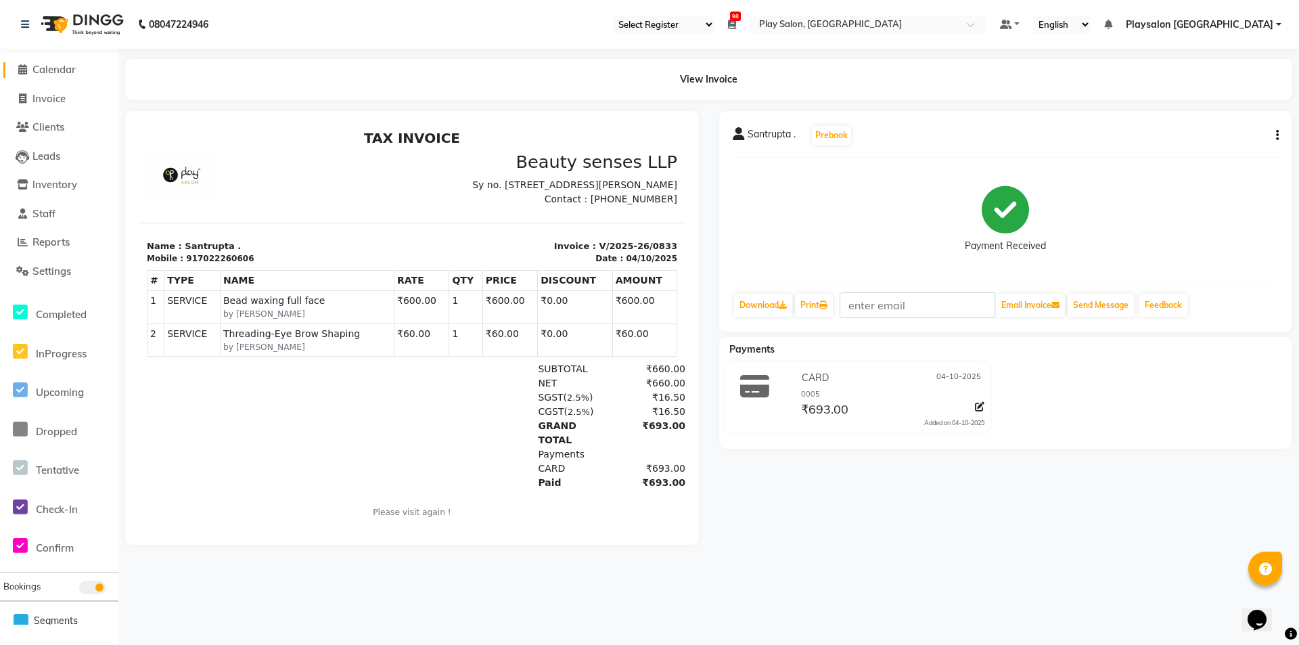
click at [62, 72] on span "Calendar" at bounding box center [53, 69] width 43 height 13
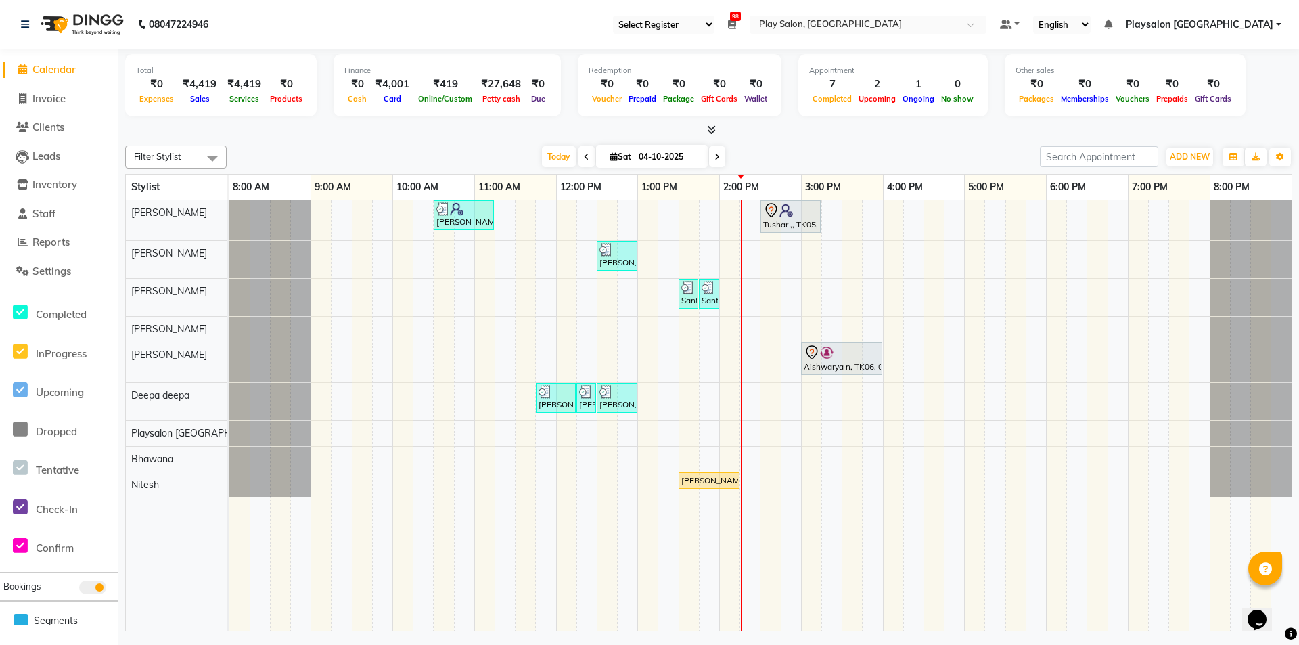
click at [471, 473] on div "Gopal Samkaram, TK01, 10:30 AM-11:15 AM, Hair Cut Men (Stylist) Tushar ,, TK05,…" at bounding box center [760, 415] width 1062 height 430
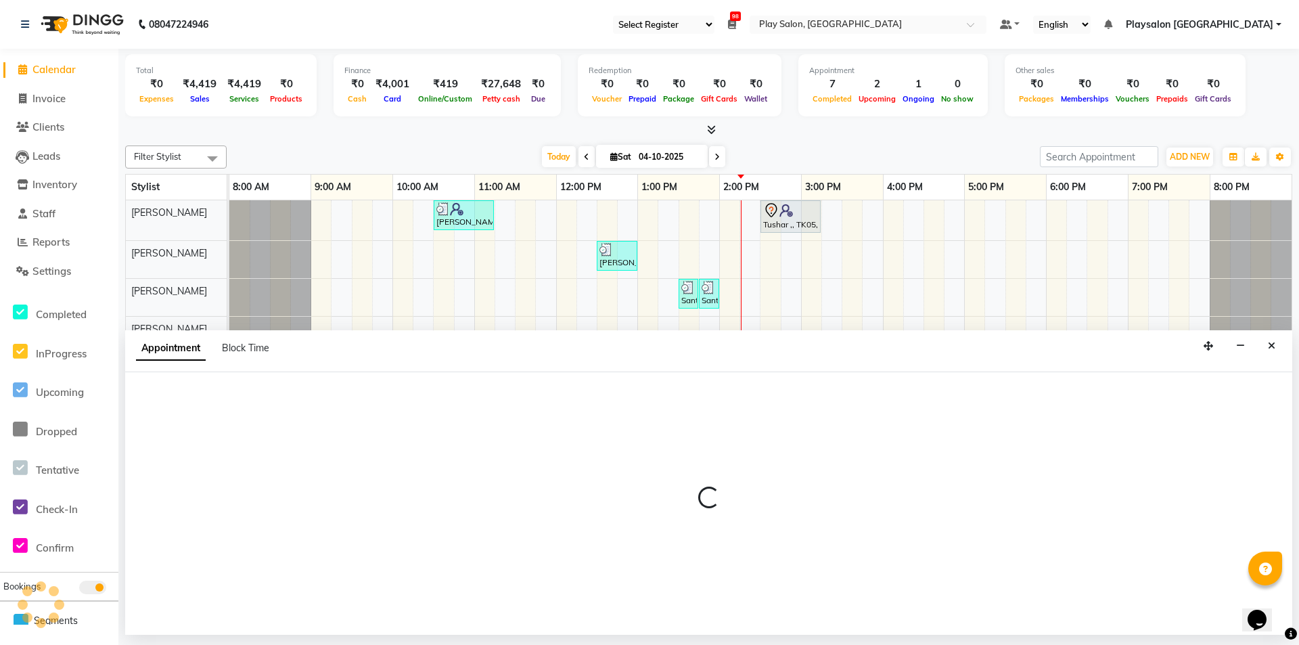
select select "88570"
select select "tentative"
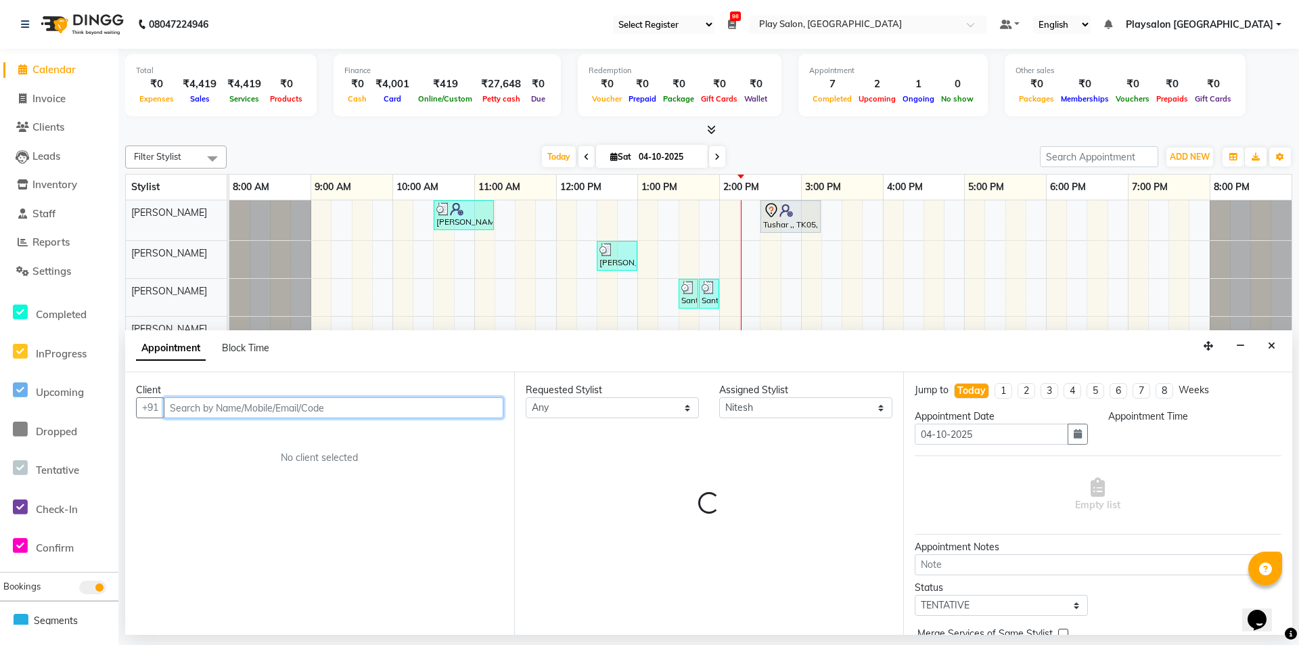
select select "645"
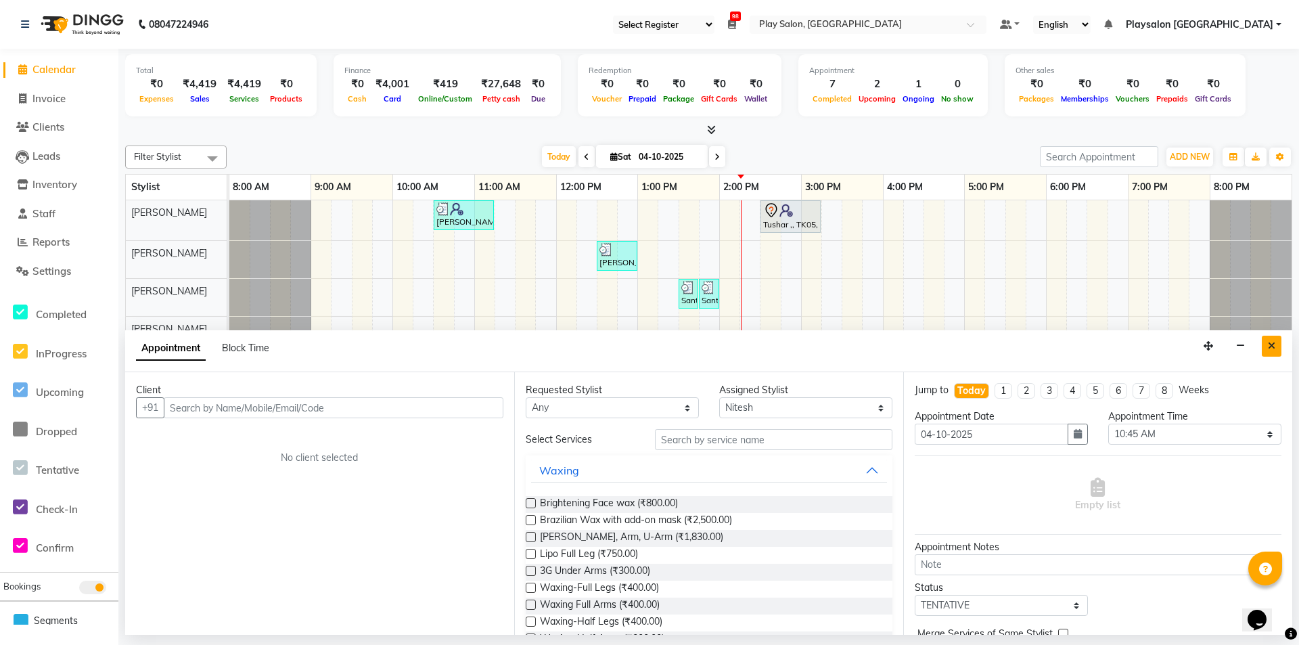
click at [1278, 342] on button "Close" at bounding box center [1271, 345] width 20 height 21
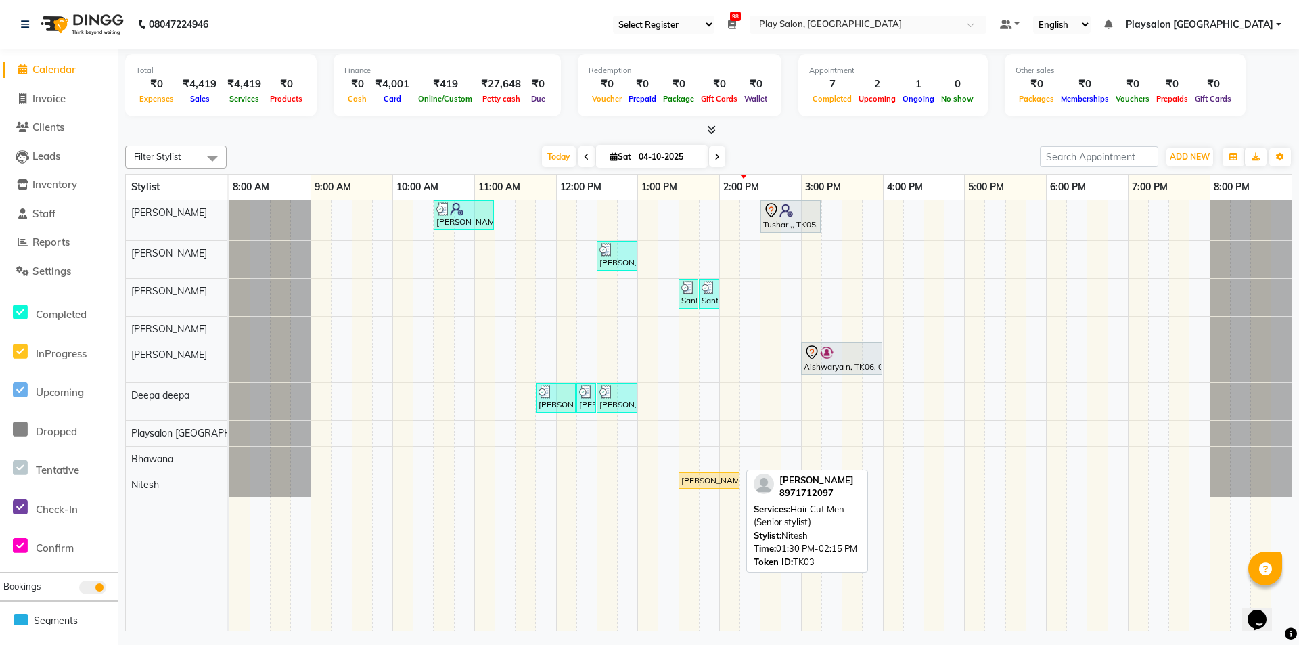
click at [728, 480] on div "[PERSON_NAME], TK03, 01:30 PM-02:15 PM, Hair Cut Men (Senior stylist)" at bounding box center [709, 480] width 58 height 12
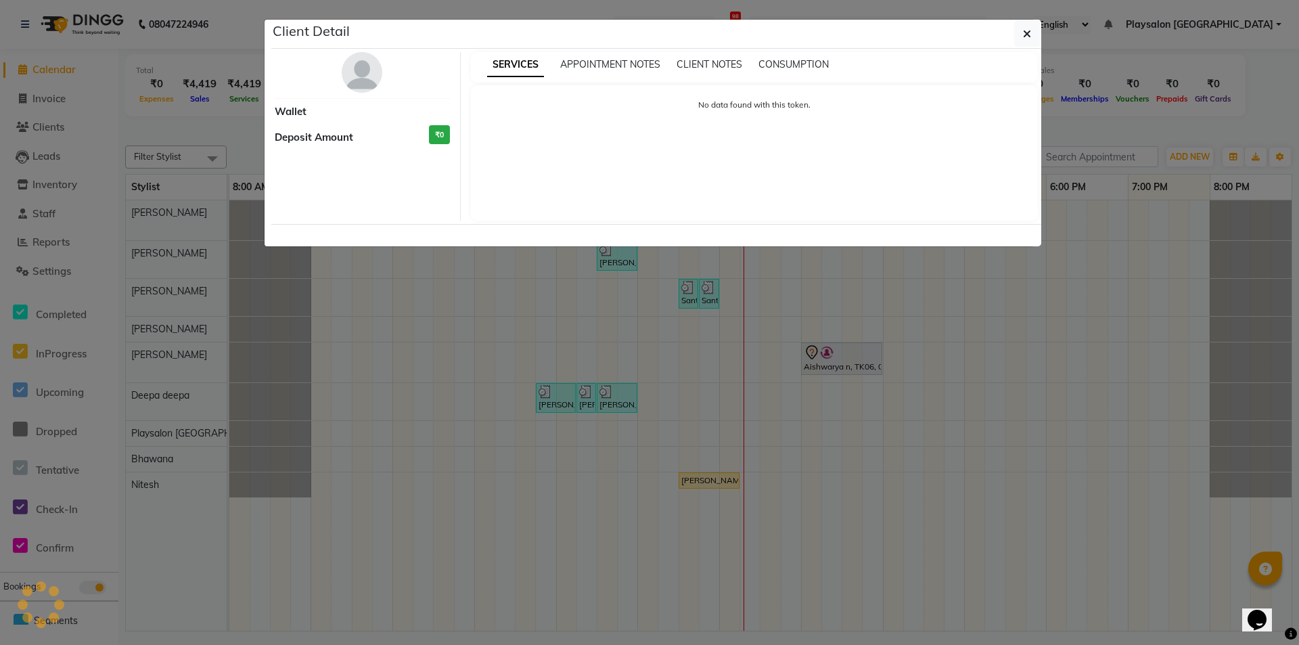
select select "1"
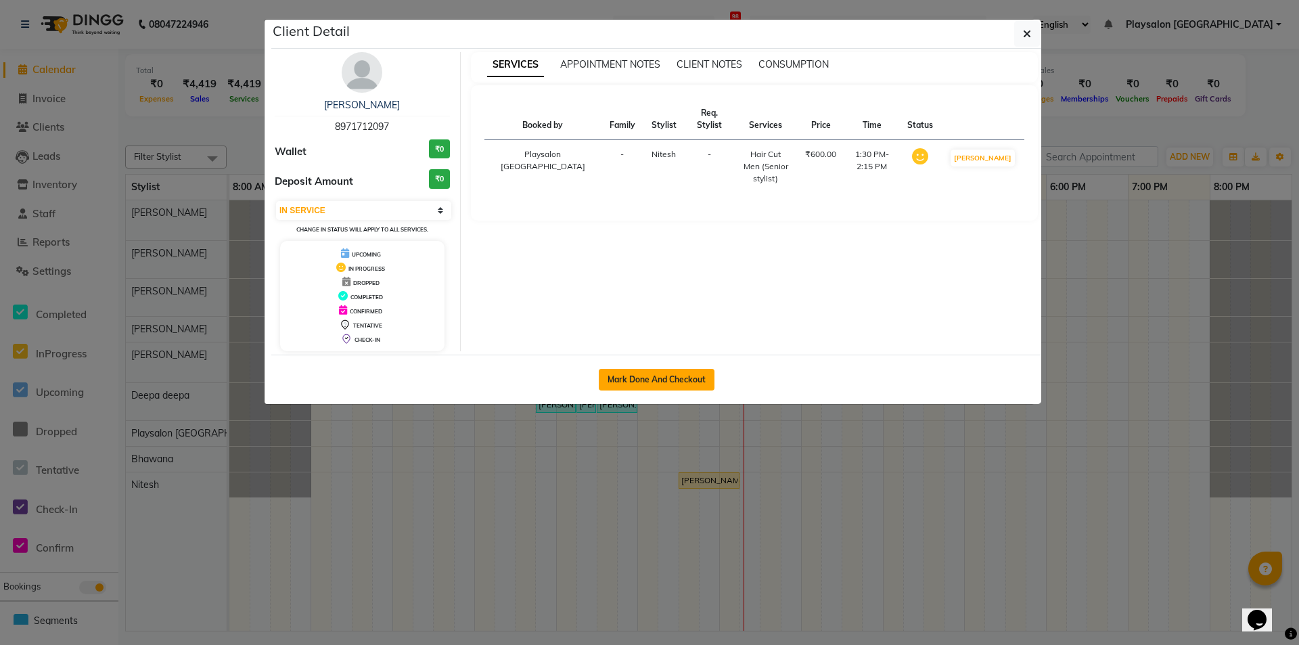
click at [693, 375] on button "Mark Done And Checkout" at bounding box center [657, 380] width 116 height 22
select select "service"
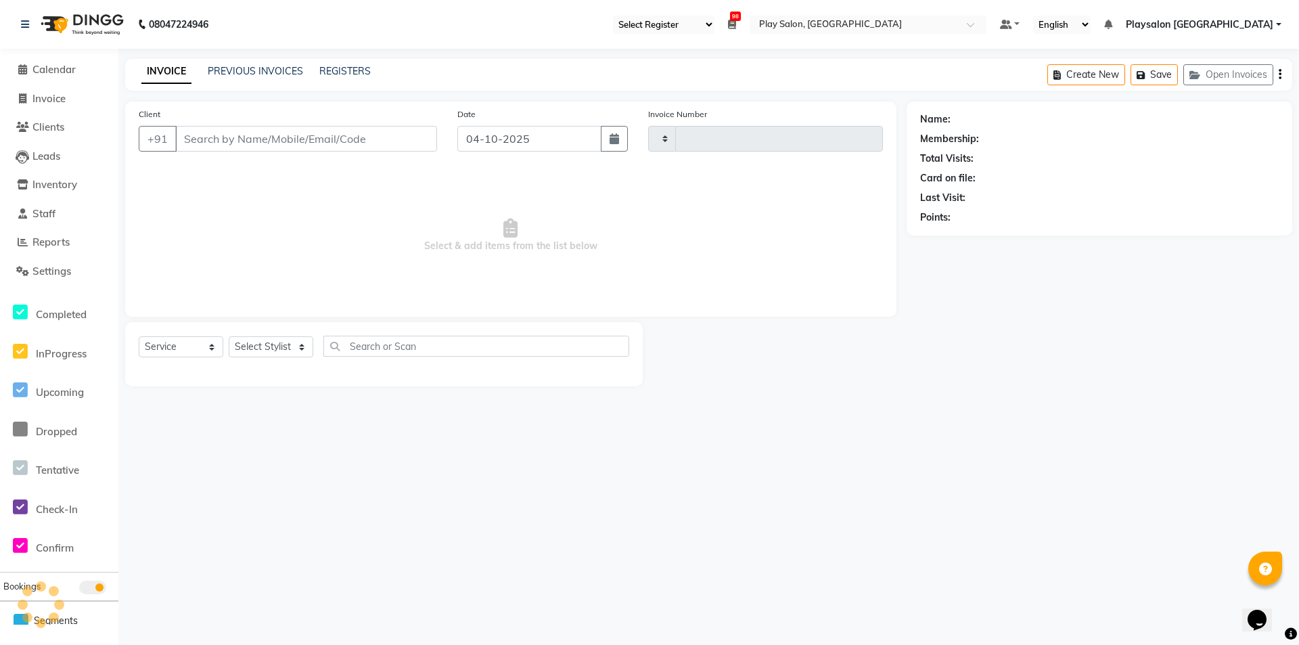
type input "0834"
select select "8308"
select select "product"
type input "8971712097"
select select "80387"
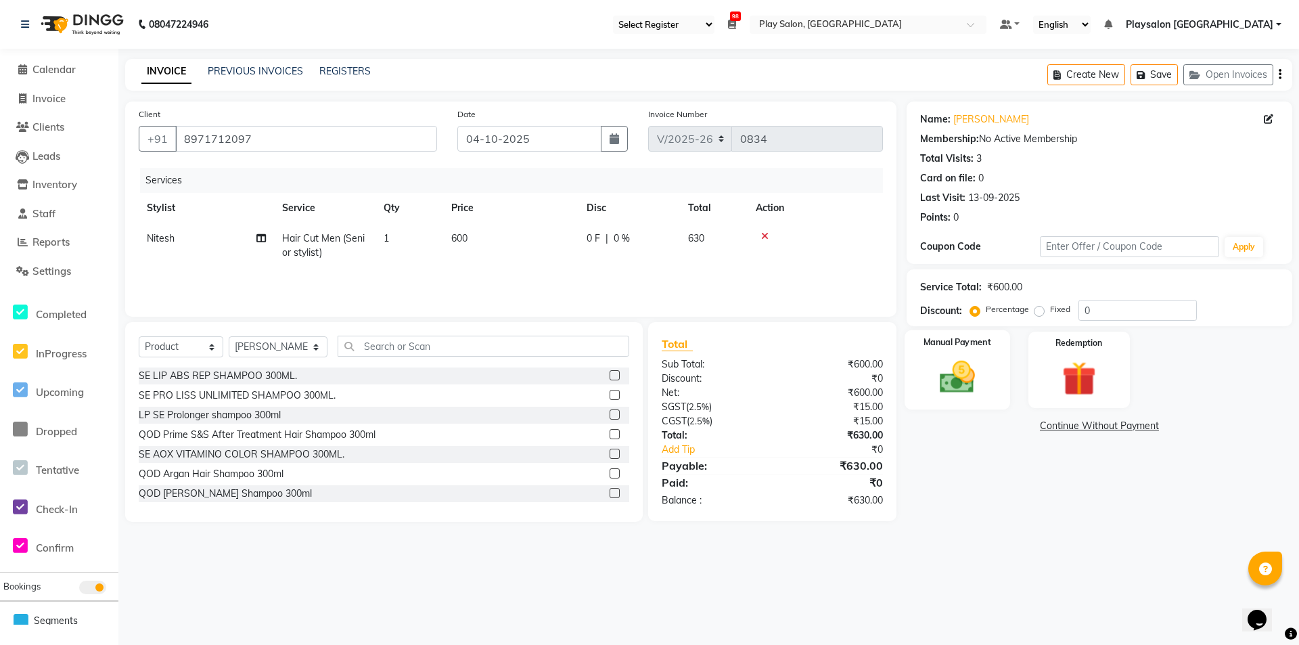
click at [990, 365] on div "Manual Payment" at bounding box center [957, 370] width 106 height 80
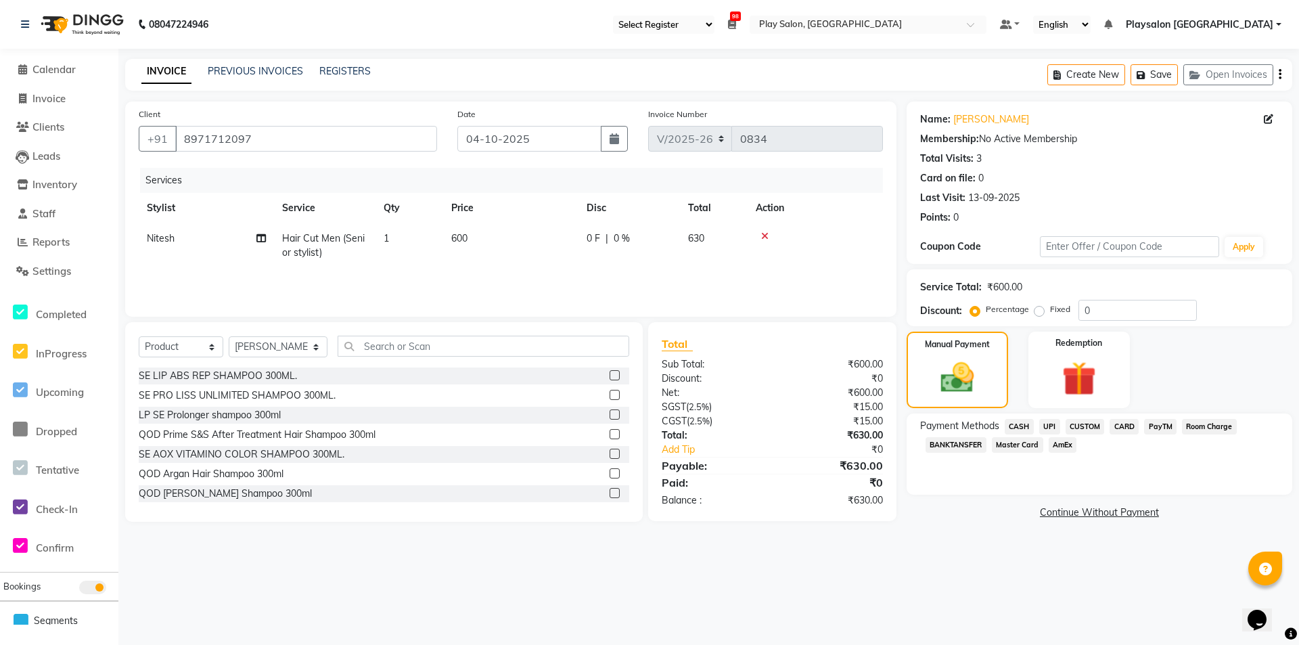
click at [1056, 425] on span "UPI" at bounding box center [1049, 427] width 21 height 16
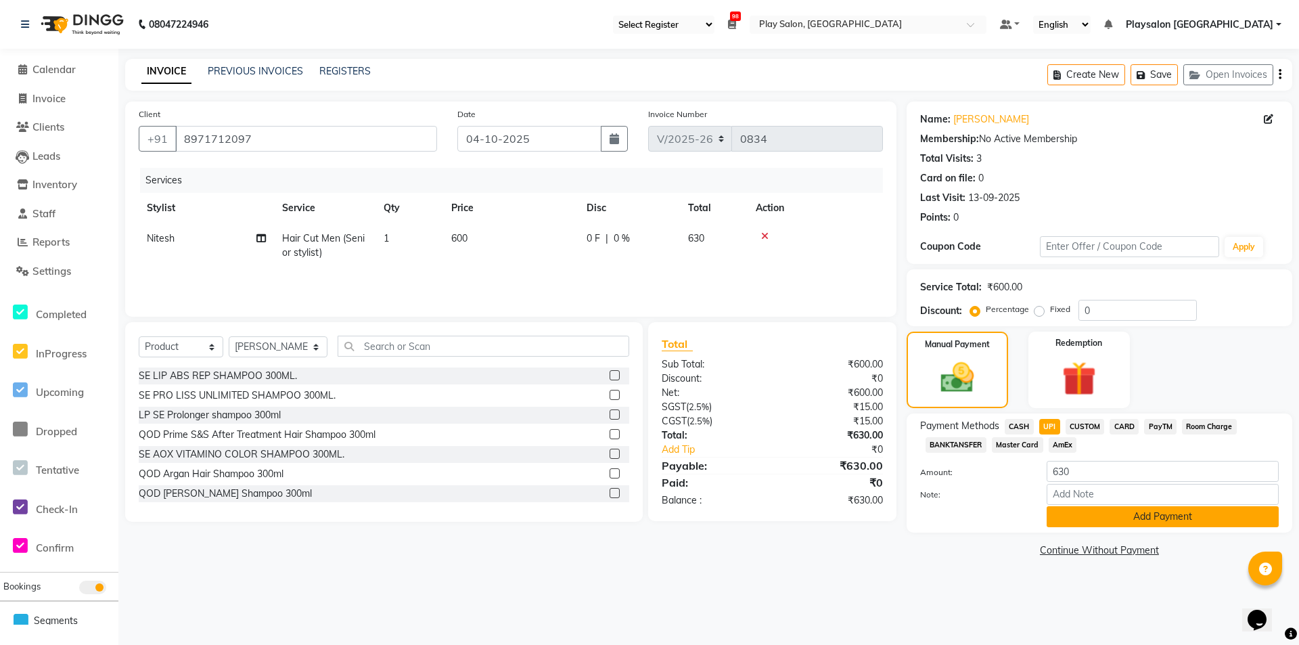
click at [1083, 518] on button "Add Payment" at bounding box center [1162, 516] width 232 height 21
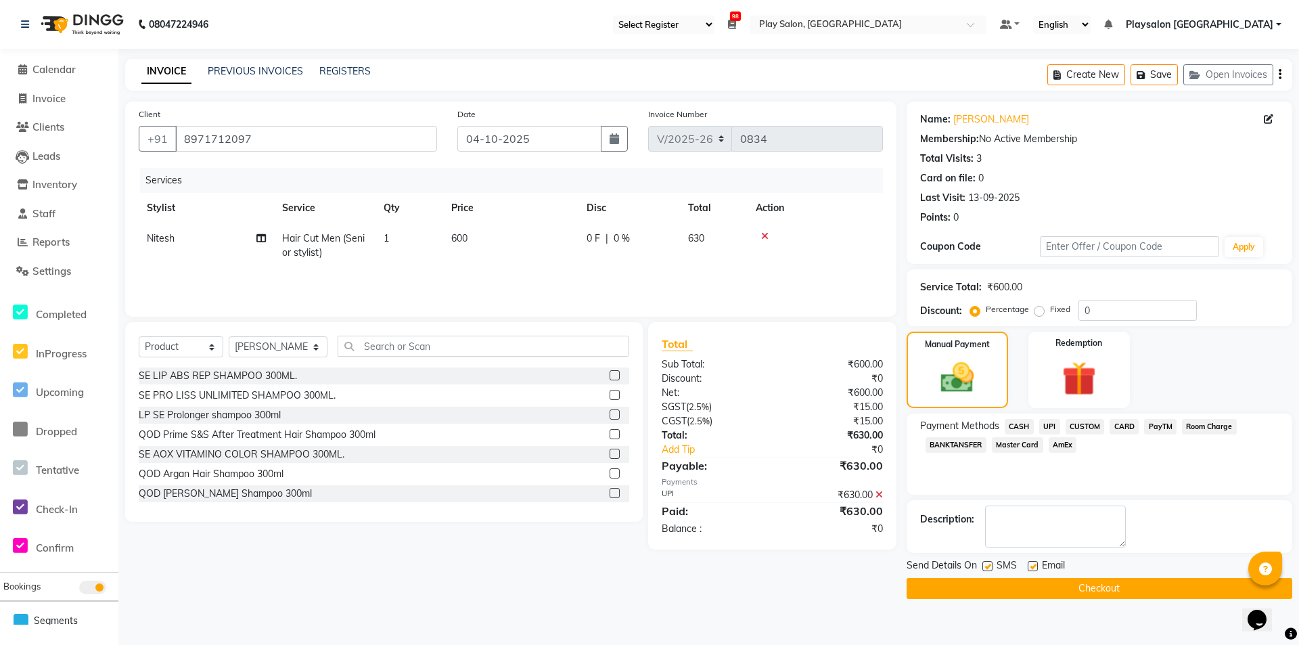
click at [1029, 562] on label at bounding box center [1032, 566] width 10 height 10
click at [1029, 562] on input "checkbox" at bounding box center [1031, 566] width 9 height 9
checkbox input "false"
click at [985, 565] on label at bounding box center [987, 566] width 10 height 10
click at [985, 565] on input "checkbox" at bounding box center [986, 566] width 9 height 9
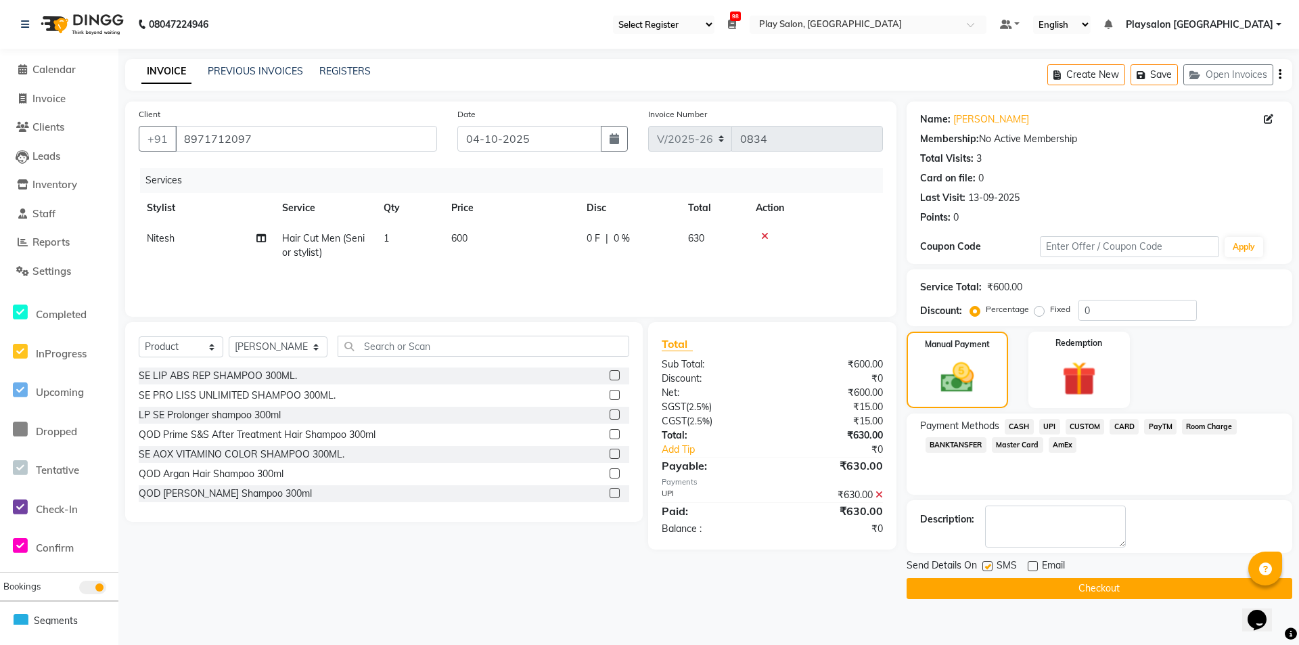
checkbox input "false"
click at [1026, 583] on button "Checkout" at bounding box center [1099, 588] width 386 height 21
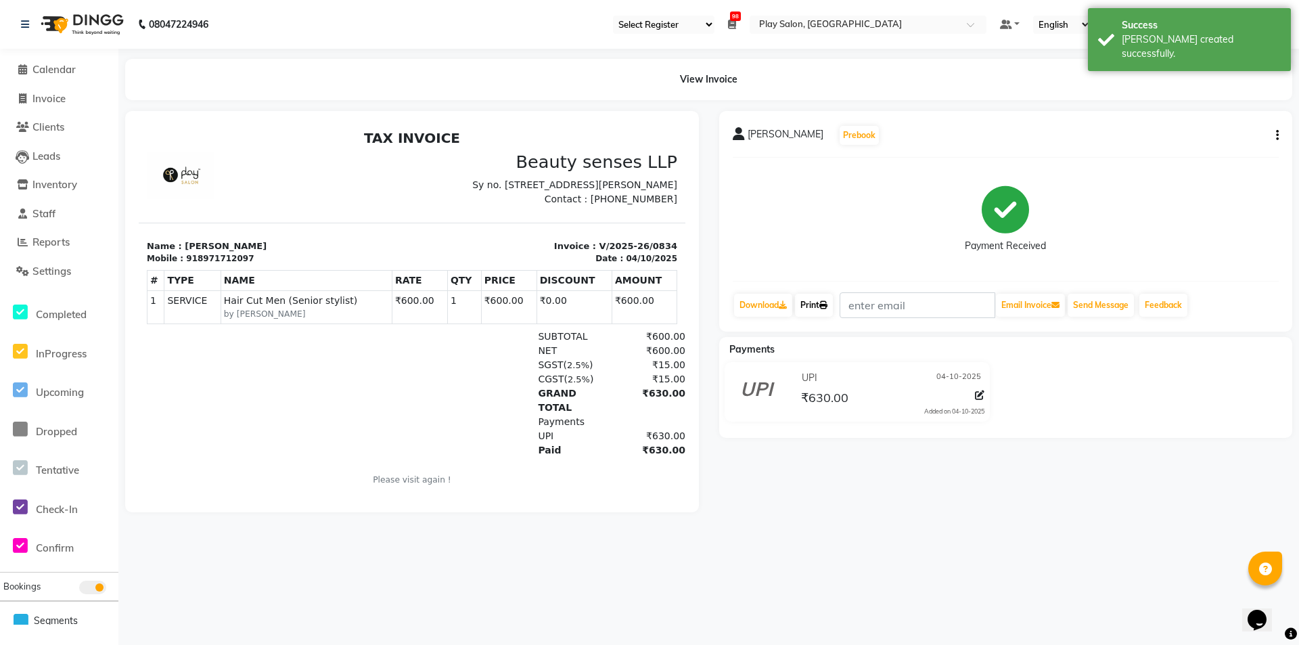
click at [806, 301] on link "Print" at bounding box center [814, 305] width 38 height 23
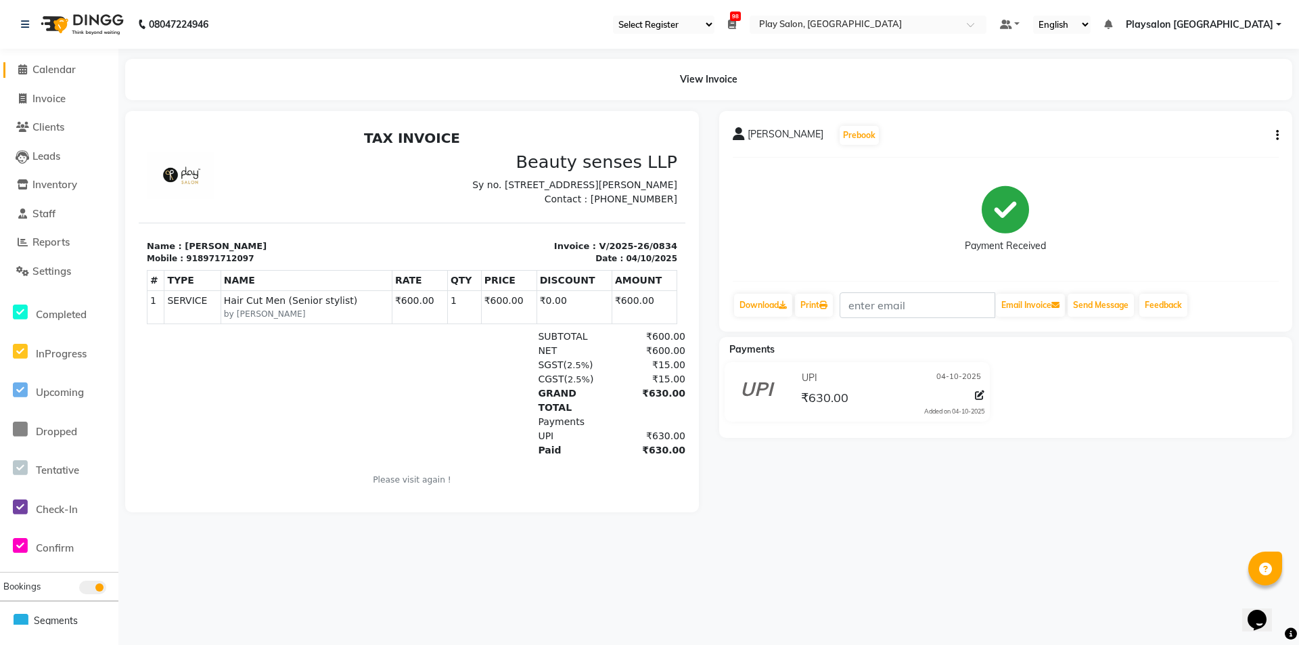
click at [55, 71] on span "Calendar" at bounding box center [53, 69] width 43 height 13
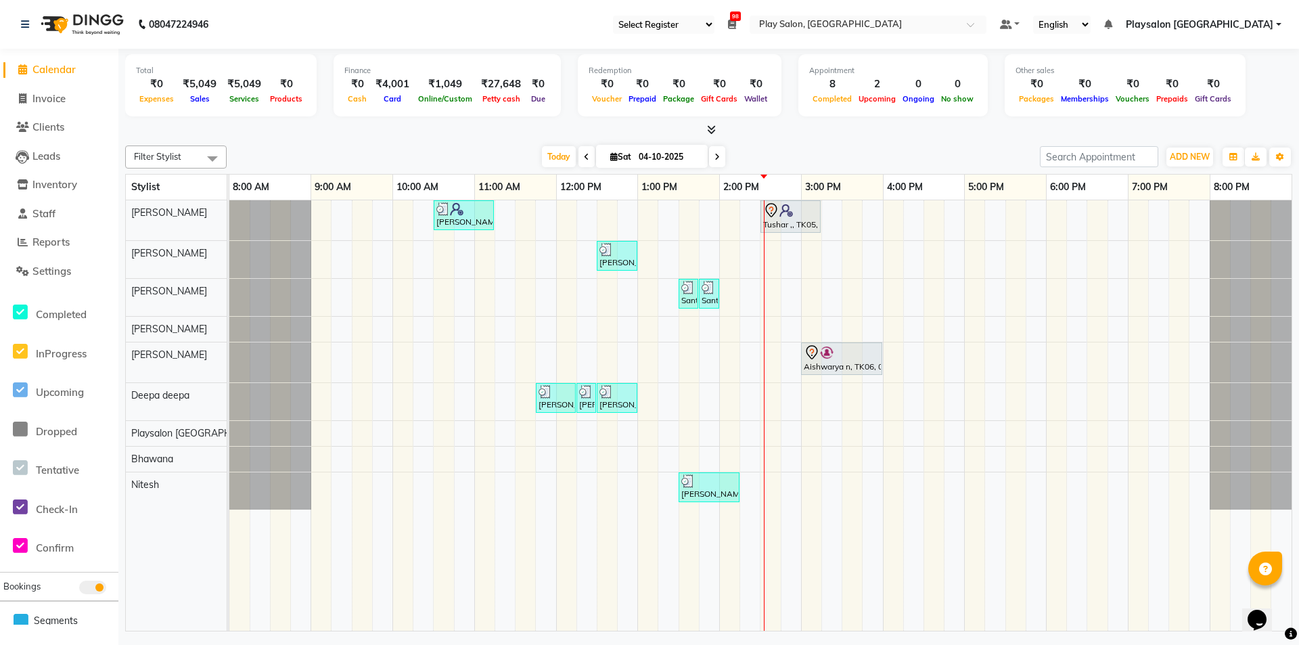
click at [854, 137] on div at bounding box center [708, 130] width 1167 height 14
click at [718, 156] on span at bounding box center [717, 156] width 16 height 21
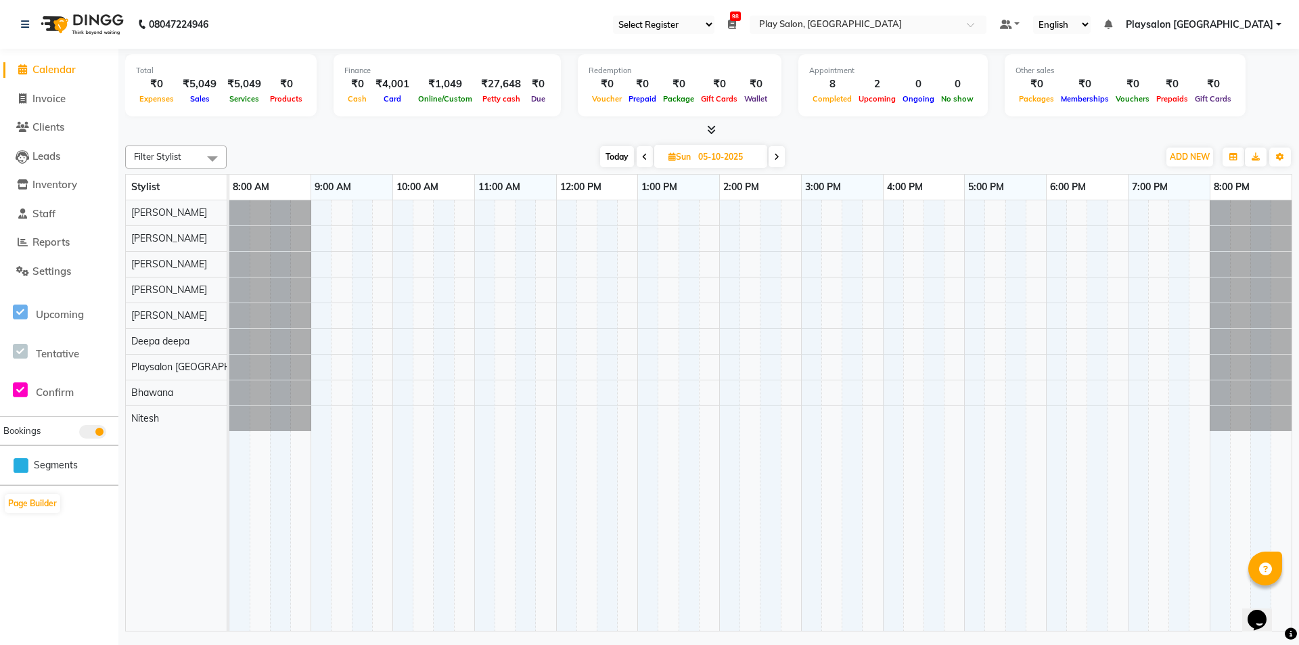
click at [644, 151] on span at bounding box center [644, 156] width 16 height 21
type input "04-10-2025"
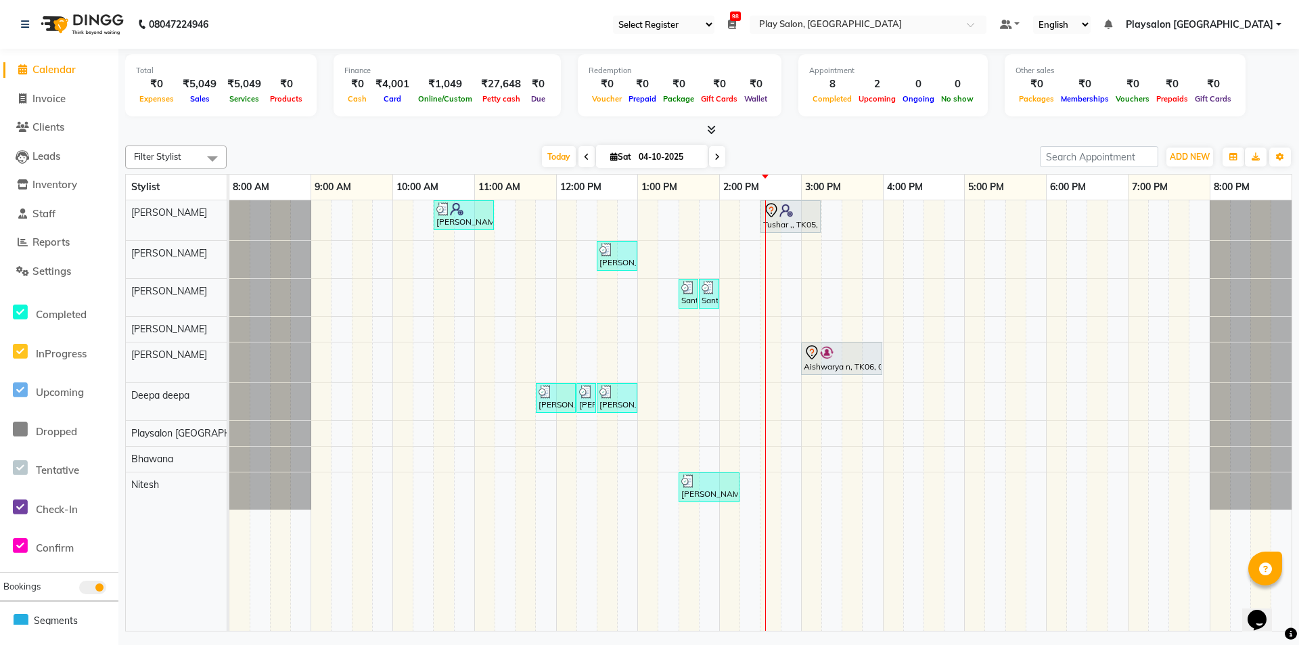
click at [849, 141] on div "Filter Stylist Select All [PERSON_NAME] [PERSON_NAME] [PERSON_NAME] Yimkhiung […" at bounding box center [708, 385] width 1167 height 491
click at [955, 137] on div at bounding box center [708, 130] width 1167 height 14
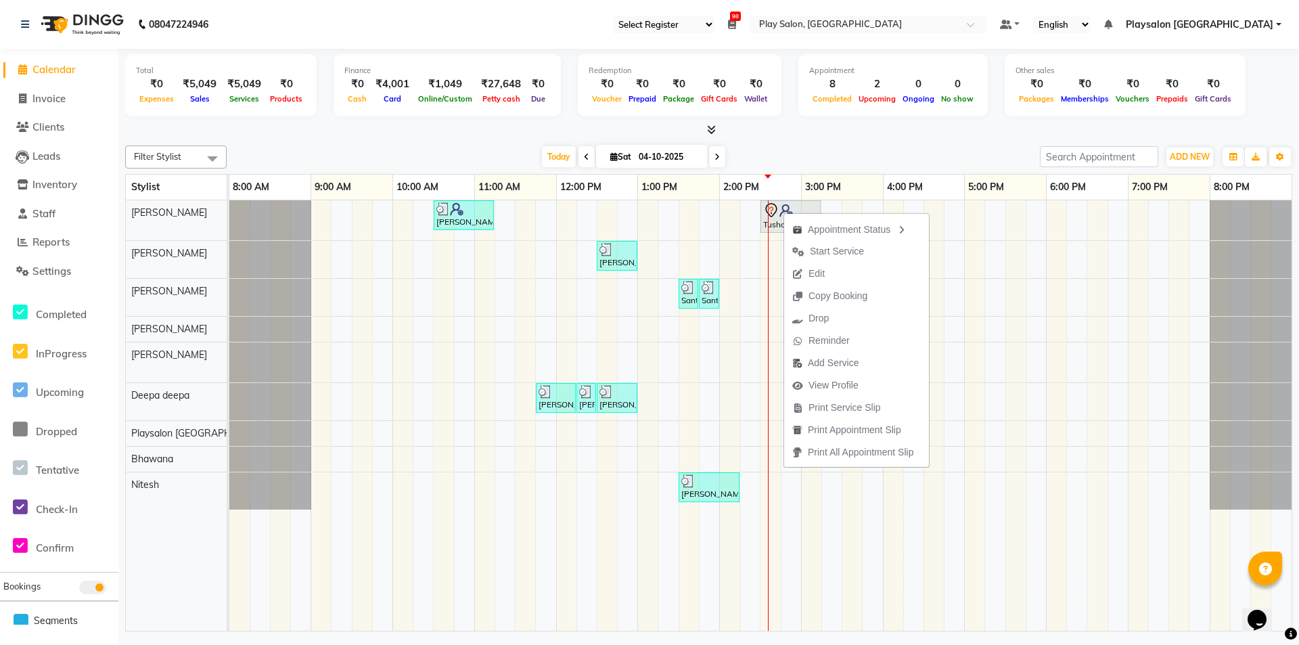
click at [775, 185] on div "2:00 PM" at bounding box center [760, 186] width 81 height 25
